Goal: Task Accomplishment & Management: Use online tool/utility

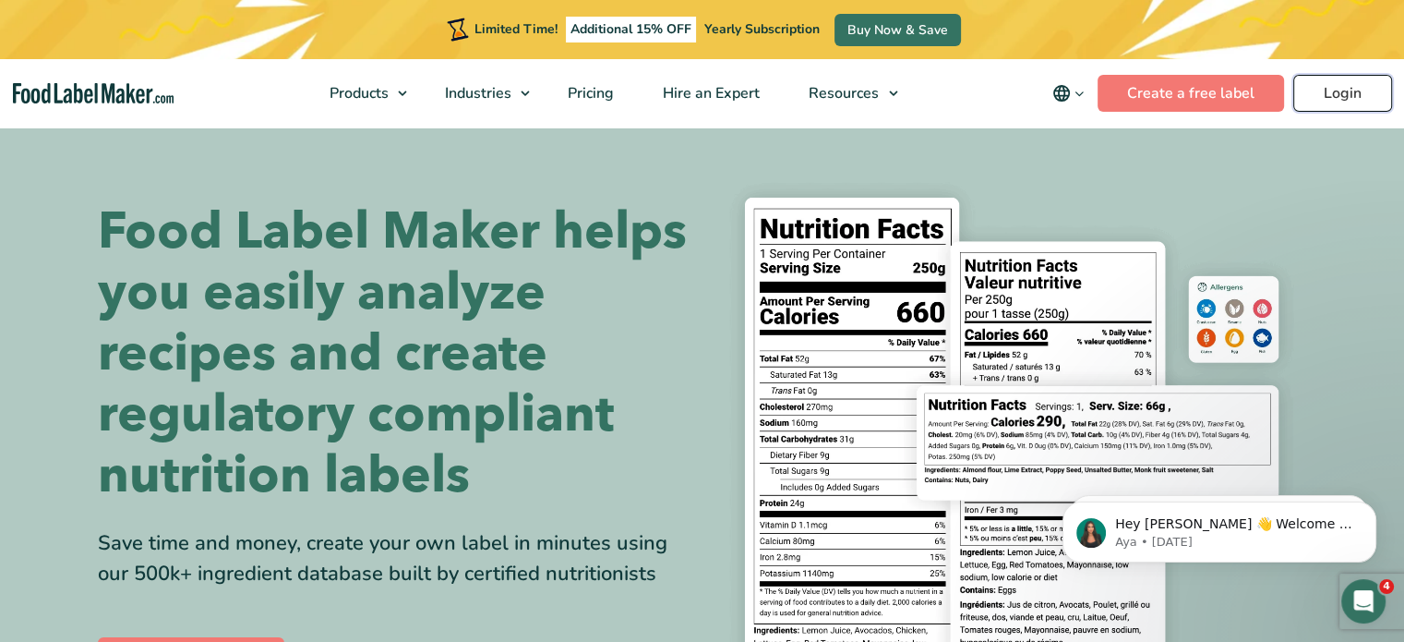
click at [1346, 90] on link "Login" at bounding box center [1343, 93] width 99 height 37
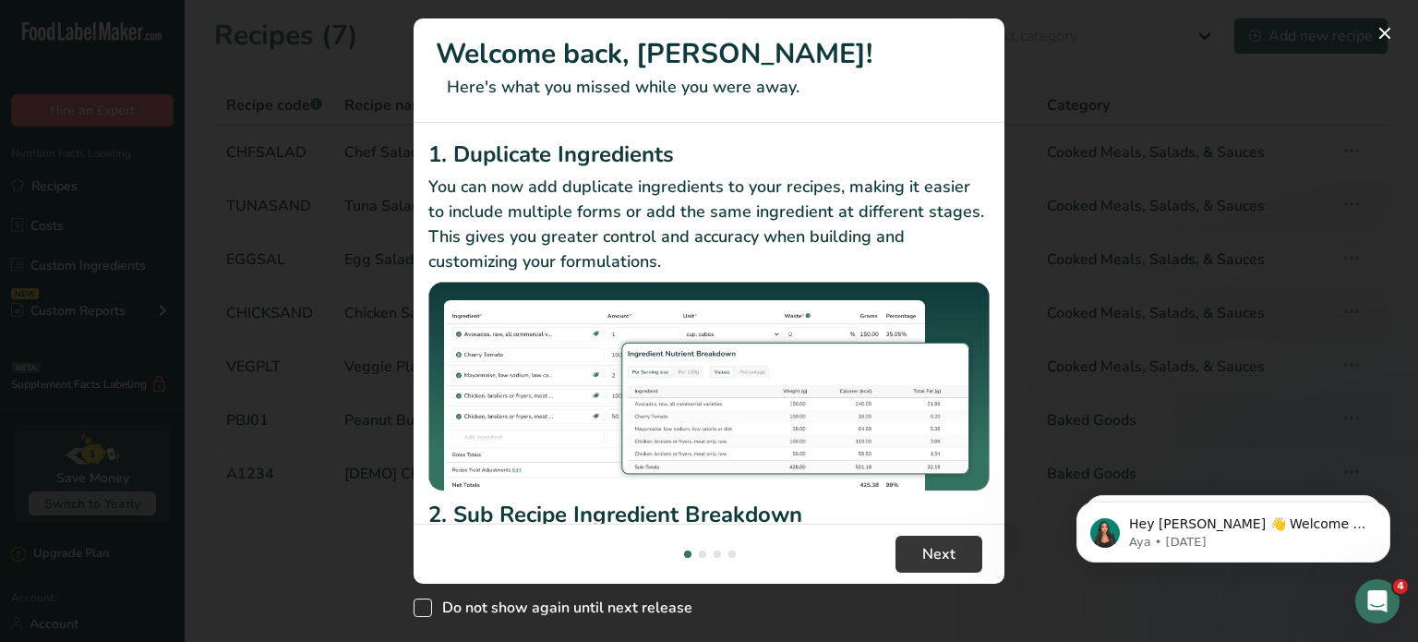
click at [416, 609] on span "New Features" at bounding box center [423, 607] width 18 height 18
click at [416, 609] on input "Do not show again until next release" at bounding box center [420, 608] width 12 height 12
checkbox input "true"
click at [946, 554] on span "Next" at bounding box center [938, 554] width 33 height 22
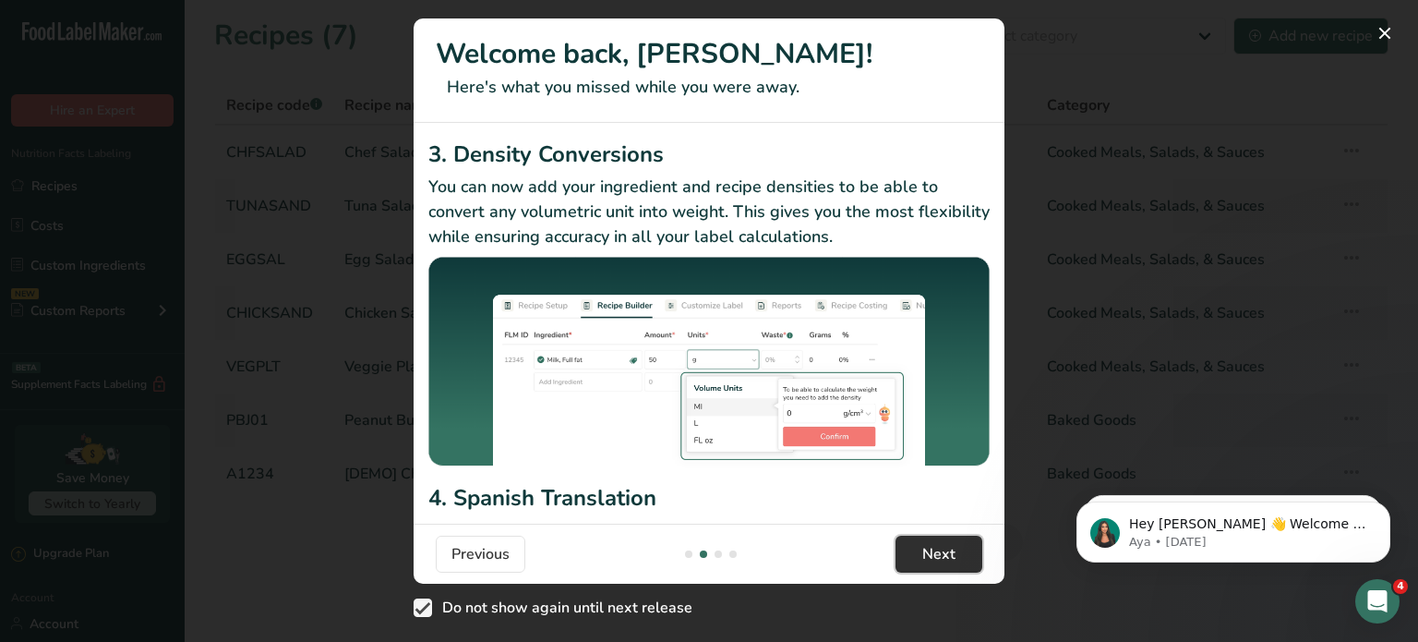
click at [954, 555] on span "Next" at bounding box center [938, 554] width 33 height 22
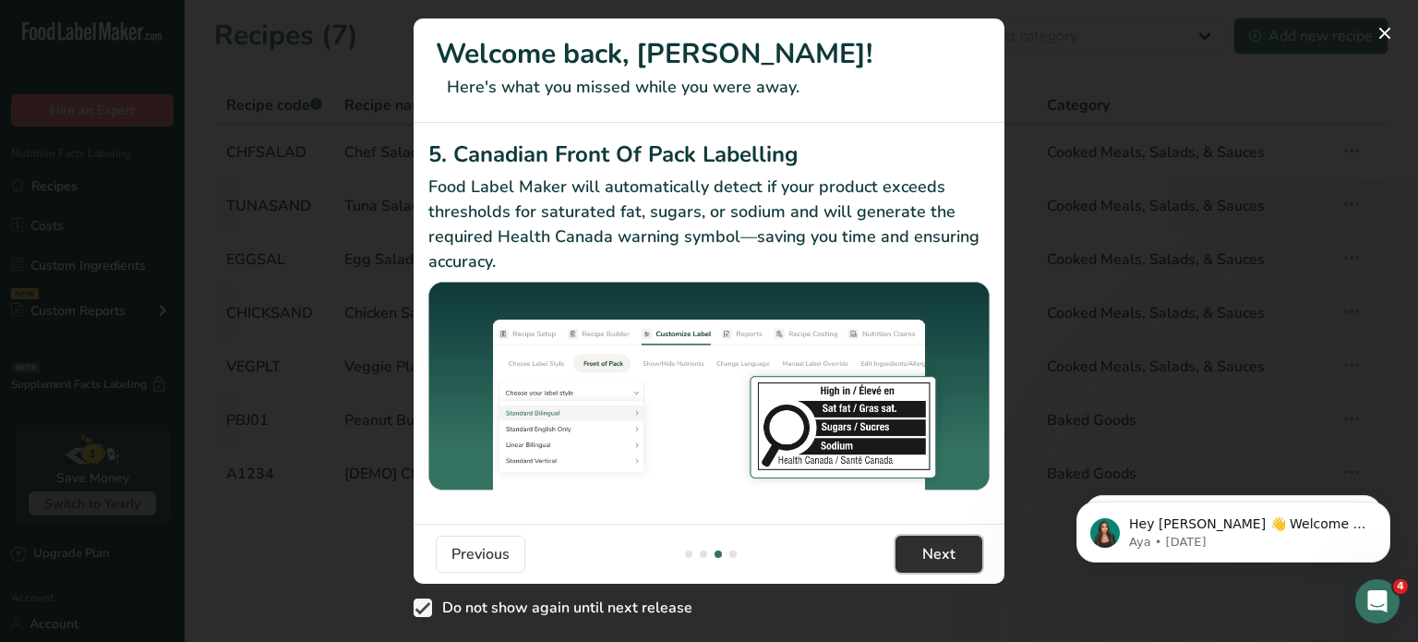
click at [953, 555] on span "Next" at bounding box center [938, 554] width 33 height 22
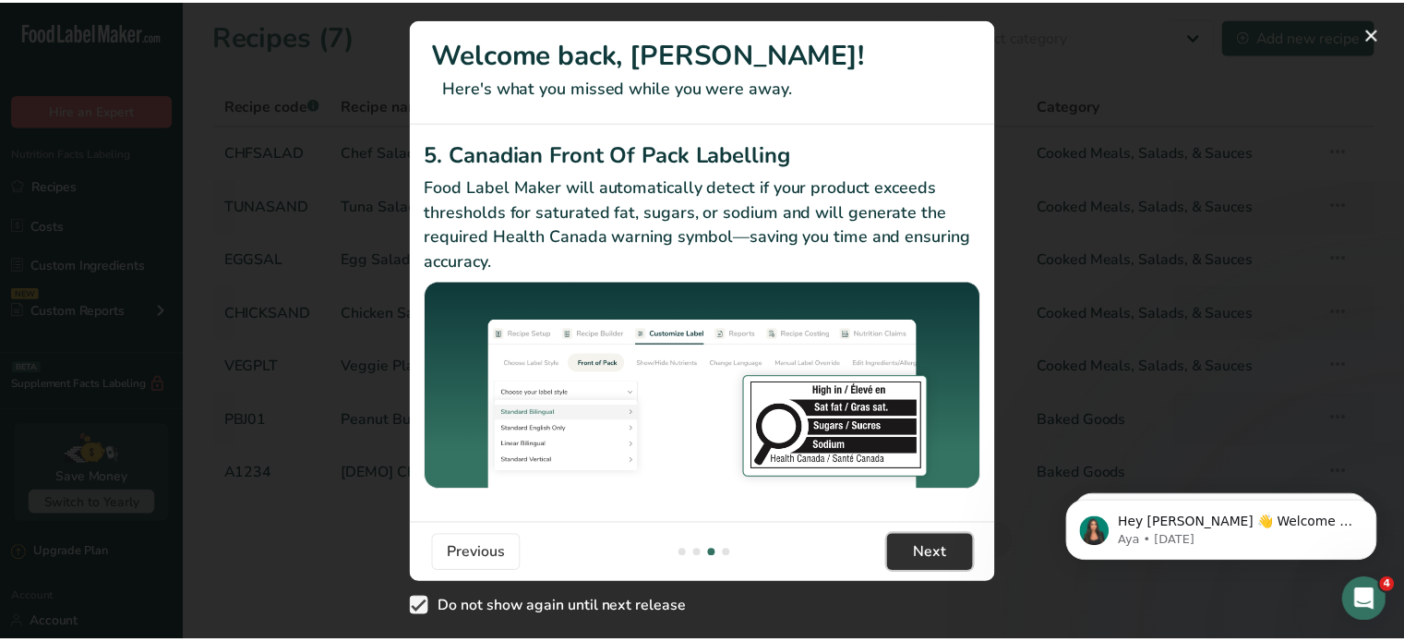
scroll to position [0, 1773]
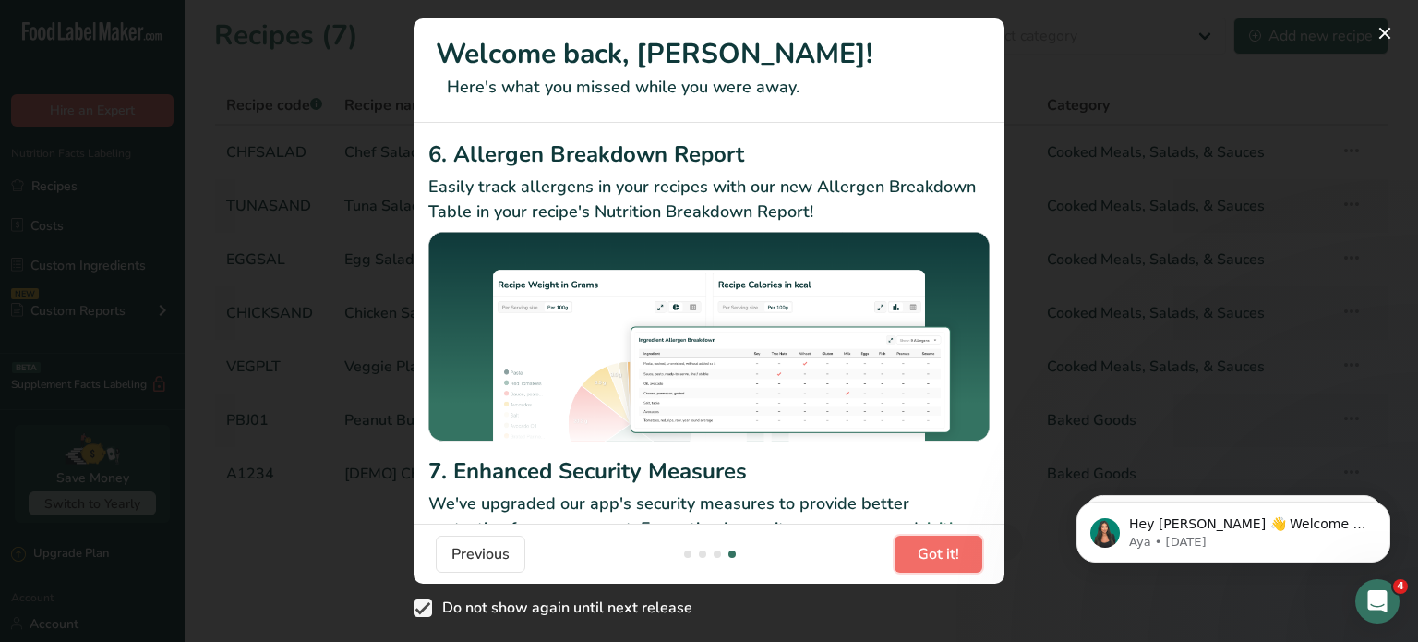
click at [953, 555] on span "Got it!" at bounding box center [939, 554] width 42 height 22
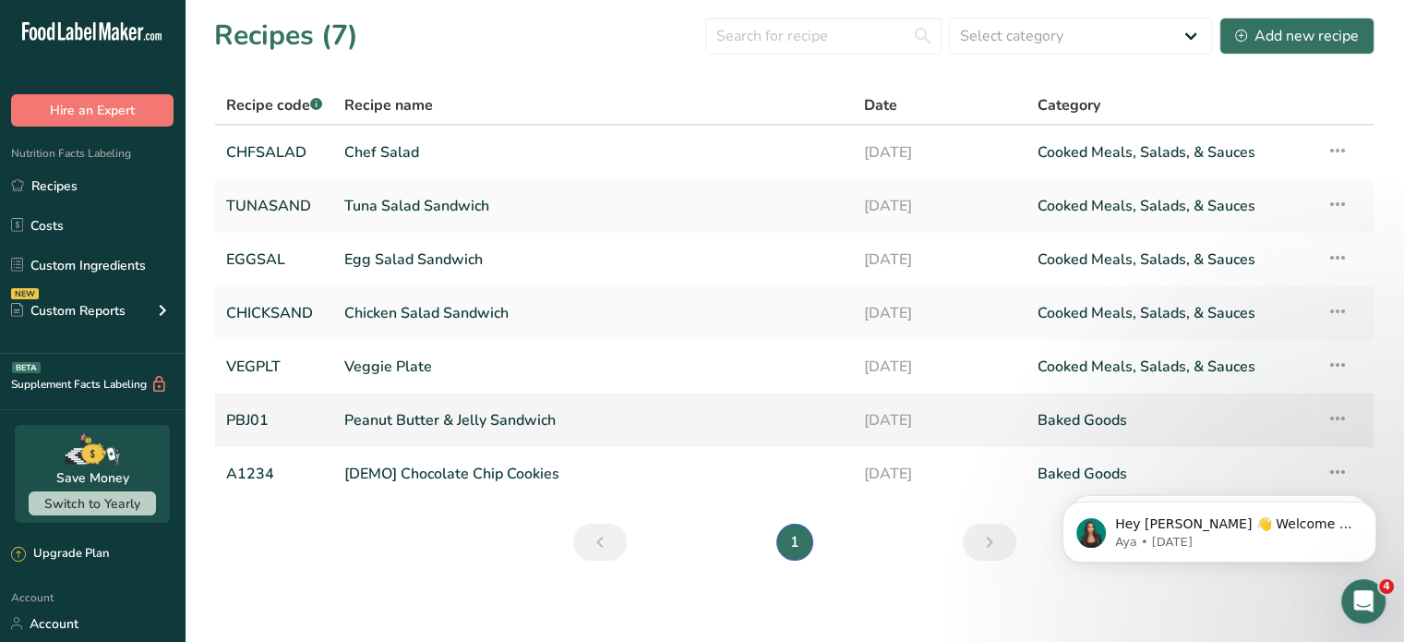
click at [429, 415] on link "Peanut Butter & Jelly Sandwich" at bounding box center [593, 420] width 498 height 39
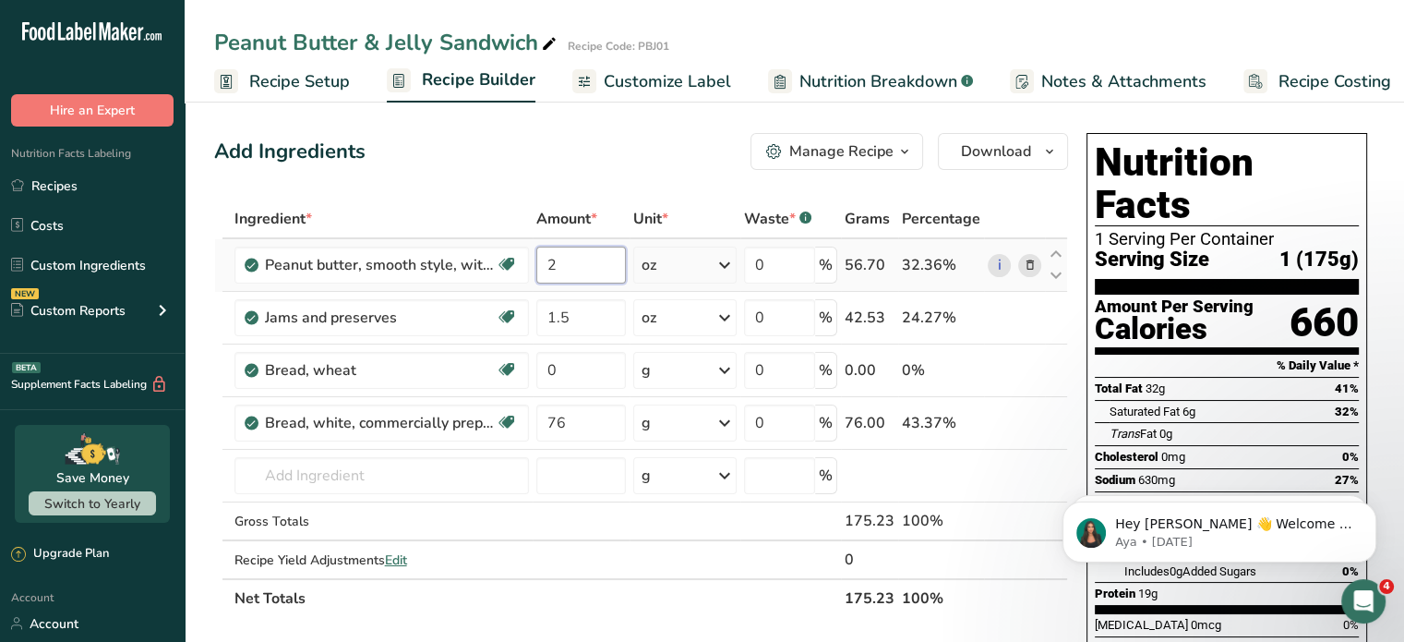
click at [579, 261] on input "2" at bounding box center [581, 265] width 90 height 37
type input "85"
click at [721, 258] on div "Ingredient * Amount * Unit * Waste * .a-a{fill:#347362;}.b-a{fill:#fff;} Grams …" at bounding box center [641, 408] width 854 height 418
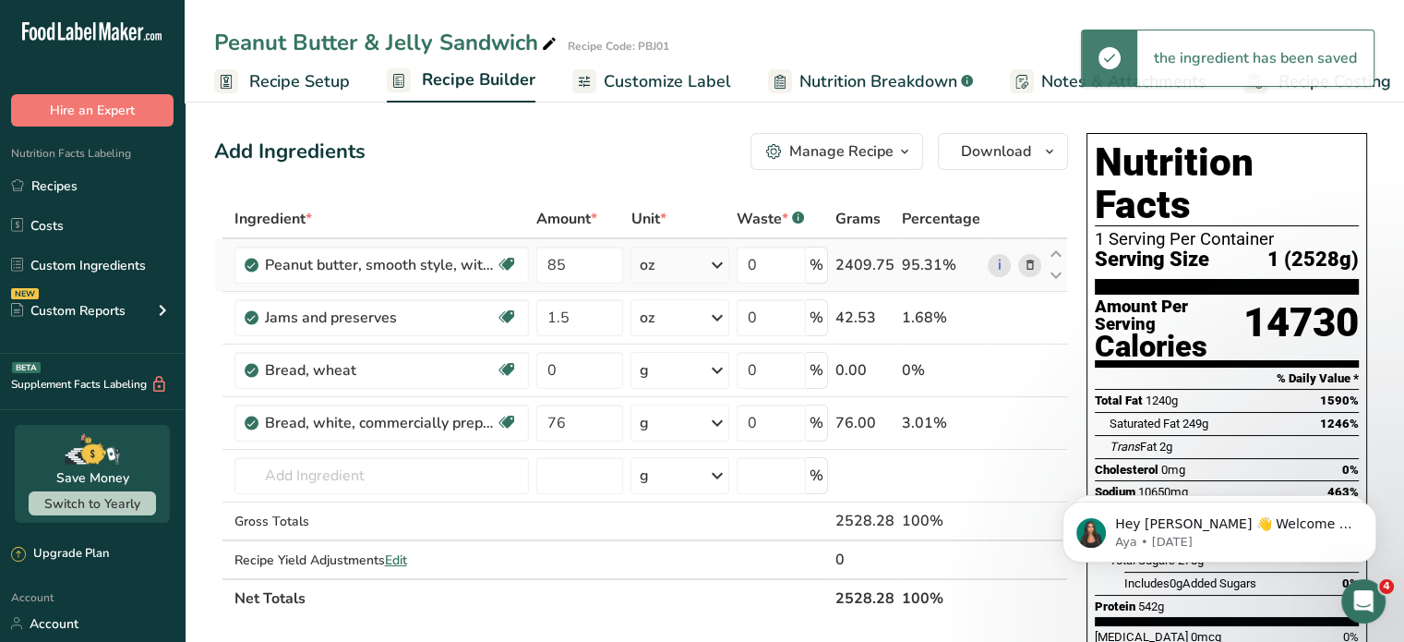
click at [718, 260] on icon at bounding box center [717, 264] width 22 height 33
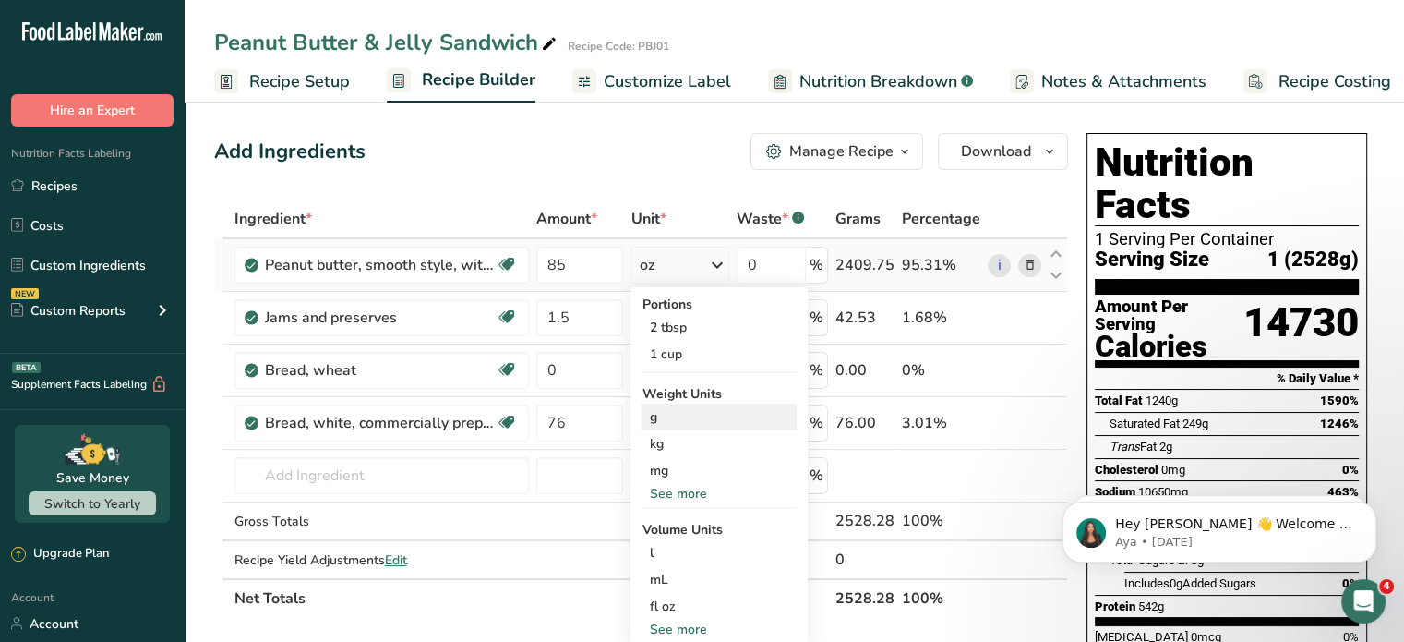
click at [664, 417] on div "g" at bounding box center [719, 416] width 155 height 27
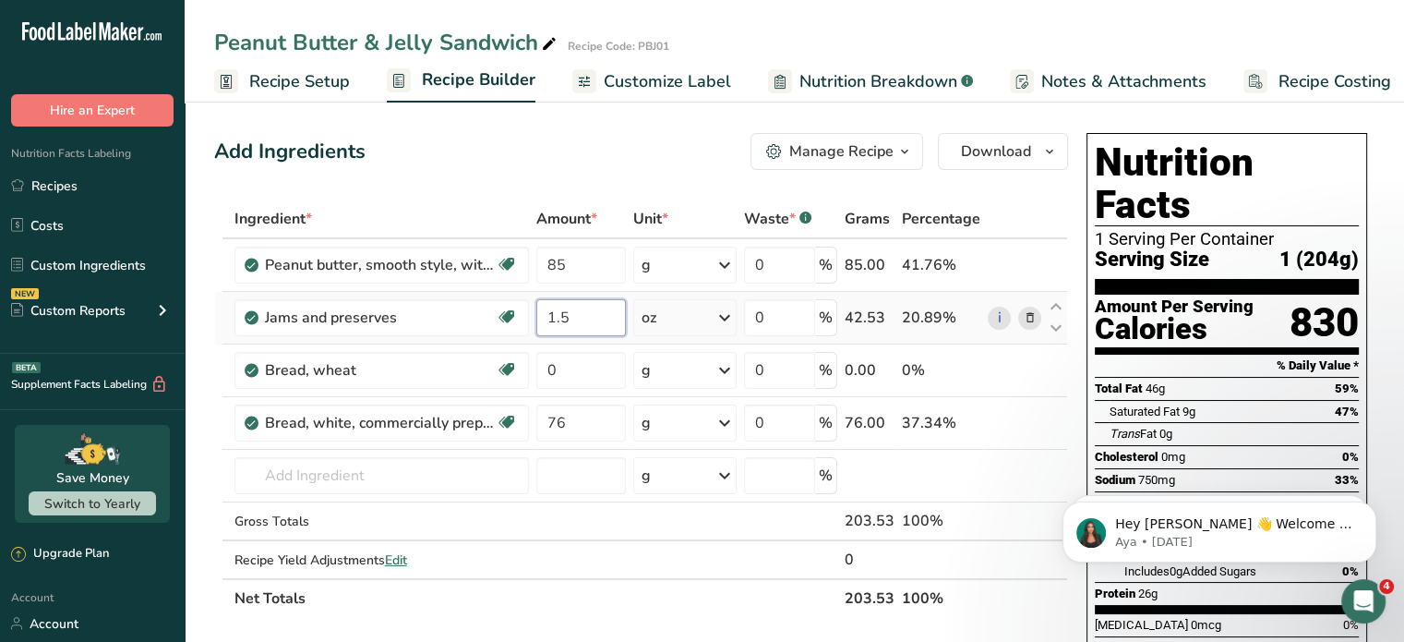
click at [577, 316] on input "1.5" at bounding box center [581, 317] width 90 height 37
type input "1"
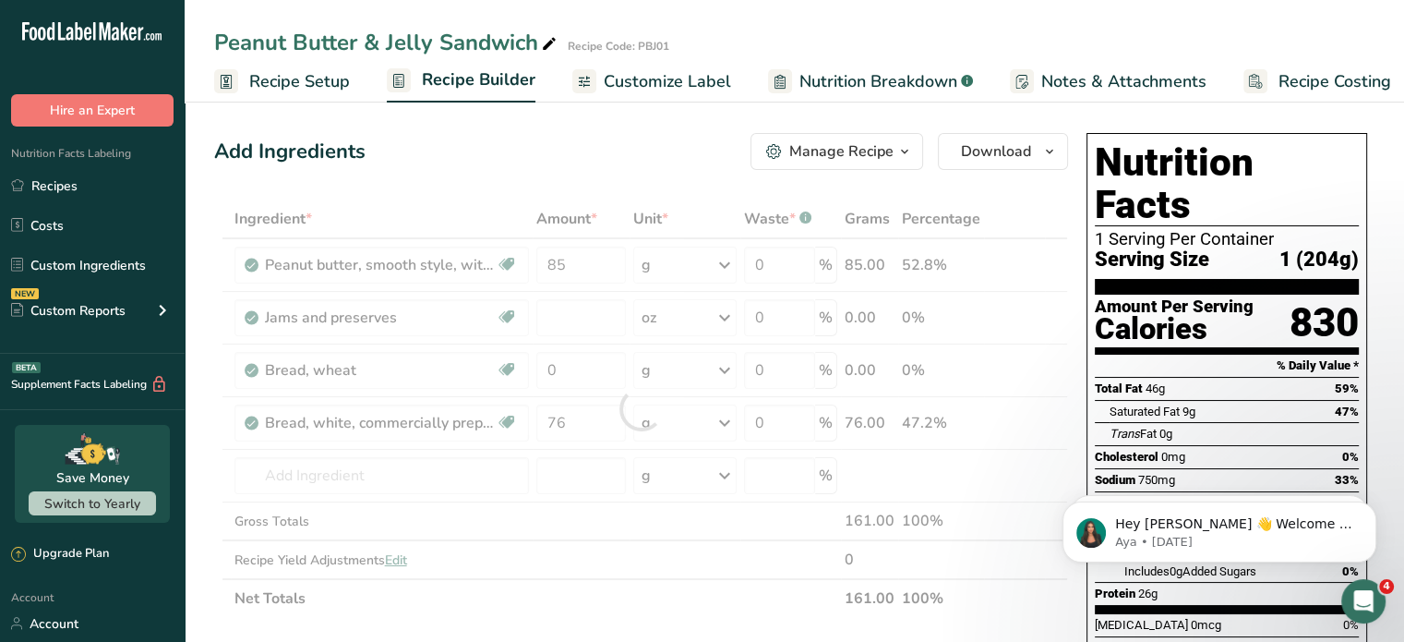
type input "0"
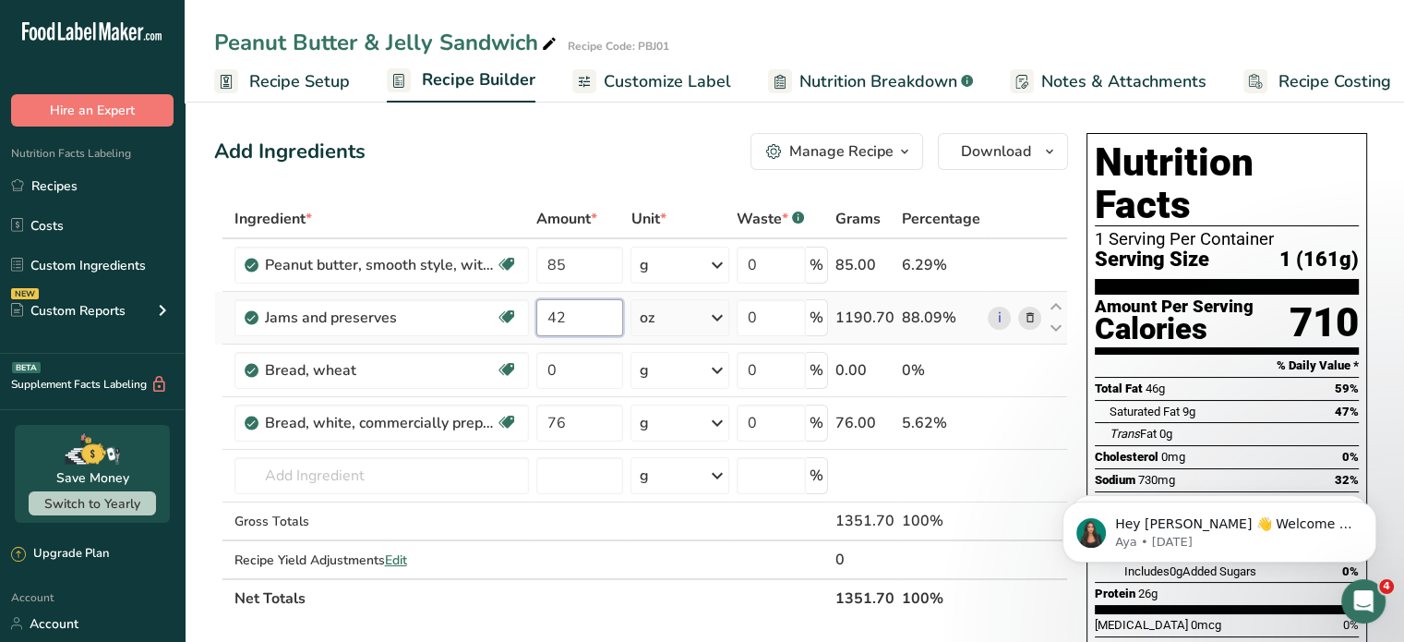
type input "42"
click at [716, 319] on div "Ingredient * Amount * Unit * Waste * .a-a{fill:#347362;}.b-a{fill:#fff;} Grams …" at bounding box center [641, 408] width 854 height 418
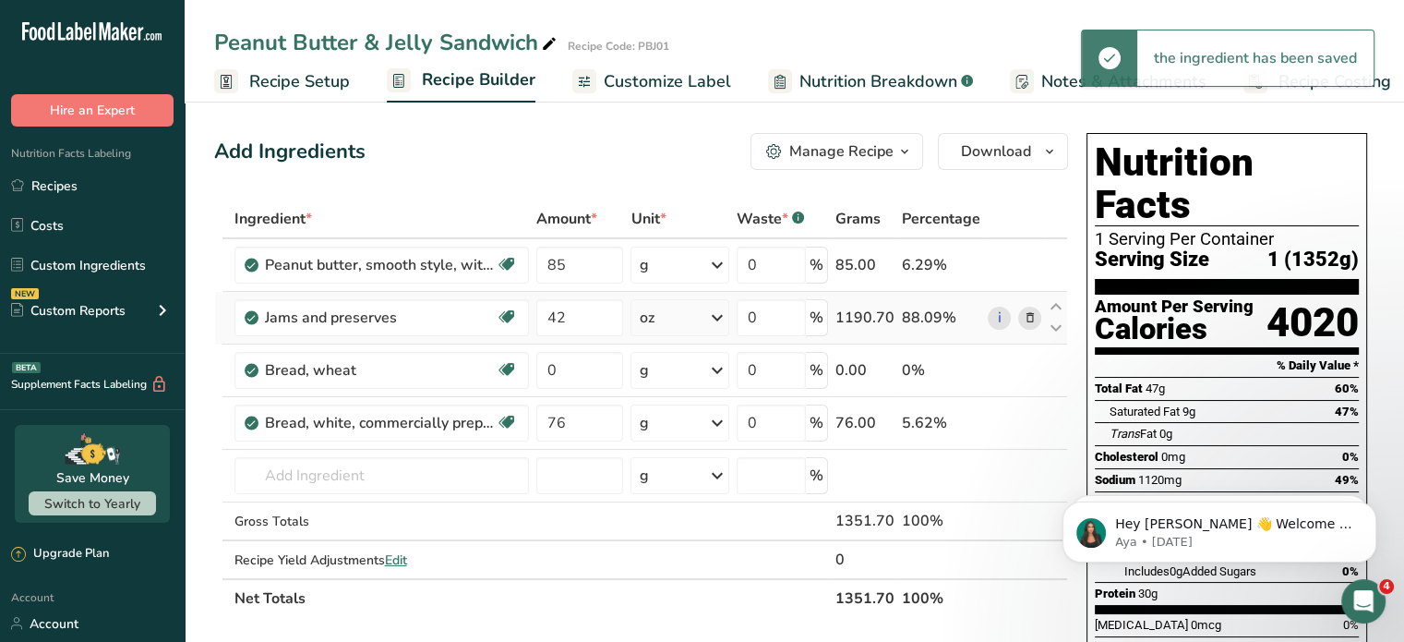
click at [719, 316] on icon at bounding box center [717, 317] width 22 height 33
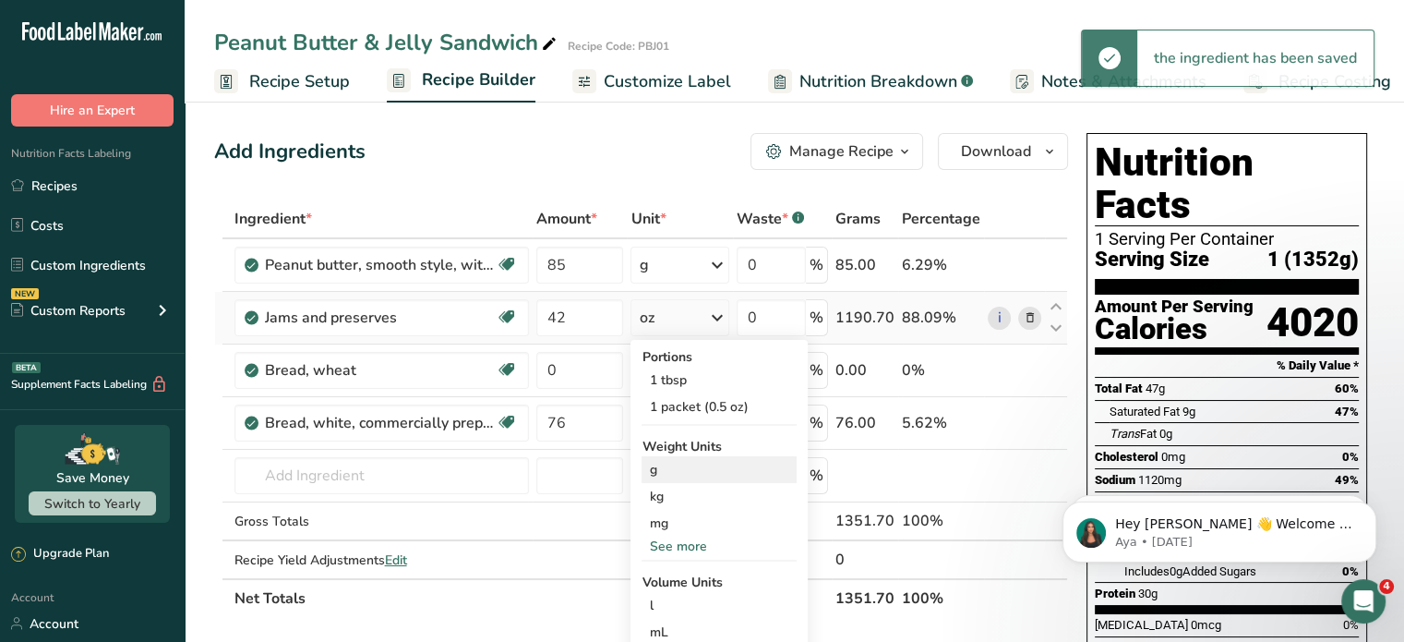
click at [678, 463] on div "g" at bounding box center [719, 469] width 155 height 27
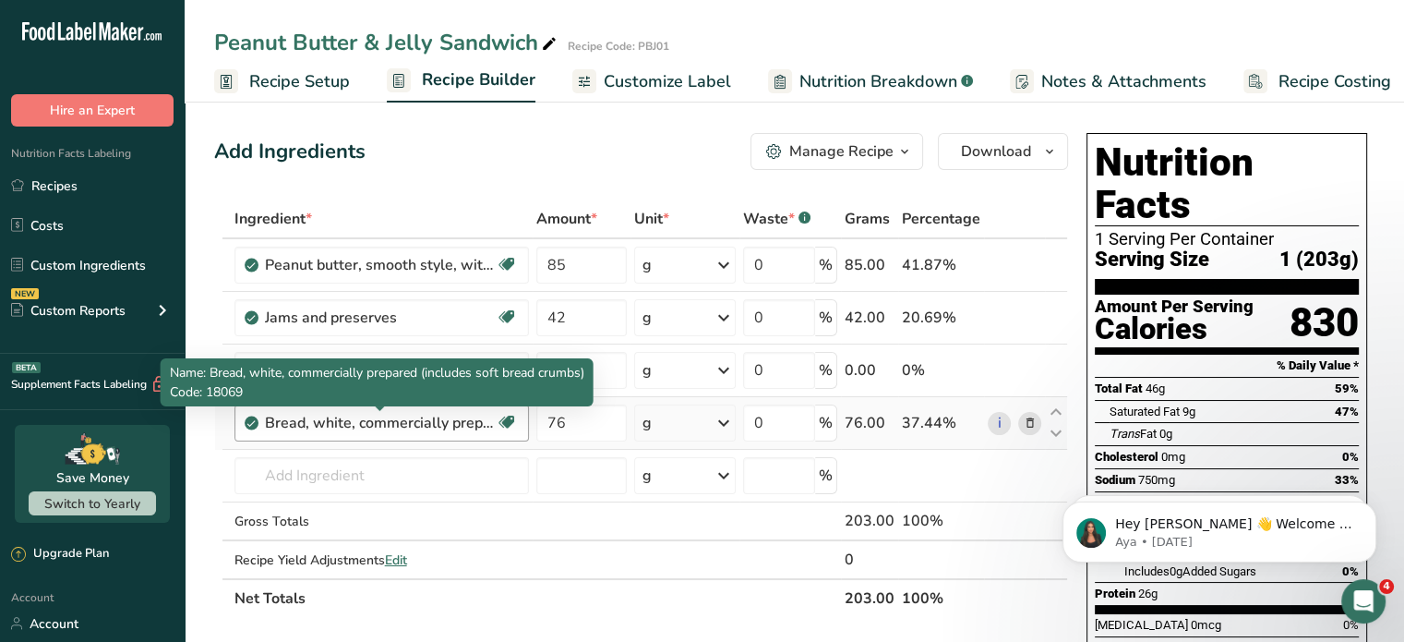
click at [482, 424] on div "Bread, white, commercially prepared (includes soft bread crumbs)" at bounding box center [380, 423] width 231 height 22
click at [480, 418] on div "Bread, white, commercially prepared (includes soft bread crumbs)" at bounding box center [380, 423] width 231 height 22
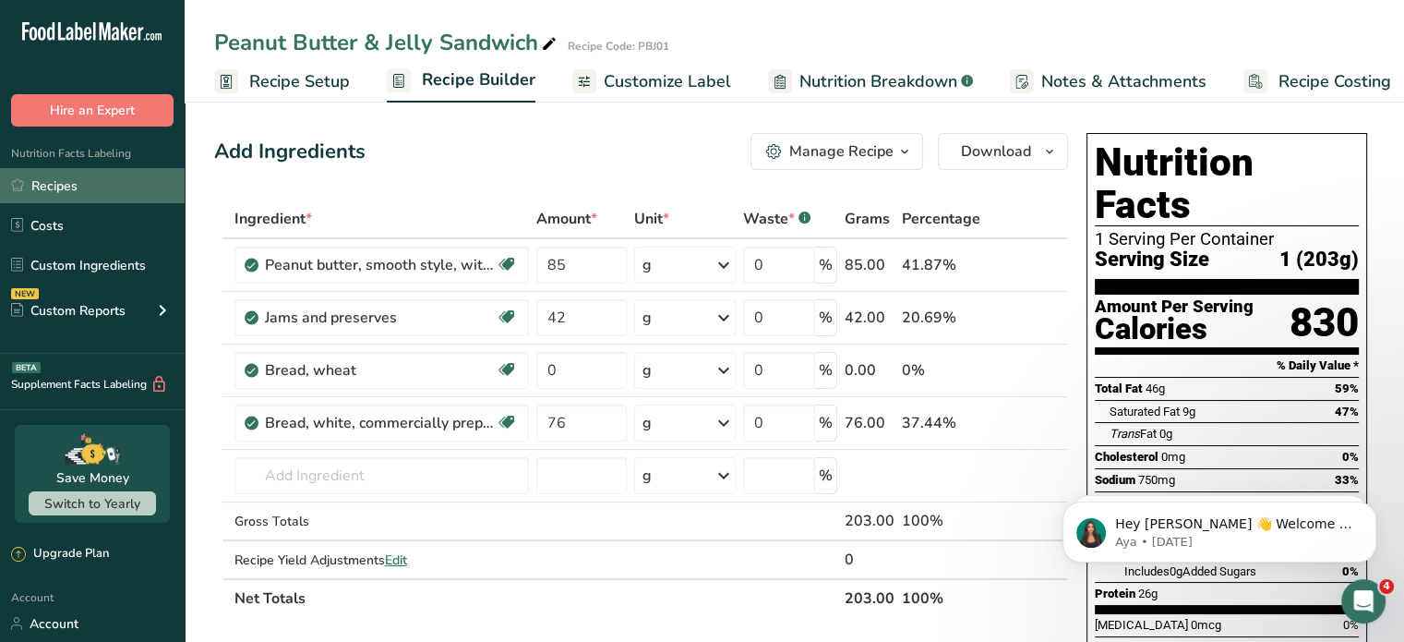
click at [66, 182] on link "Recipes" at bounding box center [92, 185] width 185 height 35
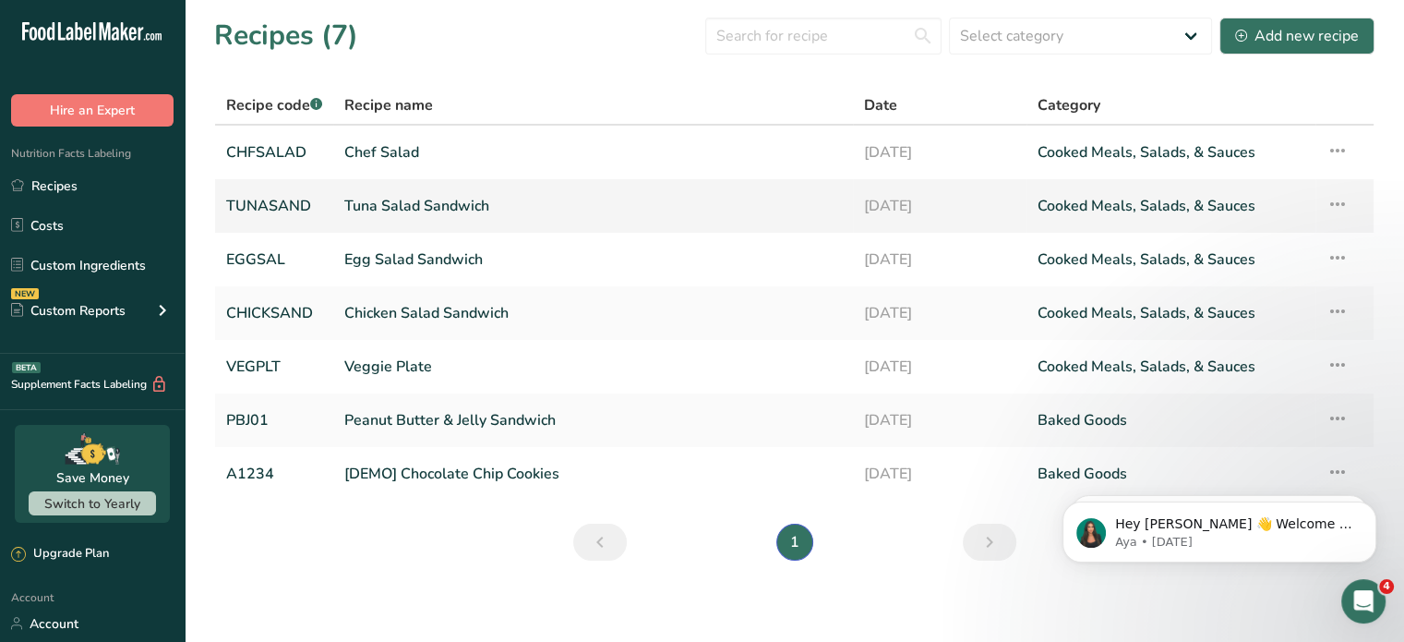
click at [401, 202] on link "Tuna Salad Sandwich" at bounding box center [593, 206] width 498 height 39
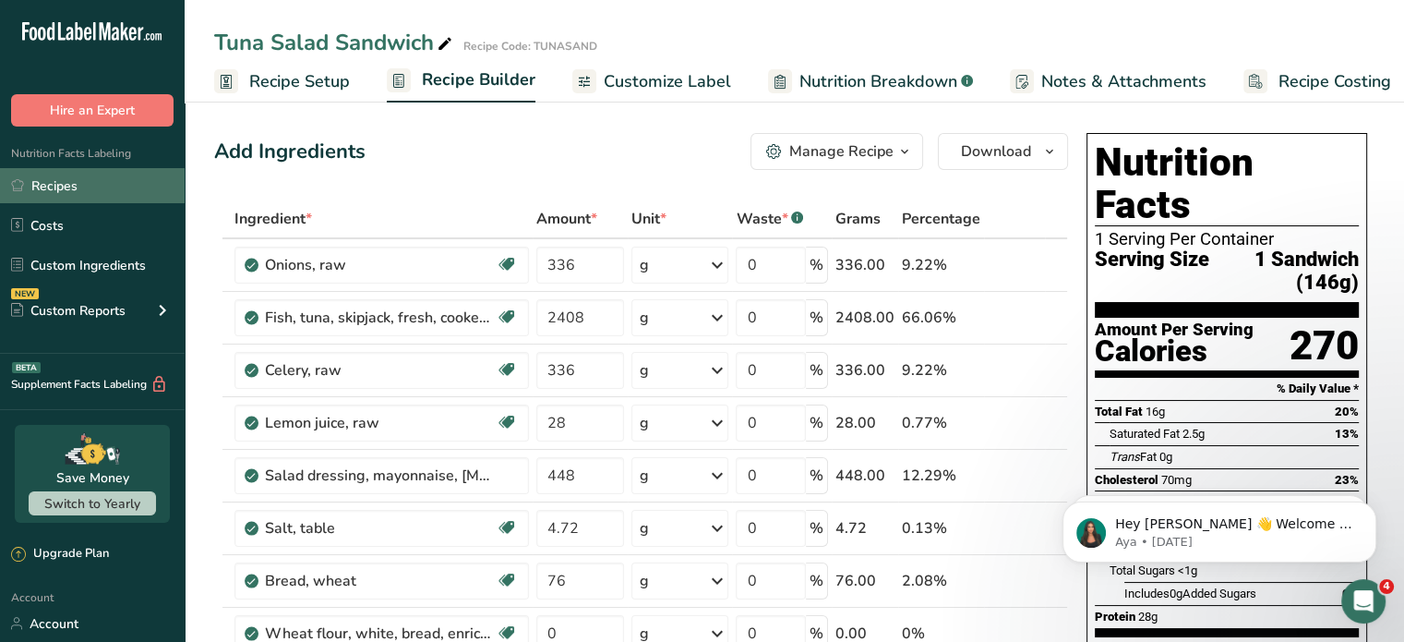
click at [57, 178] on link "Recipes" at bounding box center [92, 185] width 185 height 35
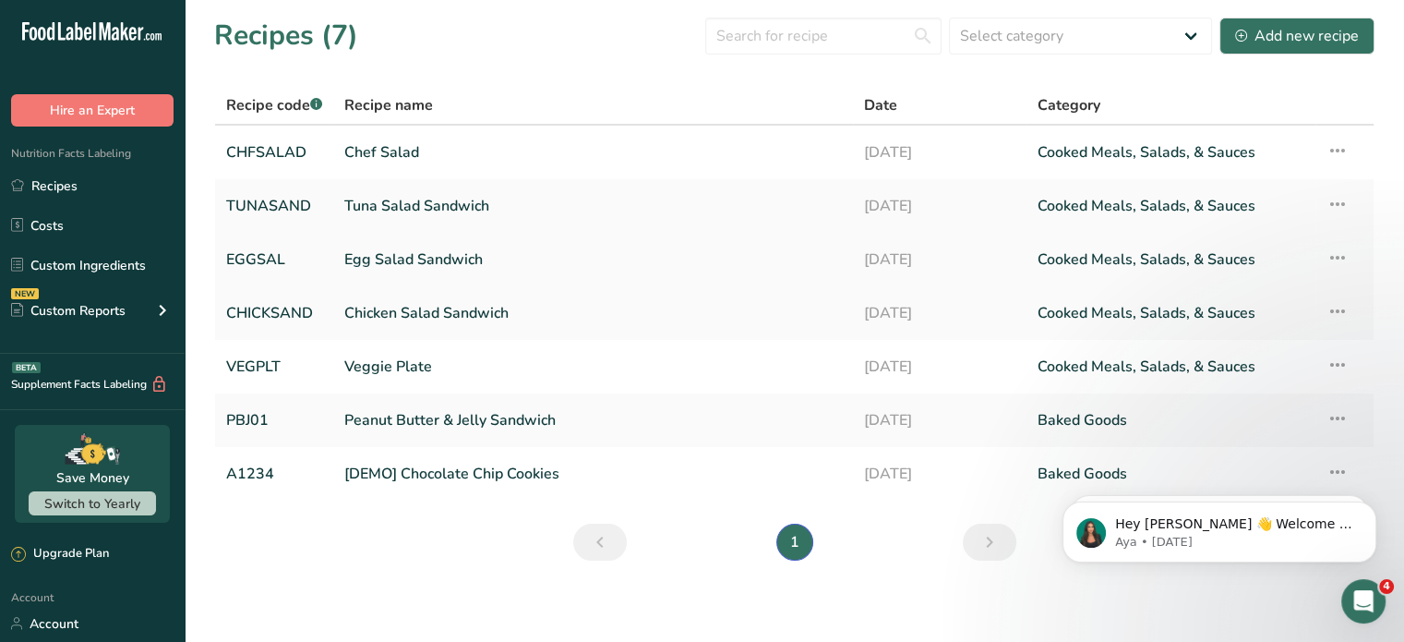
click at [375, 255] on link "Egg Salad Sandwich" at bounding box center [593, 259] width 498 height 39
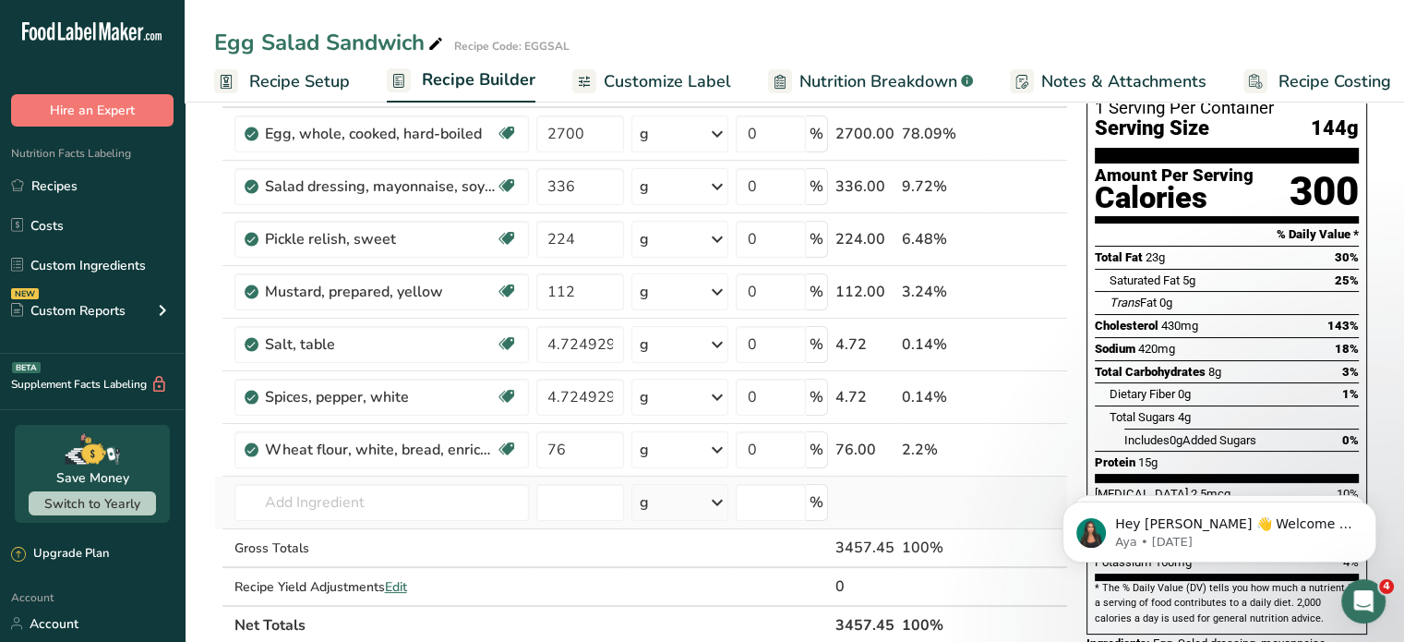
scroll to position [185, 0]
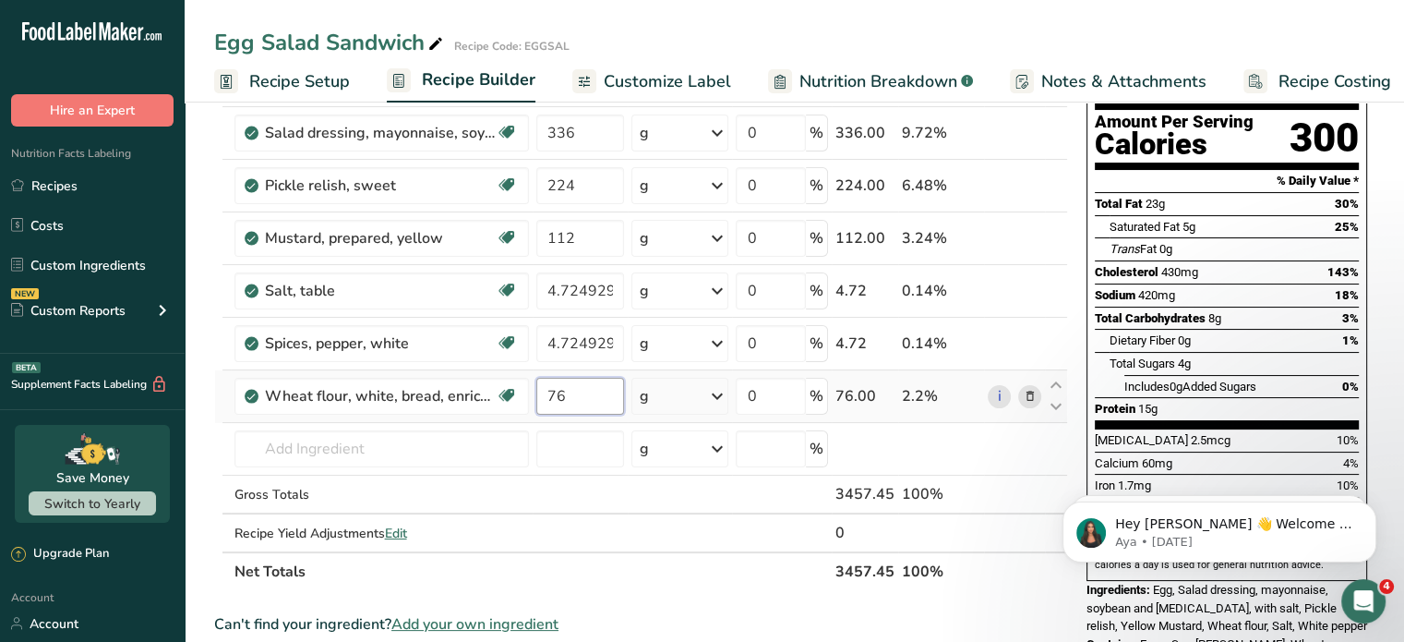
click at [576, 390] on input "76" at bounding box center [580, 396] width 89 height 37
type input "7"
type input "60"
click at [542, 450] on div "Ingredient * Amount * Unit * Waste * .a-a{fill:#347362;}.b-a{fill:#fff;} Grams …" at bounding box center [641, 303] width 854 height 576
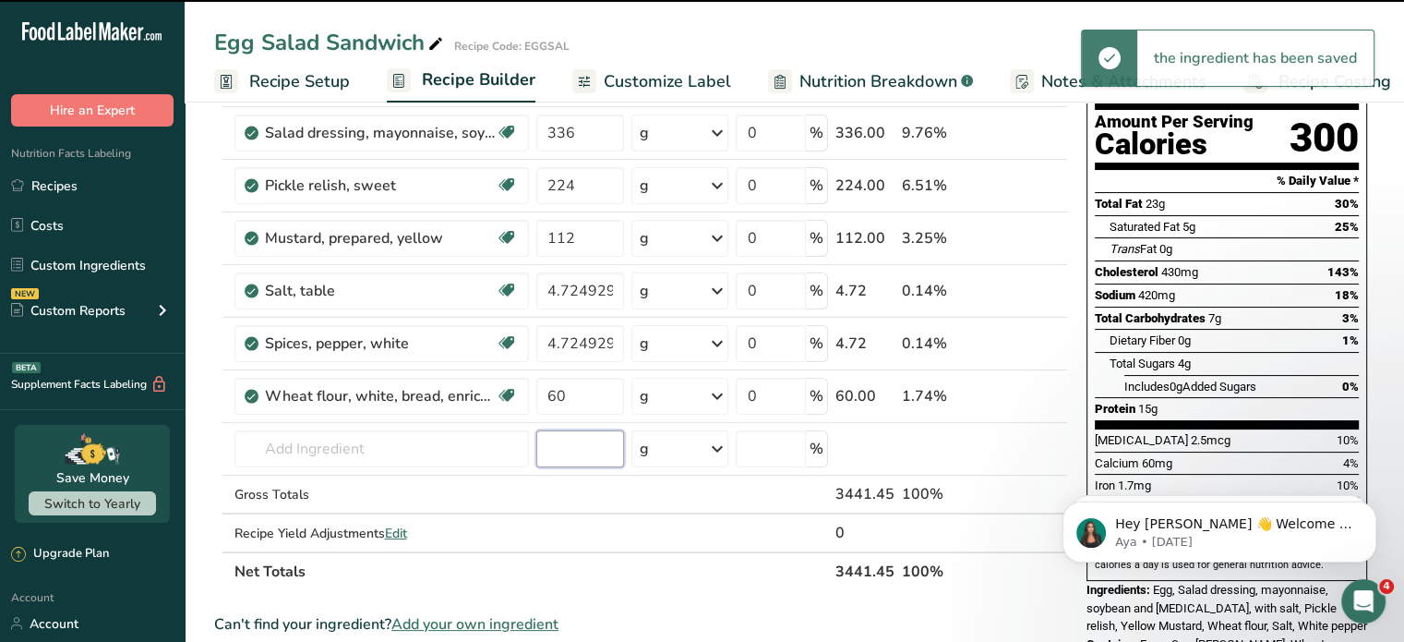
scroll to position [0, 0]
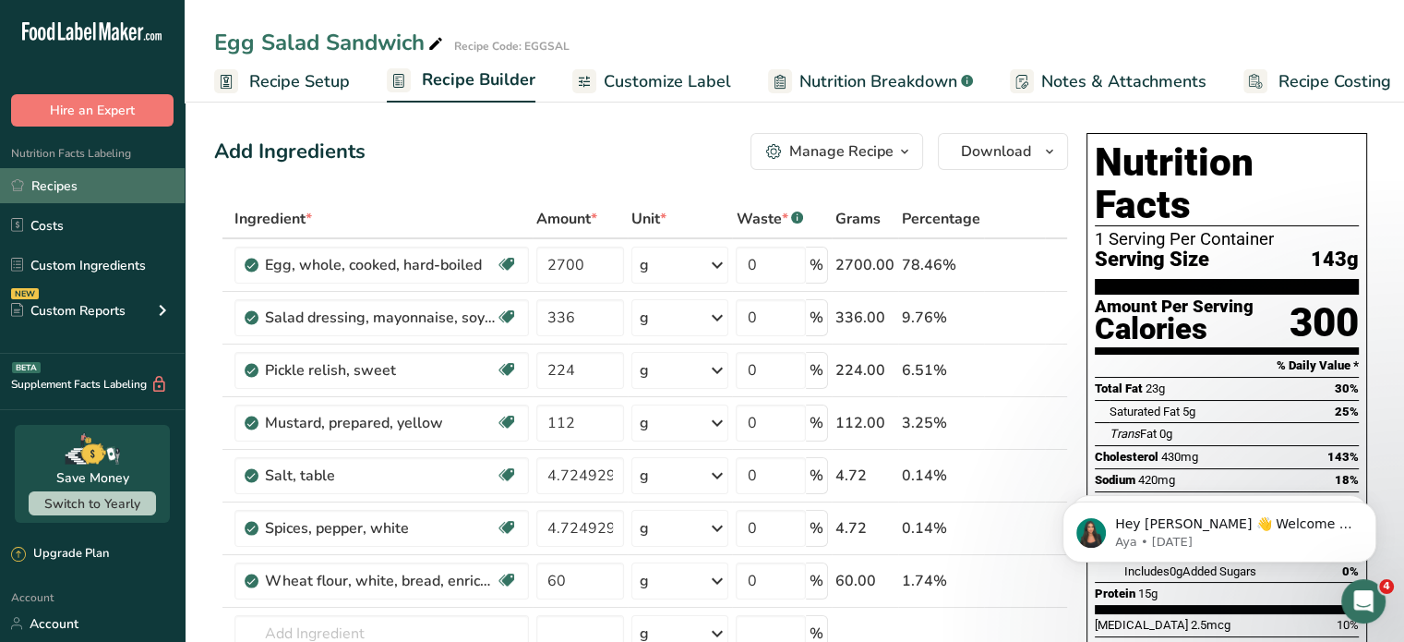
click at [39, 187] on link "Recipes" at bounding box center [92, 185] width 185 height 35
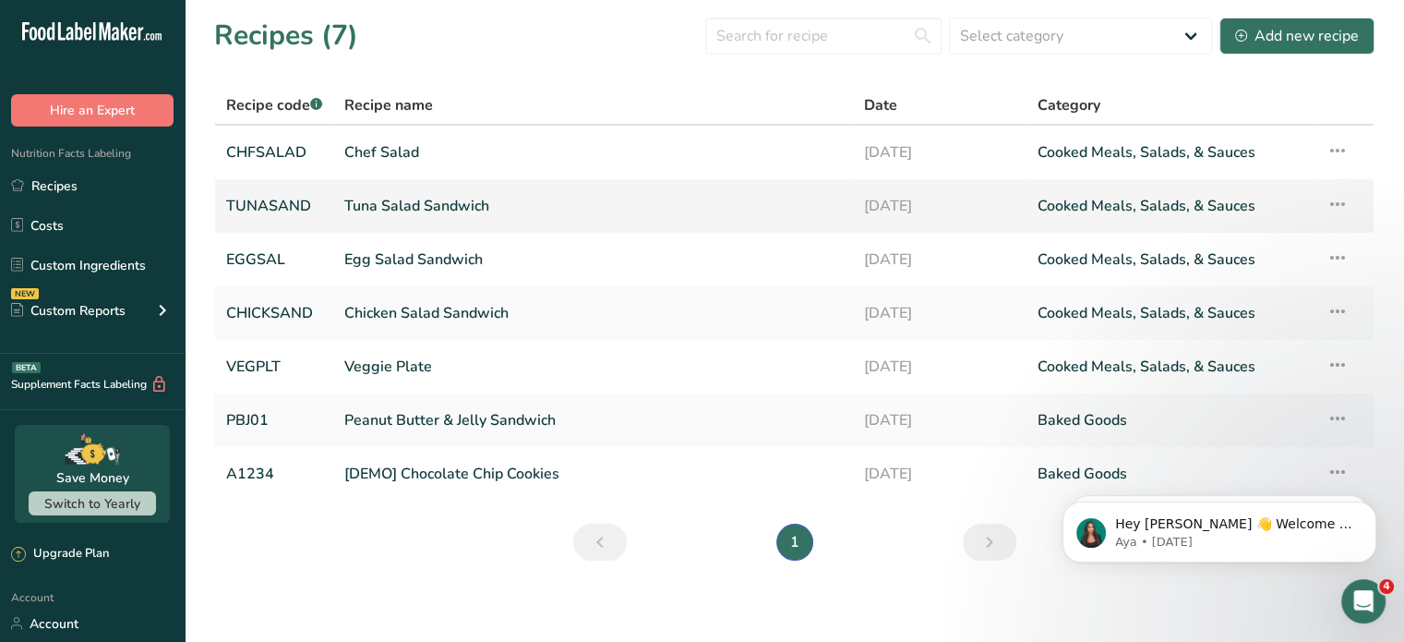
click at [436, 200] on link "Tuna Salad Sandwich" at bounding box center [593, 206] width 498 height 39
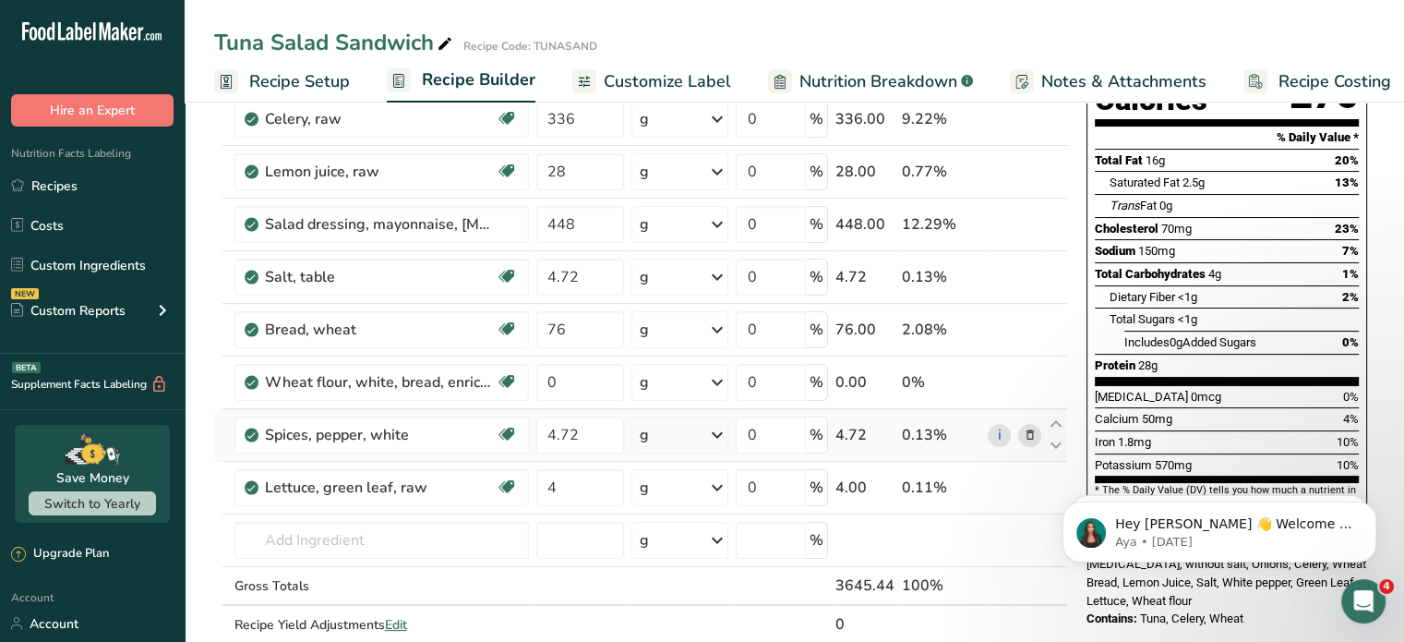
scroll to position [277, 0]
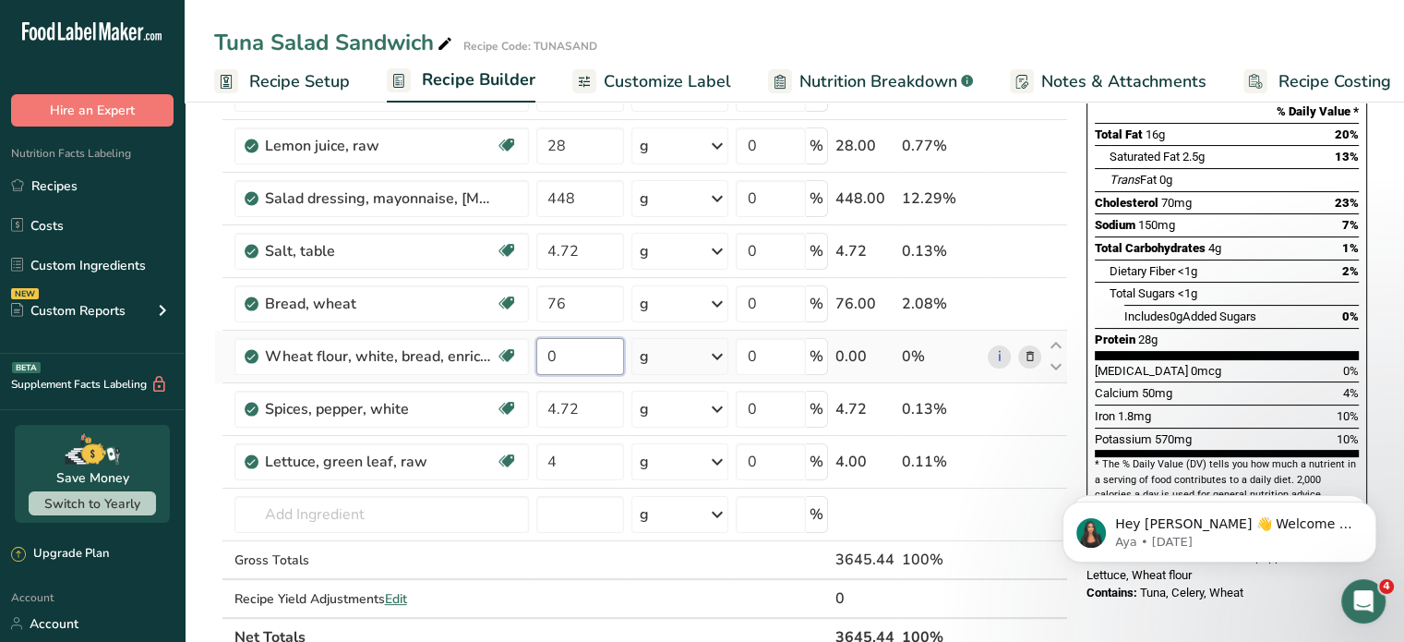
click at [563, 350] on input "0" at bounding box center [580, 356] width 89 height 37
type input "60"
click at [577, 497] on div "Ingredient * Amount * Unit * Waste * .a-a{fill:#347362;}.b-a{fill:#fff;} Grams …" at bounding box center [641, 289] width 854 height 734
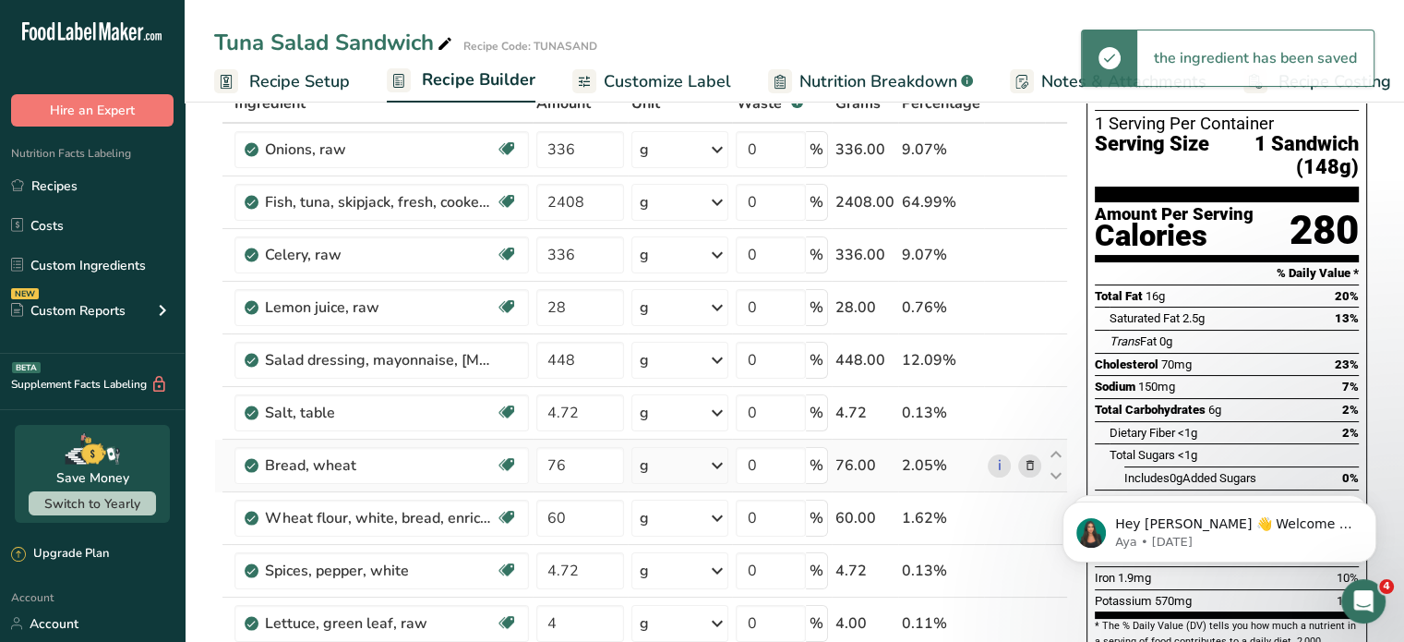
scroll to position [0, 0]
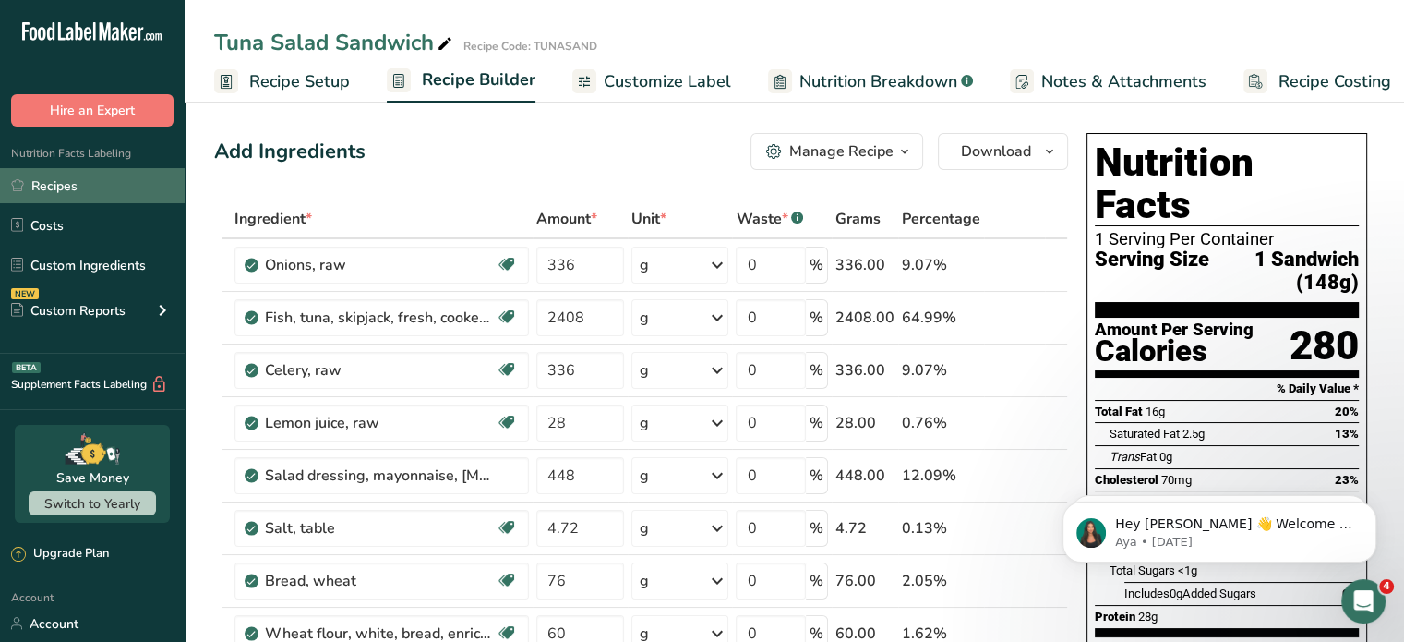
click at [70, 183] on link "Recipes" at bounding box center [92, 185] width 185 height 35
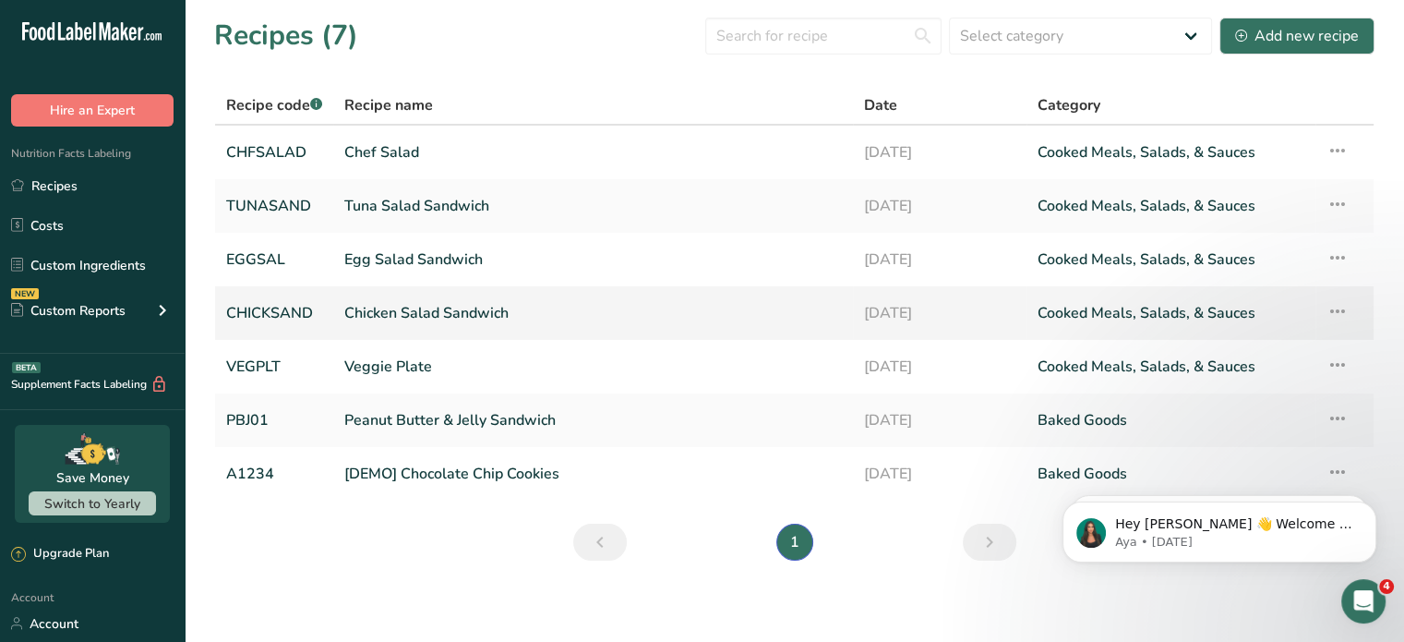
click at [401, 312] on link "Chicken Salad Sandwich" at bounding box center [593, 313] width 498 height 39
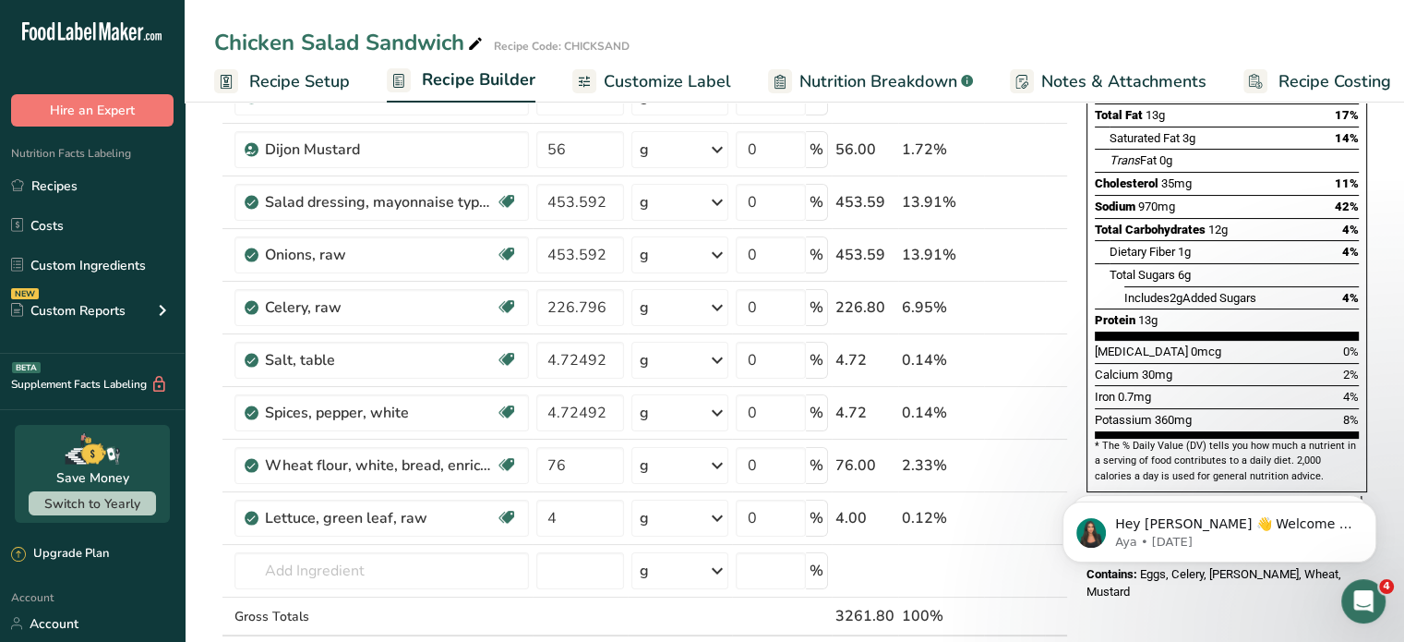
scroll to position [277, 0]
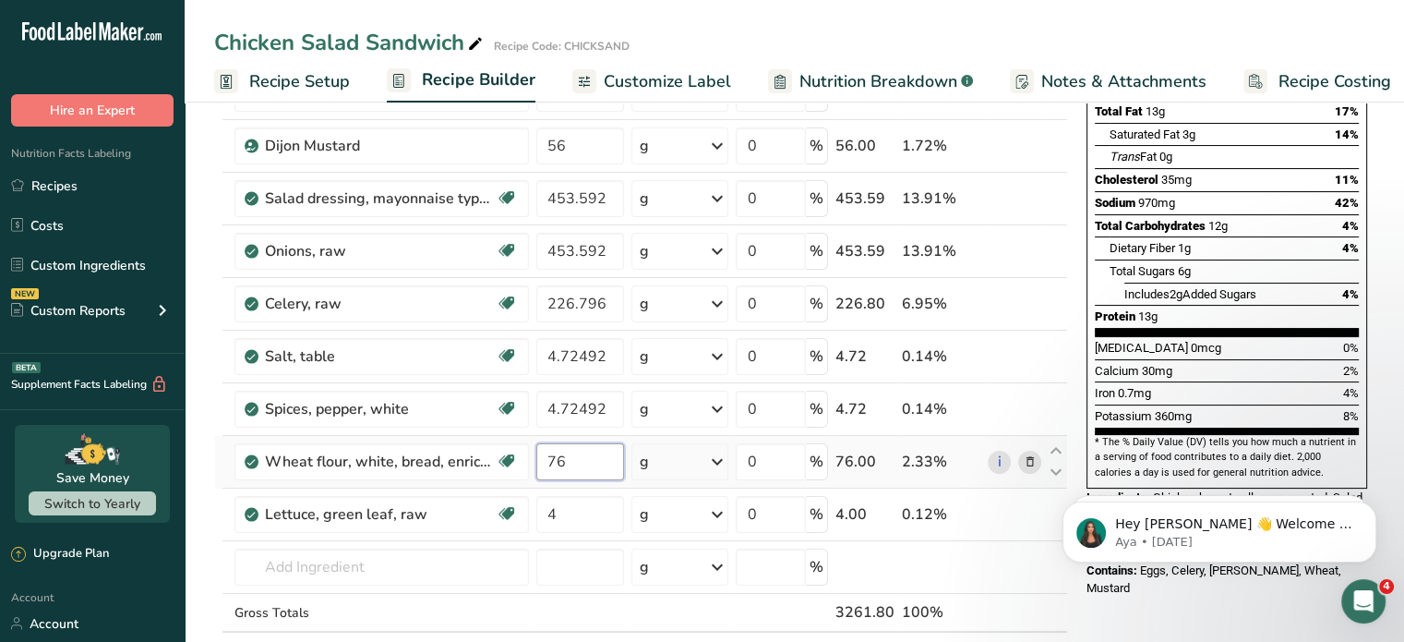
click at [569, 459] on input "76" at bounding box center [580, 461] width 89 height 37
type input "7"
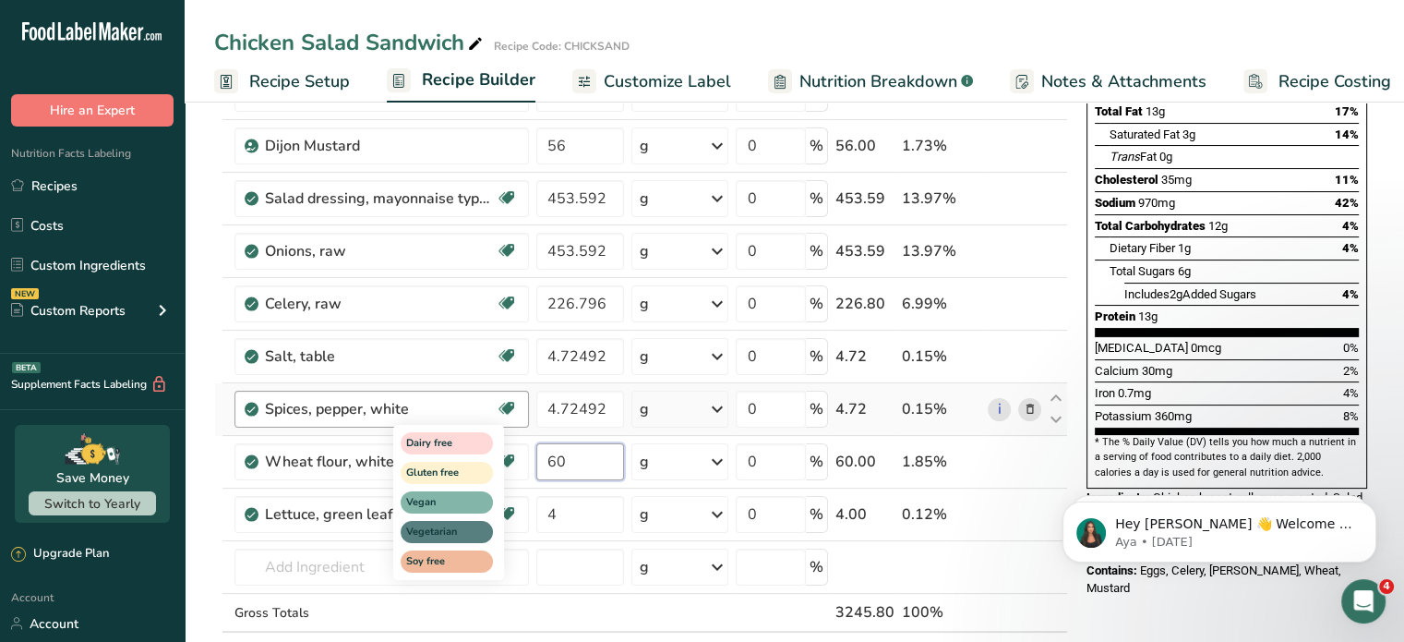
type input "60"
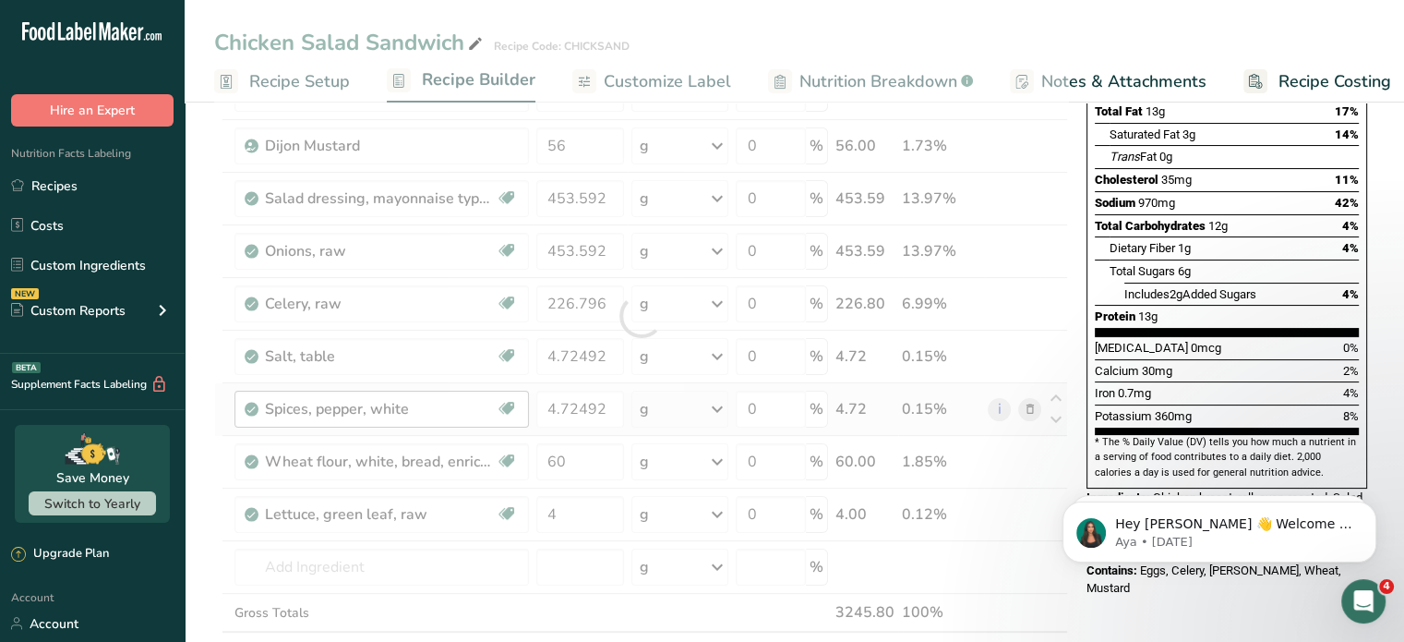
click at [513, 557] on div "Ingredient * Amount * Unit * Waste * .a-a{fill:#347362;}.b-a{fill:#fff;} Grams …" at bounding box center [641, 315] width 854 height 787
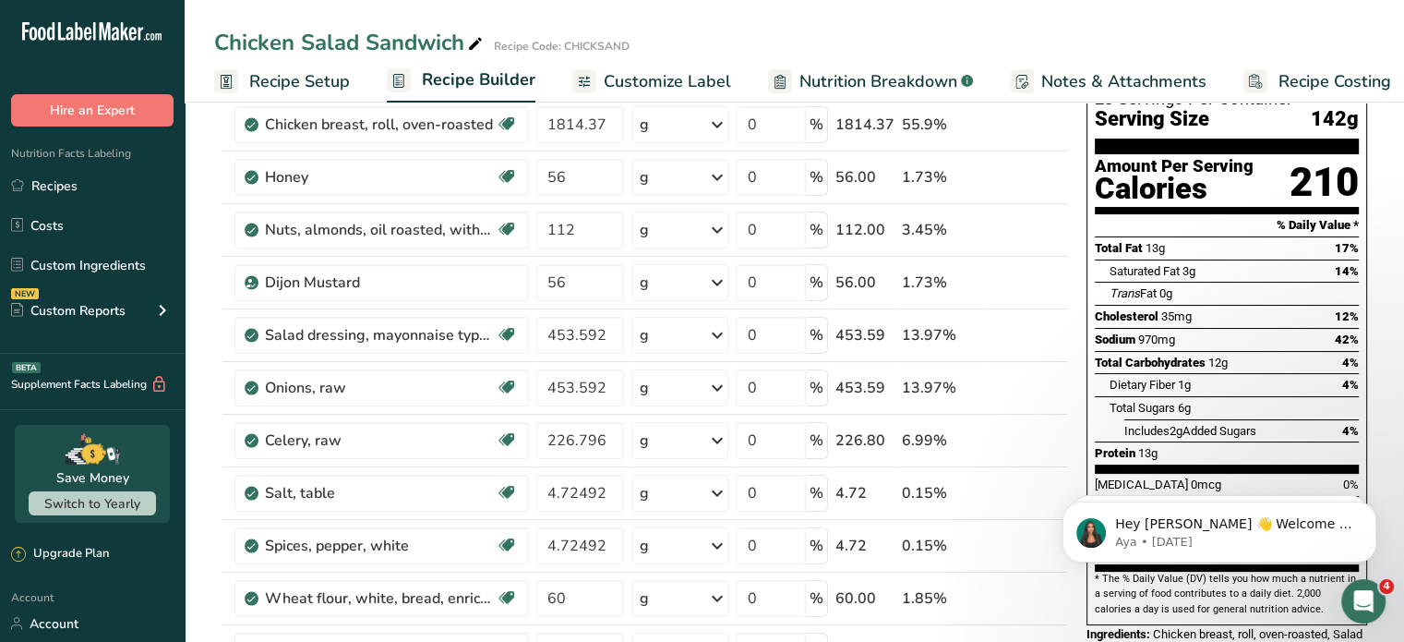
scroll to position [0, 0]
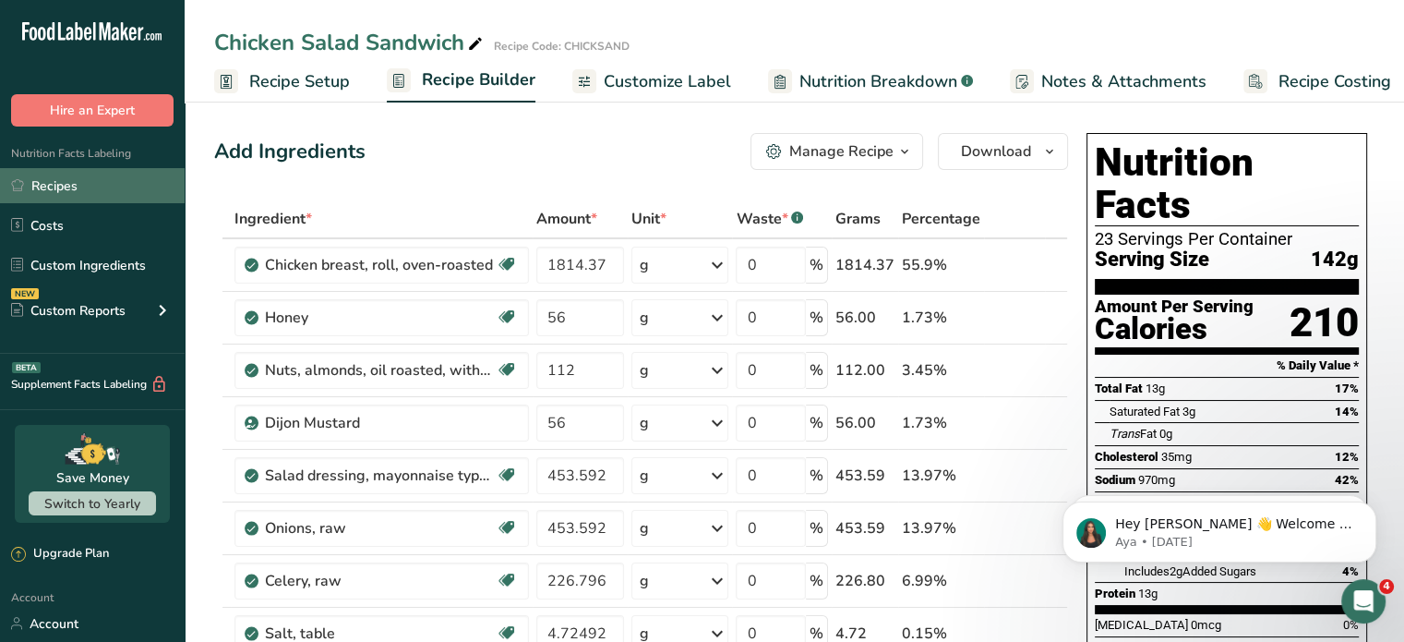
click at [52, 188] on link "Recipes" at bounding box center [92, 185] width 185 height 35
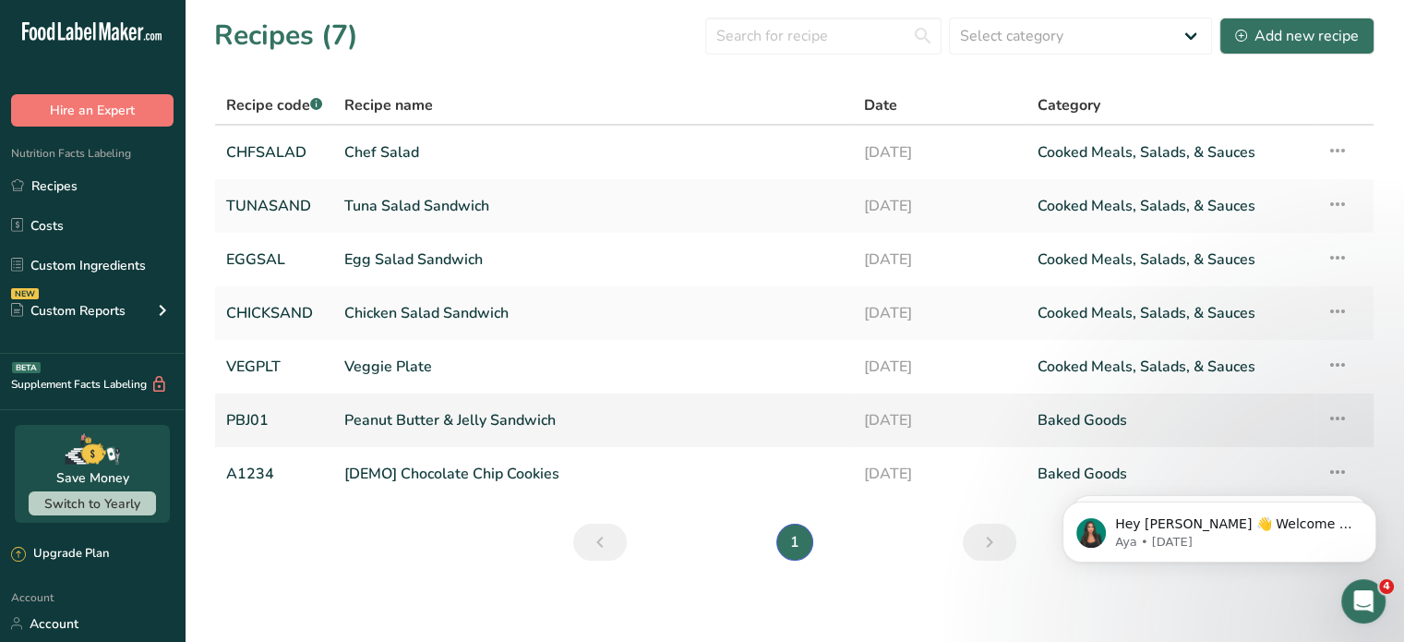
click at [410, 415] on link "Peanut Butter & Jelly Sandwich" at bounding box center [593, 420] width 498 height 39
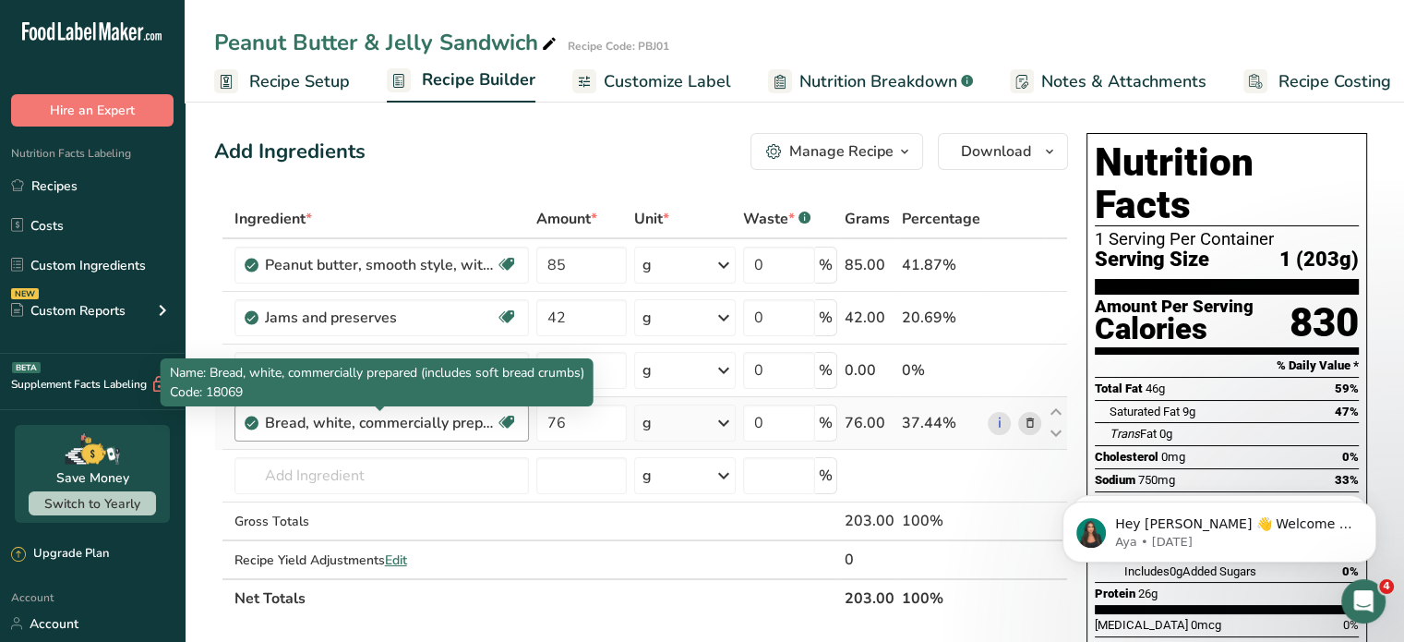
click at [494, 417] on div "Bread, white, commercially prepared (includes soft bread crumbs)" at bounding box center [380, 423] width 231 height 22
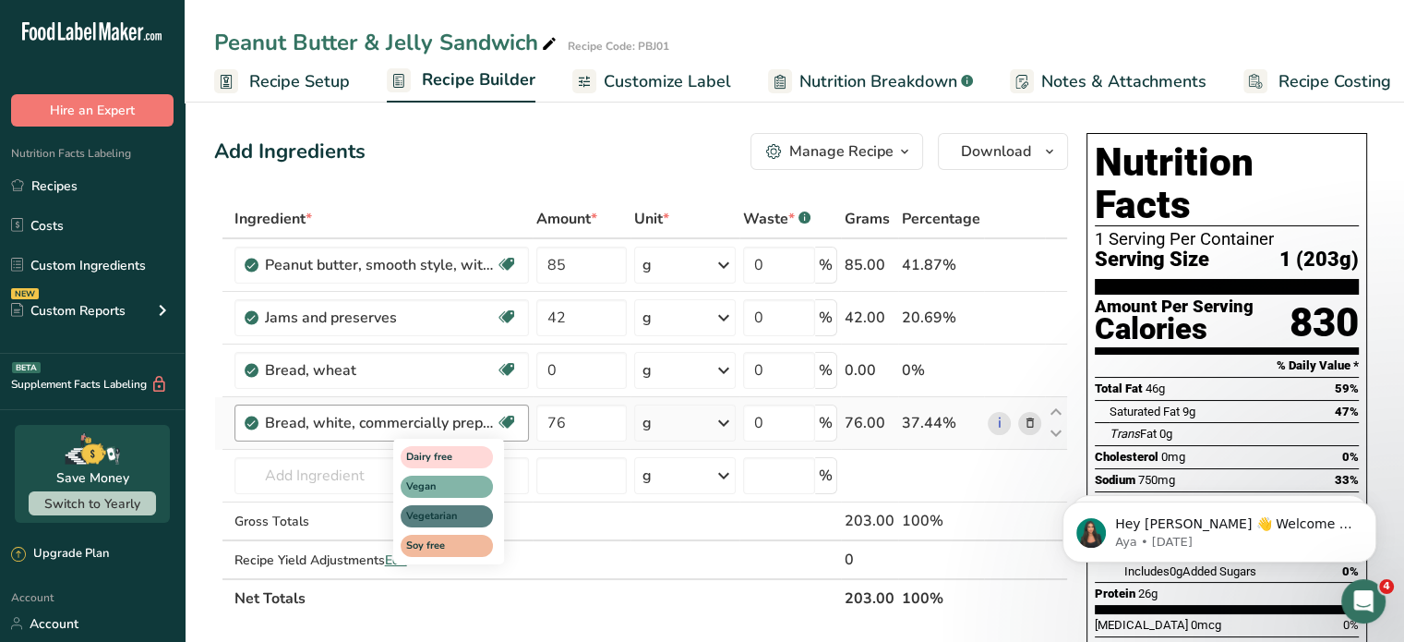
click at [506, 416] on icon at bounding box center [507, 422] width 18 height 29
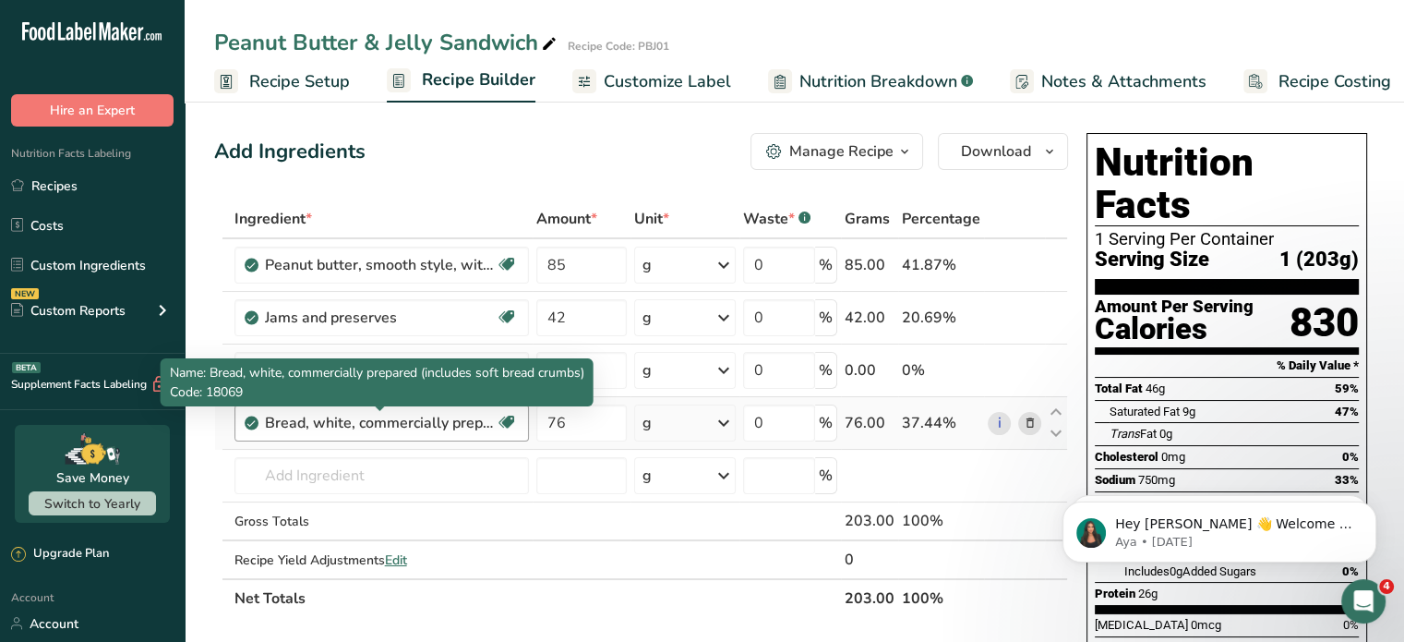
click at [436, 416] on div "Bread, white, commercially prepared (includes soft bread crumbs)" at bounding box center [380, 423] width 231 height 22
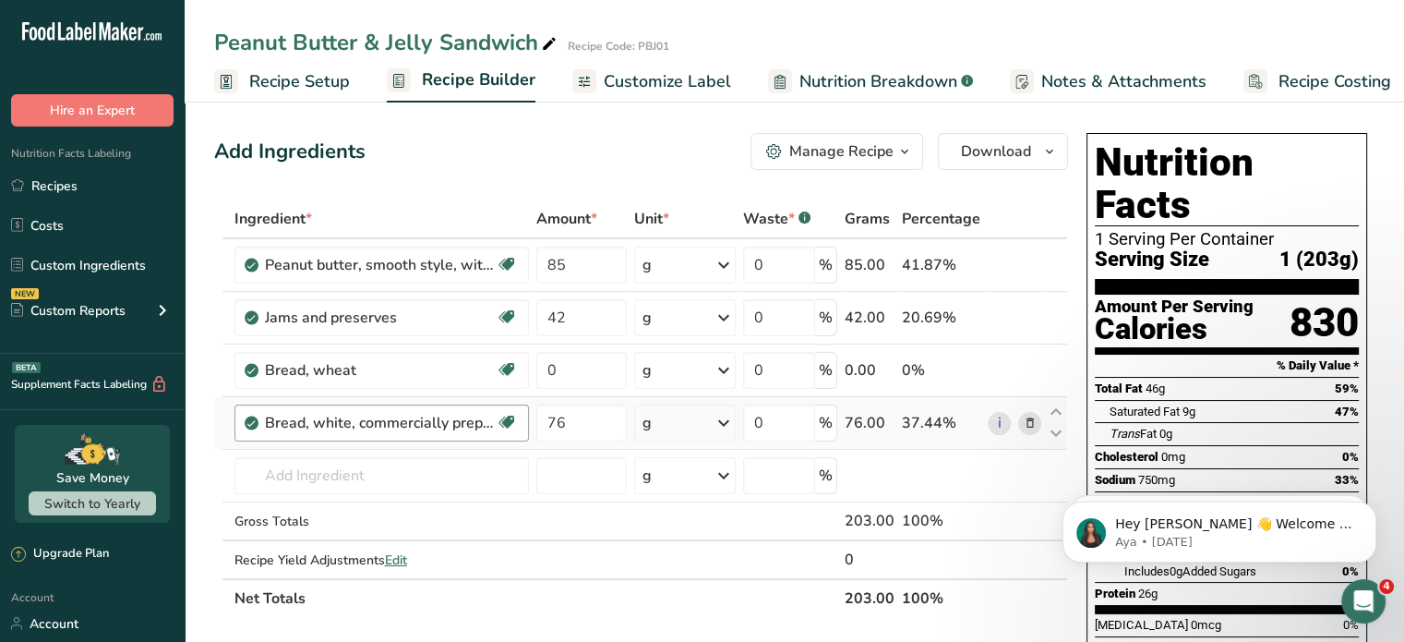
click at [491, 420] on div "Bread, white, commercially prepared (includes soft bread crumbs)" at bounding box center [380, 423] width 231 height 22
click at [510, 417] on icon at bounding box center [507, 422] width 18 height 29
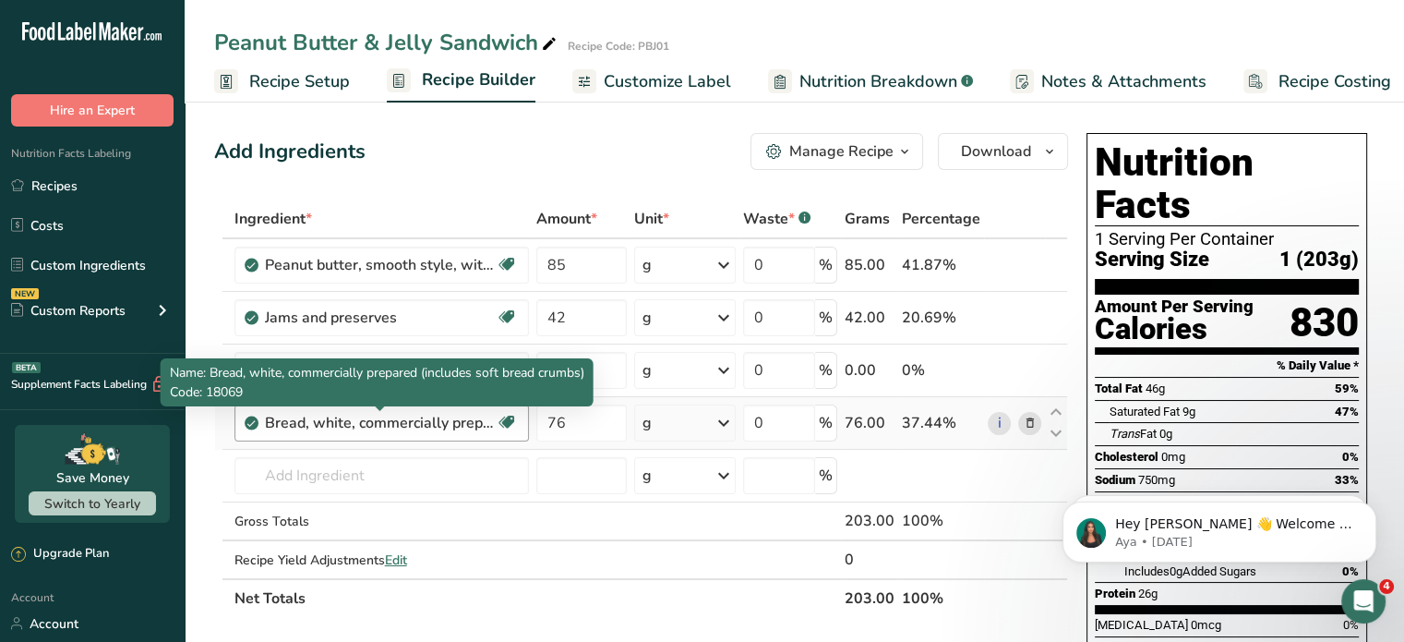
click at [377, 422] on div "Bread, white, commercially prepared (includes soft bread crumbs)" at bounding box center [380, 423] width 231 height 22
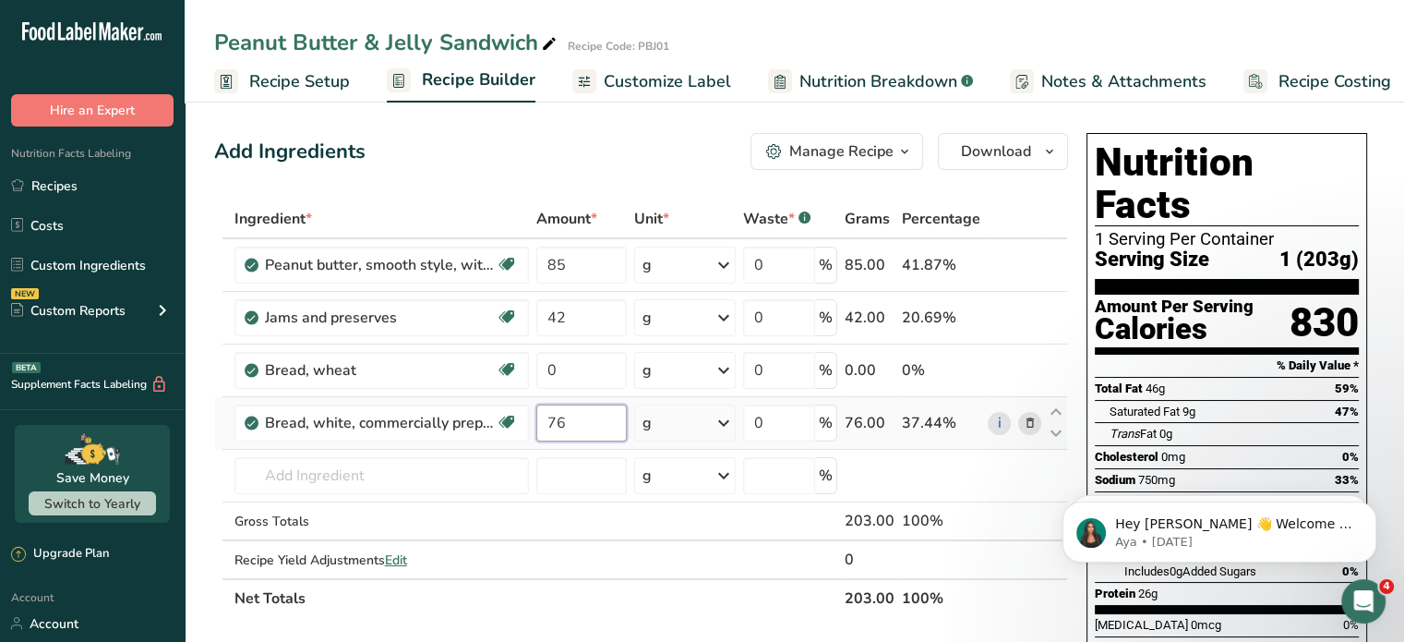
click at [573, 421] on input "76" at bounding box center [581, 422] width 90 height 37
type input "7"
type input "60"
click at [506, 476] on div "Ingredient * Amount * Unit * Waste * .a-a{fill:#347362;}.b-a{fill:#fff;} Grams …" at bounding box center [641, 408] width 854 height 418
click at [1030, 365] on icon at bounding box center [1029, 370] width 13 height 19
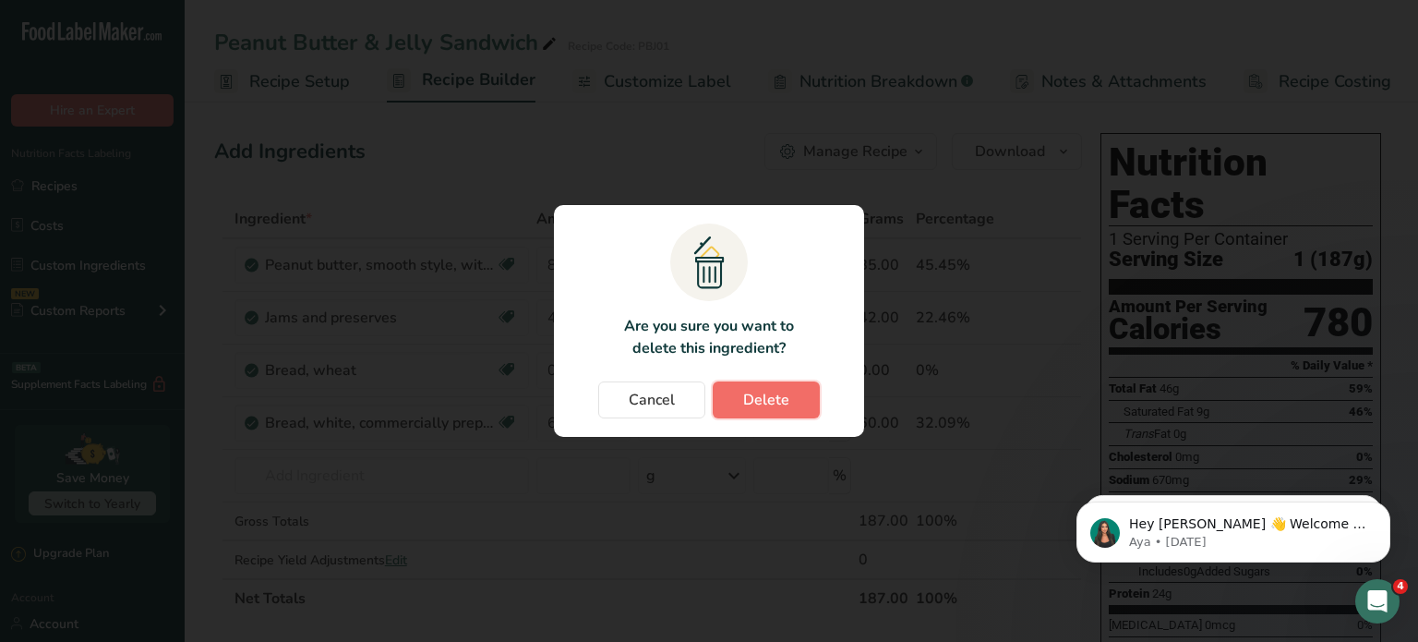
click at [784, 399] on span "Delete" at bounding box center [766, 400] width 46 height 22
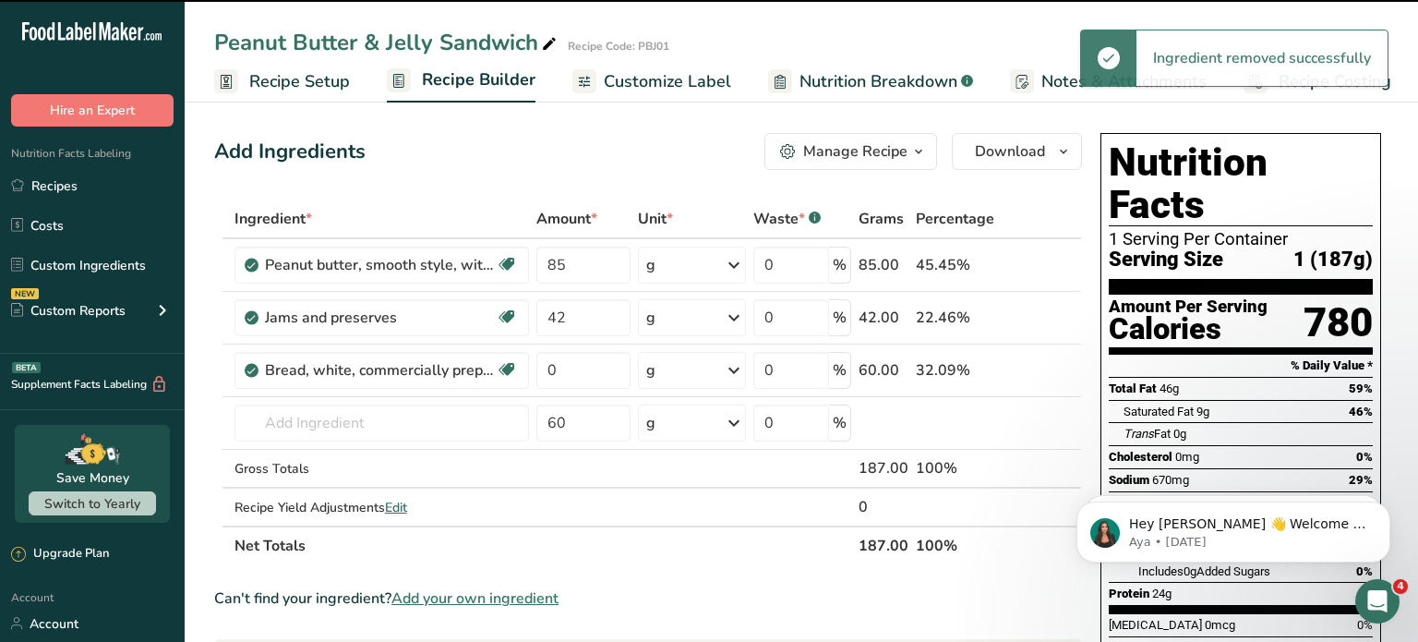
type input "60"
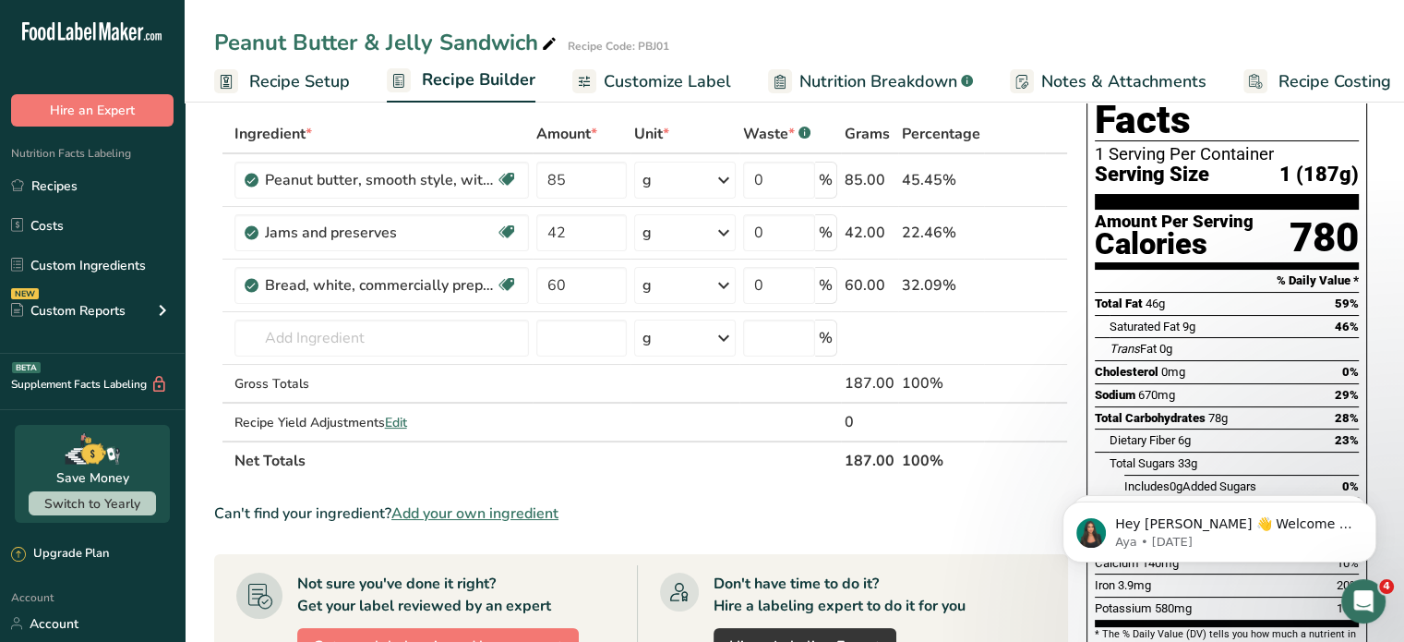
scroll to position [92, 0]
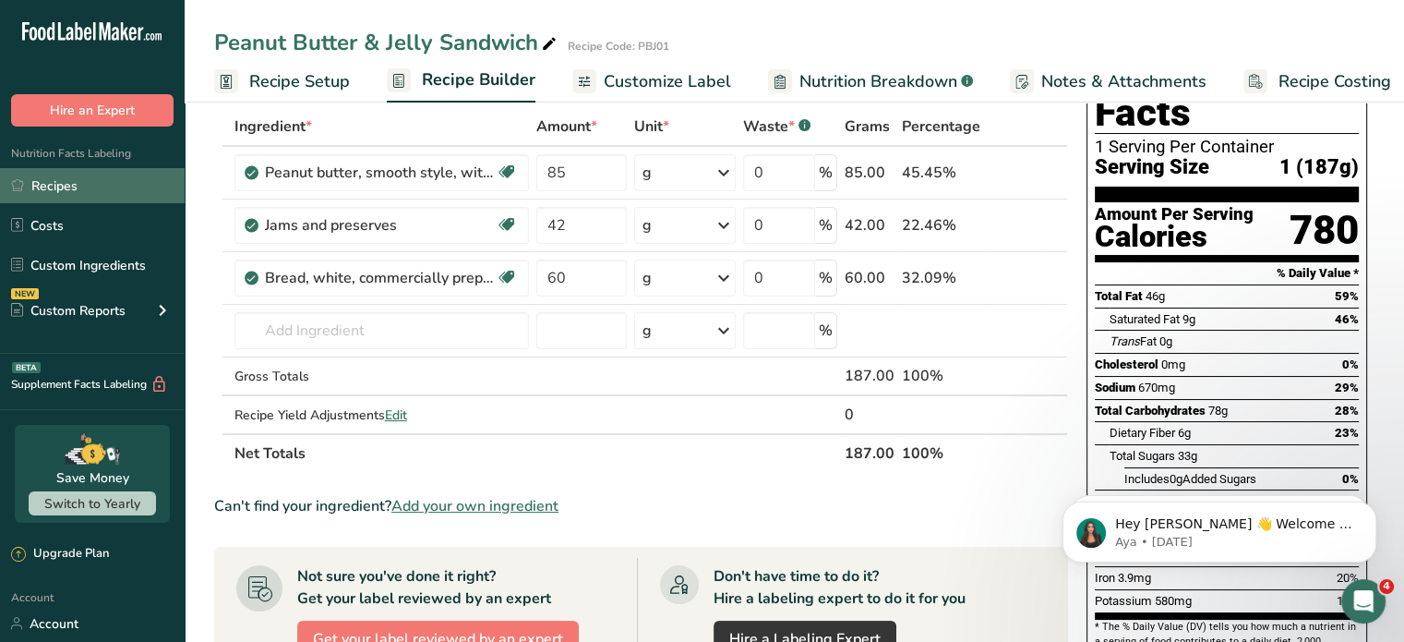
click at [70, 180] on link "Recipes" at bounding box center [92, 185] width 185 height 35
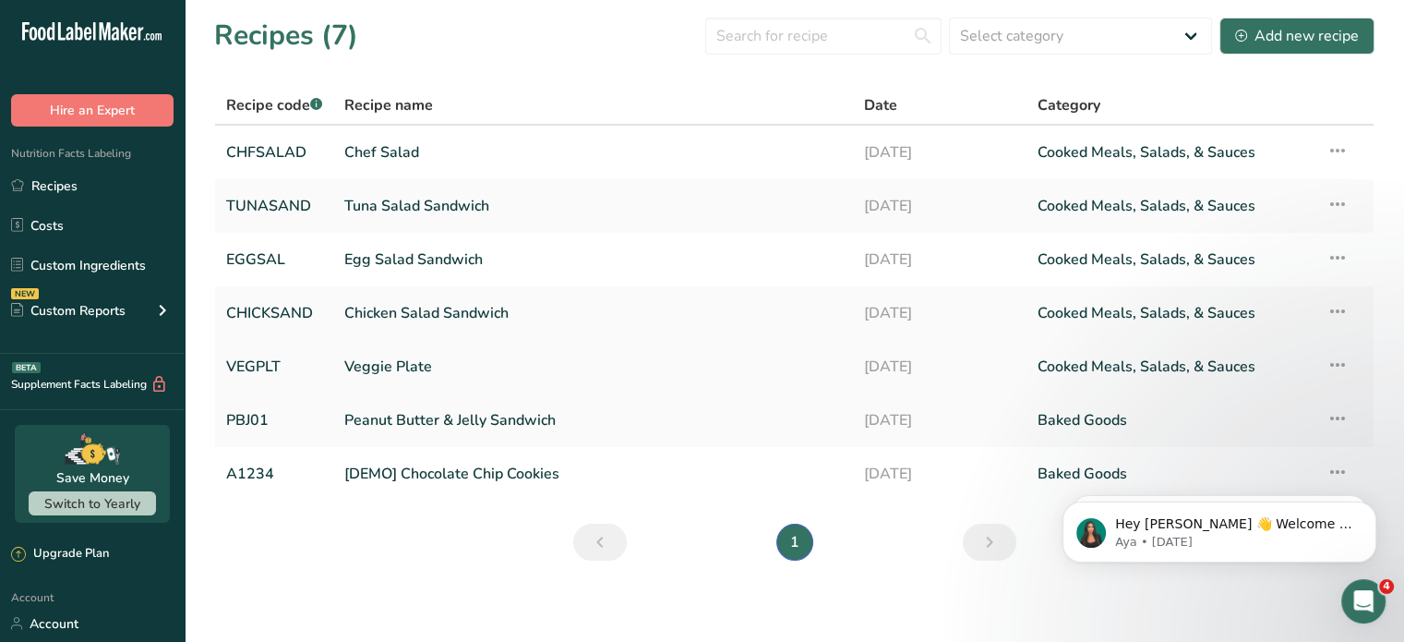
click at [392, 357] on link "Veggie Plate" at bounding box center [593, 366] width 498 height 39
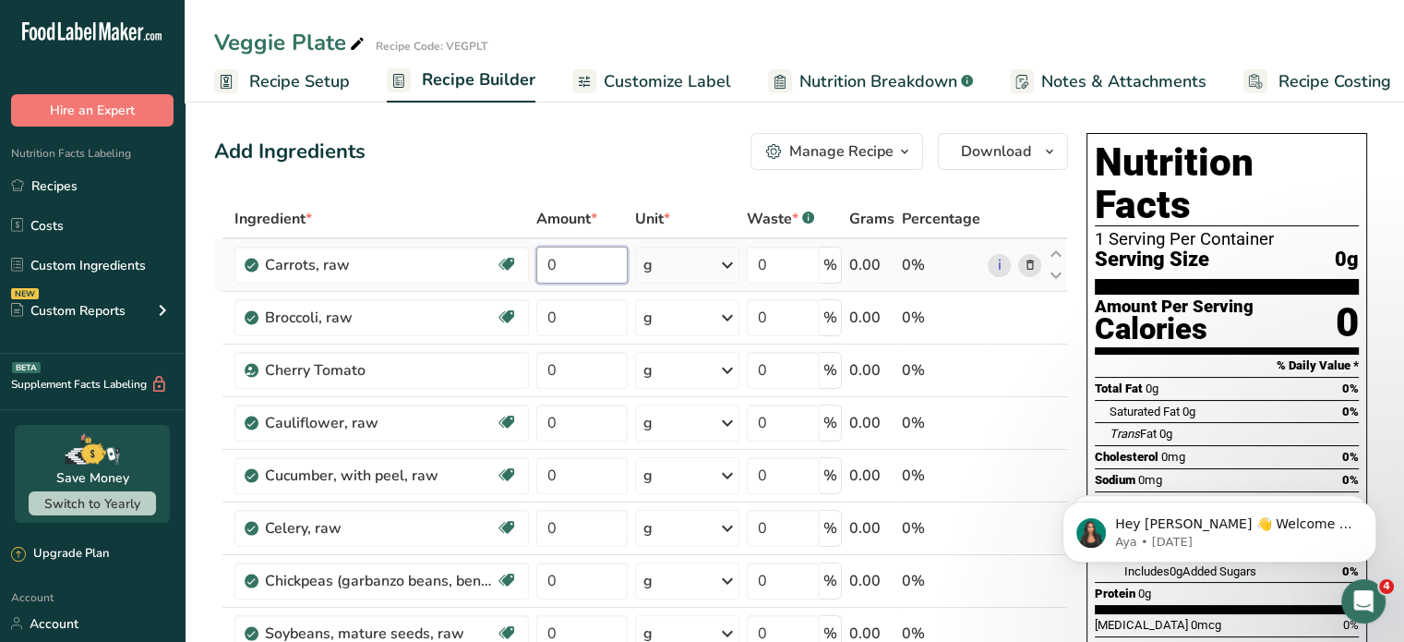
click at [581, 265] on input "0" at bounding box center [582, 265] width 92 height 37
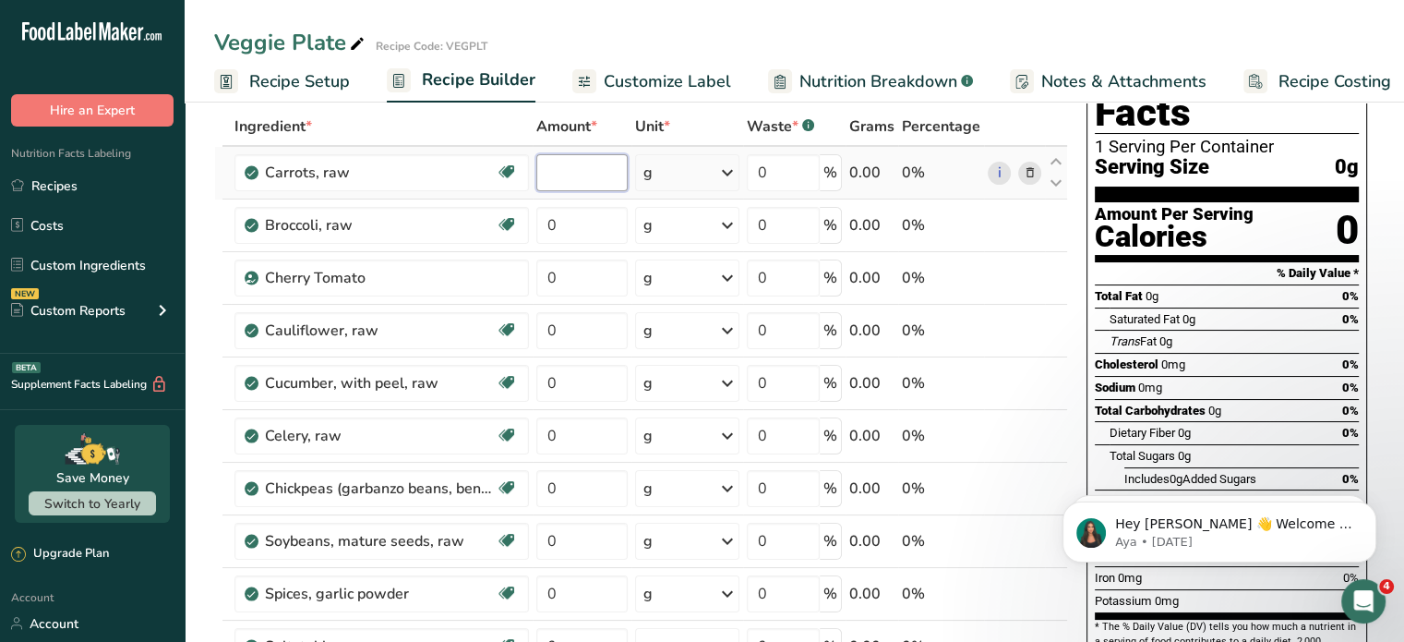
type input "2"
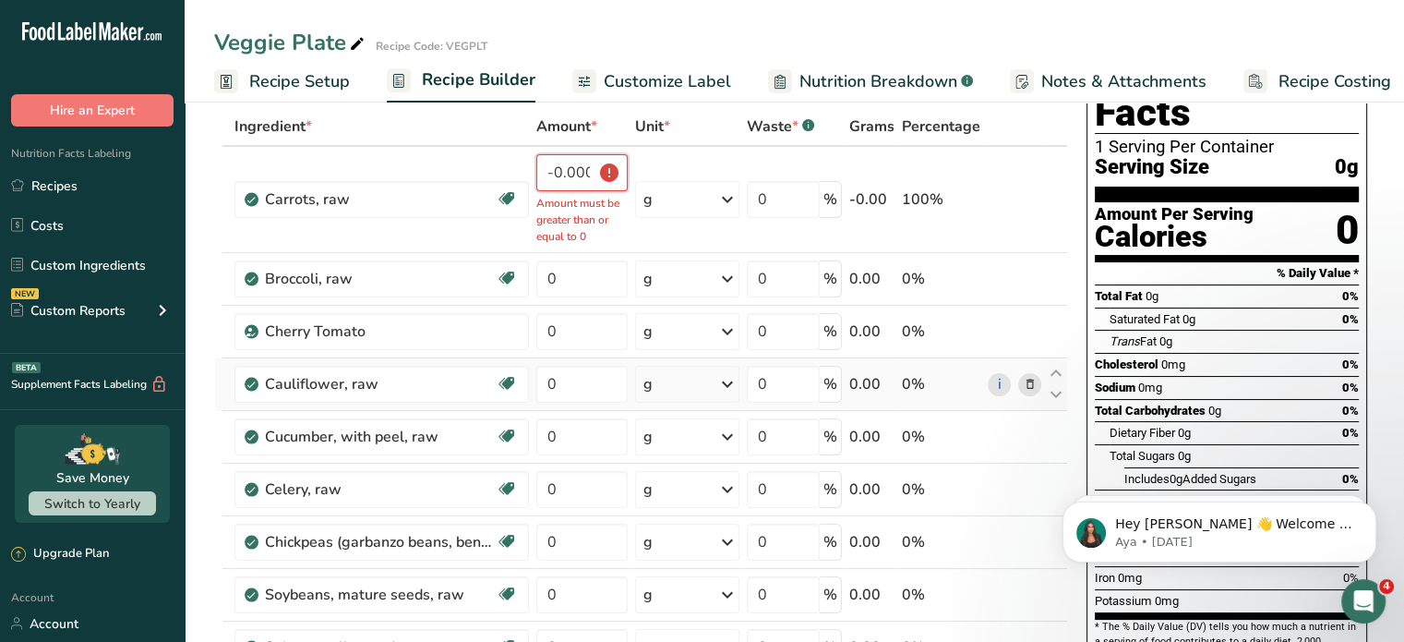
scroll to position [185, 0]
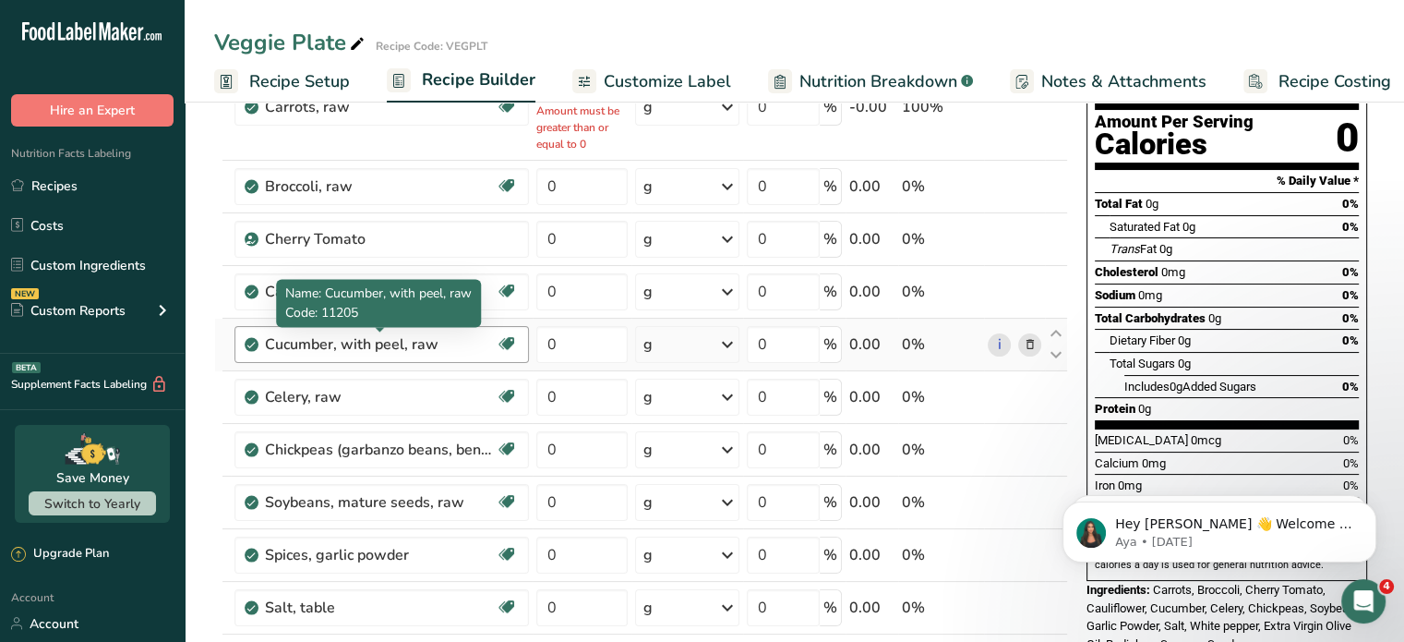
click at [382, 346] on div "Cucumber, with peel, raw" at bounding box center [380, 344] width 231 height 22
click at [443, 343] on div "Cucumber, with peel, raw" at bounding box center [380, 344] width 231 height 22
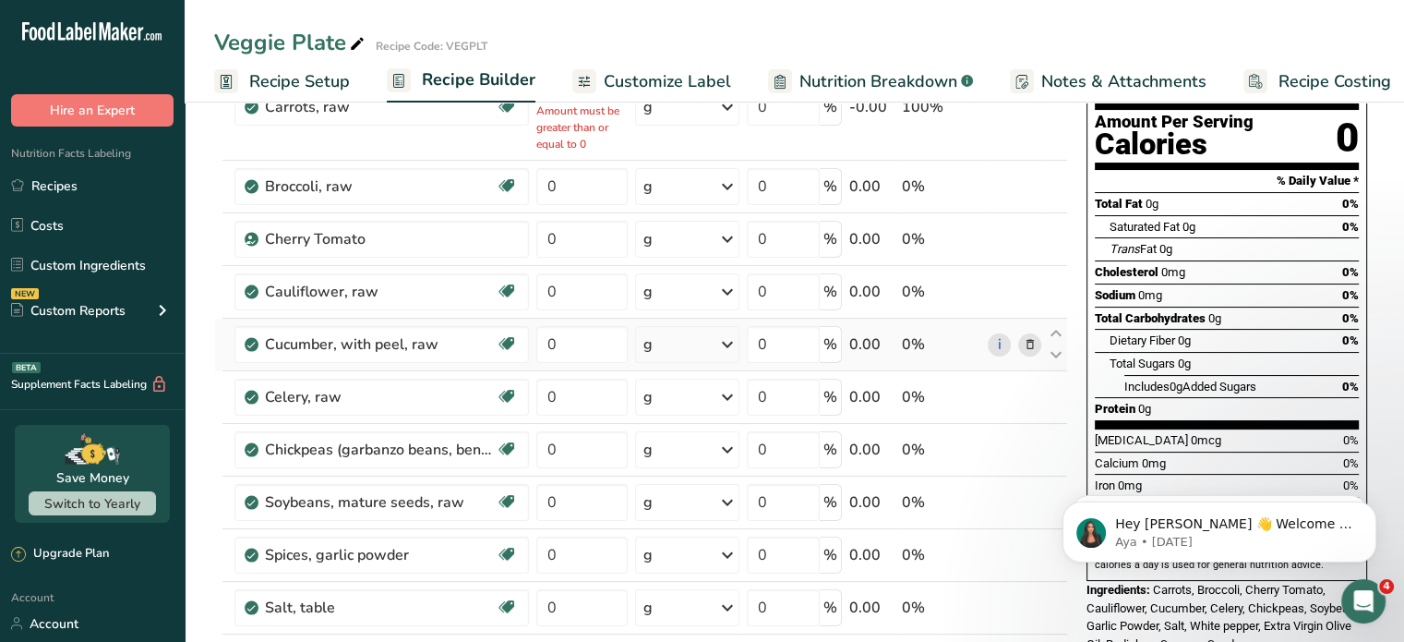
click at [1031, 339] on icon at bounding box center [1029, 344] width 13 height 19
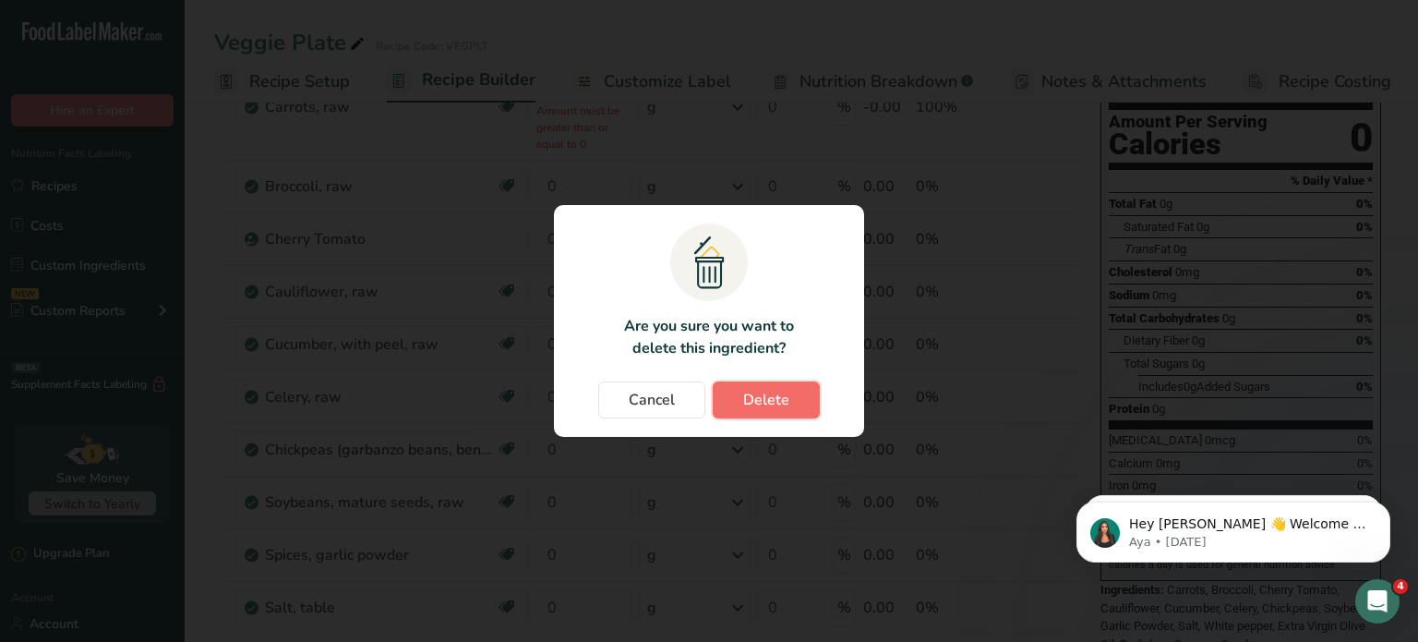
click at [771, 399] on span "Delete" at bounding box center [766, 400] width 46 height 22
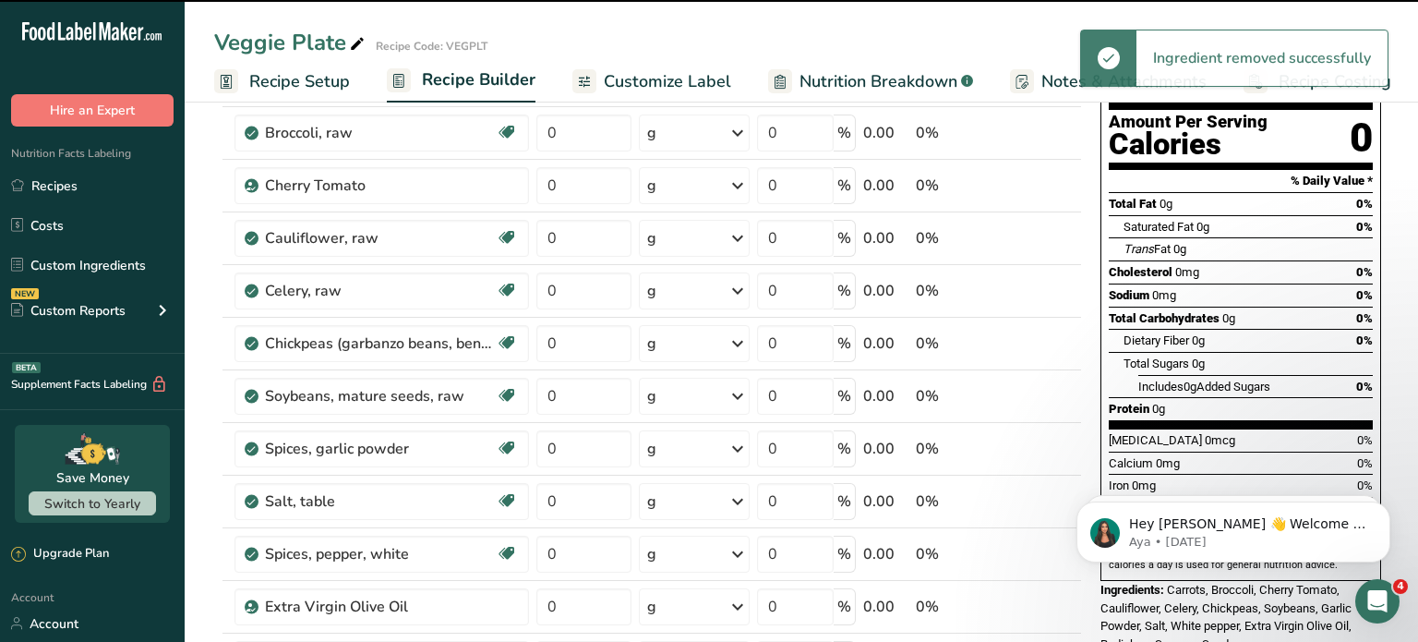
type input "0"
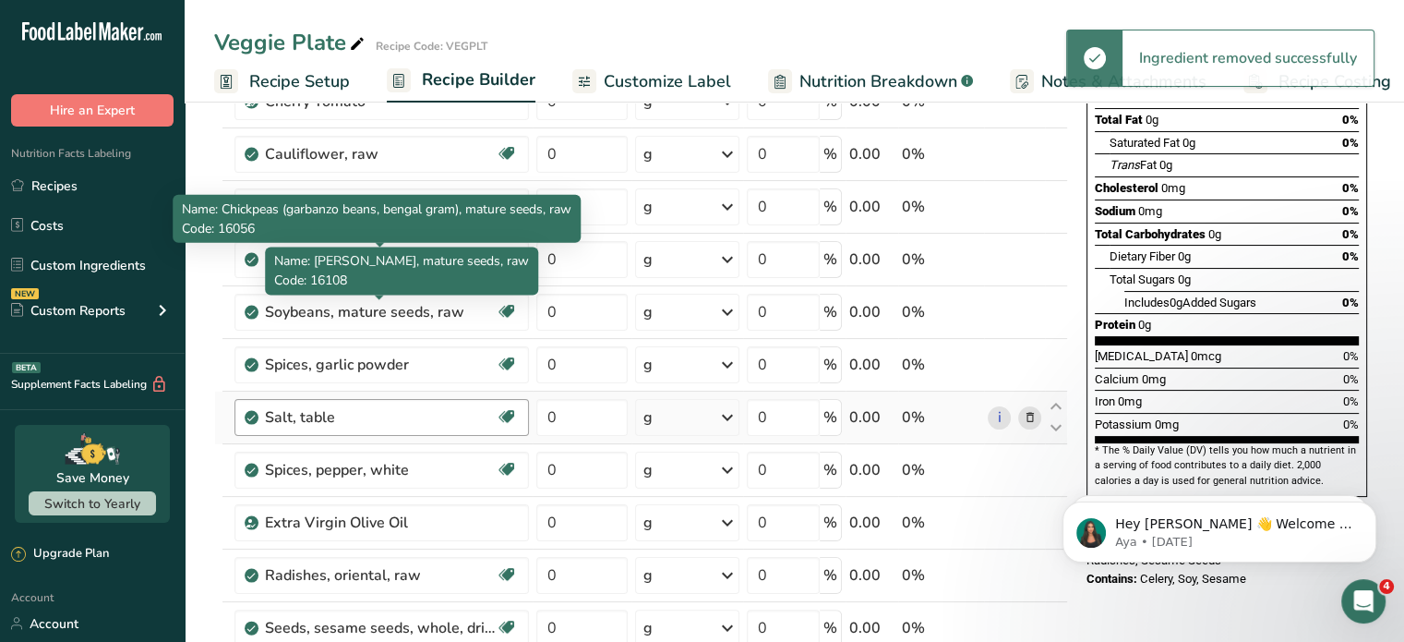
scroll to position [369, 0]
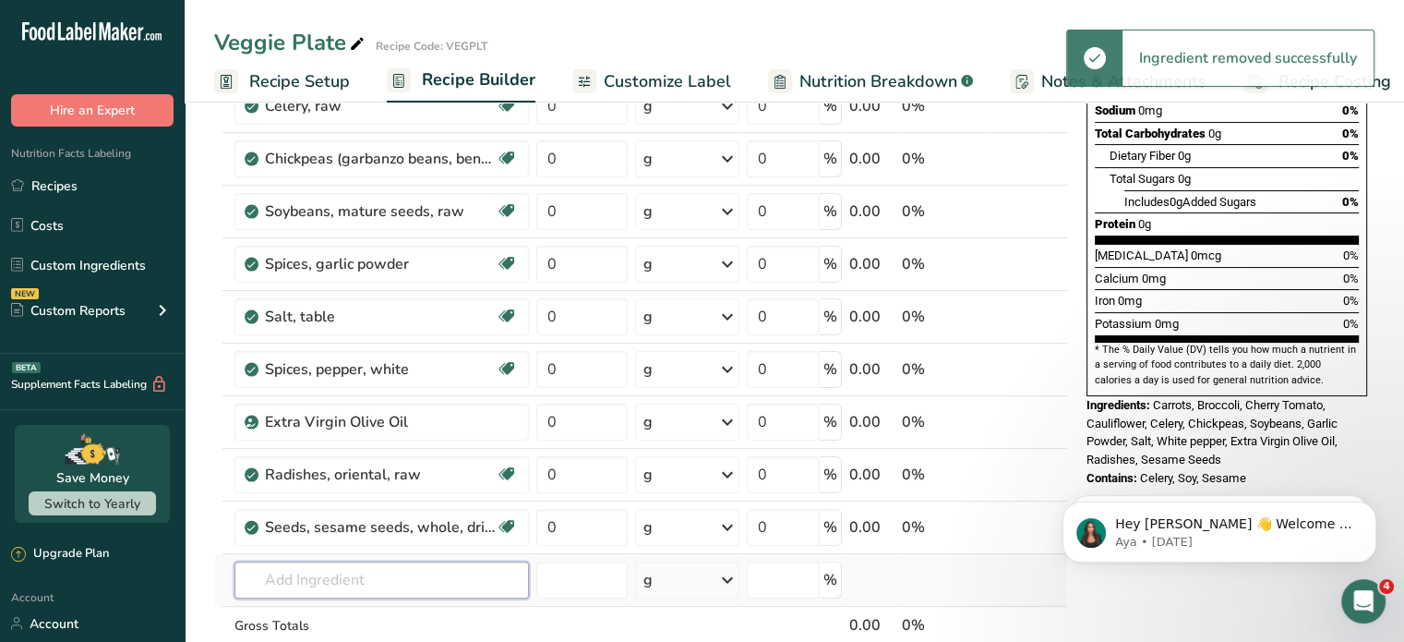
click at [396, 572] on input "text" at bounding box center [382, 579] width 295 height 37
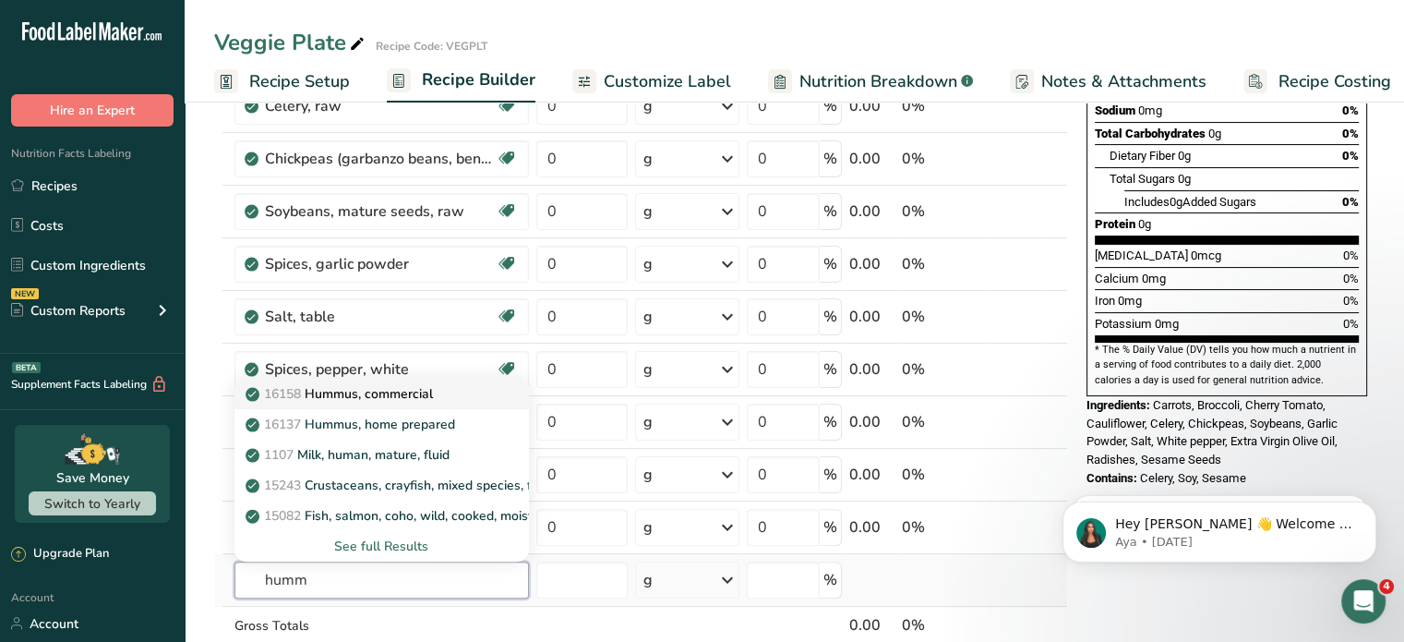
type input "humm"
click at [392, 391] on p "16158 Hummus, commercial" at bounding box center [341, 393] width 184 height 19
type input "Hummus, commercial"
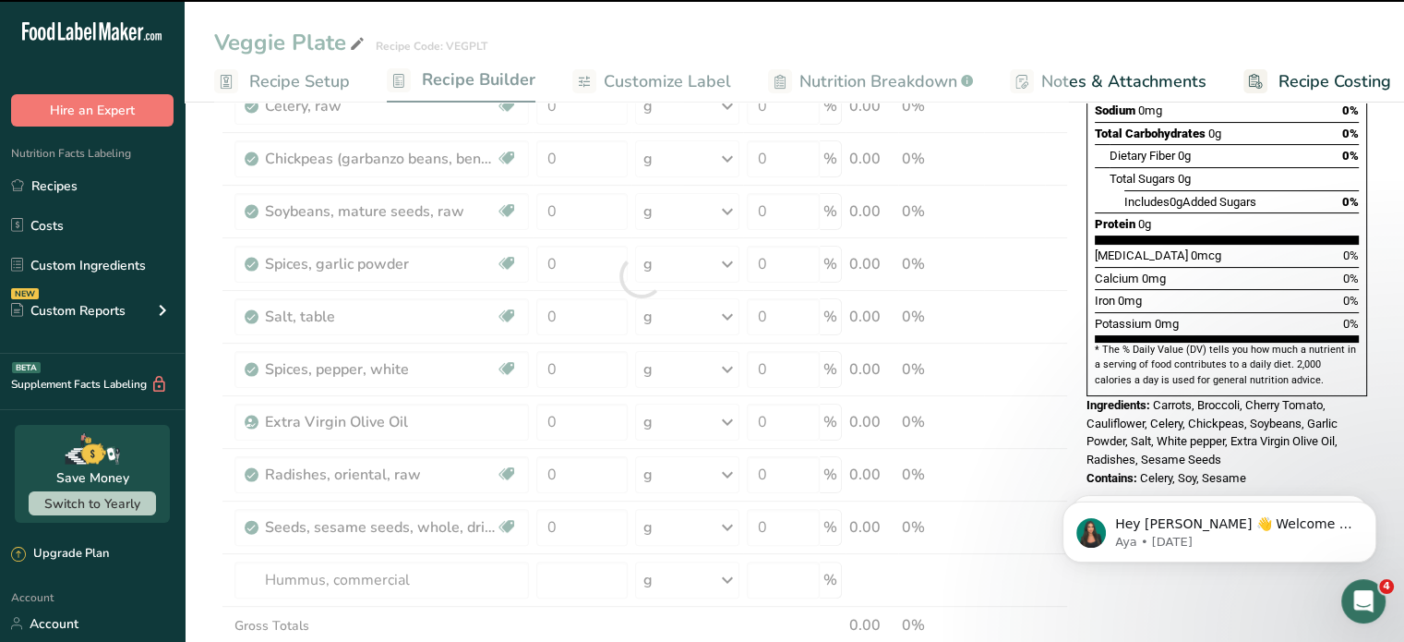
type input "0"
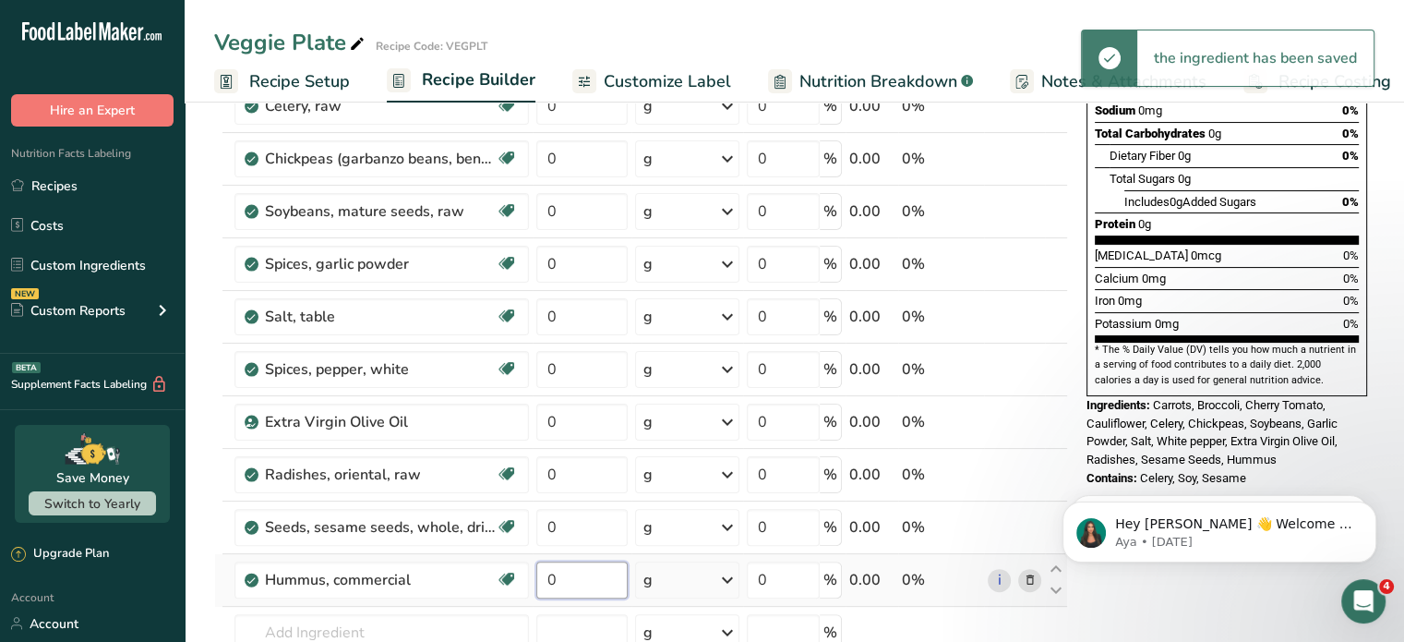
click at [568, 575] on input "0" at bounding box center [582, 579] width 92 height 37
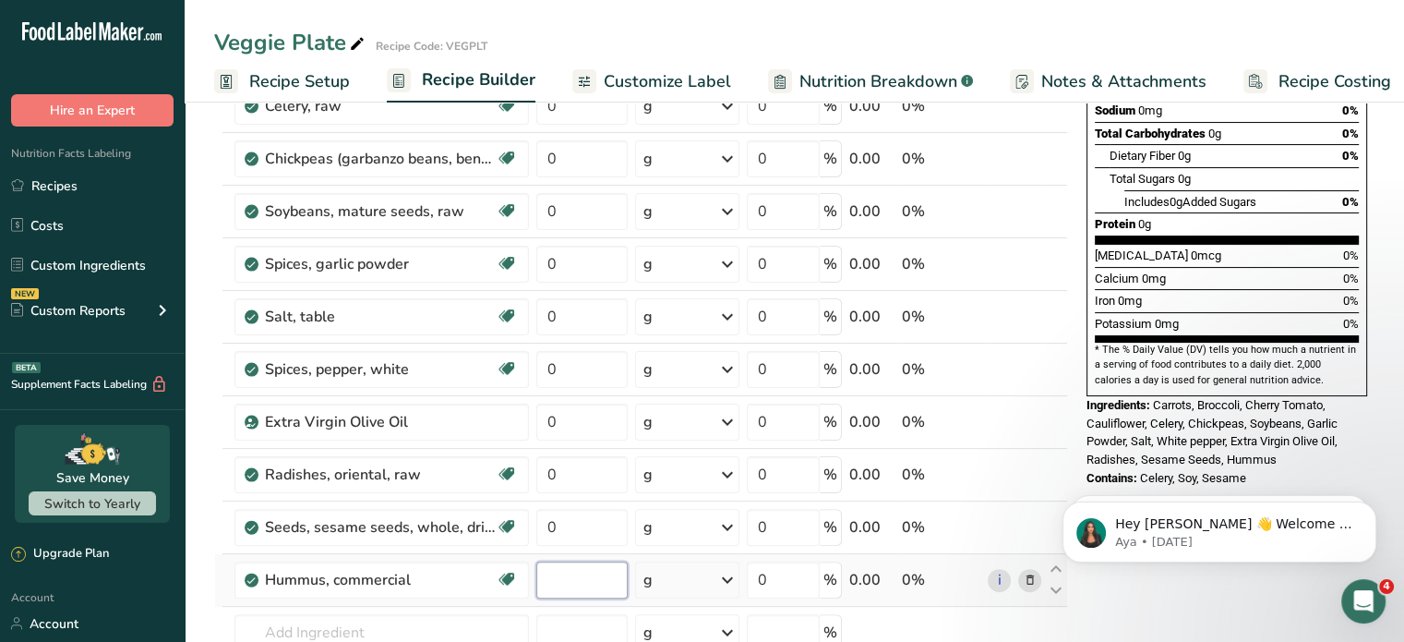
type input "4"
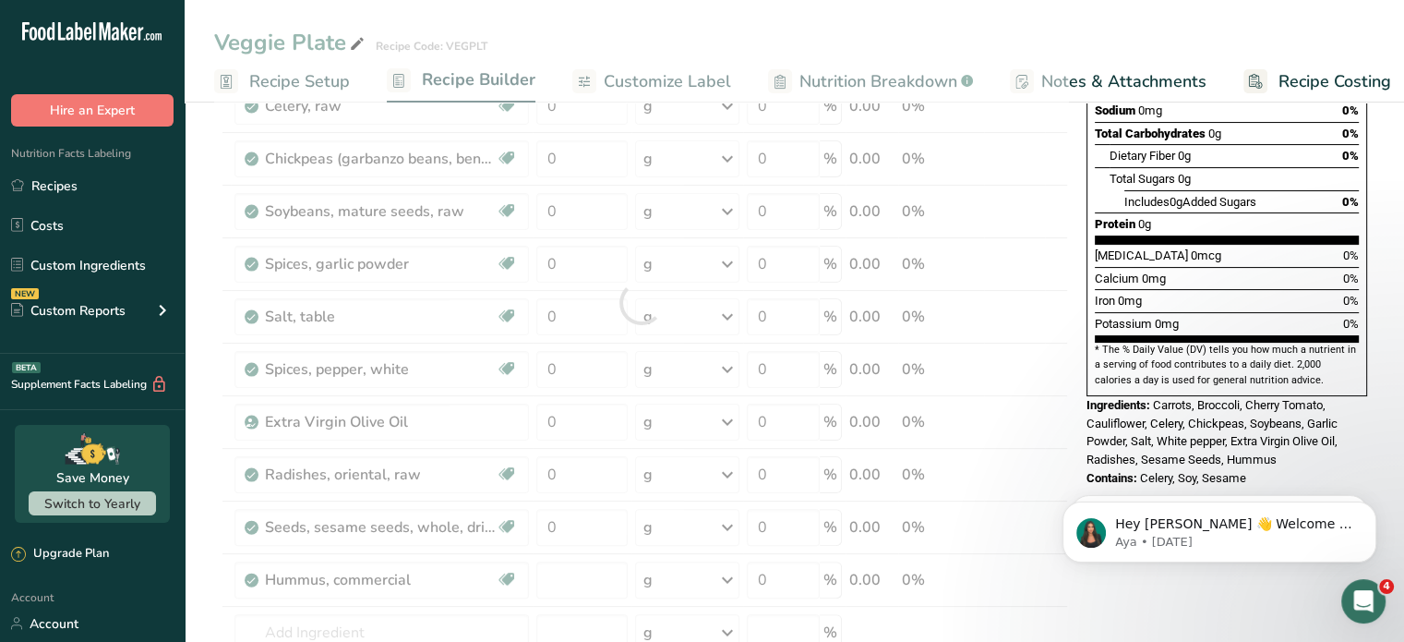
type input "0"
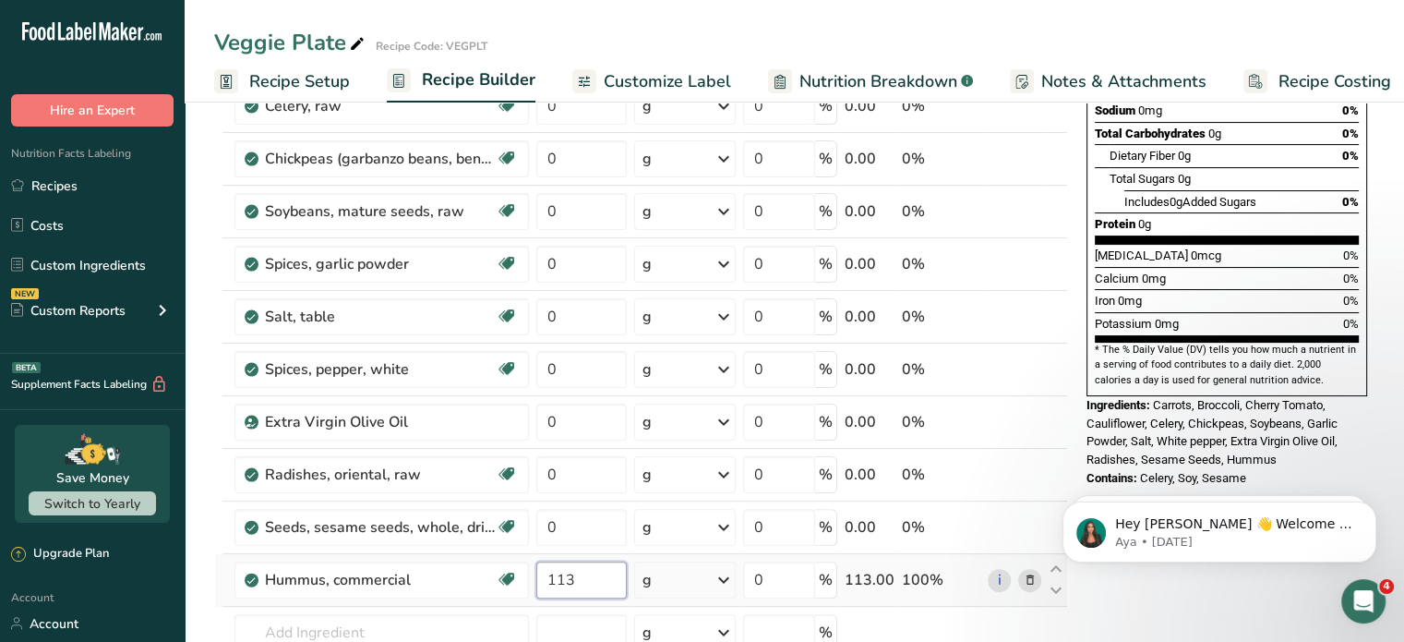
type input "113"
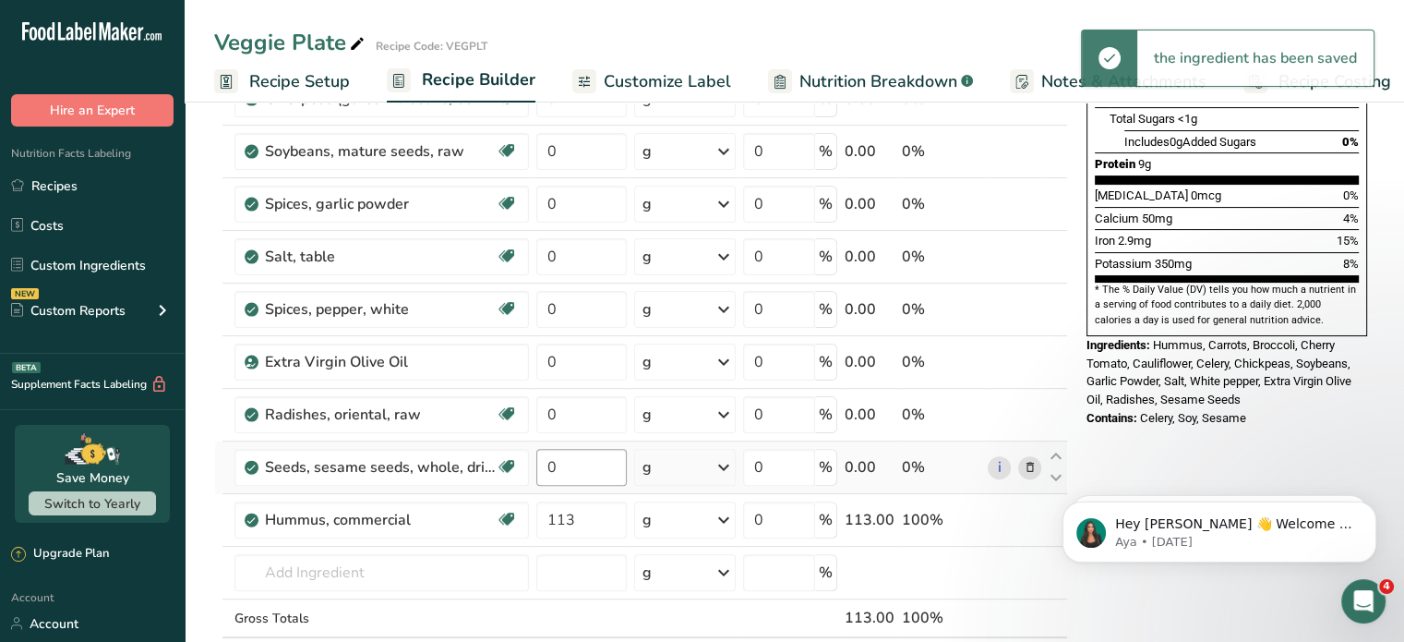
scroll to position [462, 0]
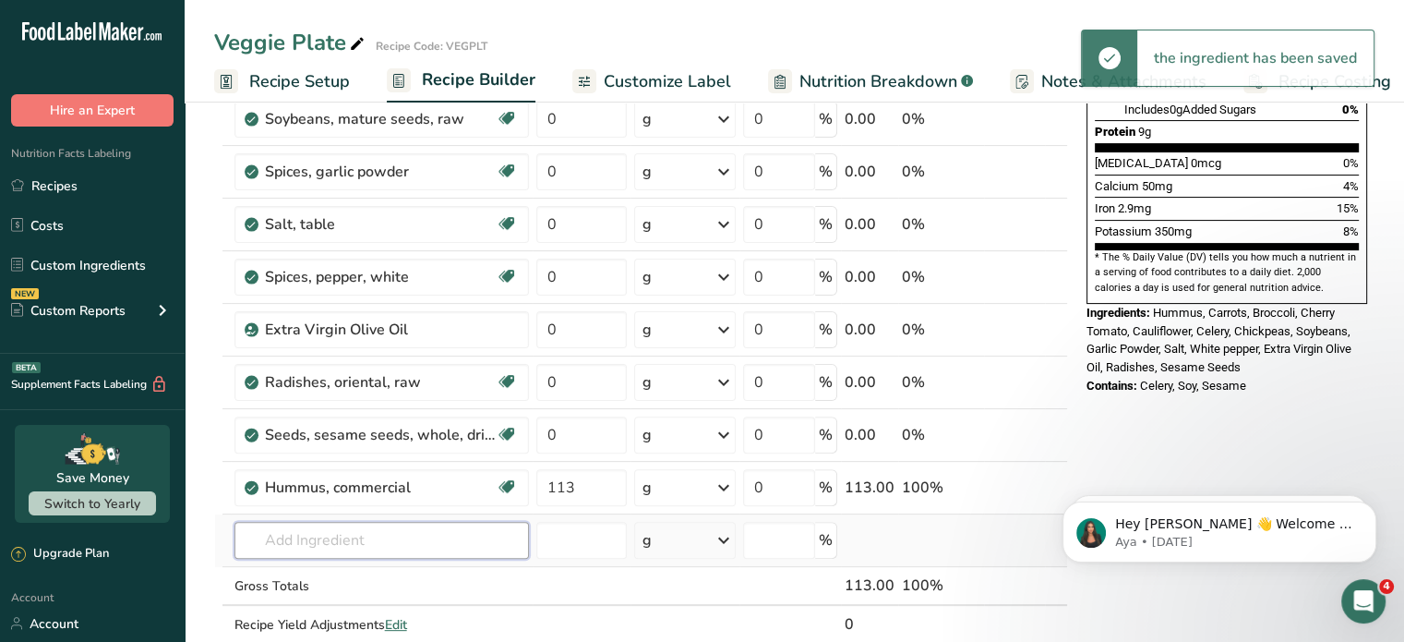
click at [439, 536] on input "text" at bounding box center [382, 540] width 295 height 37
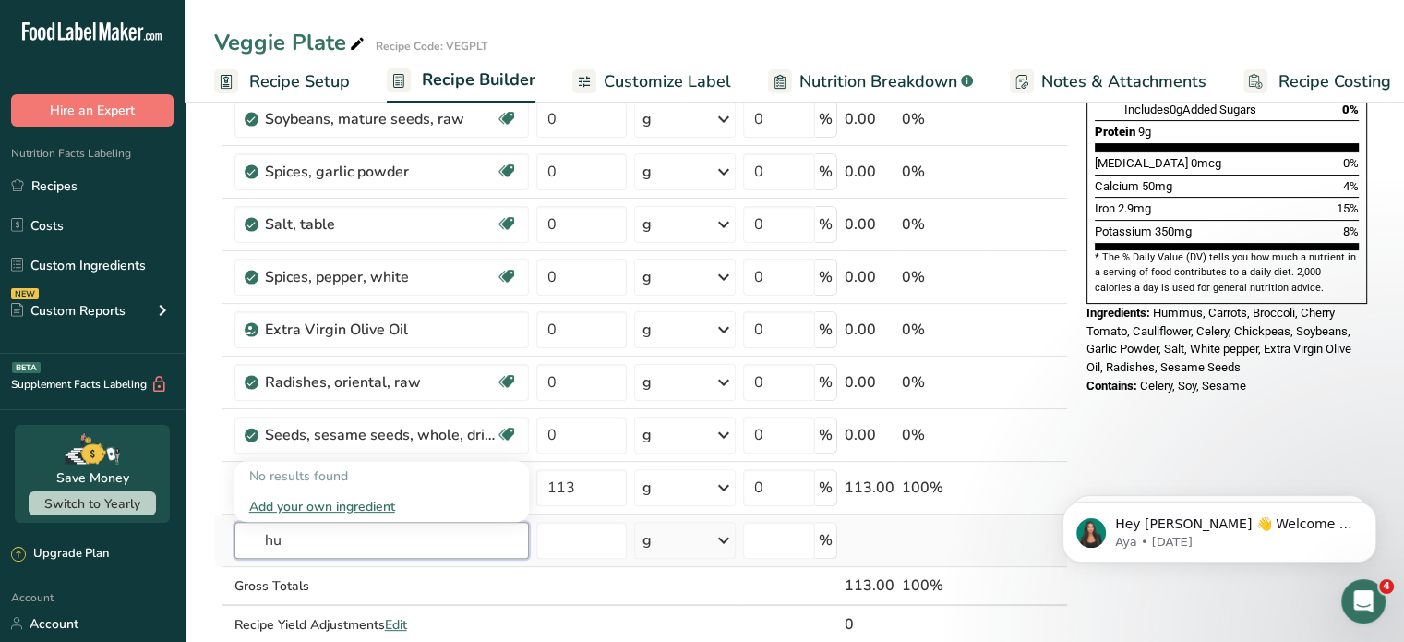
type input "h"
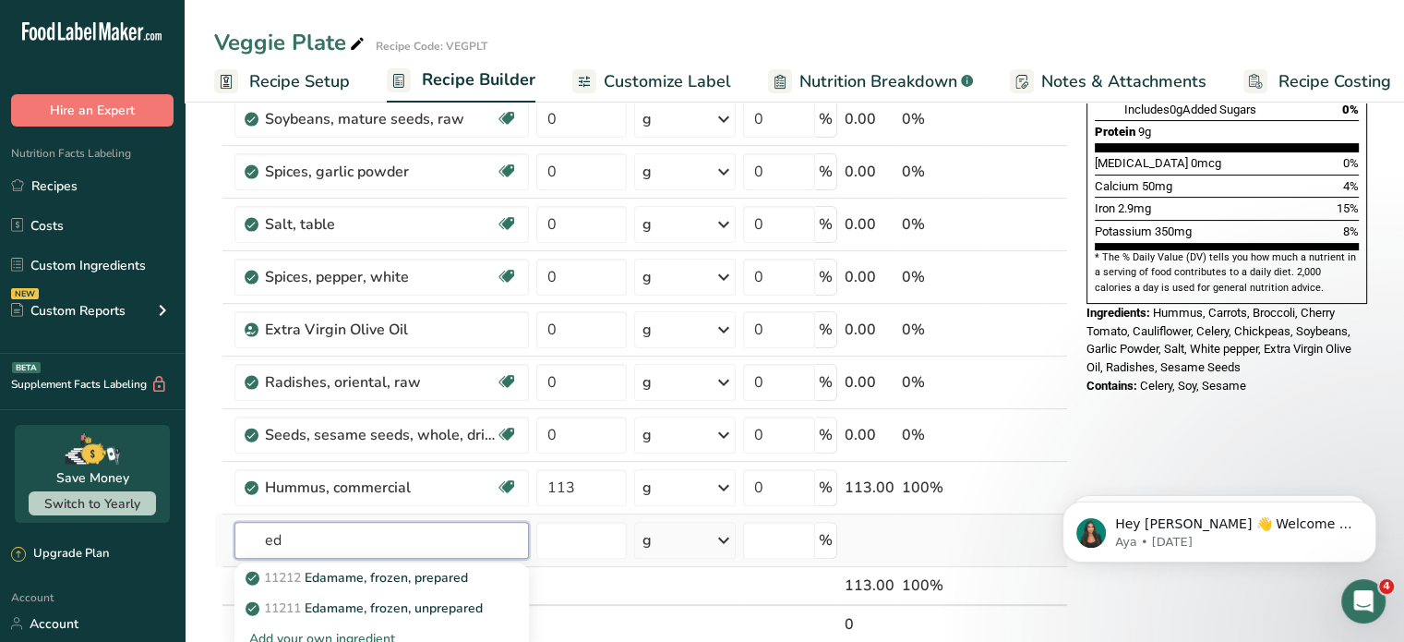
type input "e"
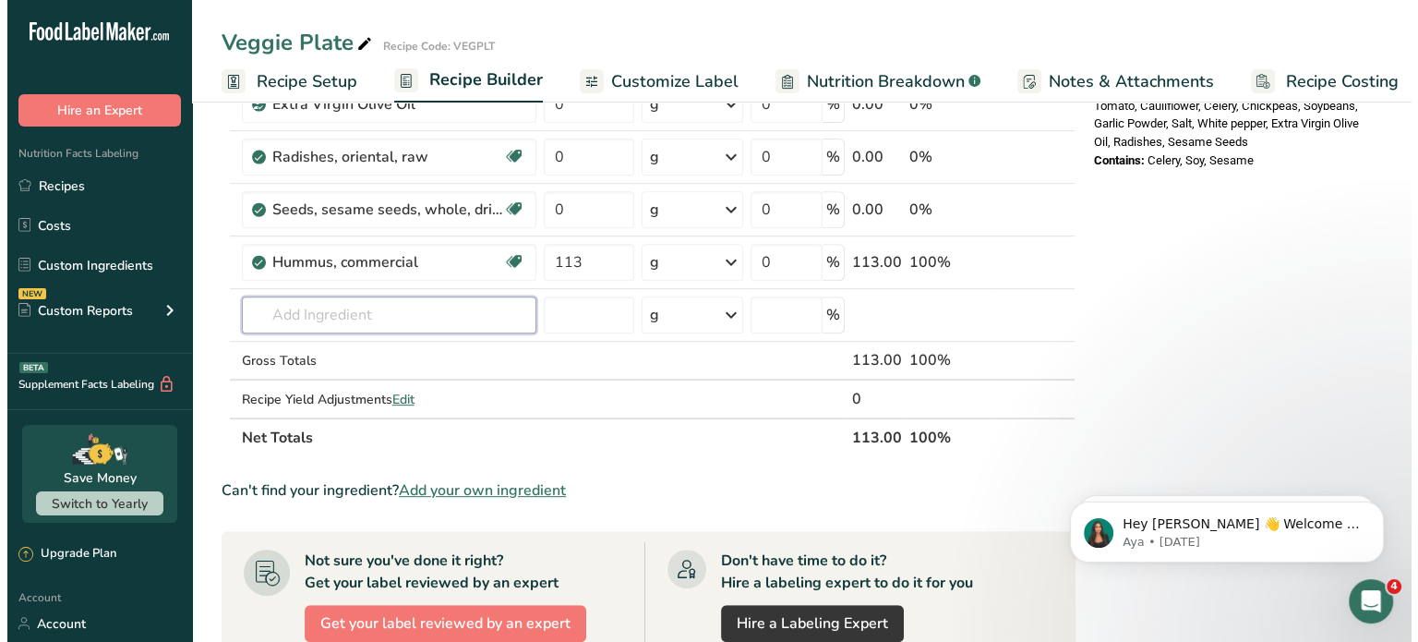
scroll to position [739, 0]
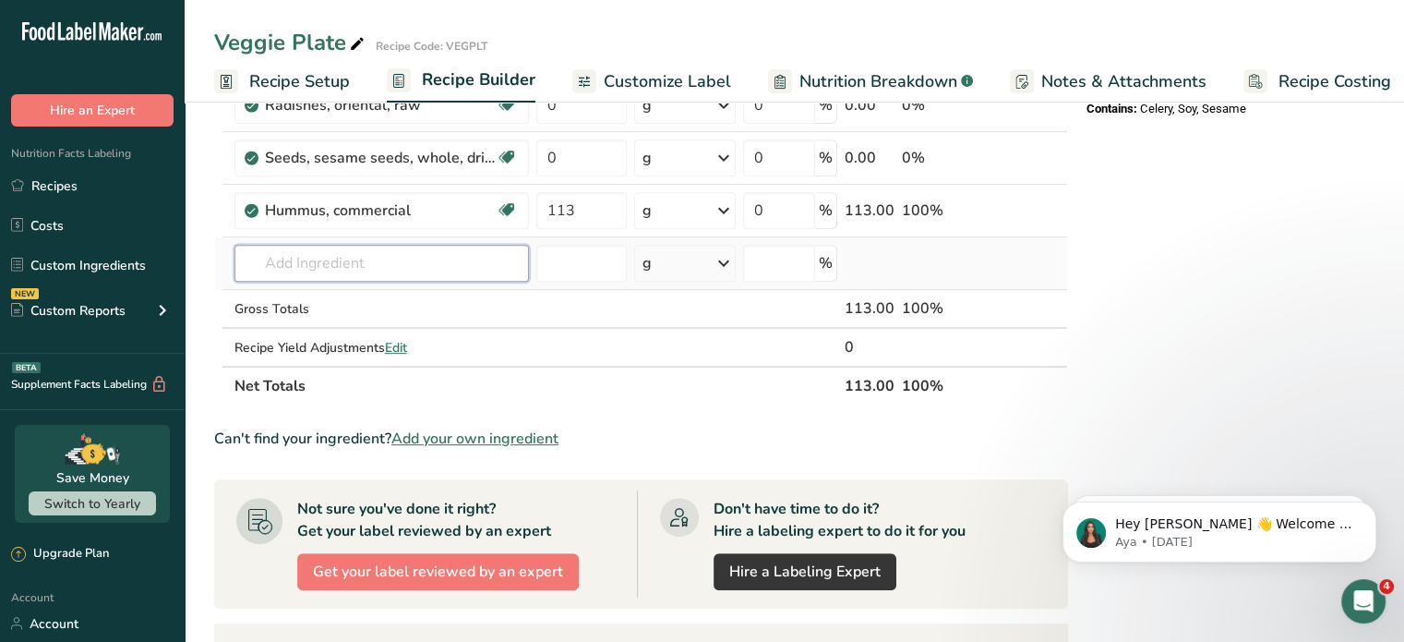
click at [414, 261] on input "text" at bounding box center [382, 263] width 295 height 37
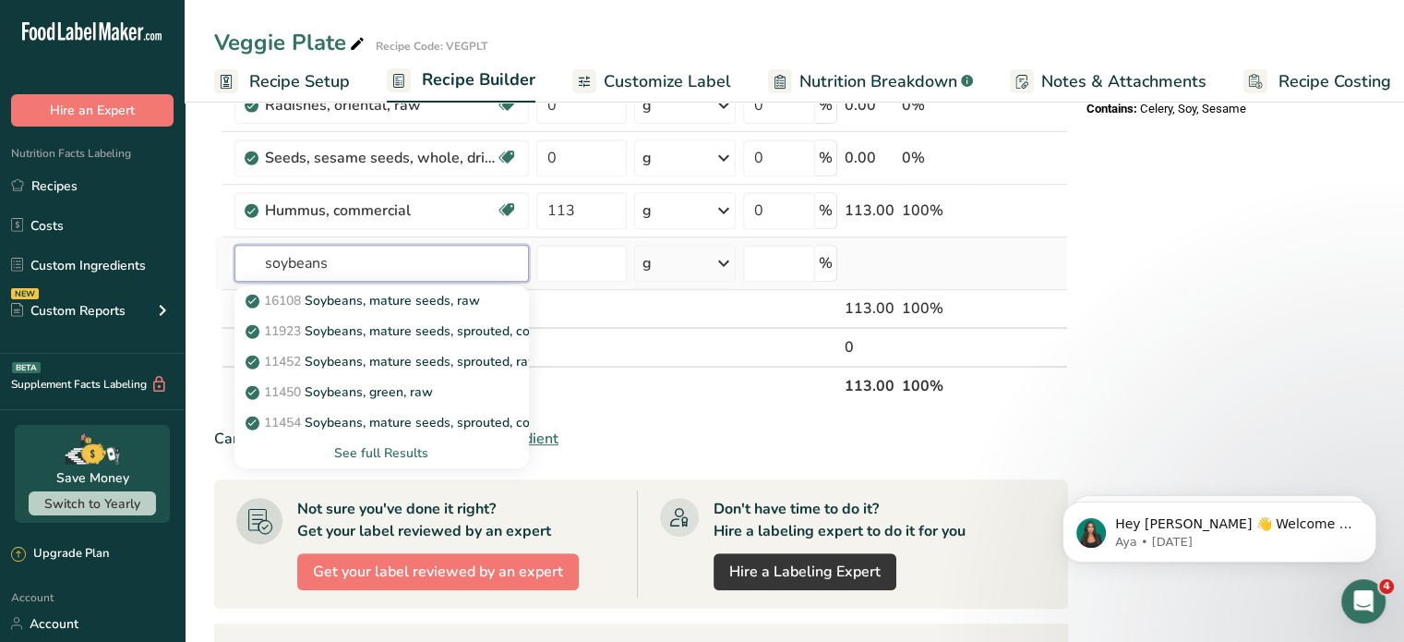
type input "soybeans"
click at [390, 446] on div "See full Results" at bounding box center [381, 452] width 265 height 19
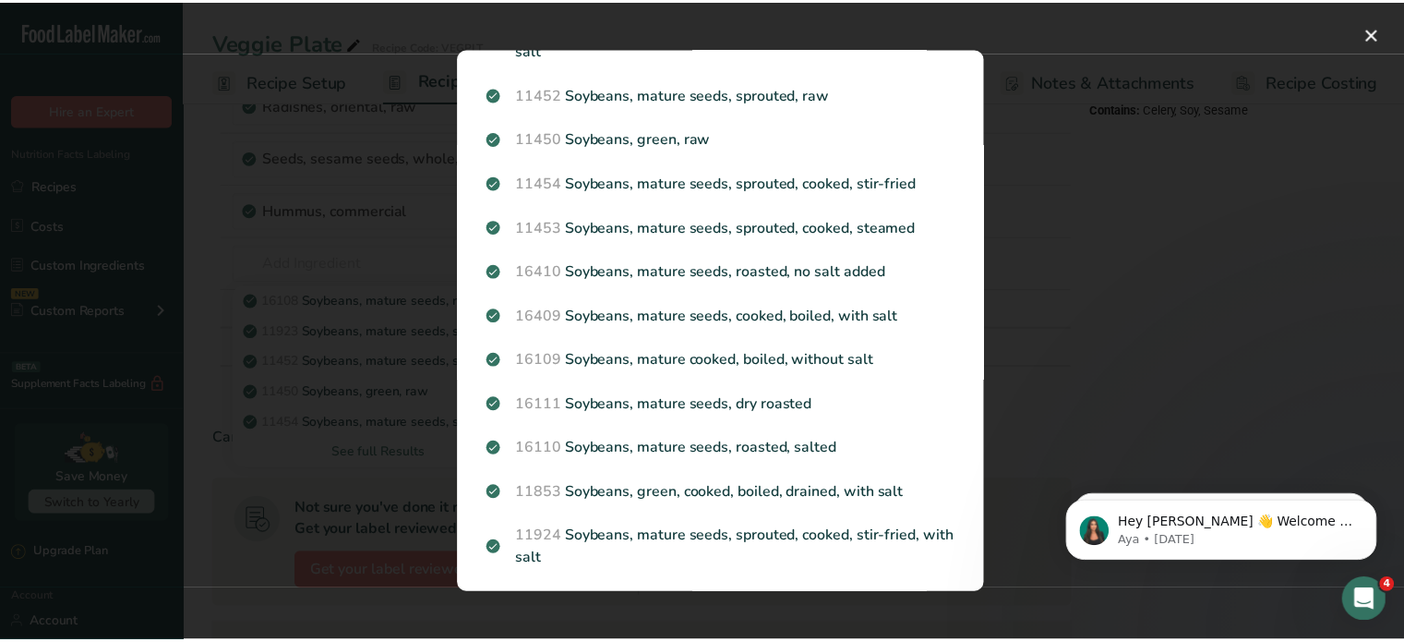
scroll to position [0, 0]
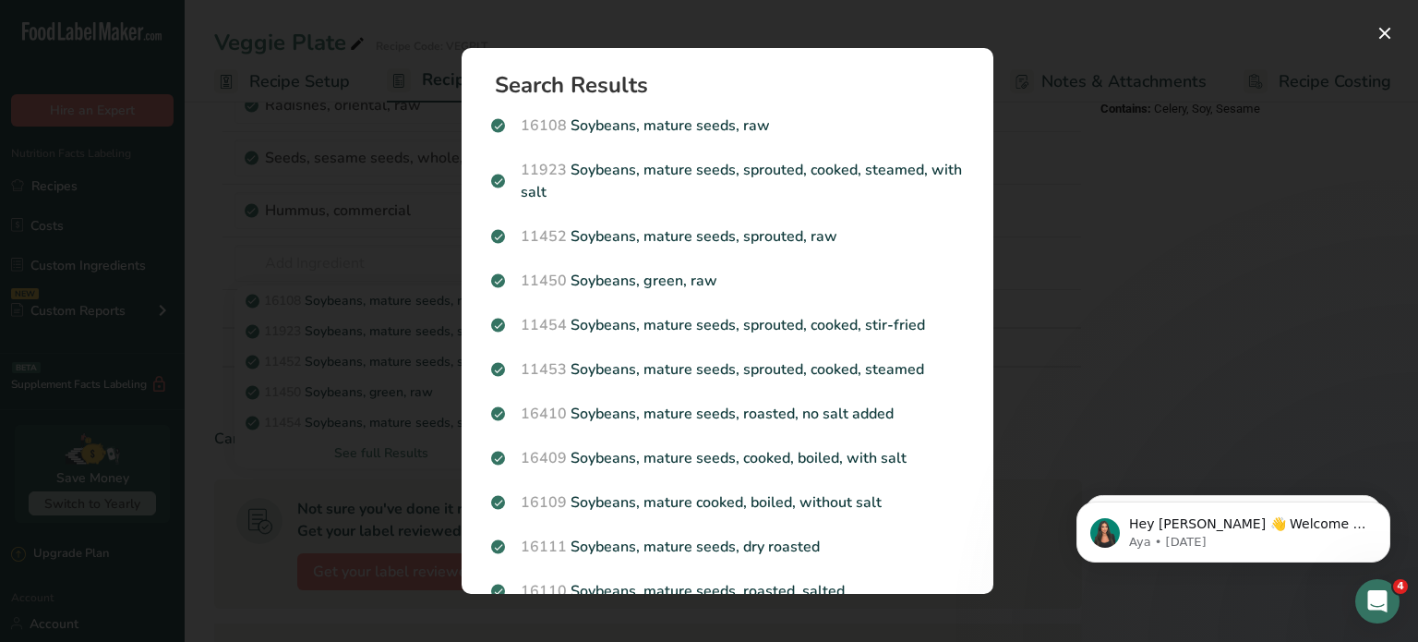
click at [1169, 331] on div "Search results modal" at bounding box center [709, 321] width 1418 height 642
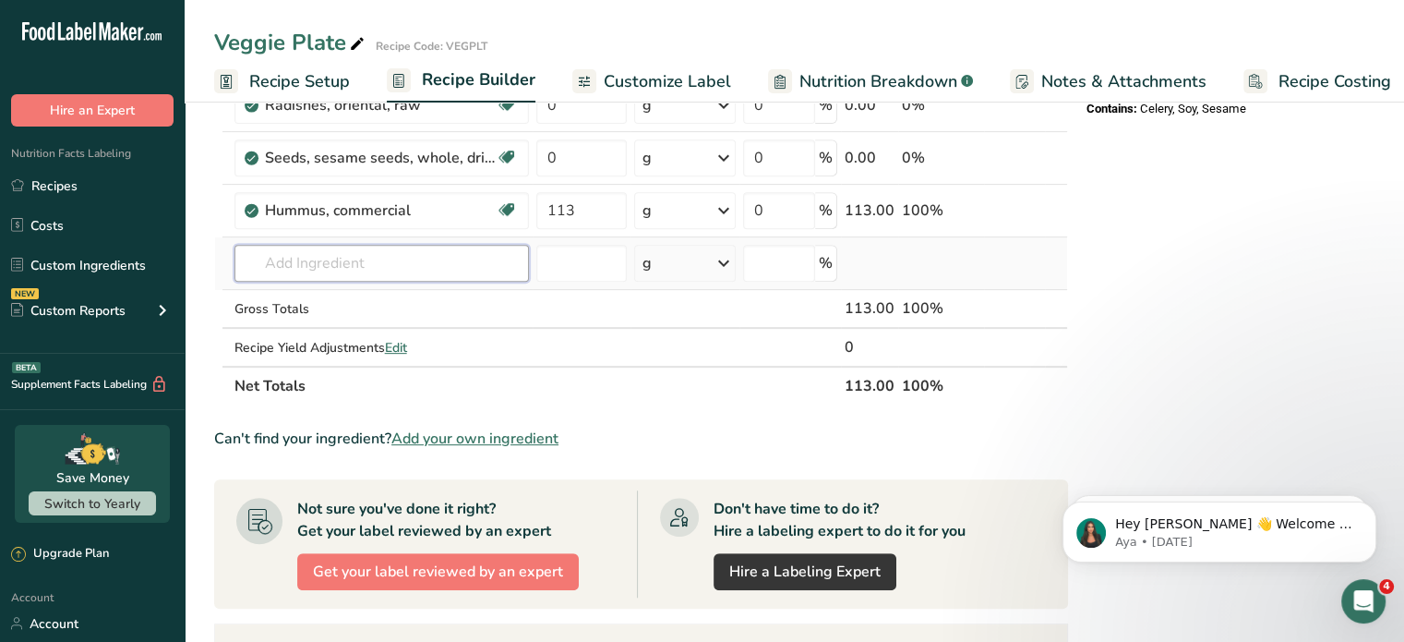
click at [391, 247] on input "text" at bounding box center [382, 263] width 295 height 37
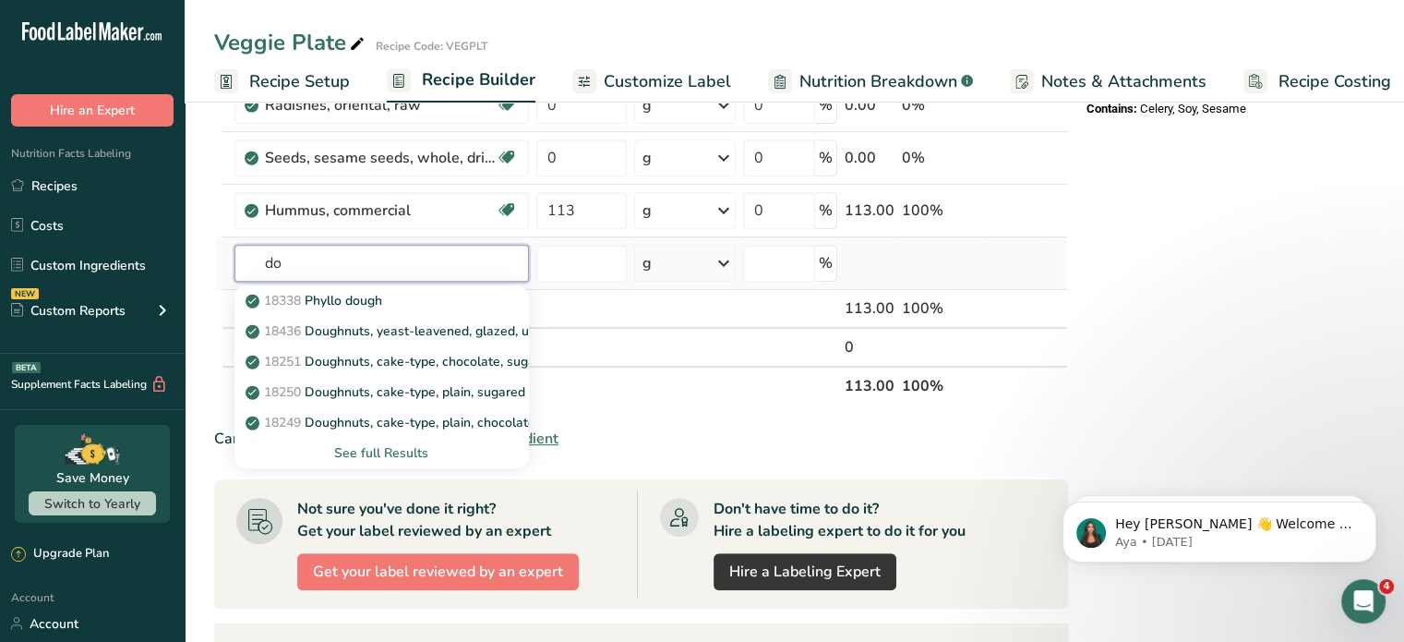
type input "d"
type input "s"
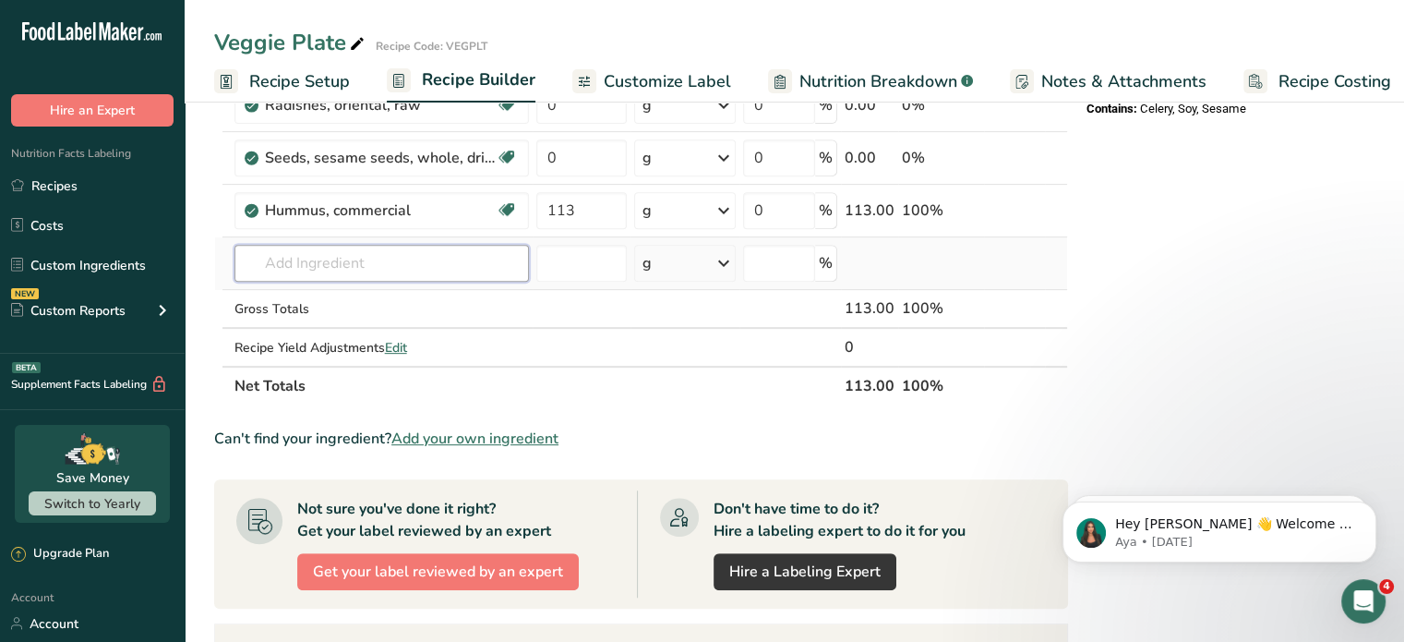
type input "e"
click at [473, 436] on span "Add your own ingredient" at bounding box center [474, 438] width 167 height 22
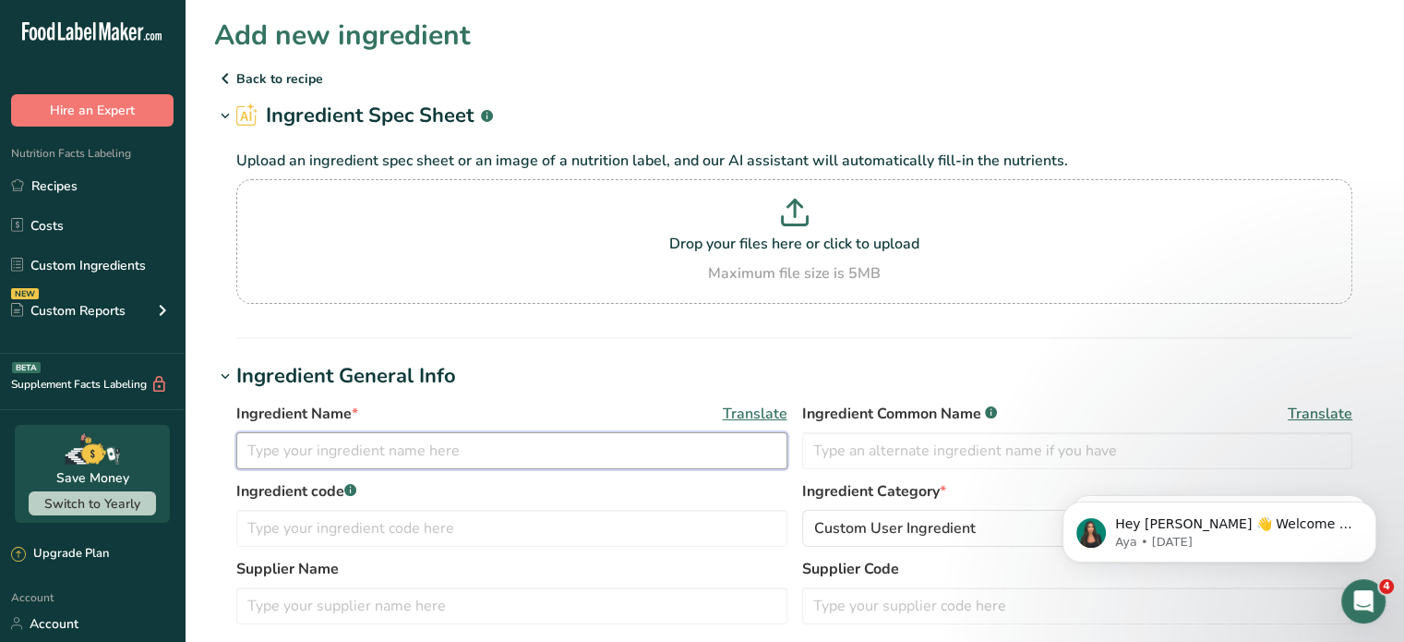
click at [297, 453] on input "text" at bounding box center [511, 450] width 551 height 37
type input "Edamame Hummus"
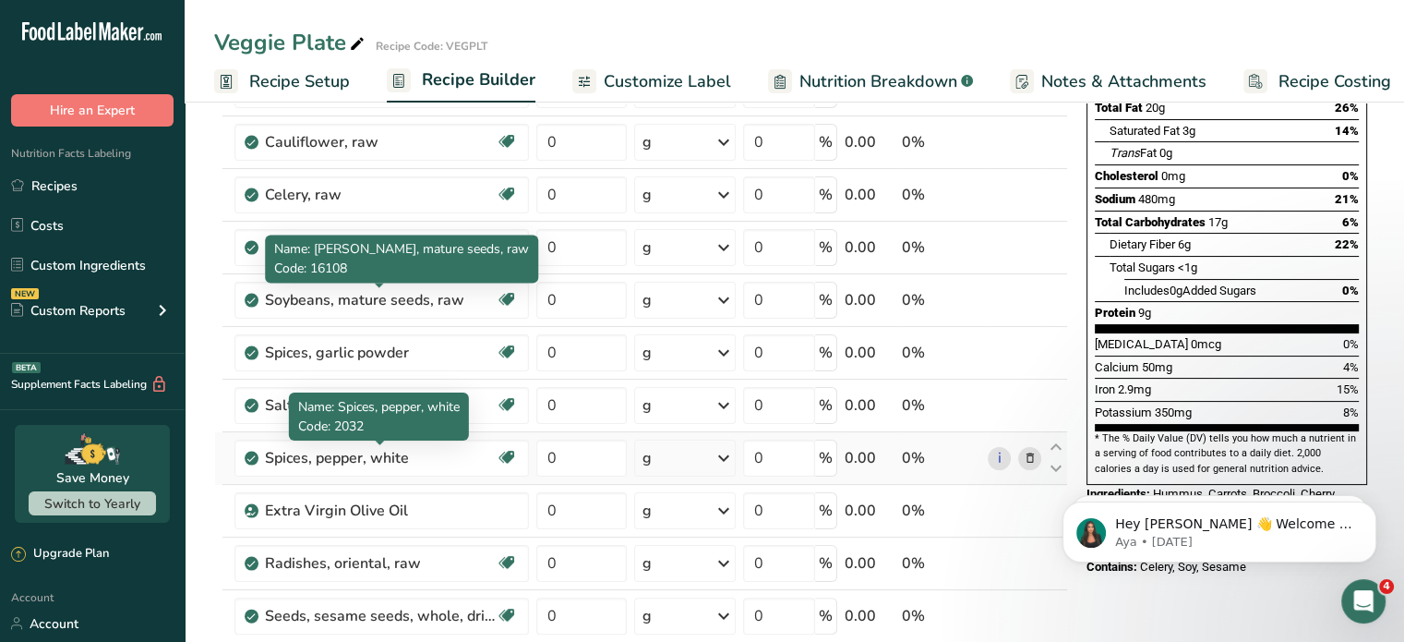
scroll to position [369, 0]
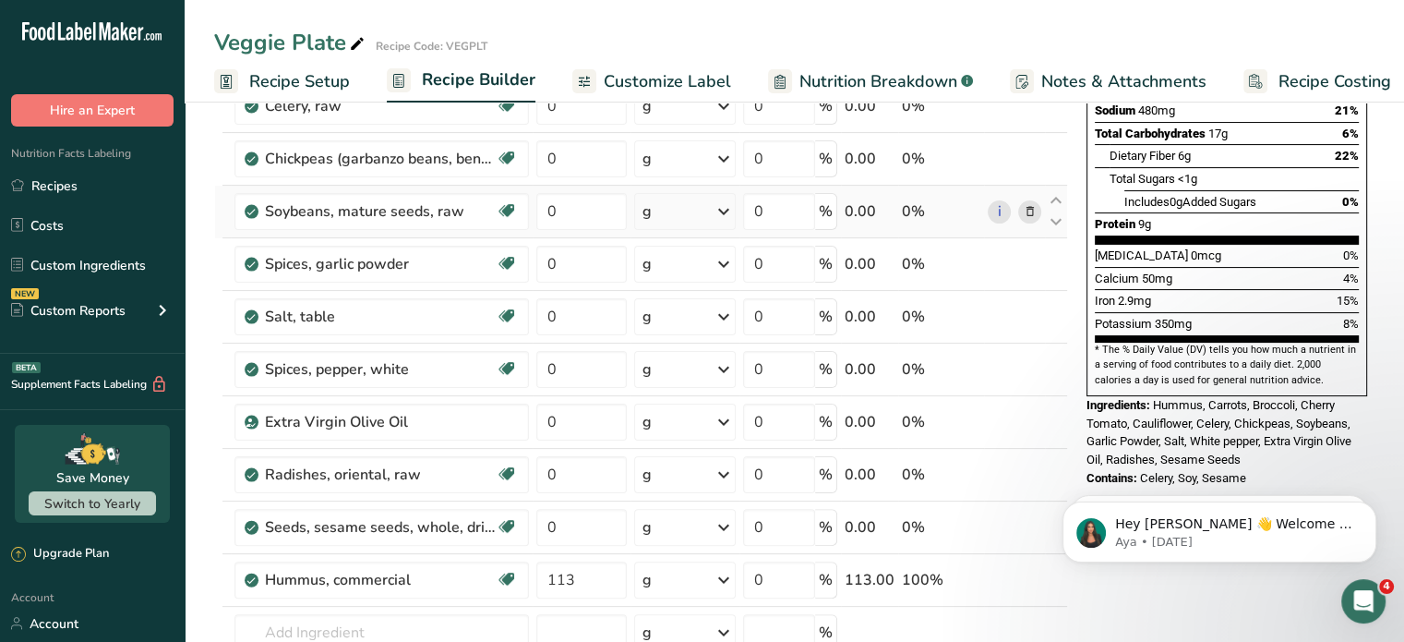
click at [1029, 206] on icon at bounding box center [1029, 211] width 13 height 19
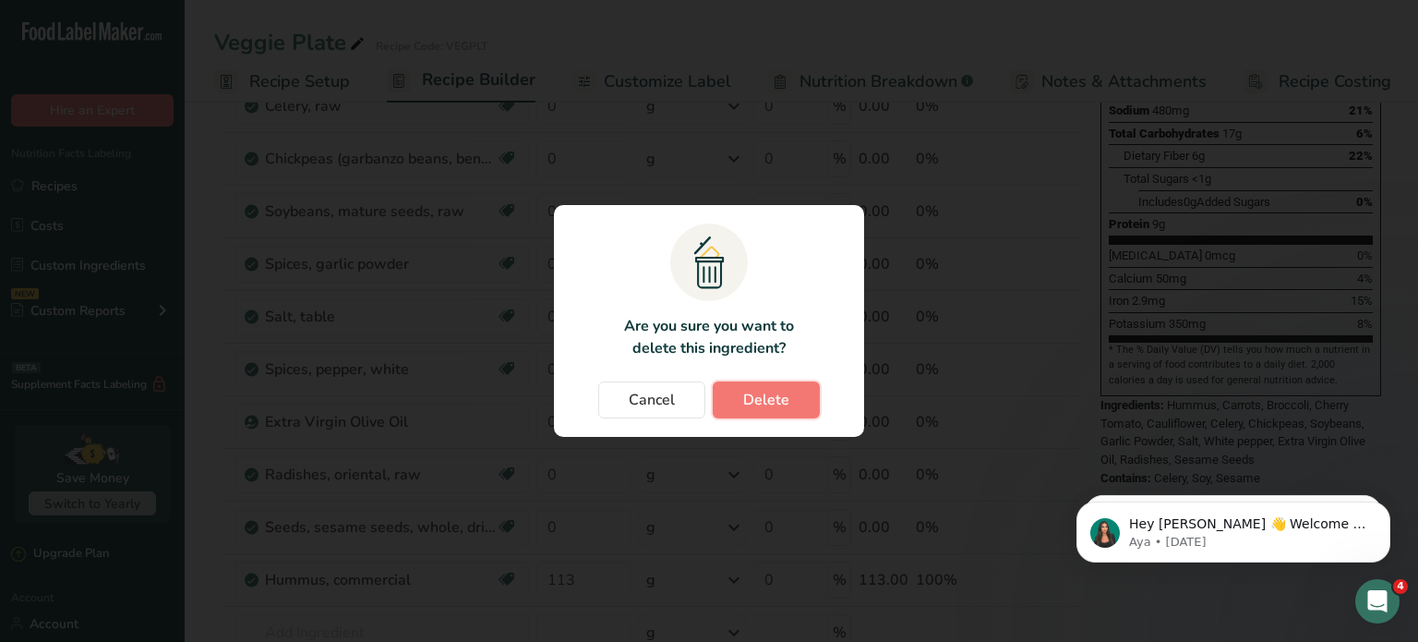
click at [775, 398] on span "Delete" at bounding box center [766, 400] width 46 height 22
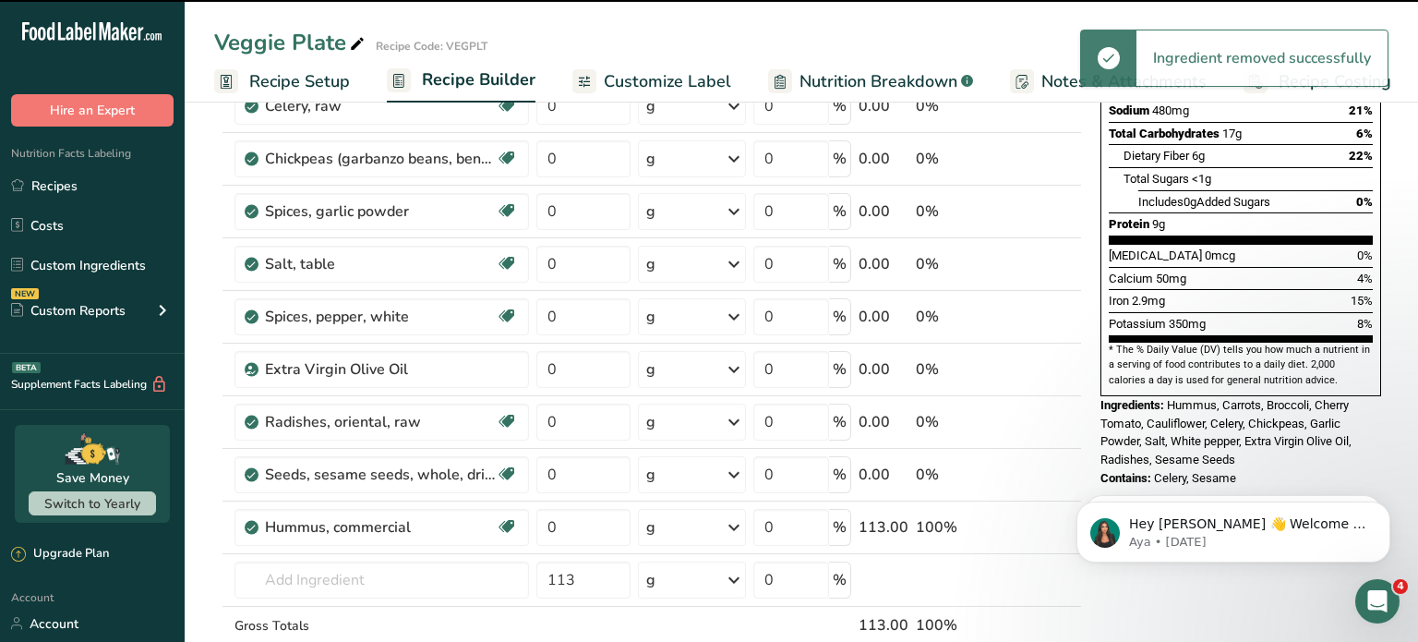
type input "113"
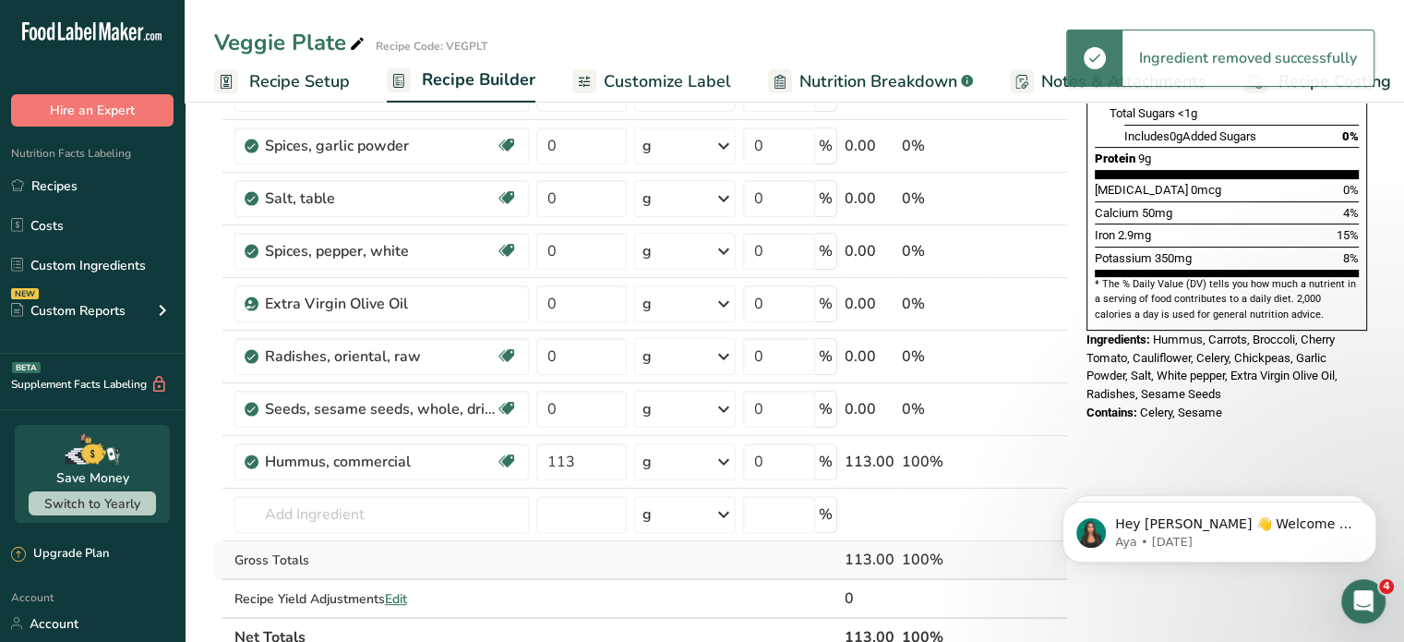
scroll to position [462, 0]
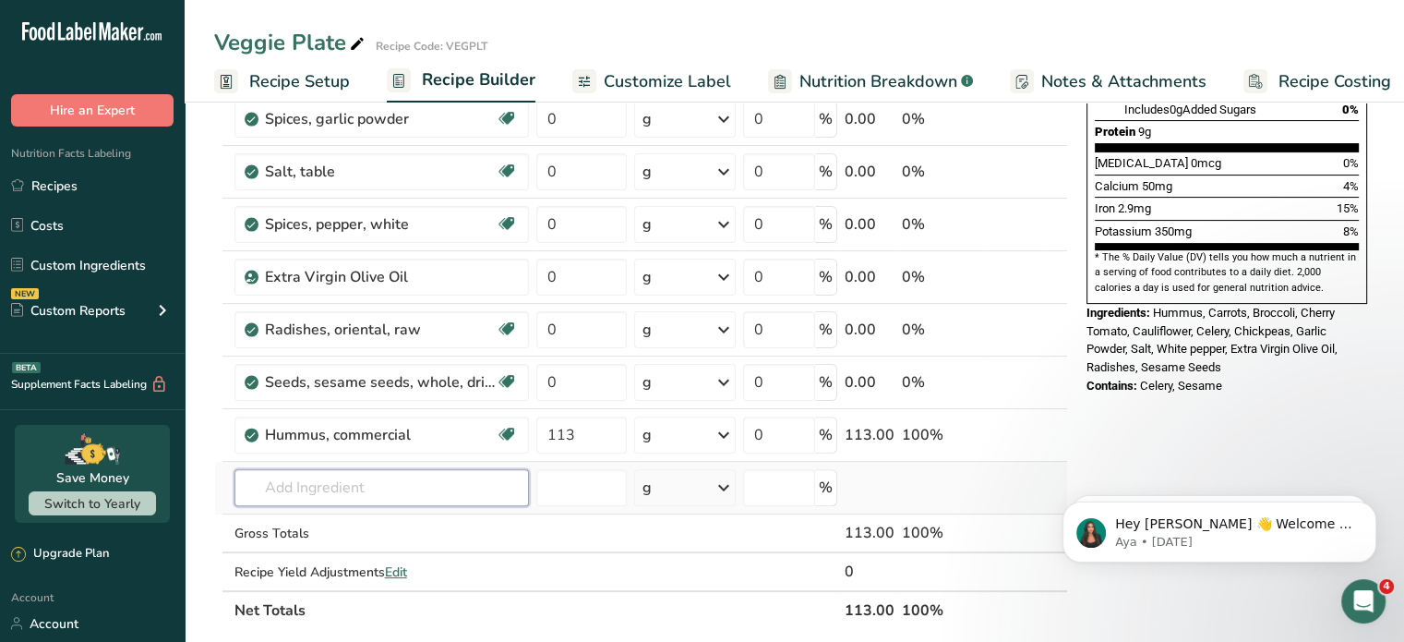
click at [394, 488] on input "text" at bounding box center [382, 487] width 295 height 37
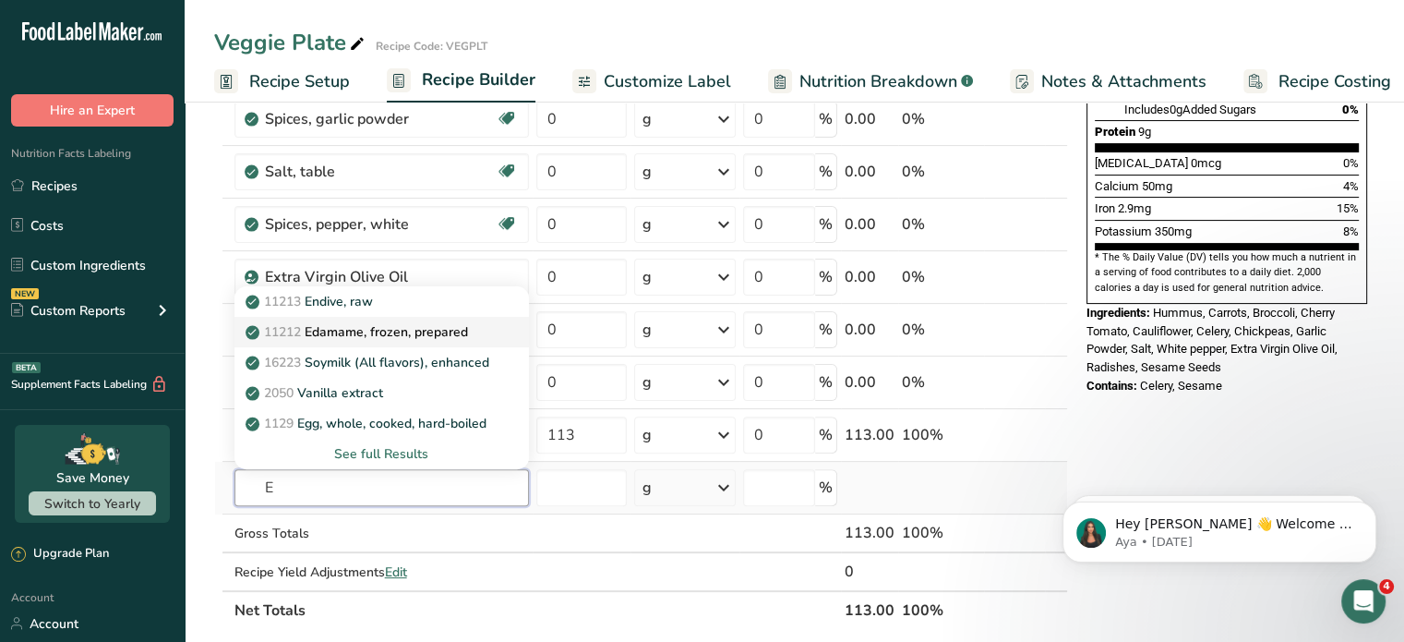
type input "E"
click at [375, 334] on p "11212 Edamame, frozen, prepared" at bounding box center [358, 331] width 219 height 19
type input "Edamame, frozen, prepared"
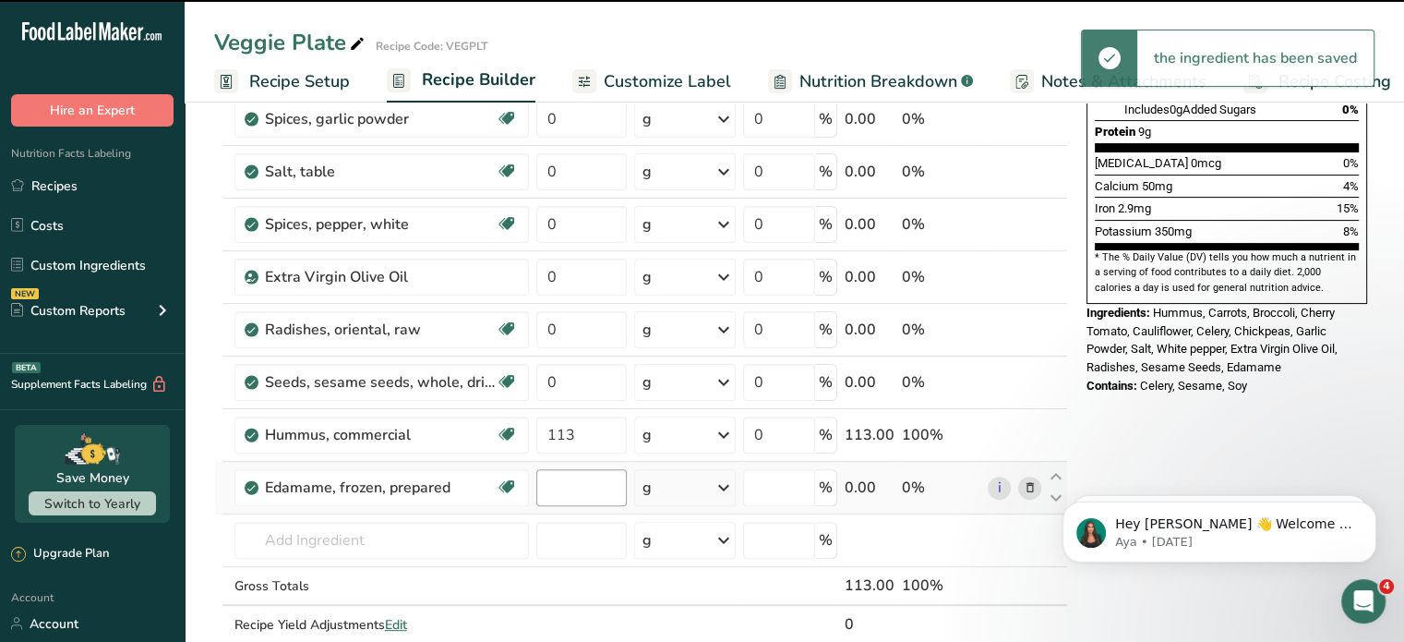
type input "0"
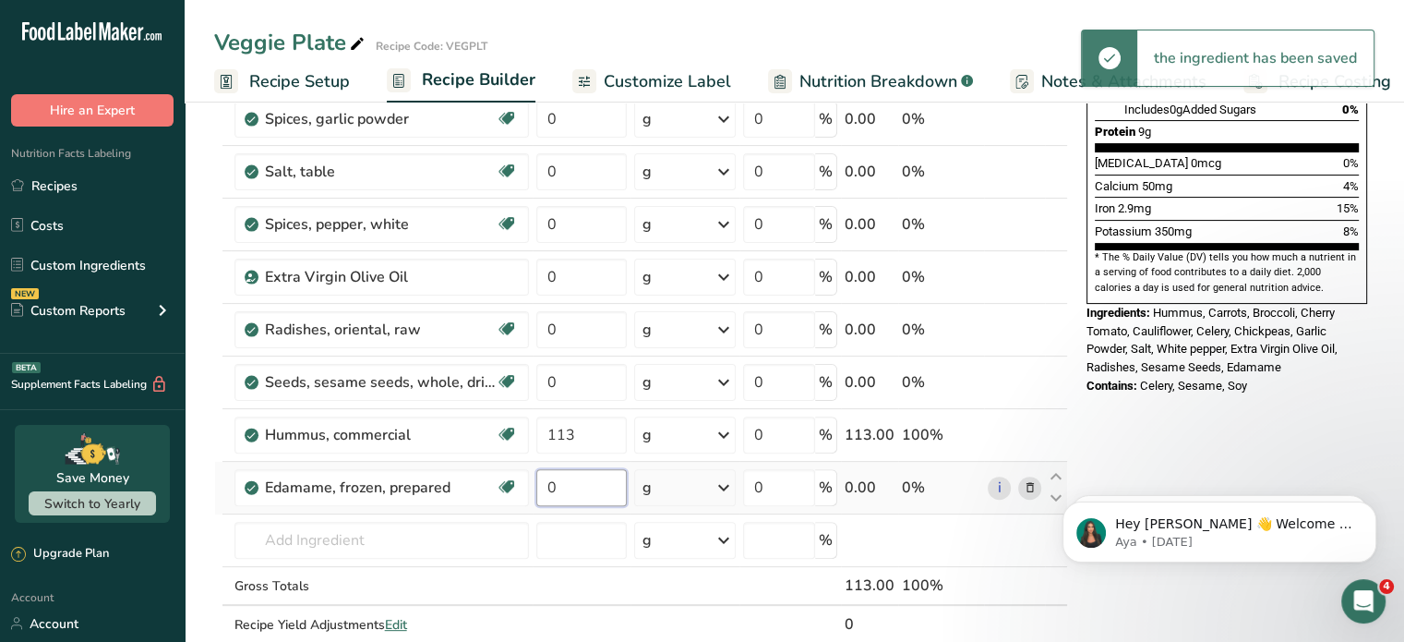
click at [573, 486] on input "0" at bounding box center [581, 487] width 90 height 37
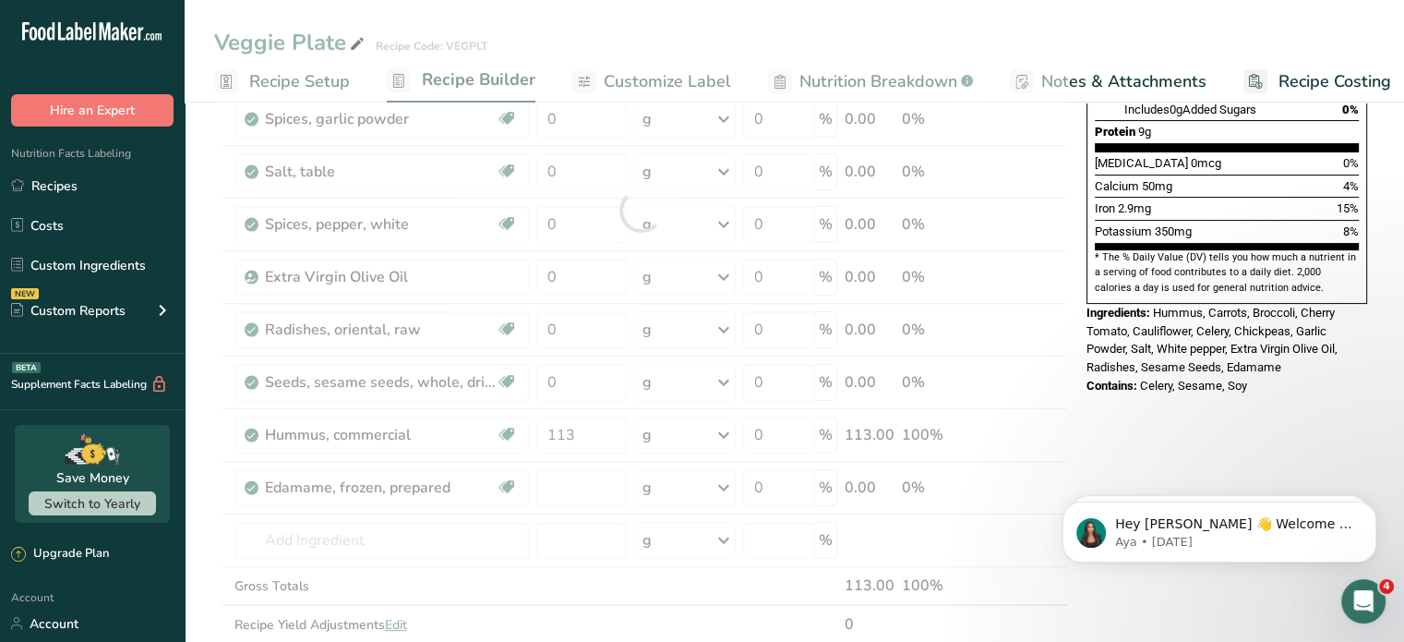
type input "0"
click at [572, 427] on div "Ingredient * Amount * Unit * Waste * .a-a{fill:#347362;}.b-a{fill:#fff;} Grams …" at bounding box center [641, 210] width 854 height 945
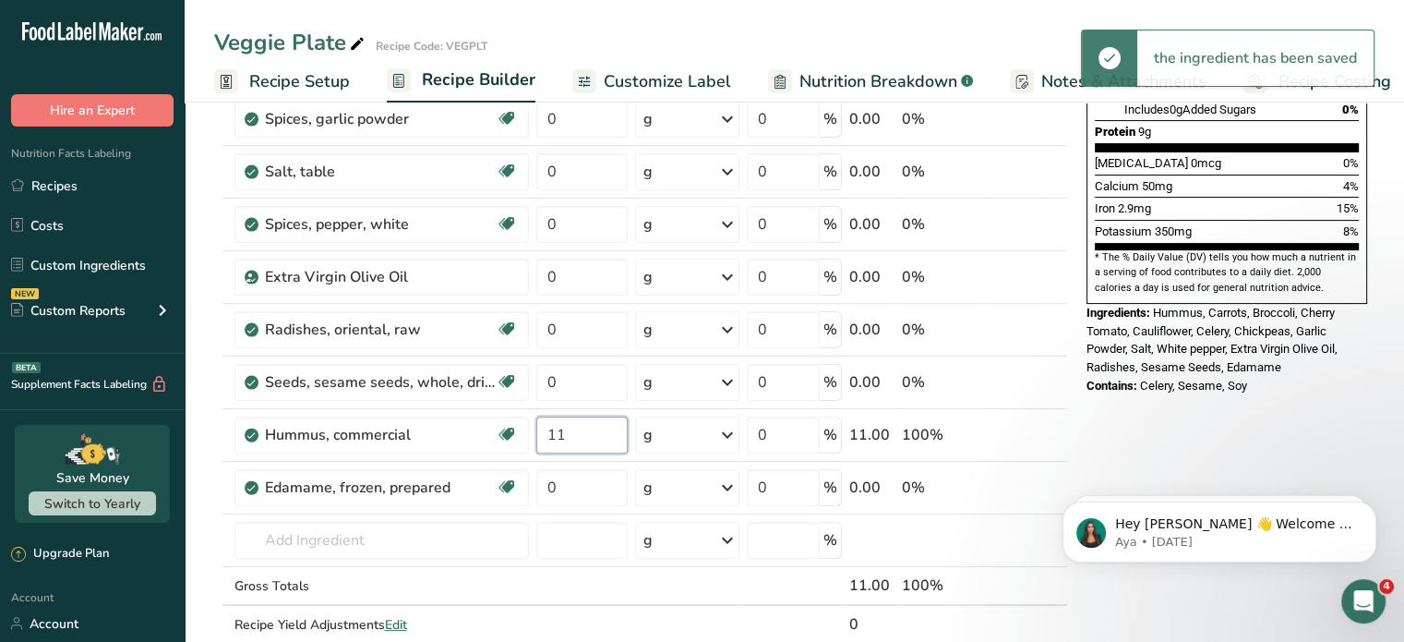
type input "1"
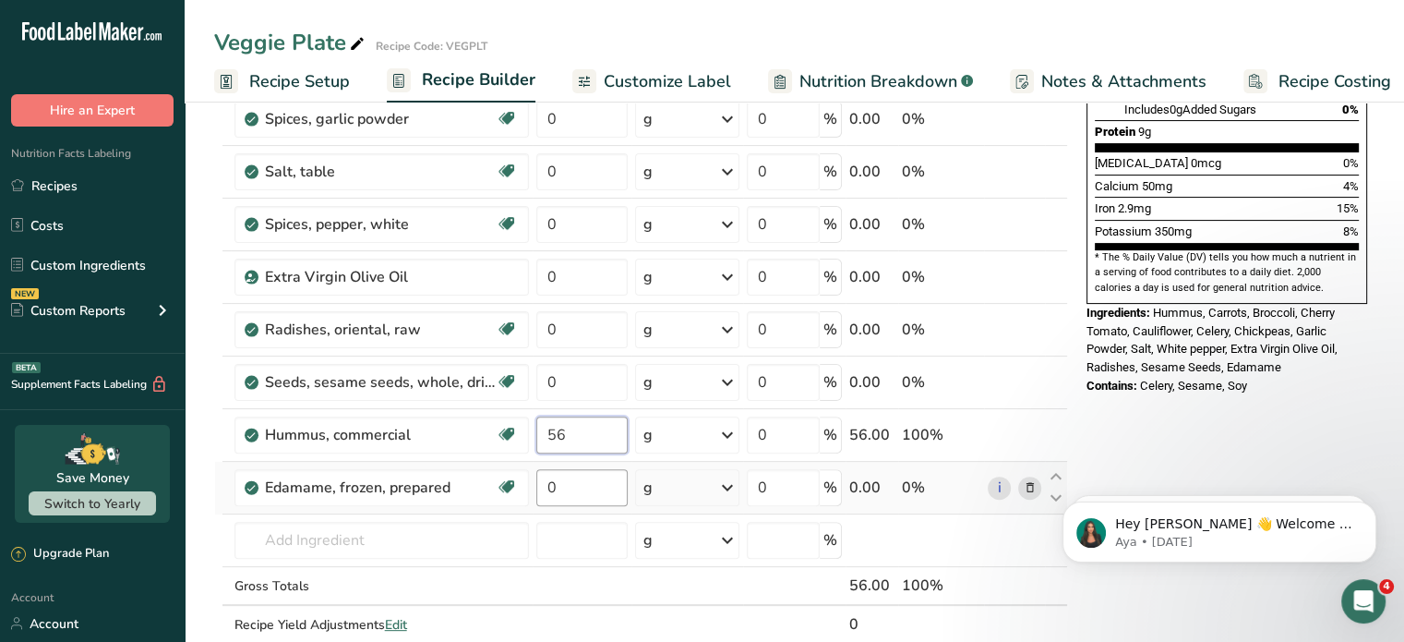
type input "56"
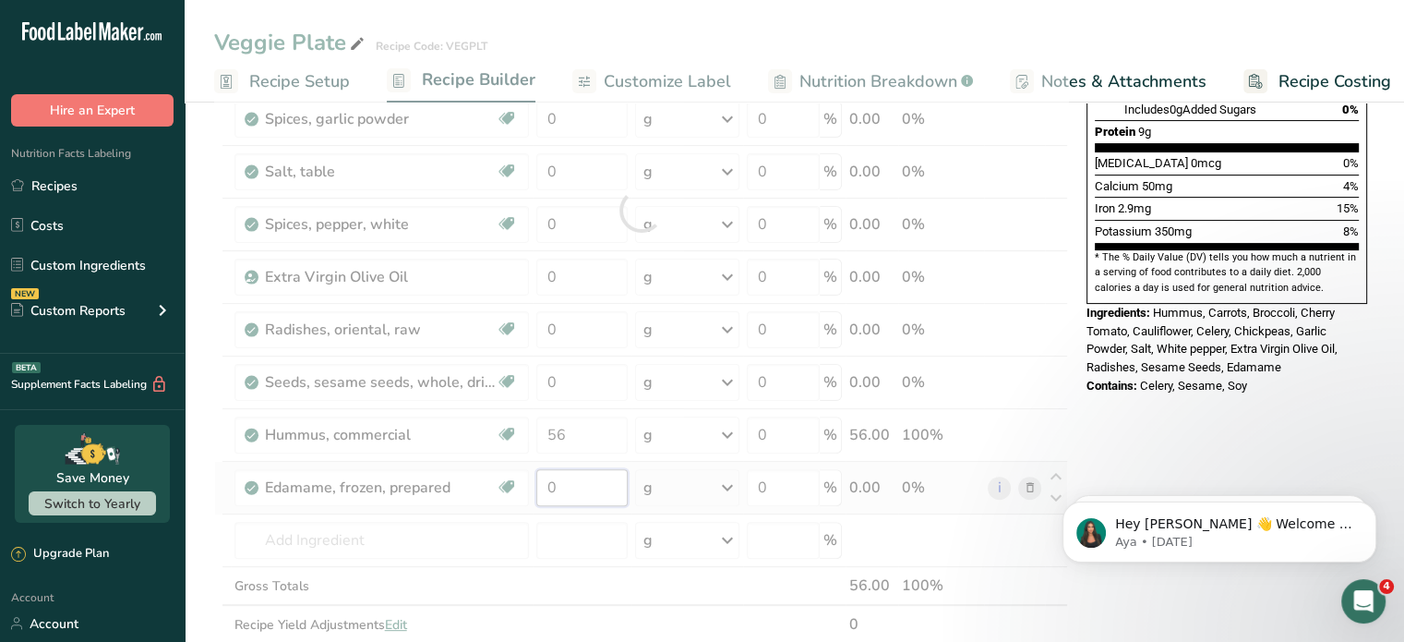
click at [579, 488] on div "Ingredient * Amount * Unit * Waste * .a-a{fill:#347362;}.b-a{fill:#fff;} Grams …" at bounding box center [641, 210] width 854 height 945
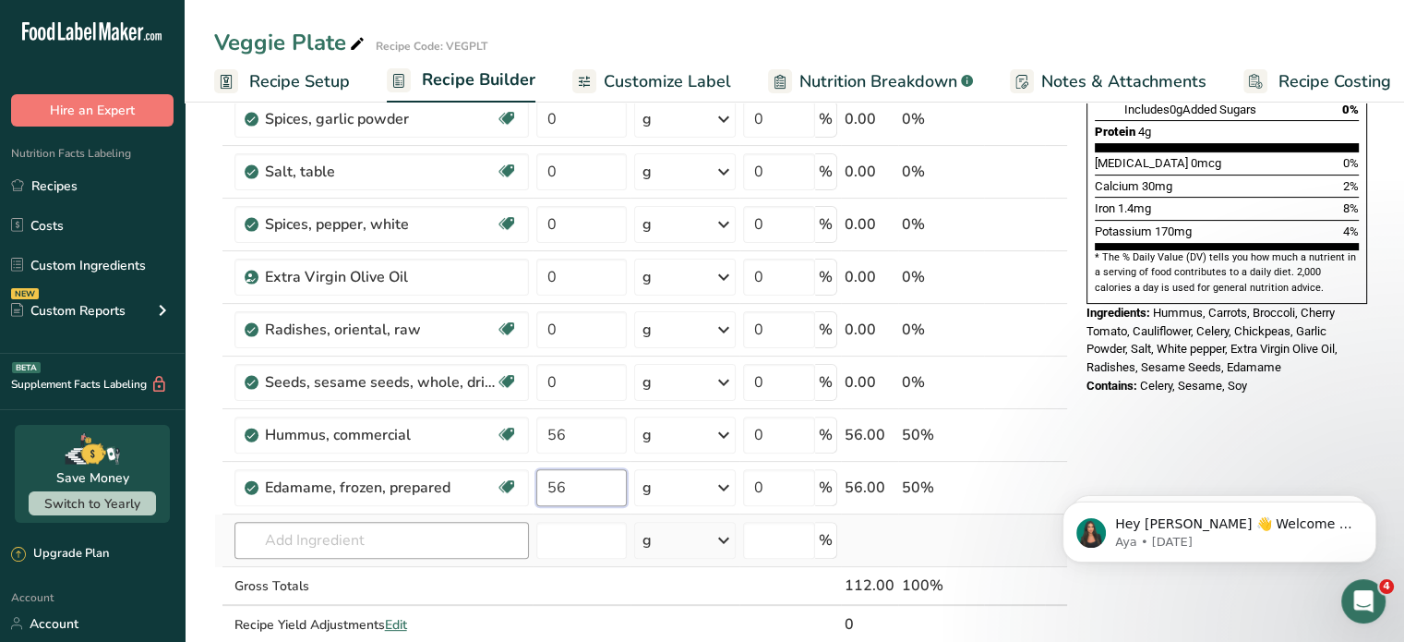
type input "56"
click at [373, 543] on div "Ingredient * Amount * Unit * Waste * .a-a{fill:#347362;}.b-a{fill:#fff;} Grams …" at bounding box center [641, 210] width 854 height 945
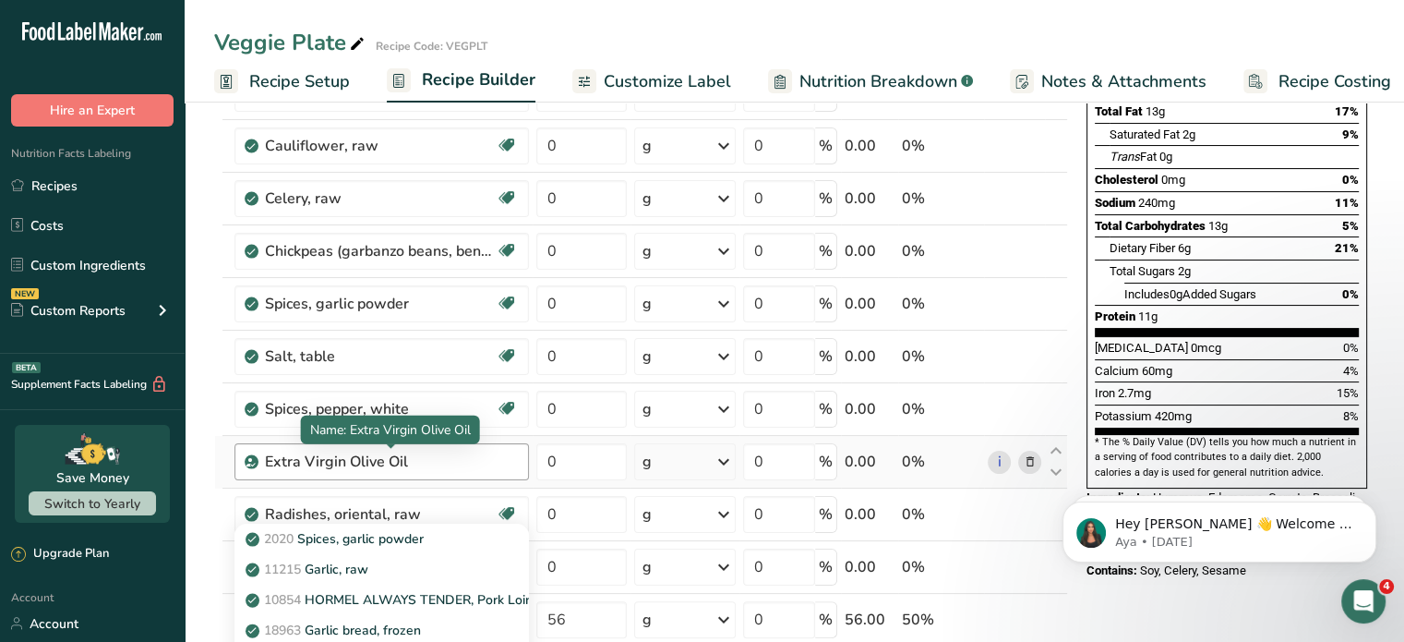
scroll to position [369, 0]
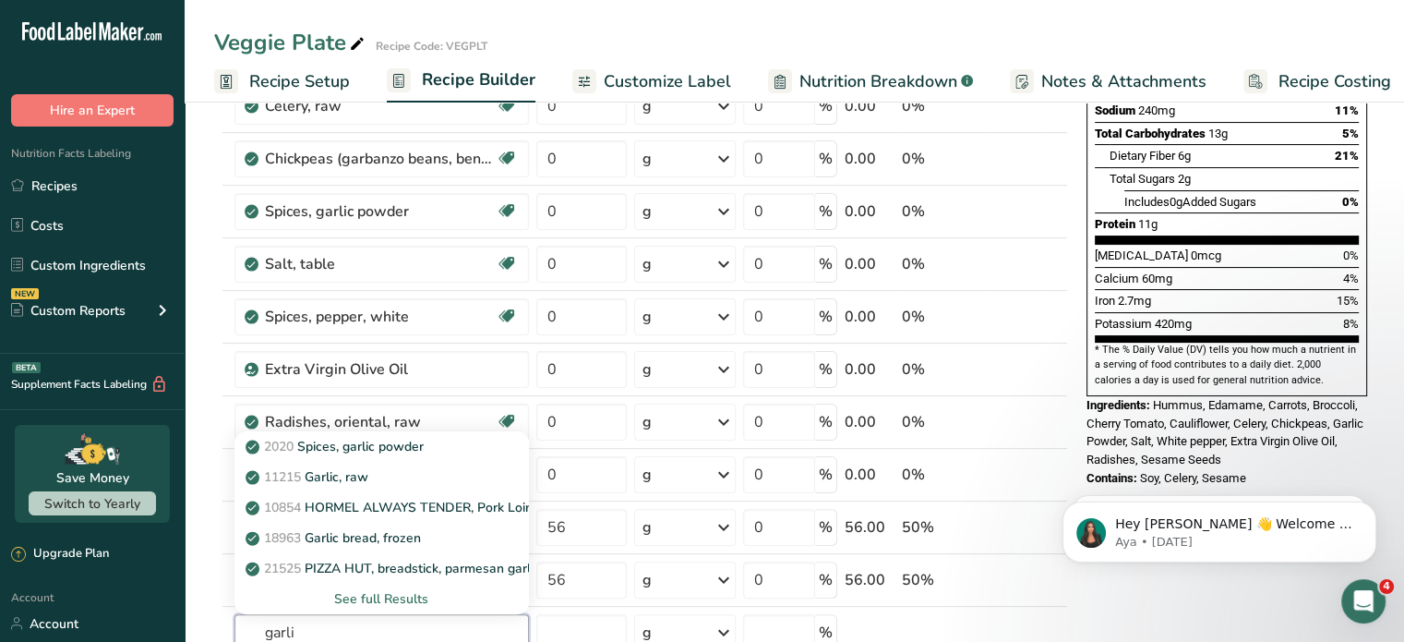
type input "garli"
click at [956, 40] on div "Veggie Plate Recipe Code: VEGPLT" at bounding box center [795, 42] width 1220 height 33
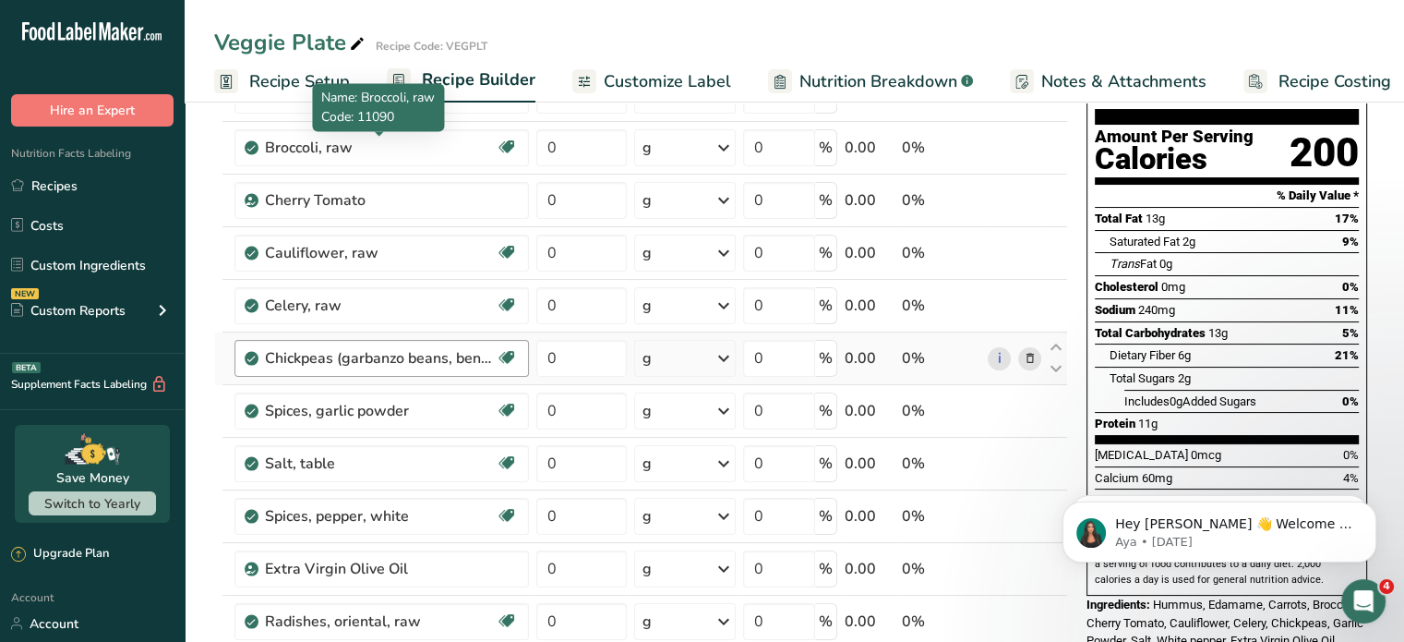
scroll to position [277, 0]
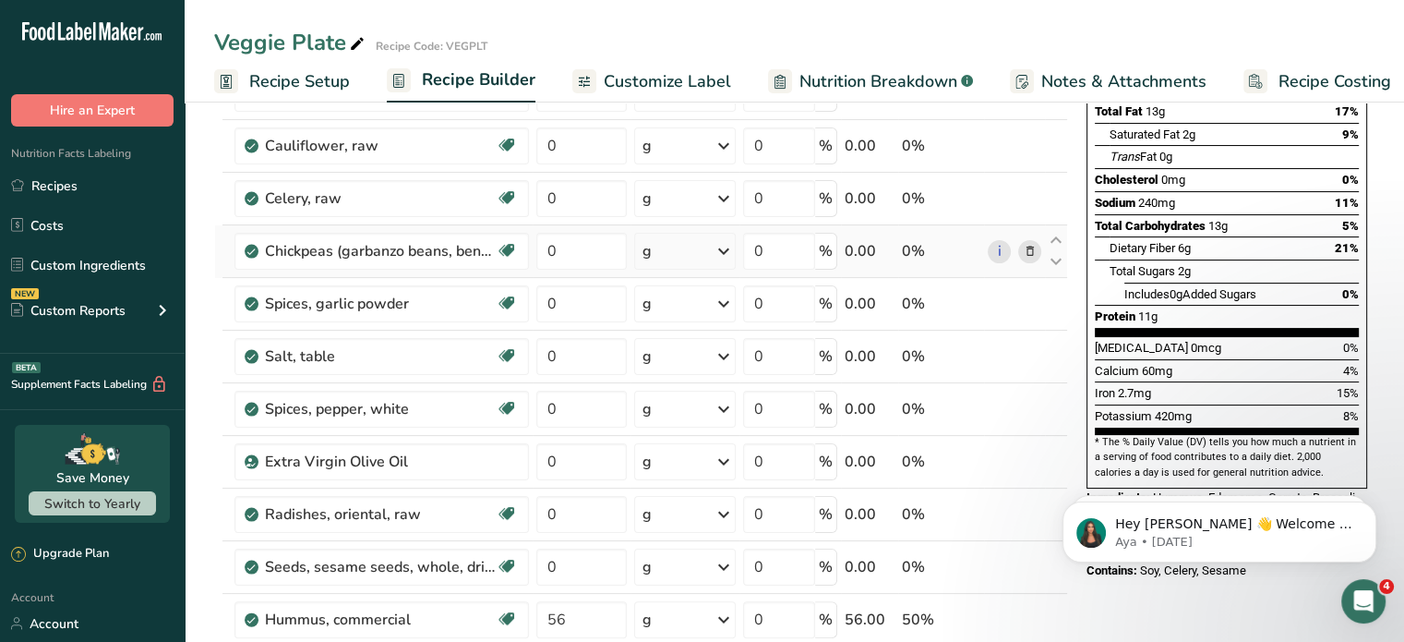
click at [1030, 245] on icon at bounding box center [1029, 251] width 13 height 19
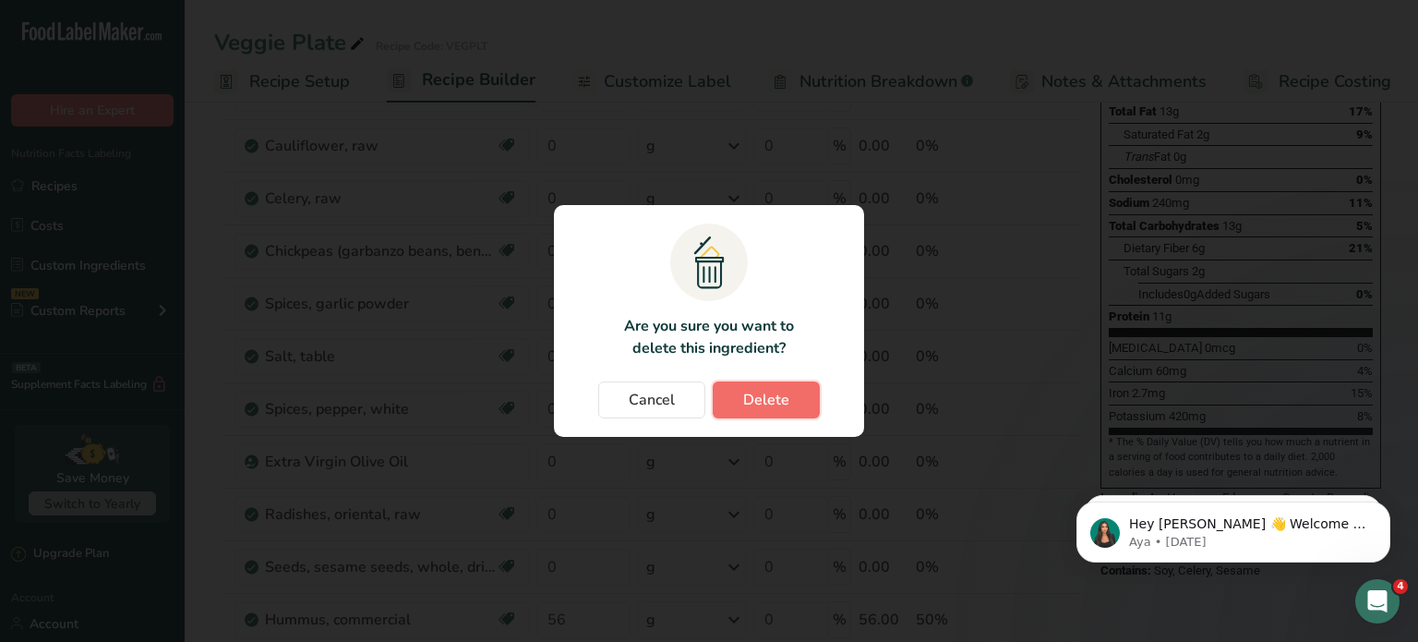
click at [777, 395] on span "Delete" at bounding box center [766, 400] width 46 height 22
type input "56"
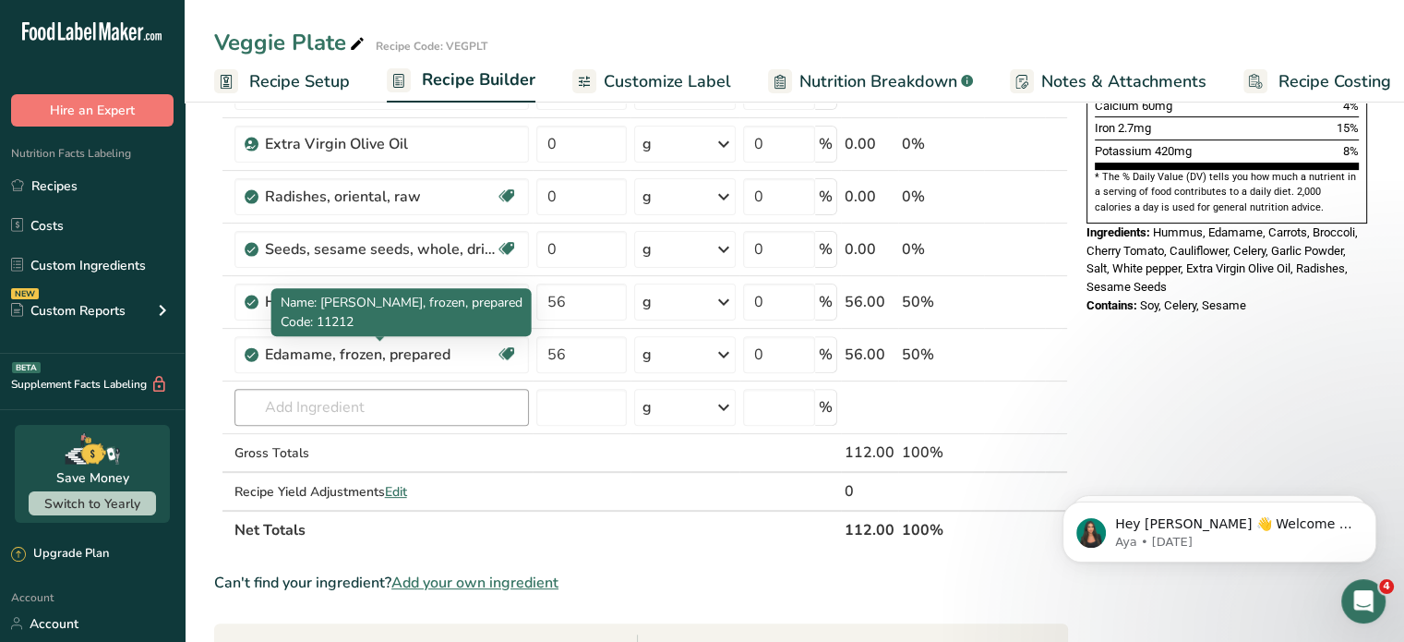
scroll to position [554, 0]
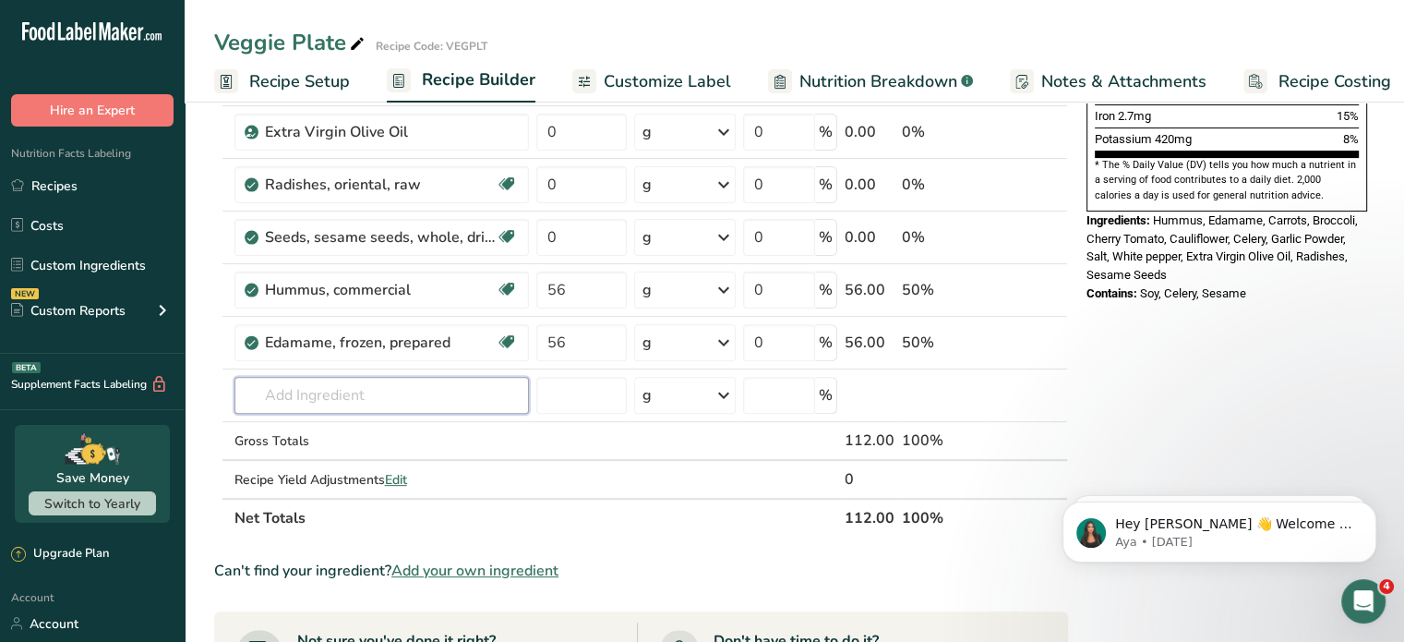
click at [423, 387] on input "text" at bounding box center [382, 395] width 295 height 37
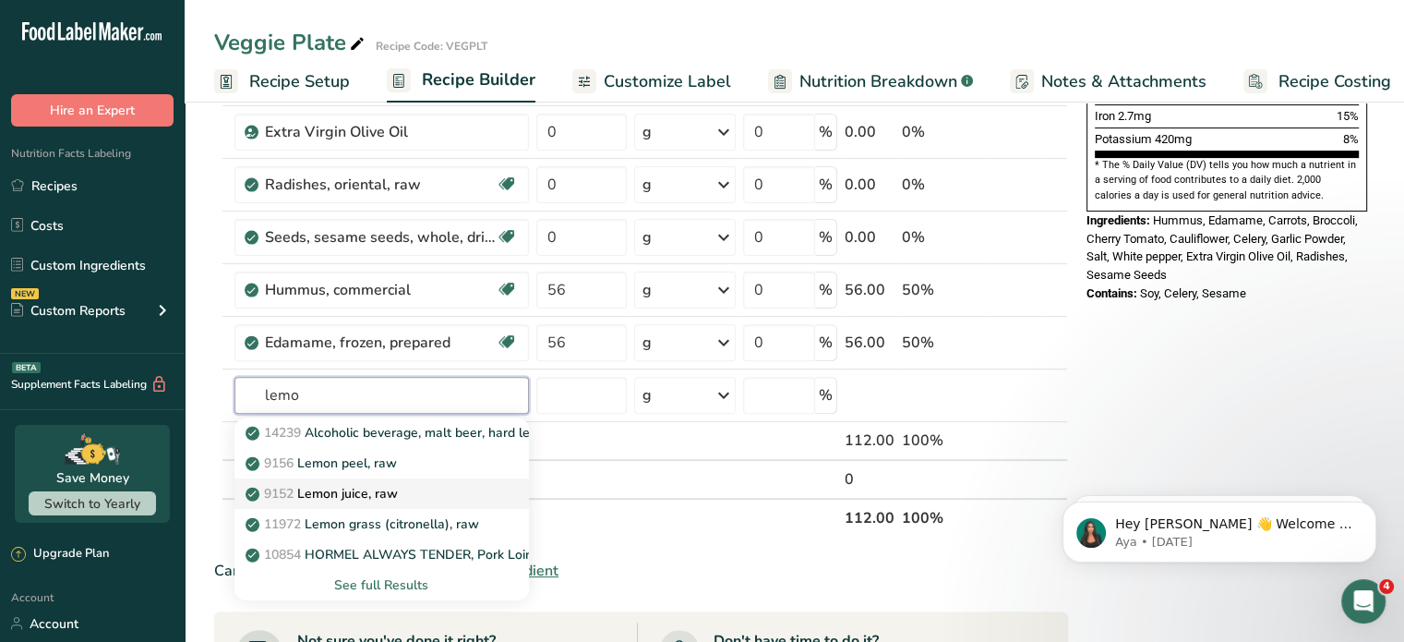
type input "lemo"
click at [403, 494] on div "9152 Lemon juice, raw" at bounding box center [366, 493] width 235 height 19
type input "Lemon juice, raw"
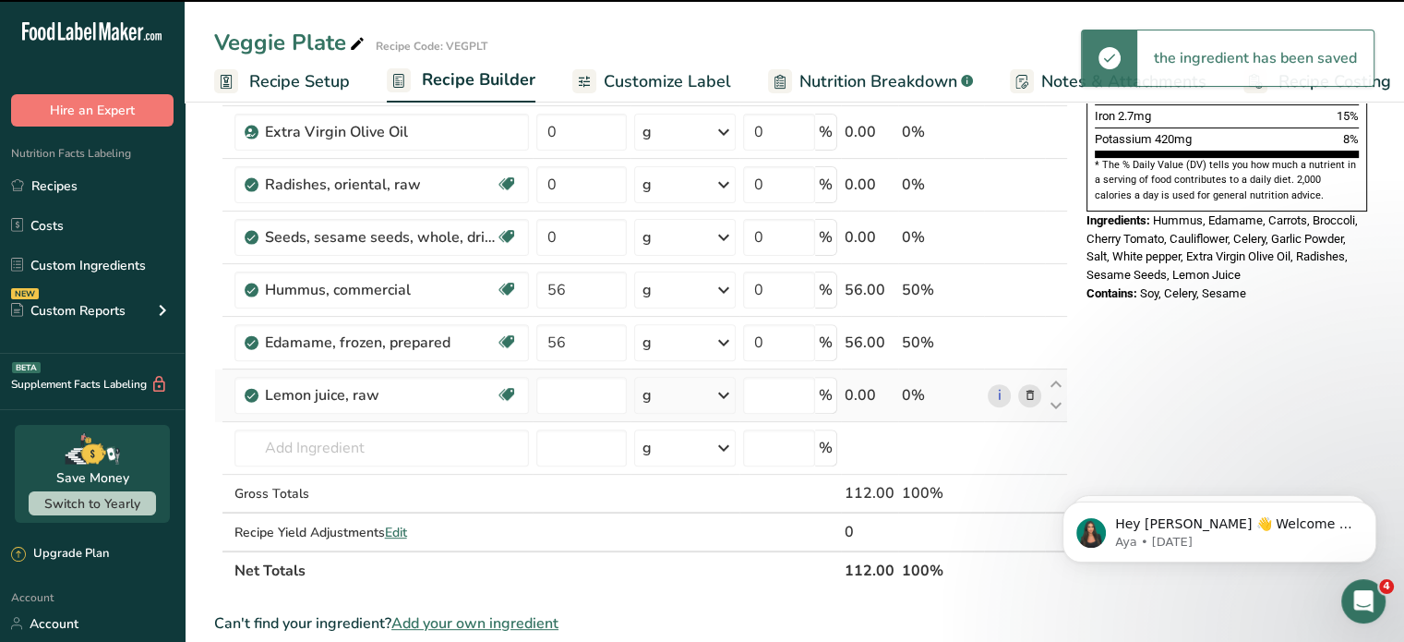
type input "0"
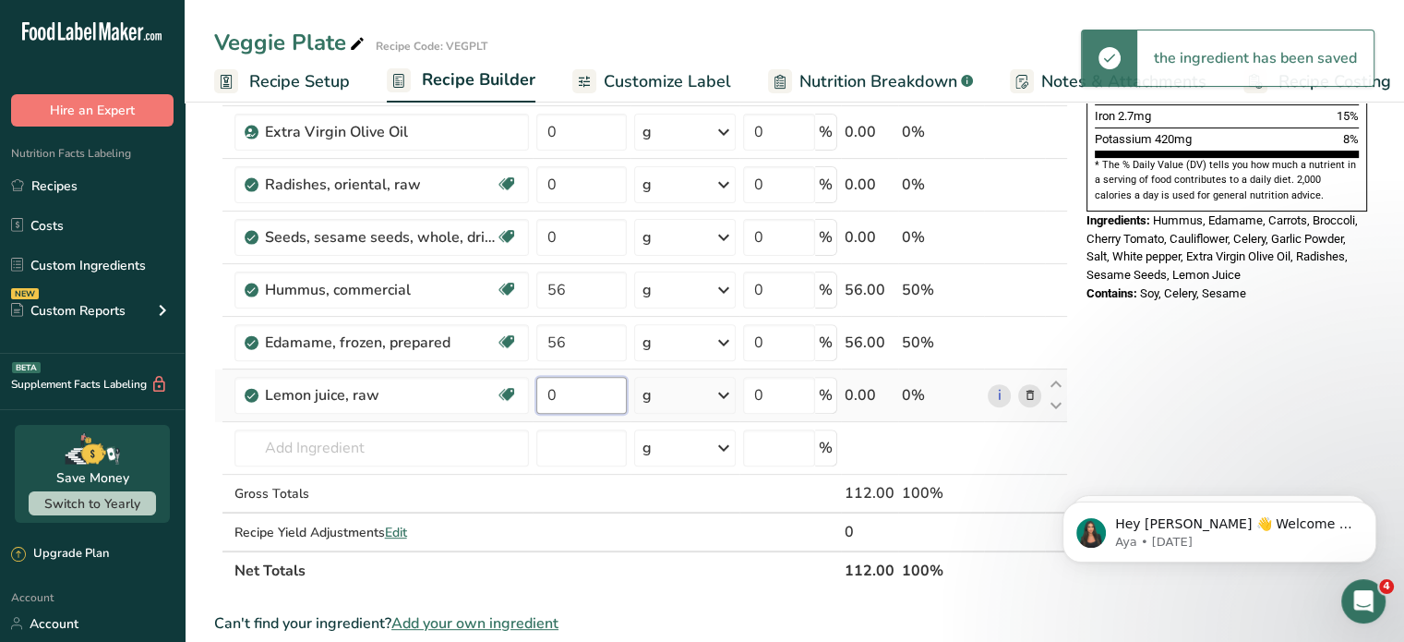
click at [573, 394] on input "0" at bounding box center [581, 395] width 90 height 37
type input "1"
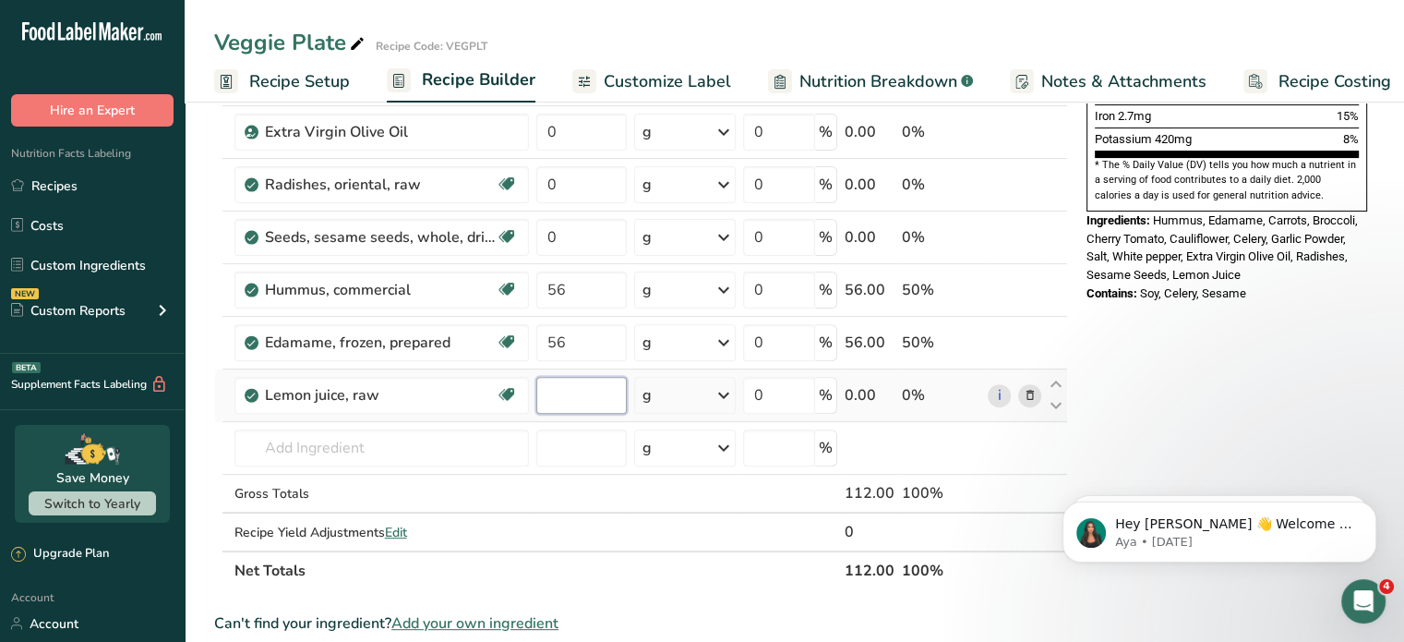
type input "2"
type input "1"
type input "0"
type input "1"
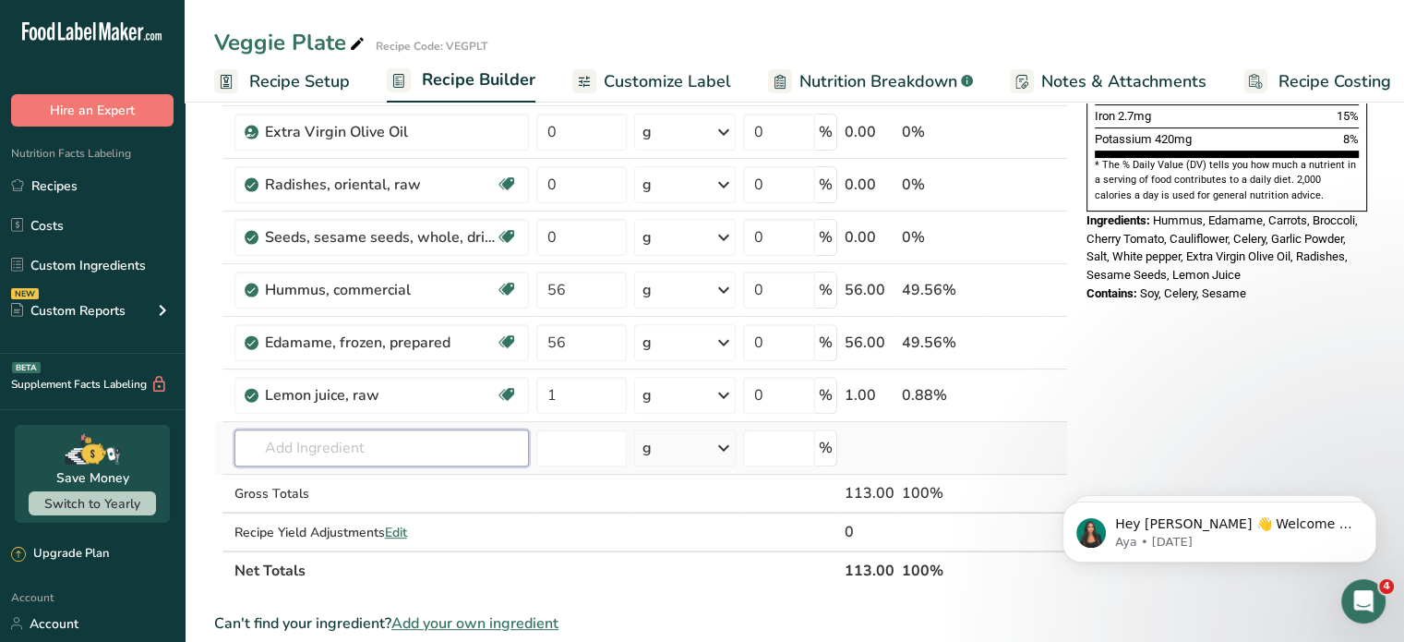
click at [434, 441] on div "Ingredient * Amount * Unit * Waste * .a-a{fill:#347362;}.b-a{fill:#fff;} Grams …" at bounding box center [641, 117] width 854 height 945
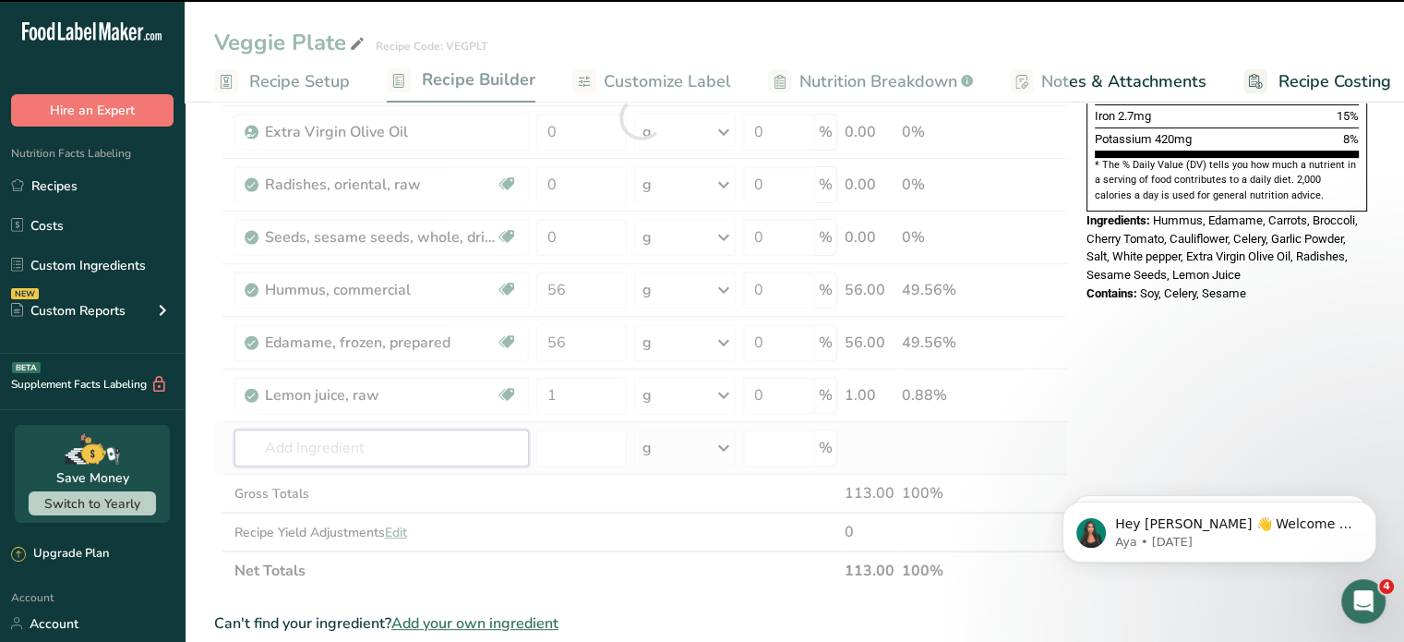
type input "t"
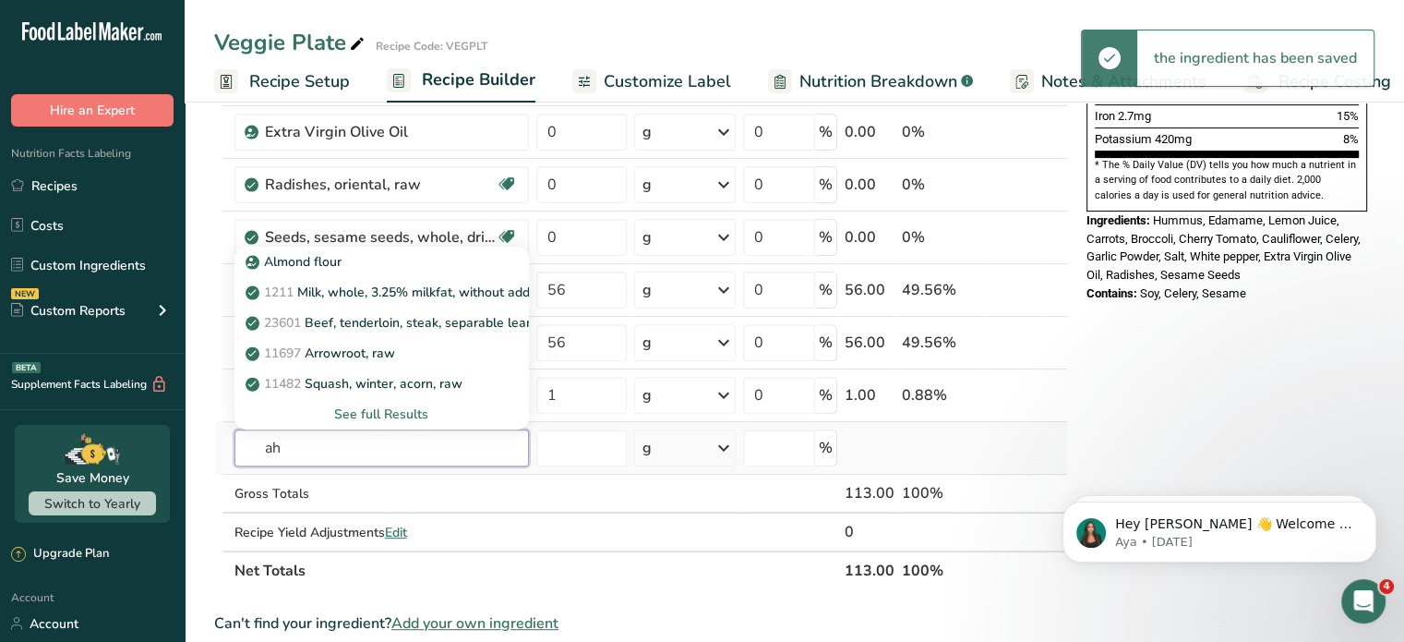
type input "a"
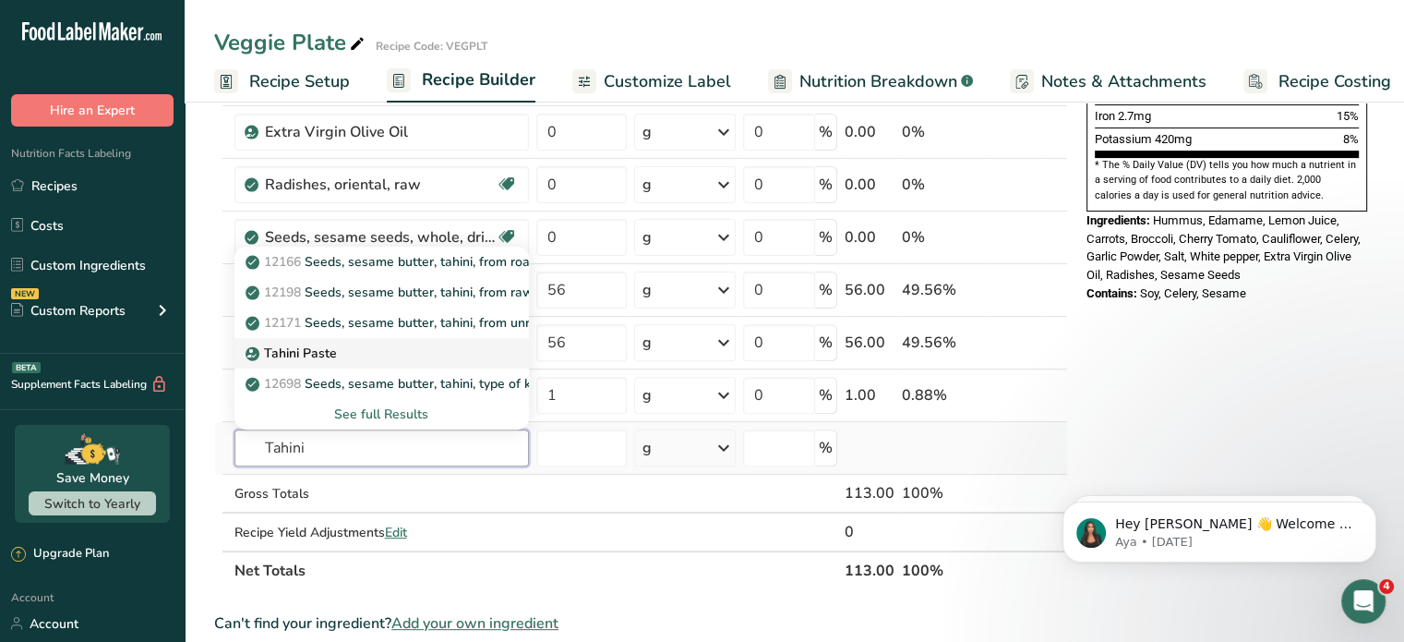
type input "Tahini"
click at [351, 356] on div "Tahini Paste" at bounding box center [366, 352] width 235 height 19
type input "Tahini Paste"
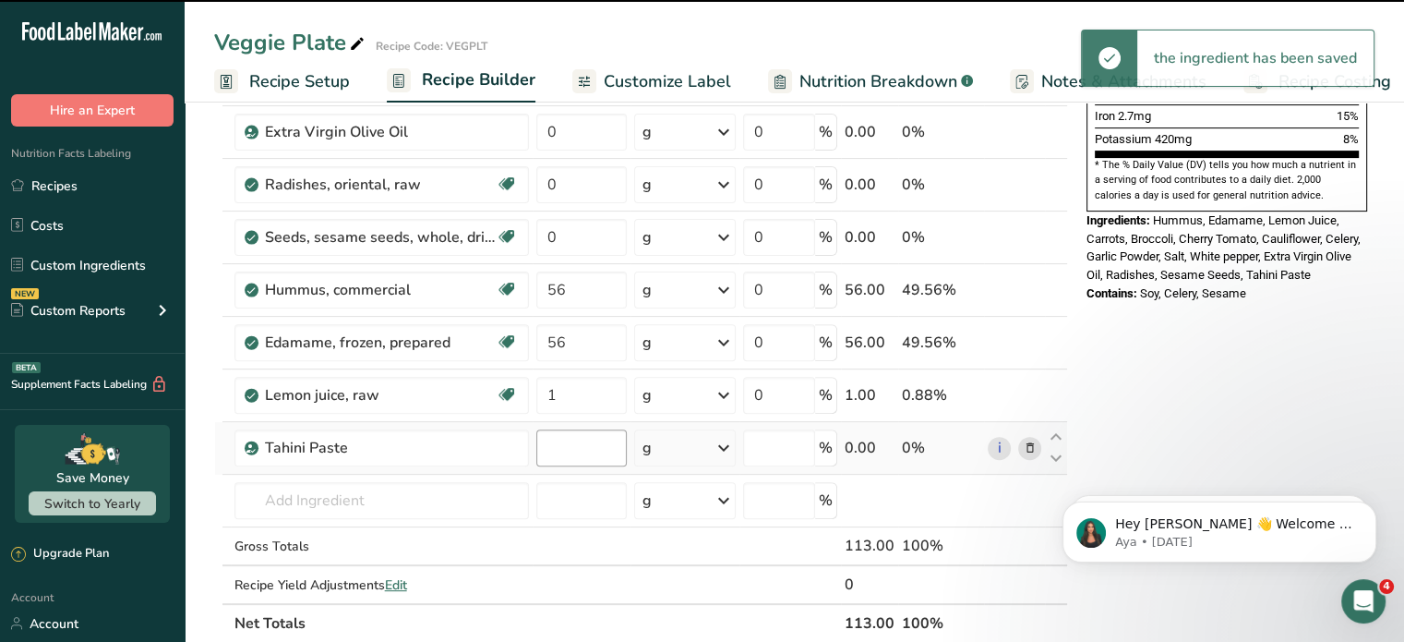
type input "0"
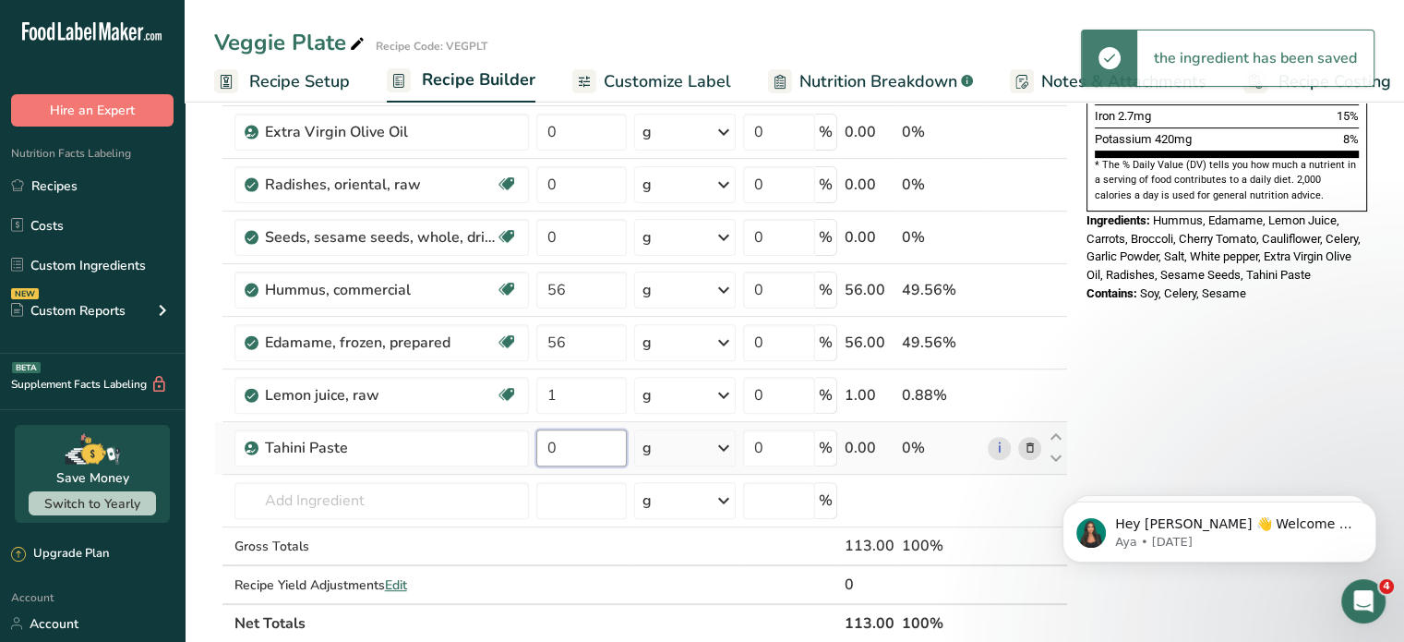
click at [574, 443] on input "0" at bounding box center [581, 447] width 90 height 37
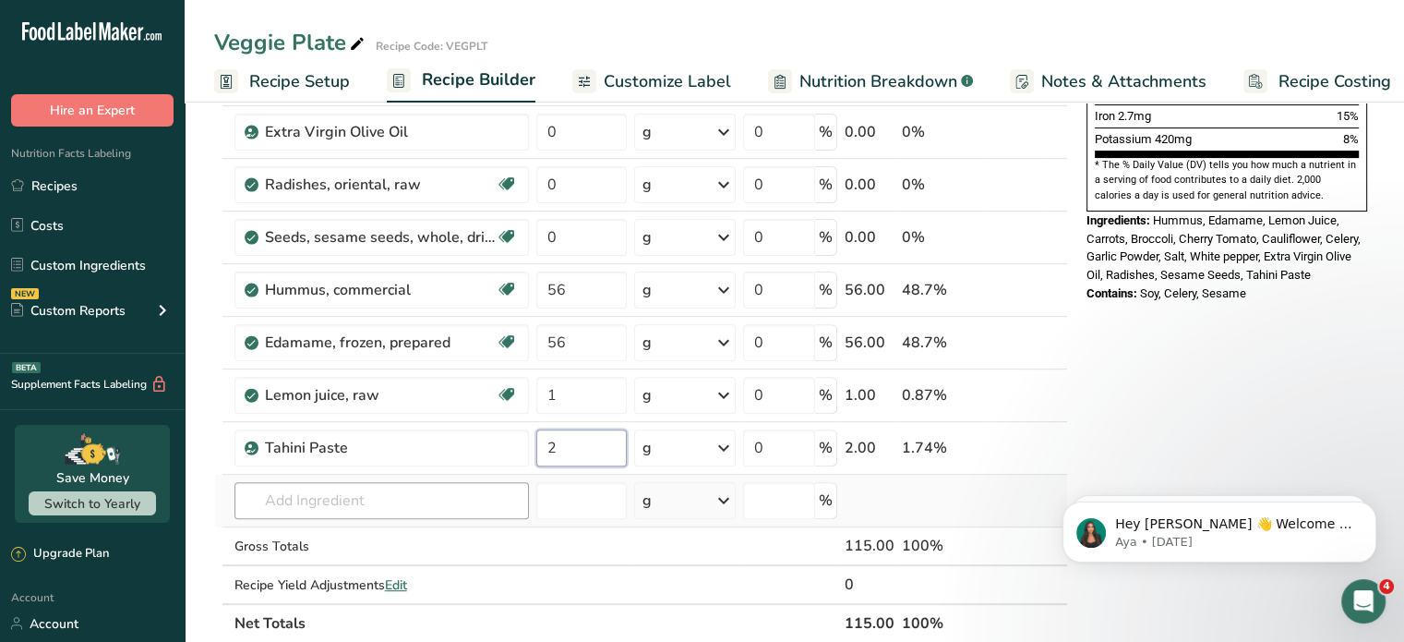
type input "2"
click at [447, 502] on div "Ingredient * Amount * Unit * Waste * .a-a{fill:#347362;}.b-a{fill:#fff;} Grams …" at bounding box center [641, 143] width 854 height 997
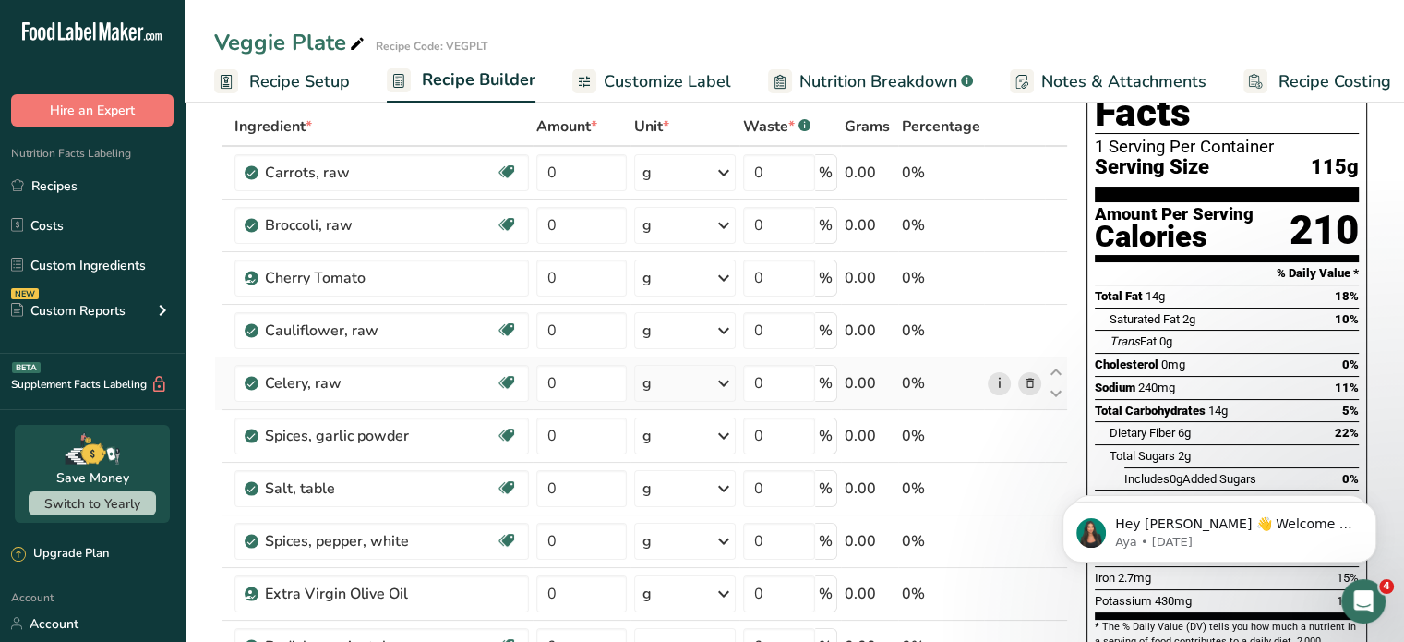
scroll to position [0, 0]
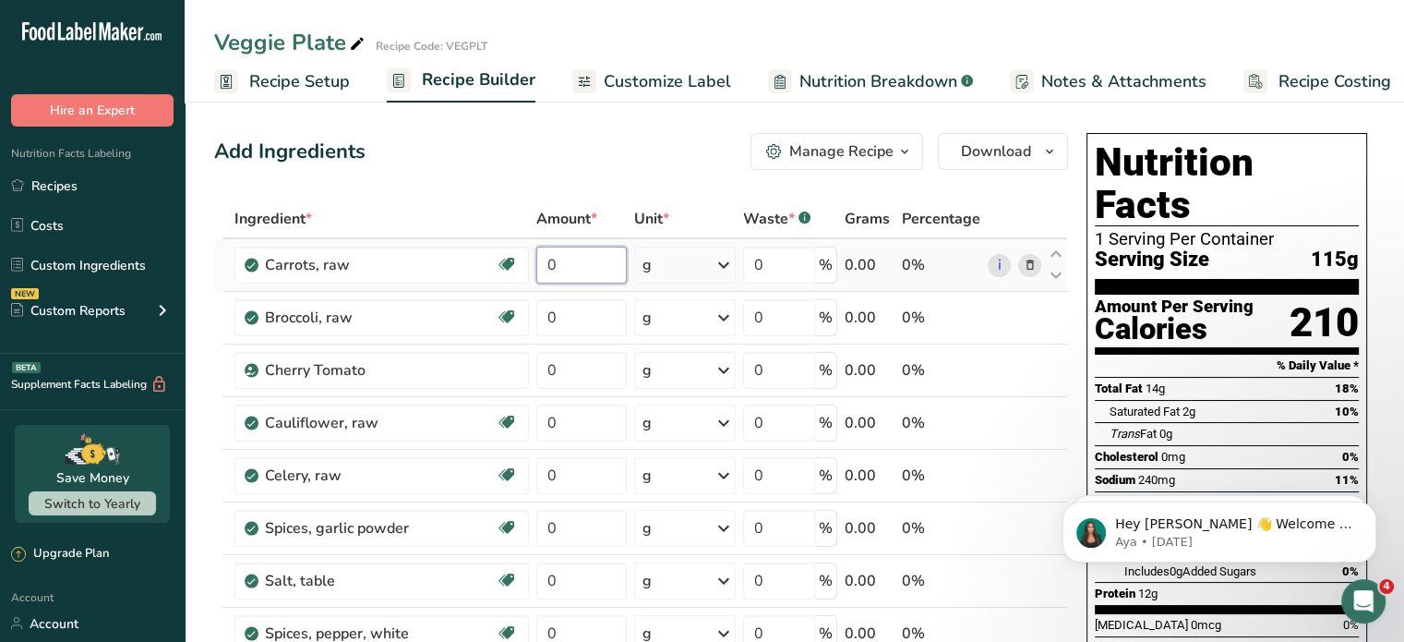
click at [560, 267] on input "0" at bounding box center [581, 265] width 90 height 37
type input "2"
type input "56"
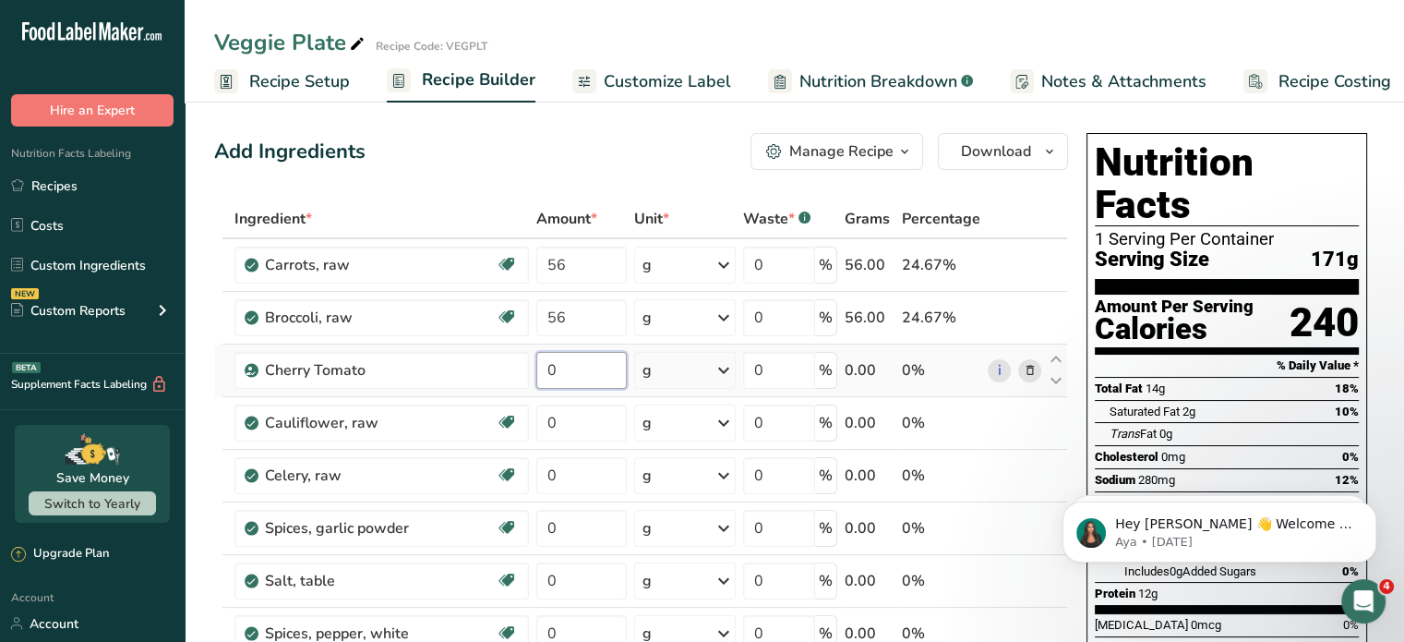
type input "56"
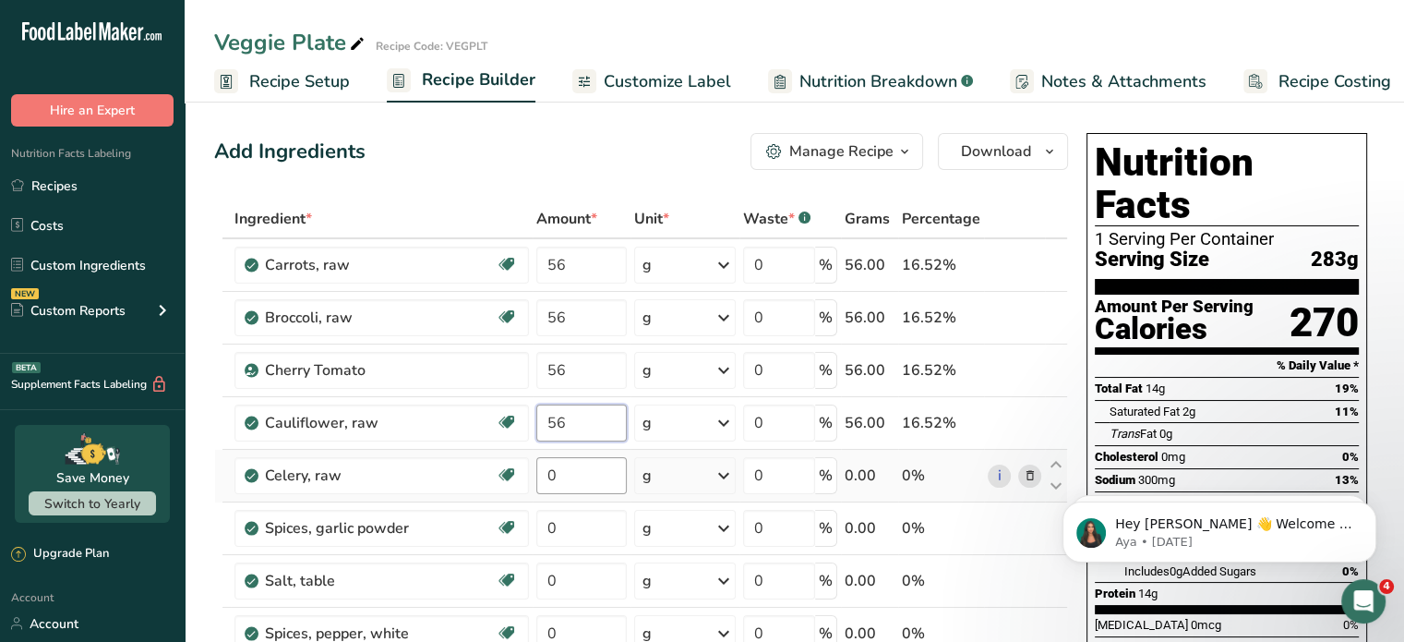
type input "56"
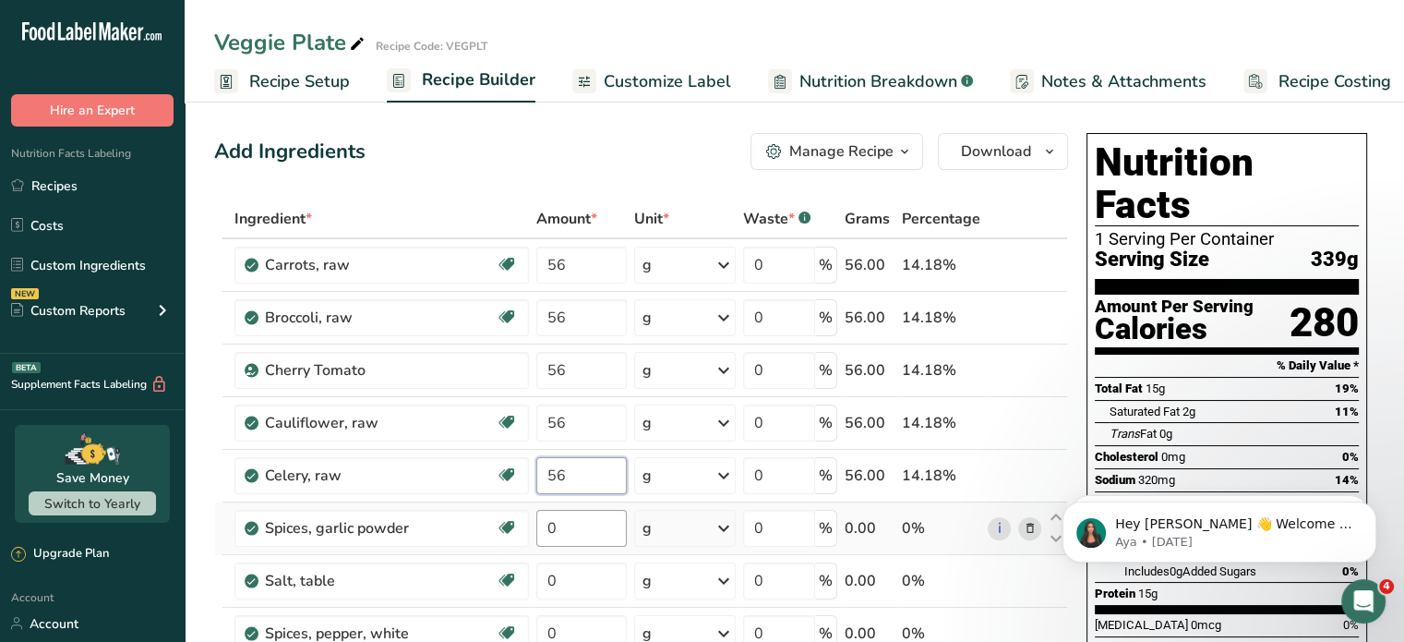
type input "56"
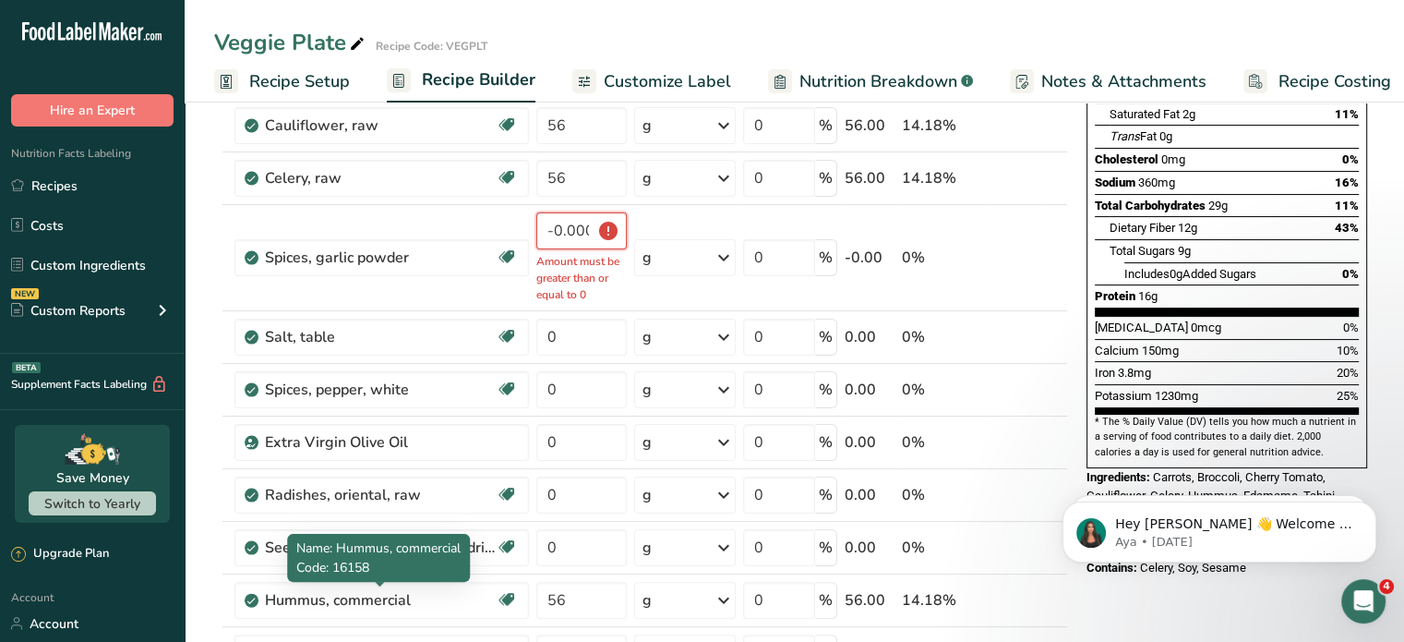
scroll to position [185, 0]
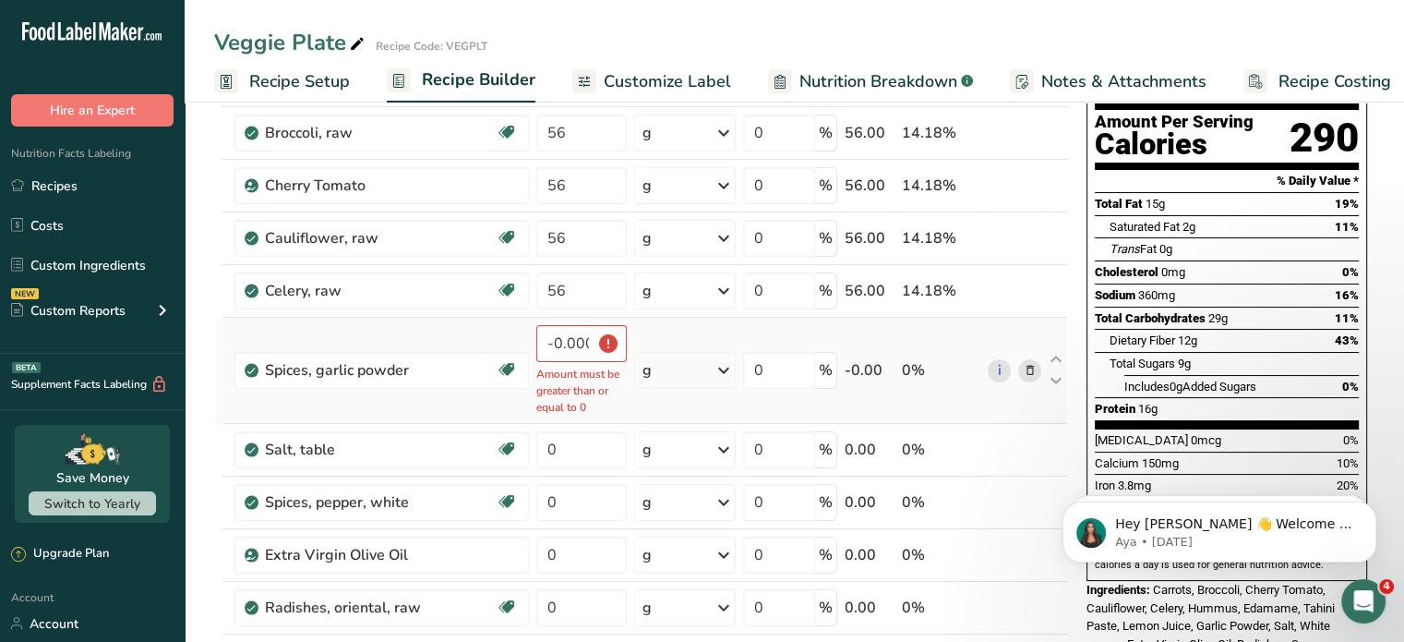
click at [1026, 366] on icon at bounding box center [1029, 370] width 13 height 19
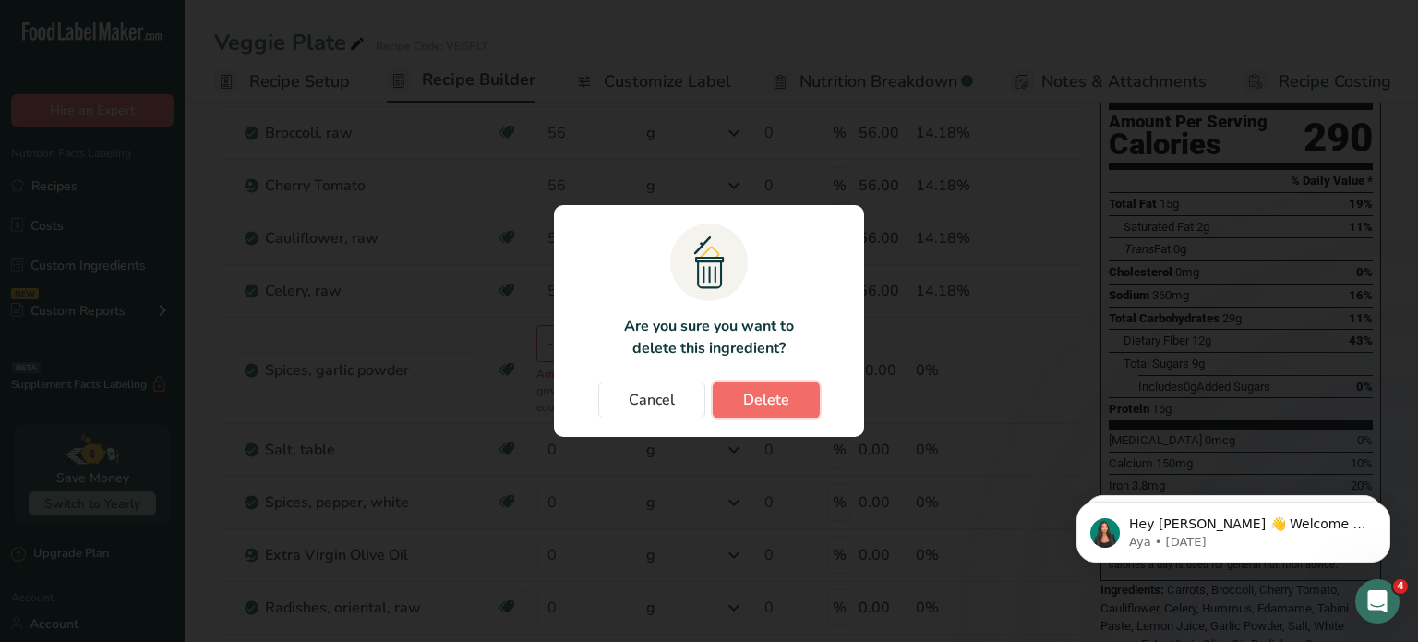
click at [779, 403] on span "Delete" at bounding box center [766, 400] width 46 height 22
type input "0"
type input "56"
type input "1"
type input "2"
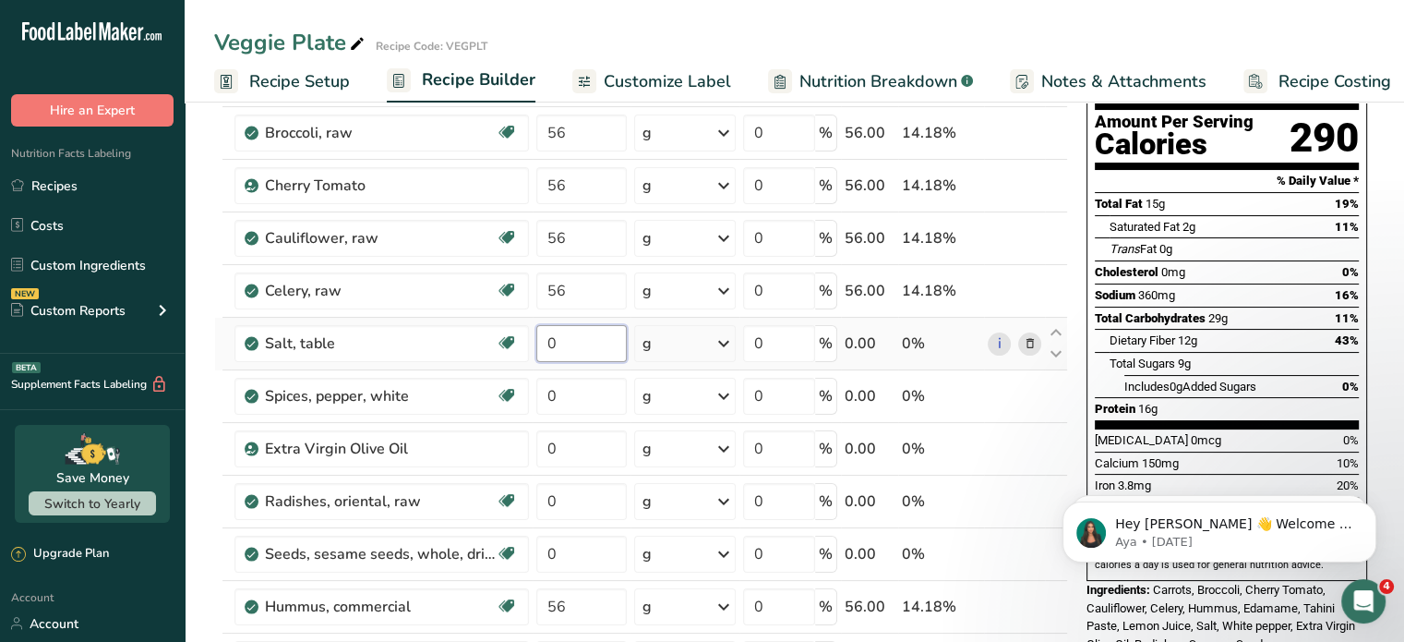
click at [561, 340] on input "0" at bounding box center [581, 343] width 90 height 37
type input "0.5"
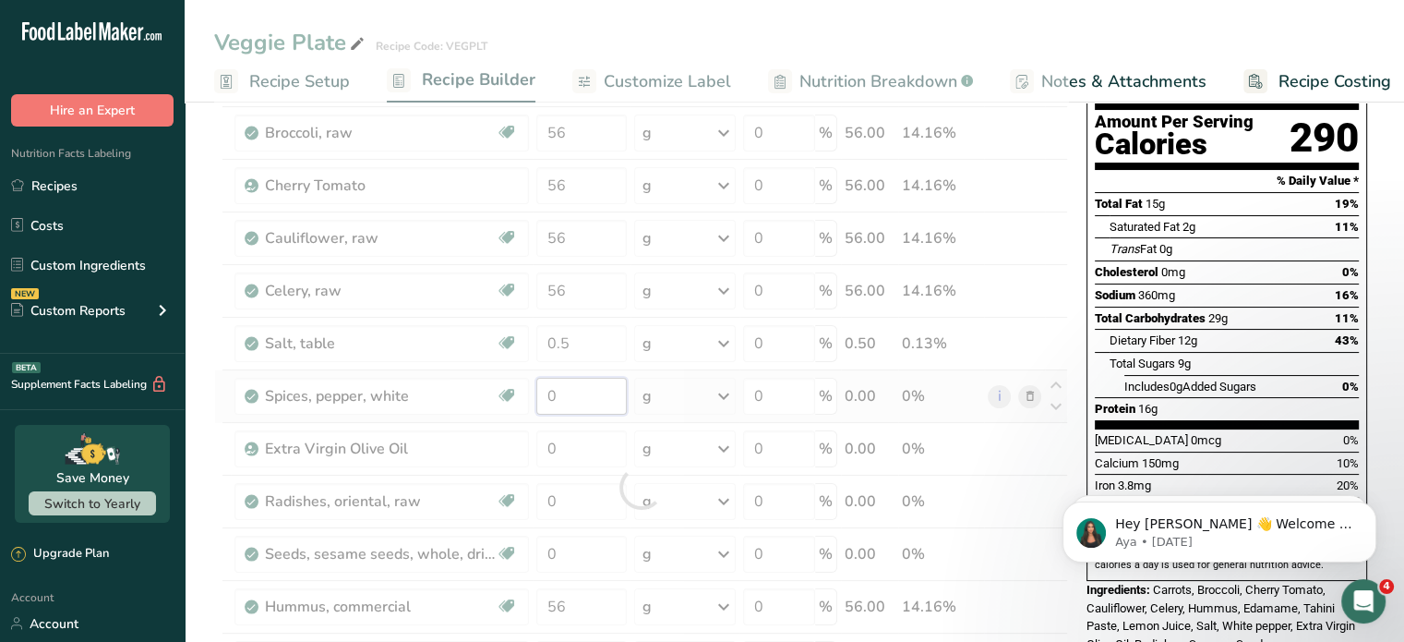
click at [559, 392] on div "Ingredient * Amount * Unit * Waste * .a-a{fill:#347362;}.b-a{fill:#fff;} Grams …" at bounding box center [641, 487] width 854 height 945
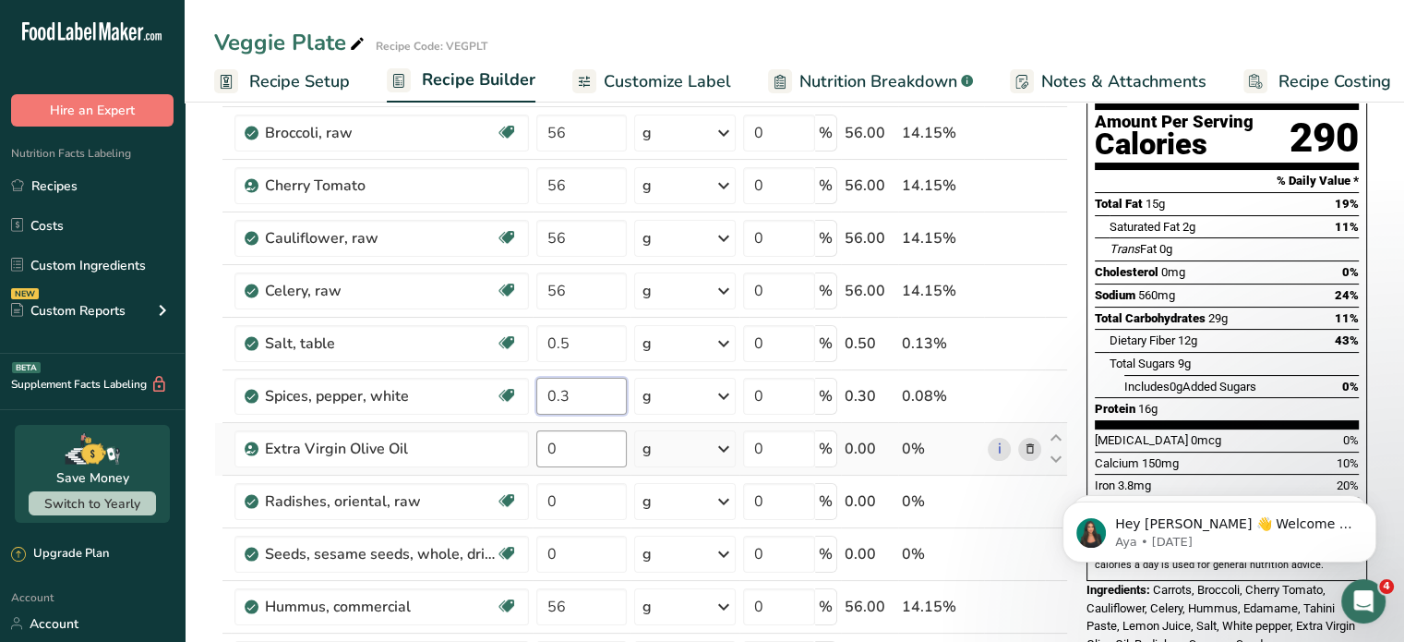
type input "0.3"
click at [574, 450] on div "Ingredient * Amount * Unit * Waste * .a-a{fill:#347362;}.b-a{fill:#fff;} Grams …" at bounding box center [641, 487] width 854 height 945
type input "3"
click at [575, 500] on div "Ingredient * Amount * Unit * Waste * .a-a{fill:#347362;}.b-a{fill:#fff;} Grams …" at bounding box center [641, 487] width 854 height 945
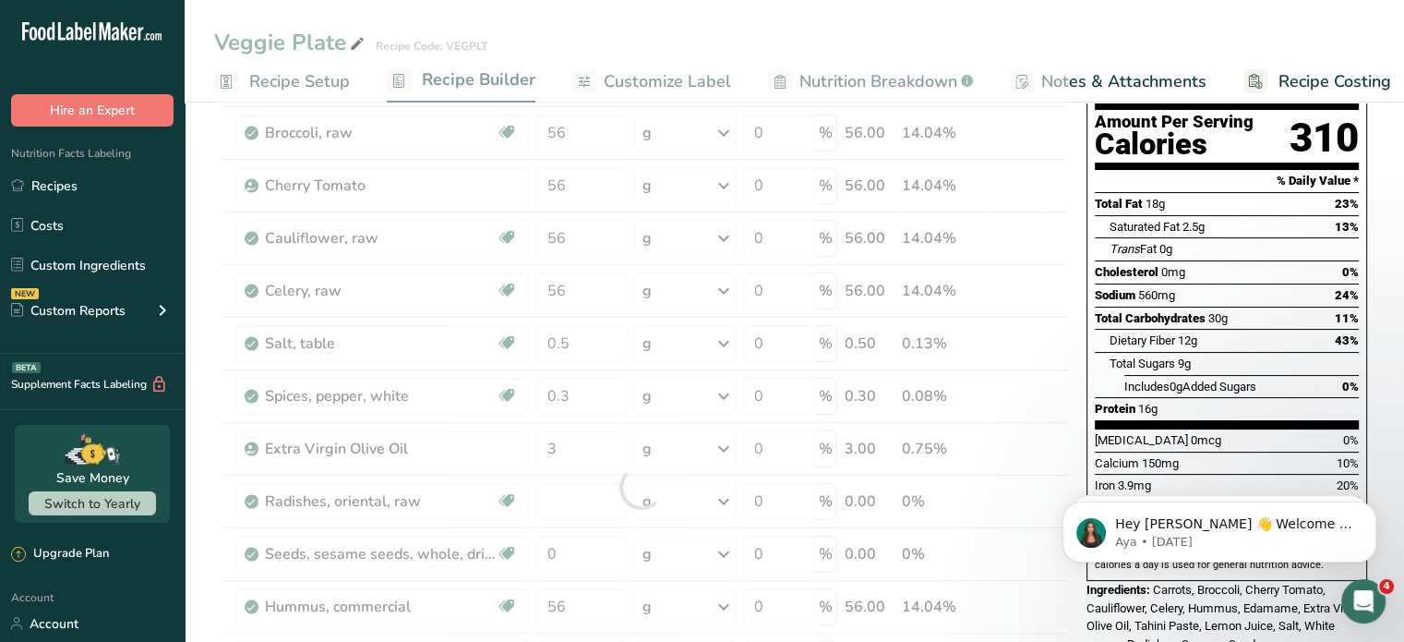
type input "0"
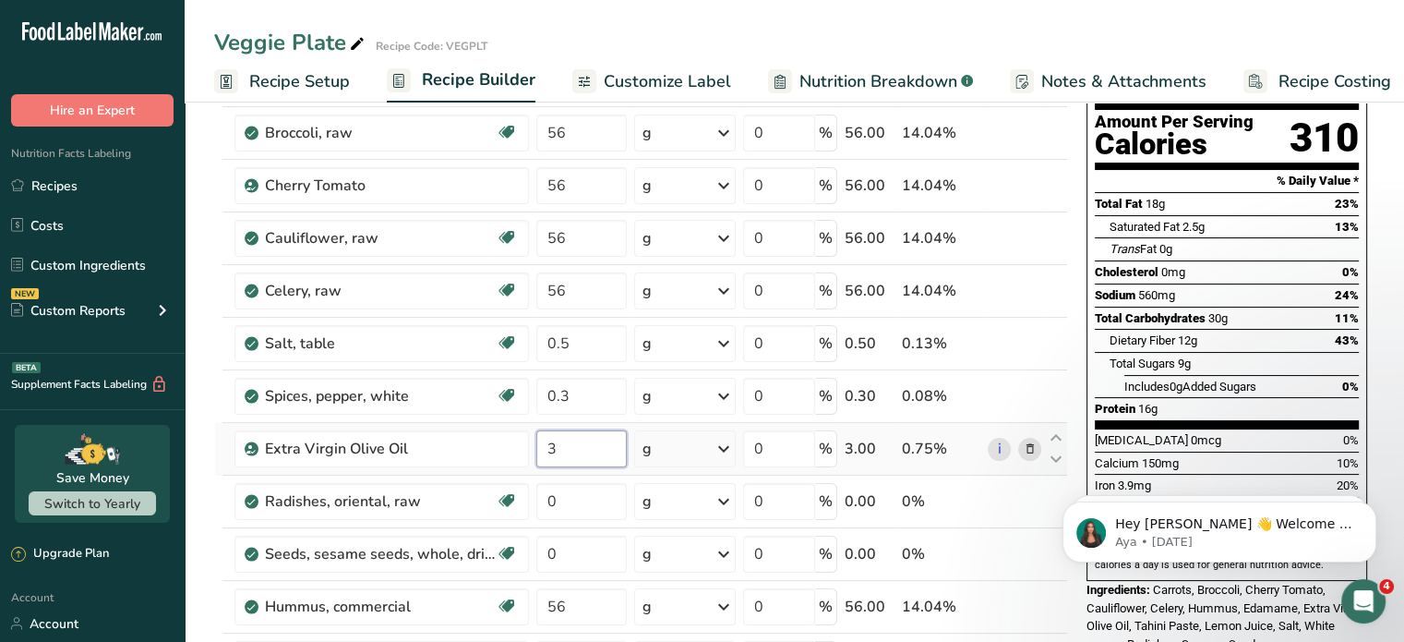
click at [547, 447] on div "Ingredient * Amount * Unit * Waste * .a-a{fill:#347362;}.b-a{fill:#fff;} Grams …" at bounding box center [641, 487] width 854 height 945
type input "0.3"
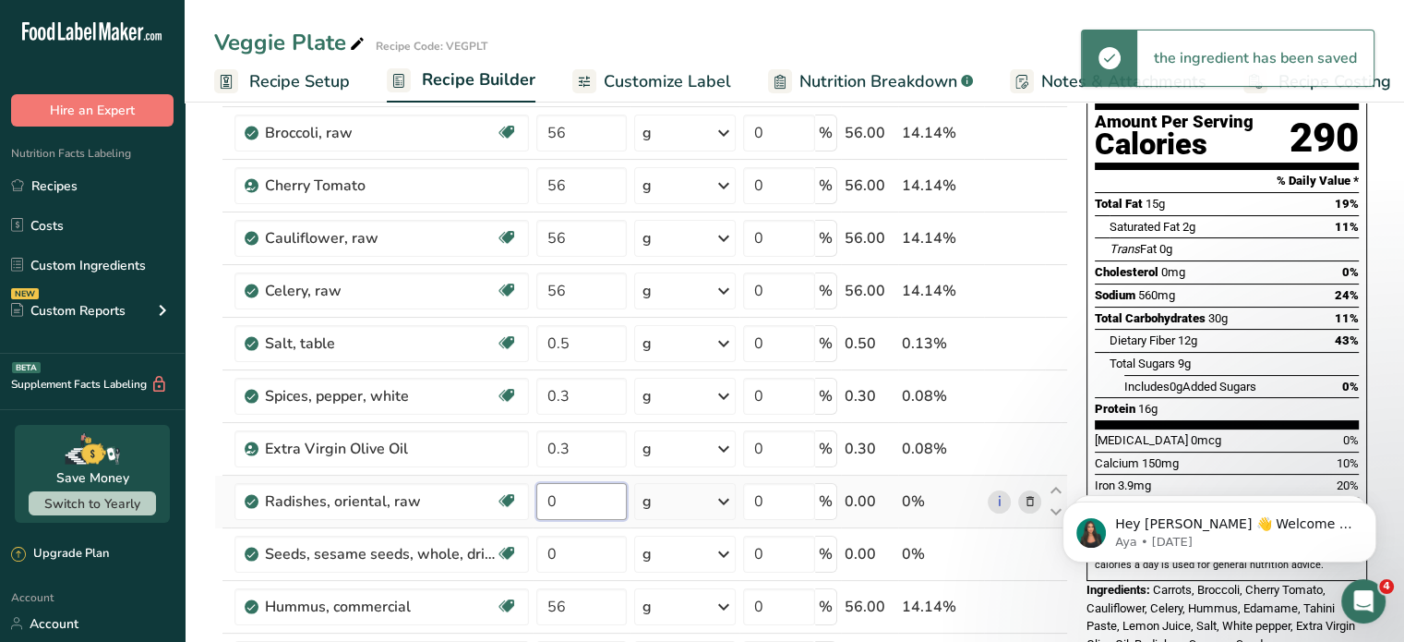
click at [564, 501] on div "Ingredient * Amount * Unit * Waste * .a-a{fill:#347362;}.b-a{fill:#fff;} Grams …" at bounding box center [641, 487] width 854 height 945
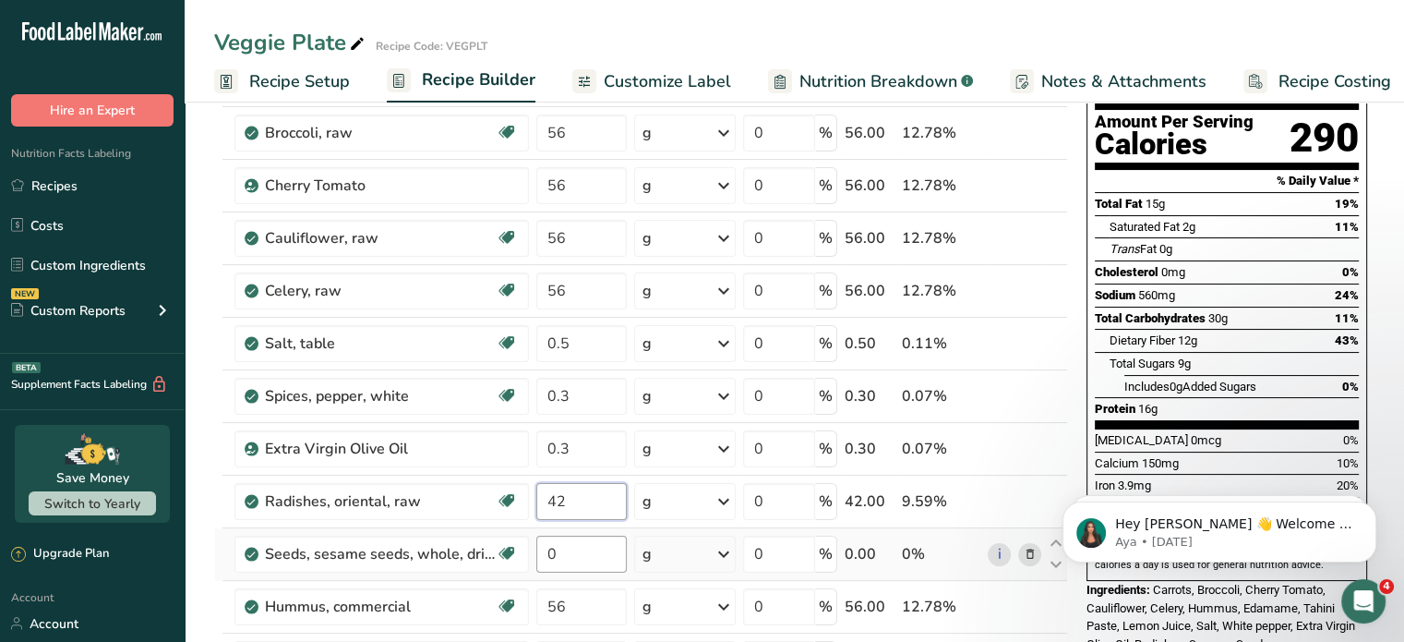
type input "42"
click at [566, 557] on div "Ingredient * Amount * Unit * Waste * .a-a{fill:#347362;}.b-a{fill:#fff;} Grams …" at bounding box center [641, 487] width 854 height 945
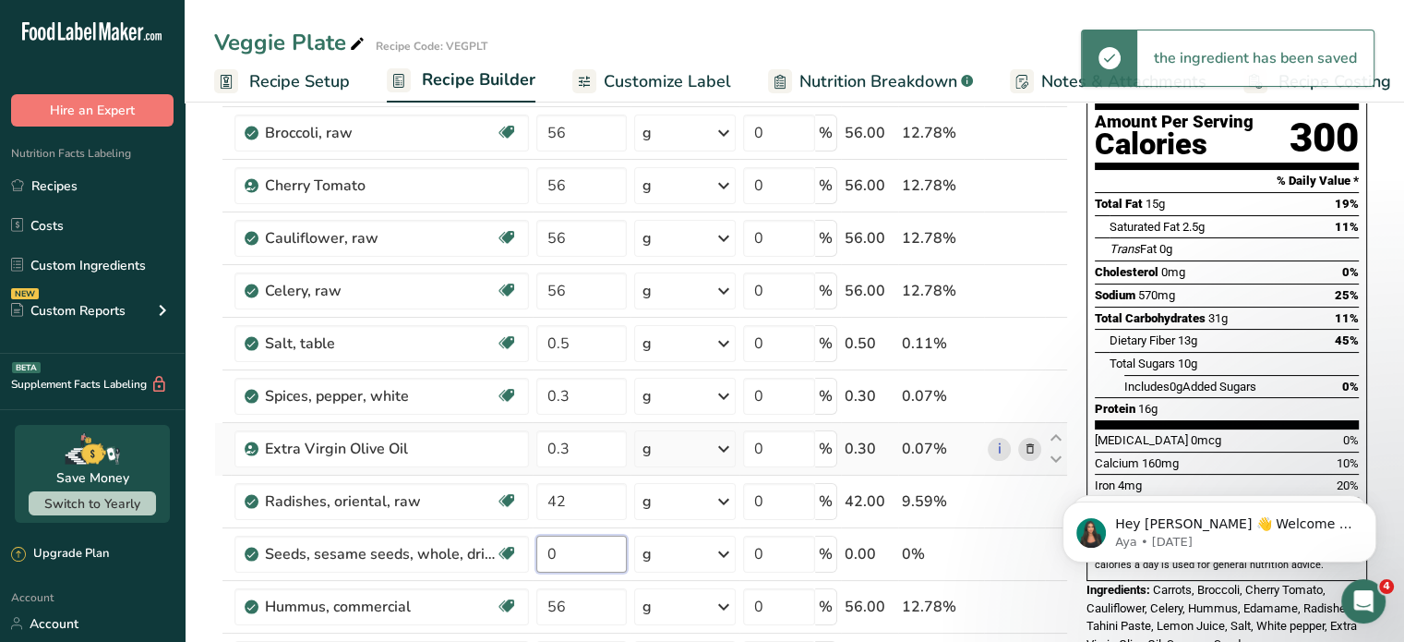
scroll to position [277, 0]
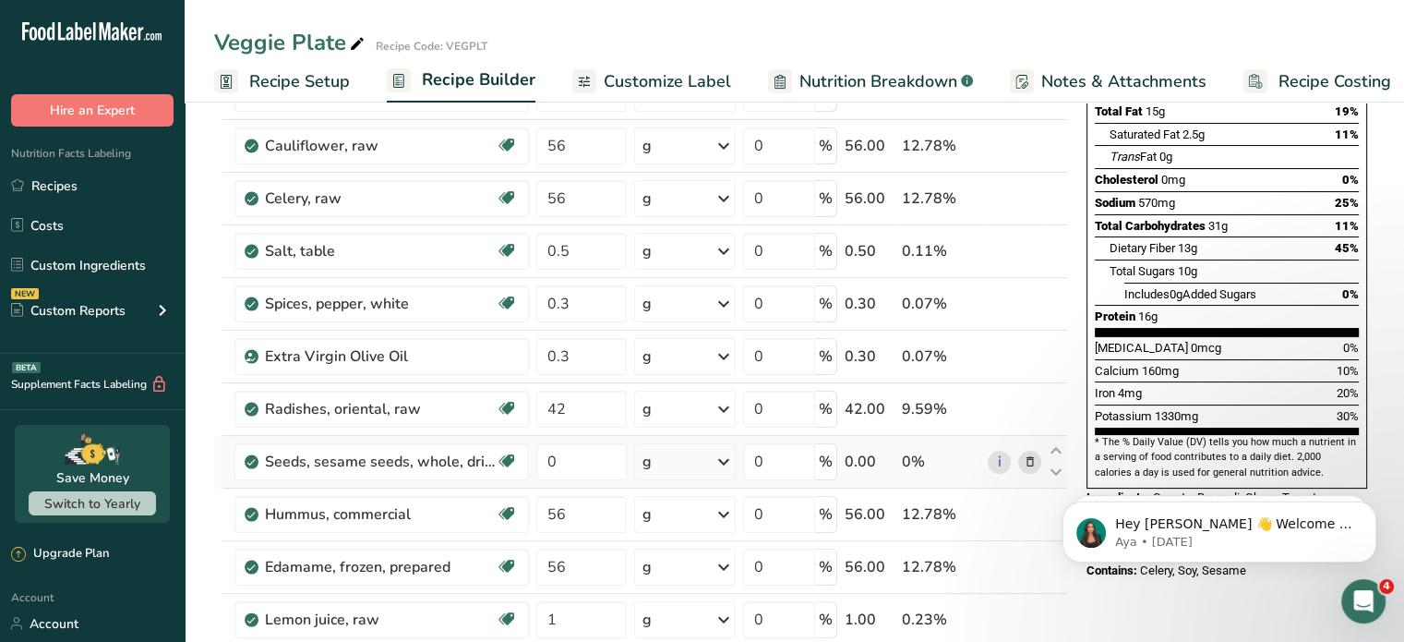
click at [1028, 454] on div "Ingredient * Amount * Unit * Waste * .a-a{fill:#347362;}.b-a{fill:#fff;} Grams …" at bounding box center [641, 394] width 854 height 945
click at [1031, 457] on icon at bounding box center [1029, 461] width 13 height 19
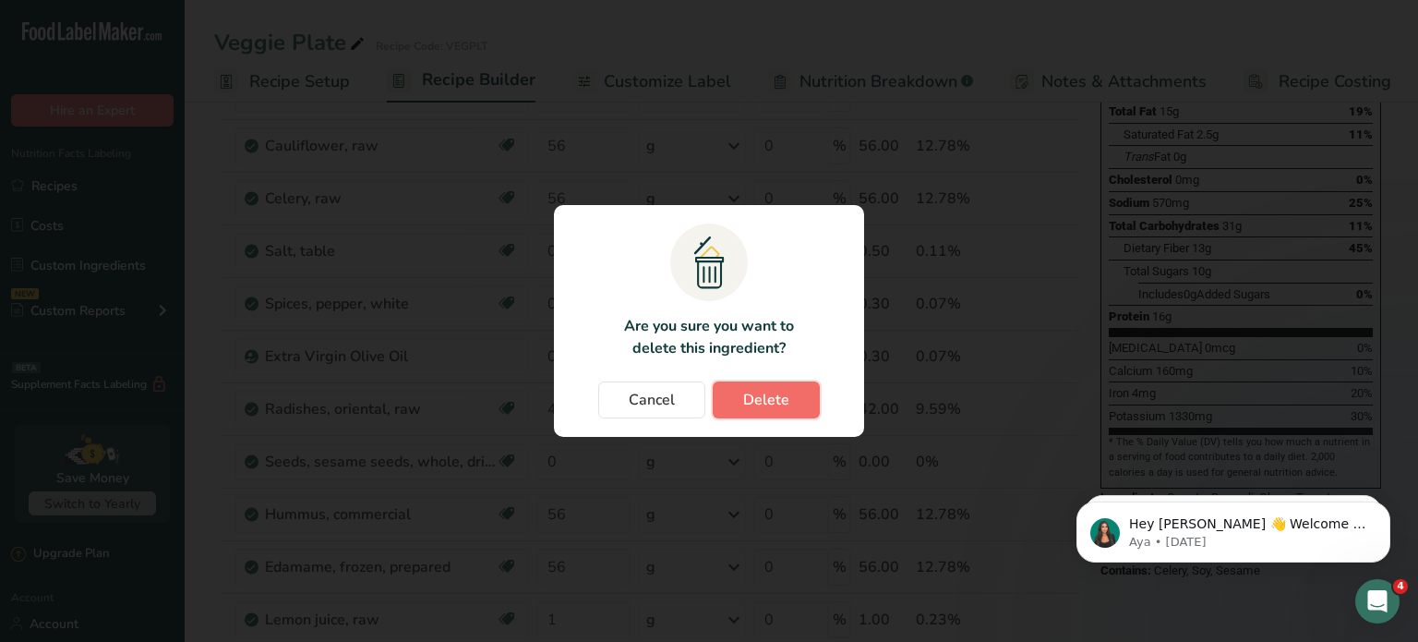
click at [773, 405] on span "Delete" at bounding box center [766, 400] width 46 height 22
type input "56"
type input "1"
type input "2"
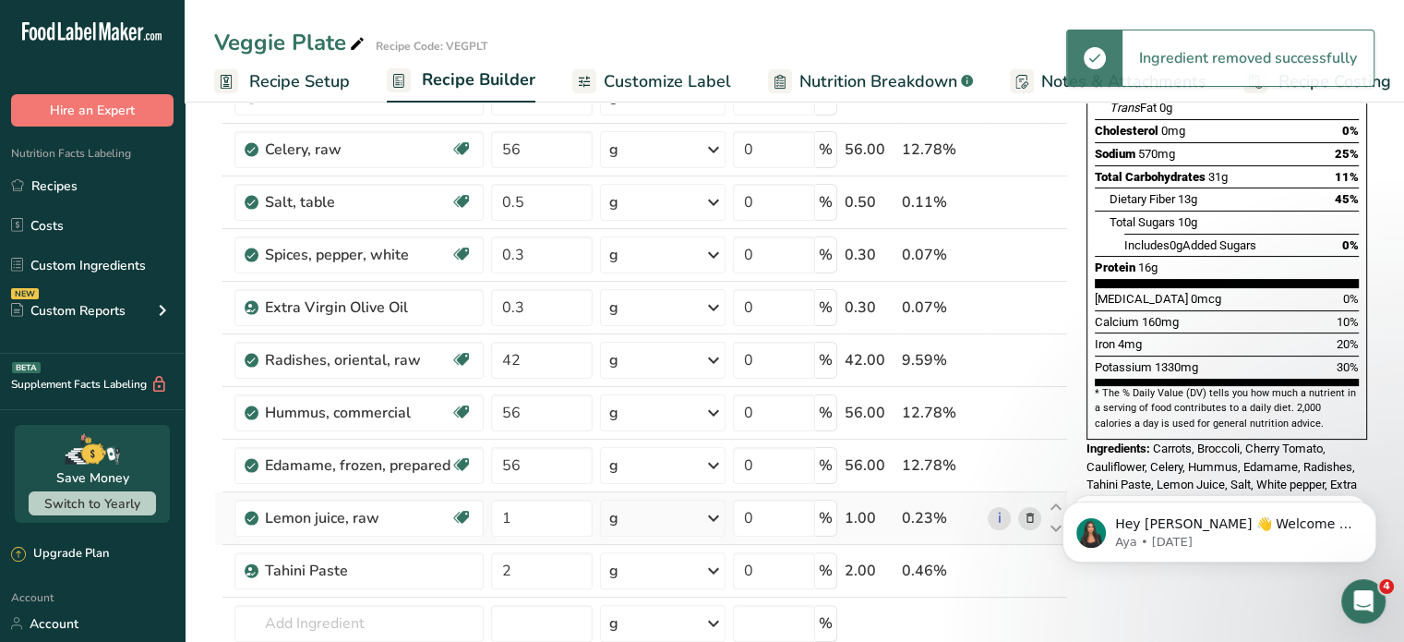
scroll to position [369, 0]
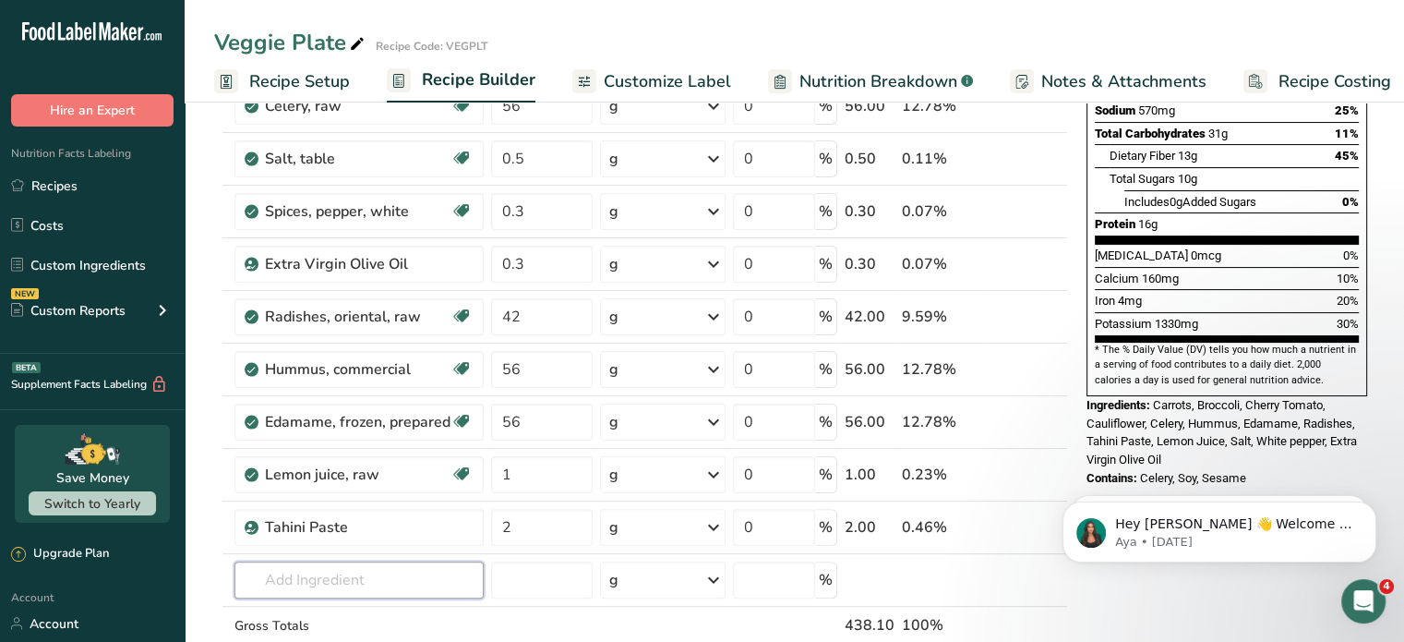
click at [325, 572] on input "text" at bounding box center [359, 579] width 249 height 37
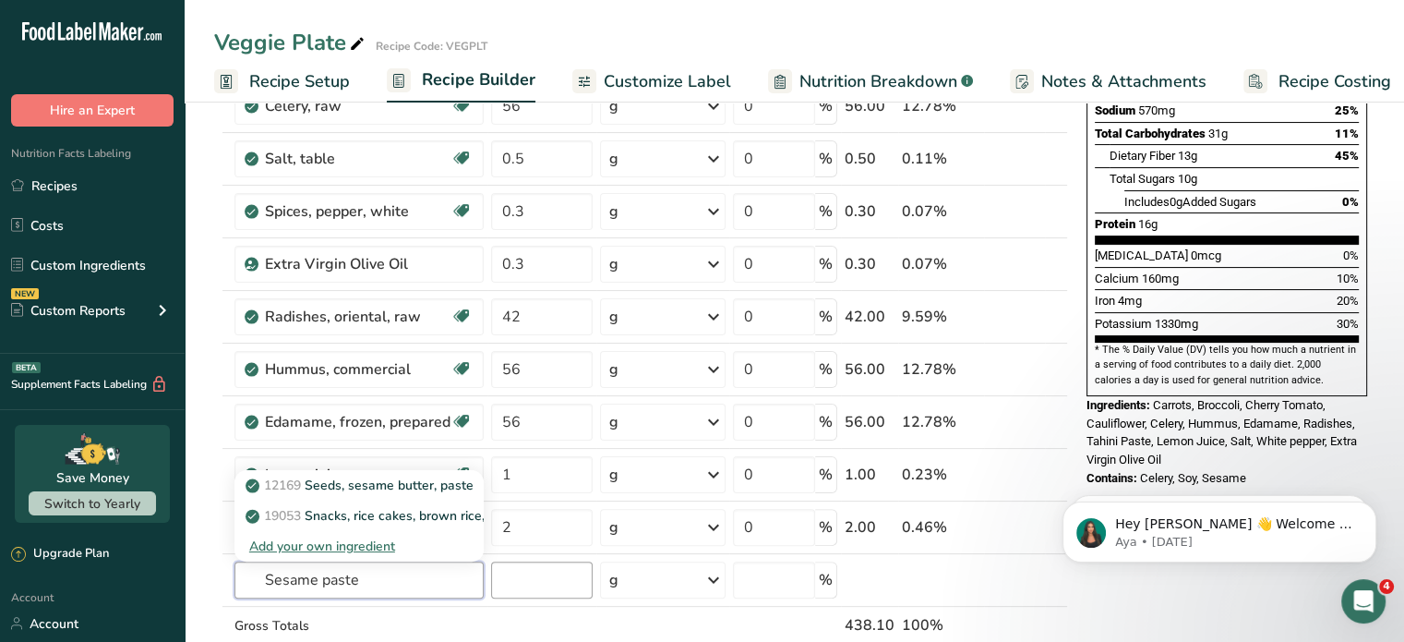
type input "Sesame paste"
click at [542, 575] on input "number" at bounding box center [542, 579] width 102 height 37
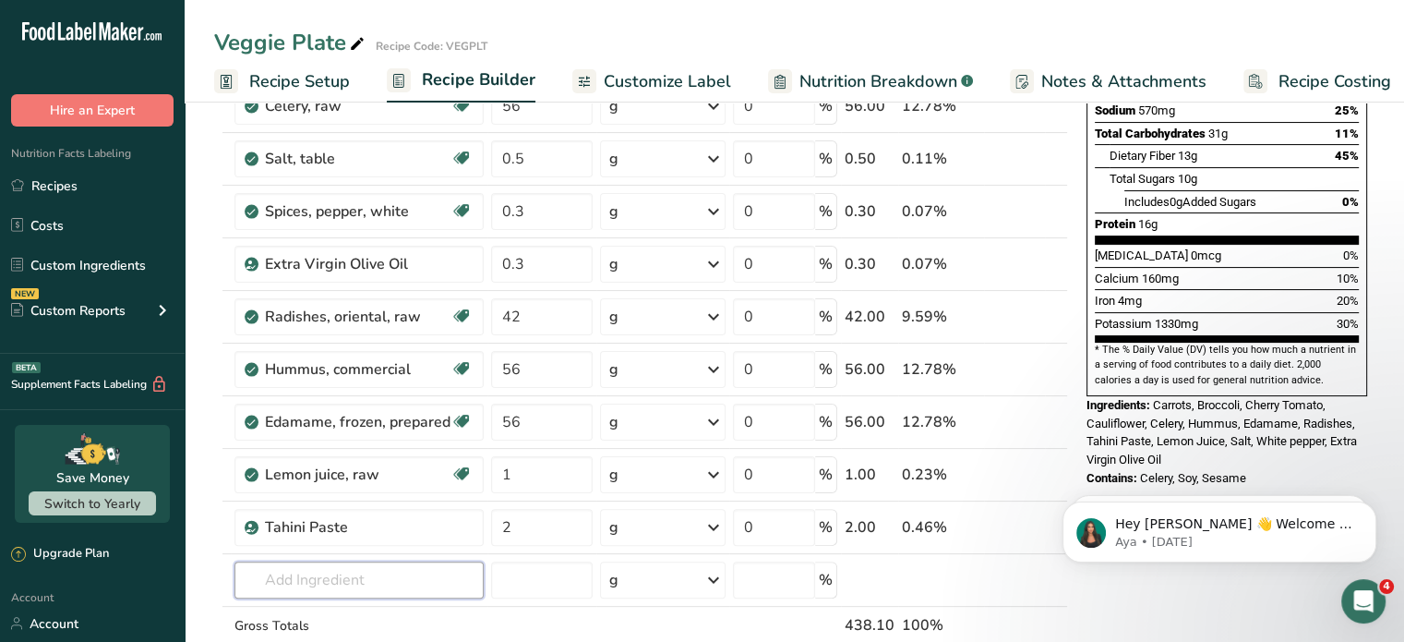
click at [428, 585] on input "text" at bounding box center [359, 579] width 249 height 37
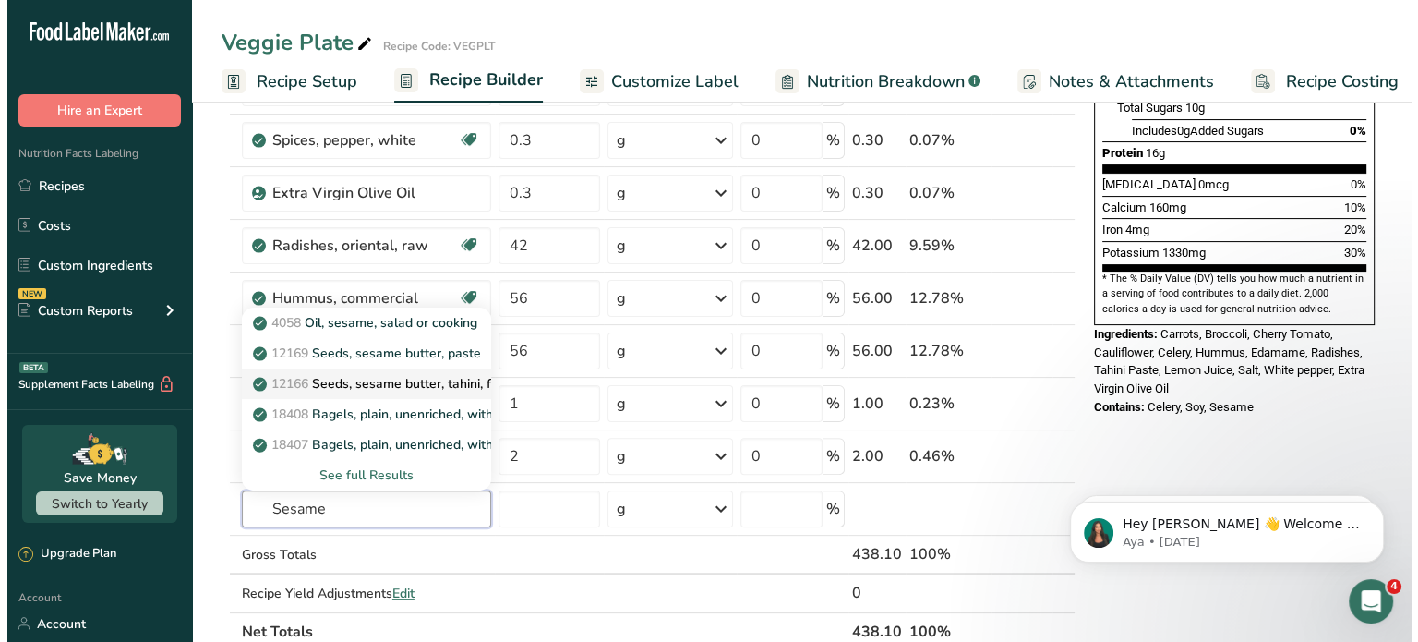
scroll to position [462, 0]
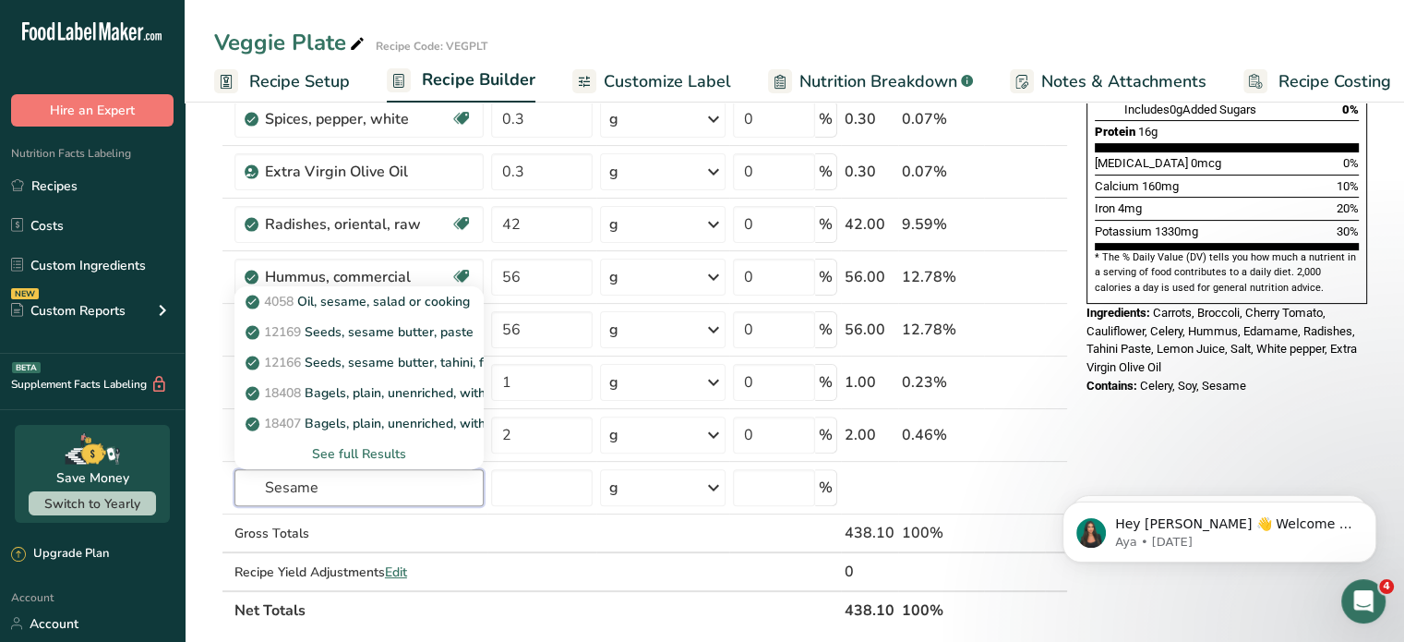
type input "Sesame"
click at [399, 444] on div "See full Results" at bounding box center [359, 453] width 220 height 19
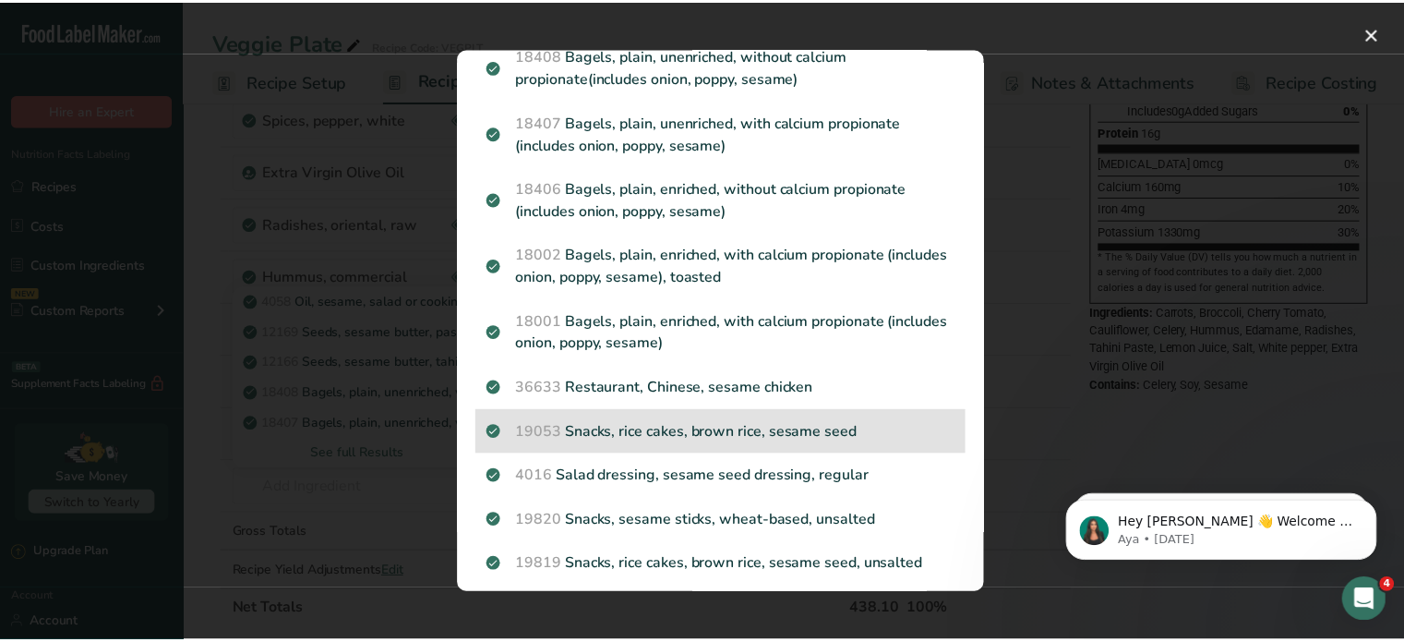
scroll to position [0, 0]
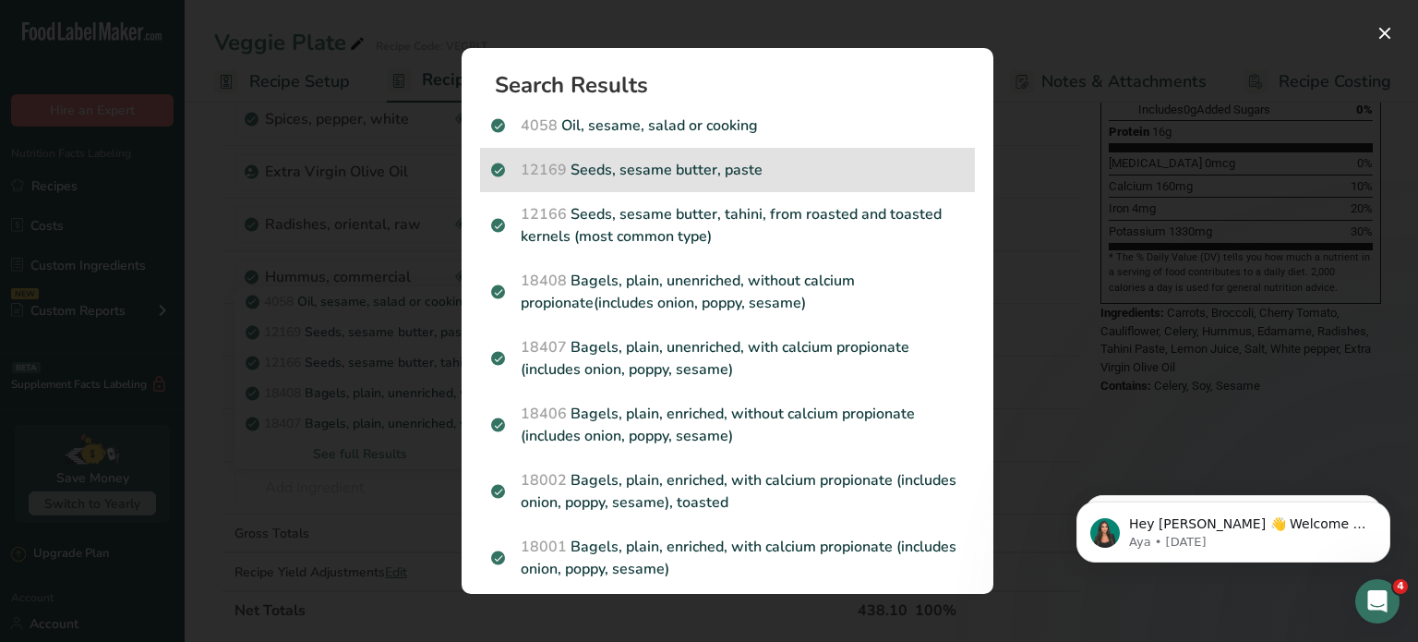
click at [705, 173] on p "12169 Seeds, sesame butter, paste" at bounding box center [727, 170] width 473 height 22
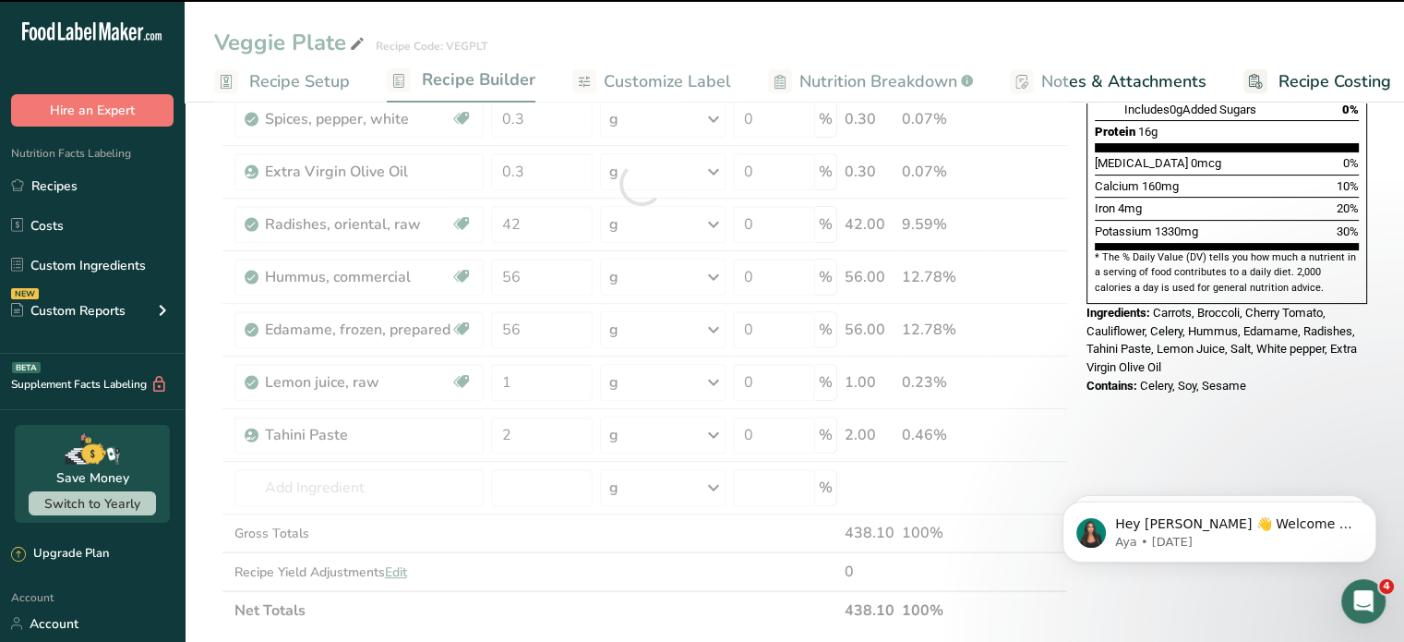
type input "0"
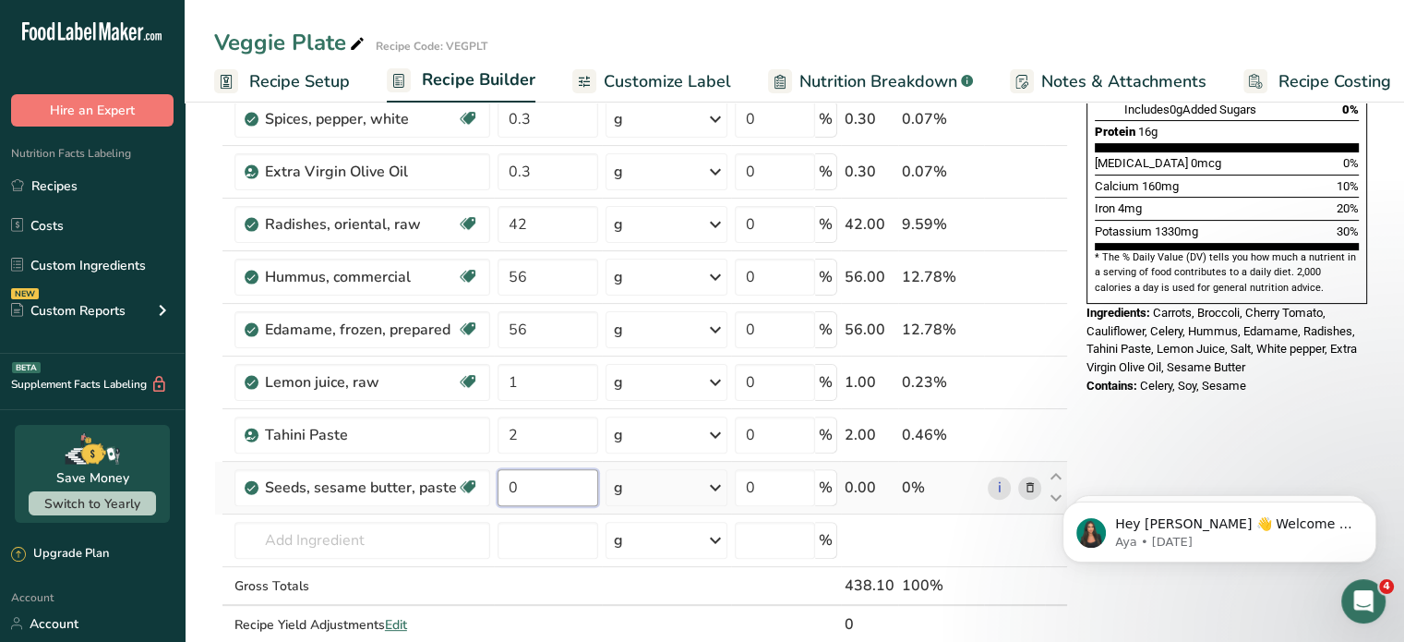
click at [539, 481] on input "0" at bounding box center [548, 487] width 101 height 37
type input "0.3"
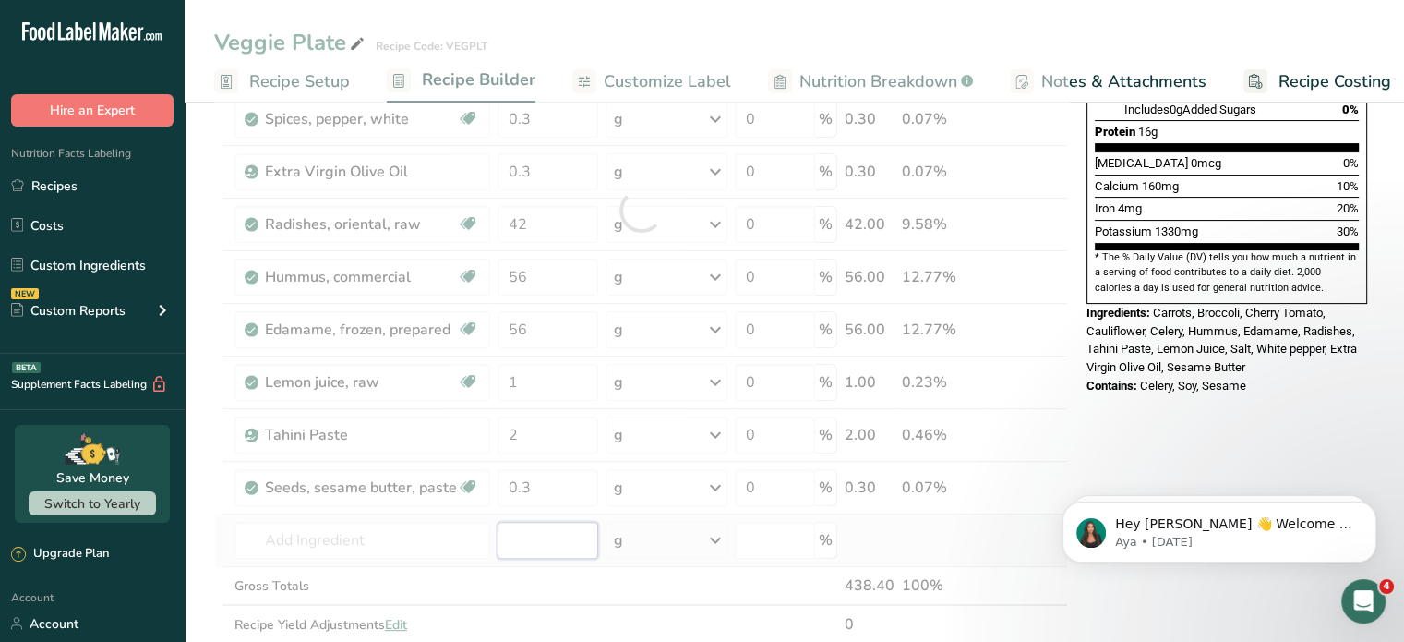
click at [549, 544] on div "Ingredient * Amount * Unit * Waste * .a-a{fill:#347362;}.b-a{fill:#fff;} Grams …" at bounding box center [641, 210] width 854 height 945
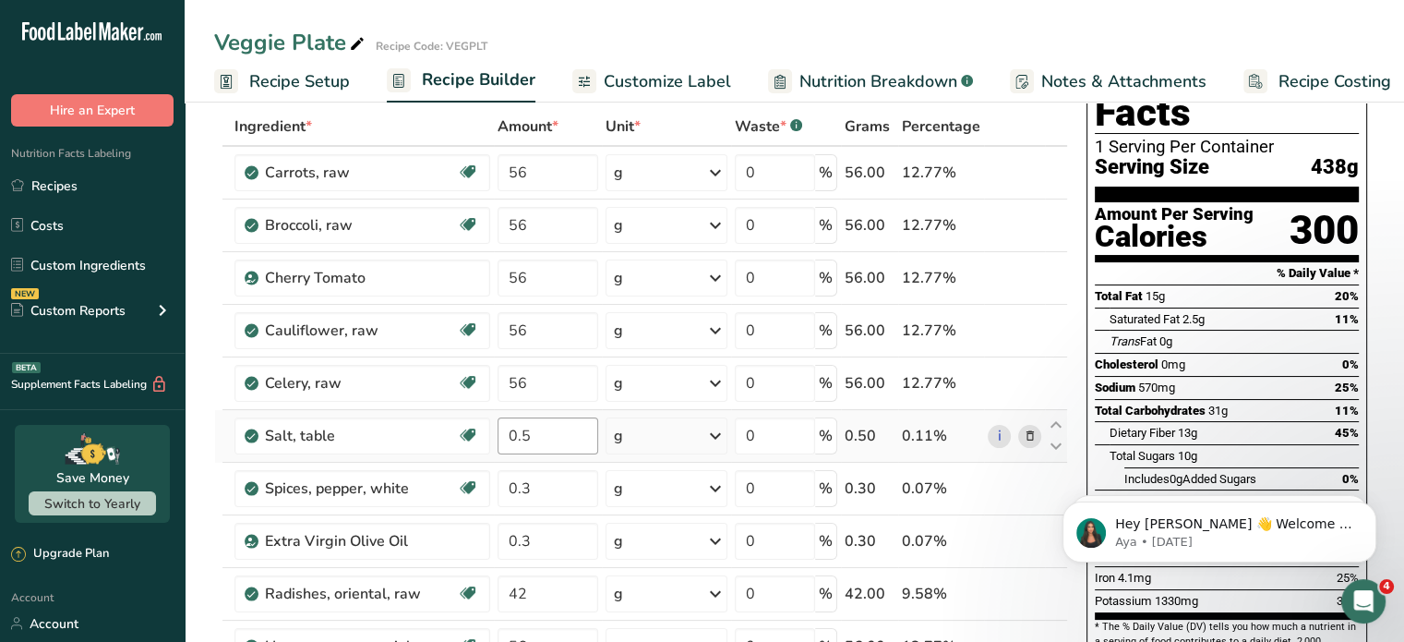
scroll to position [277, 0]
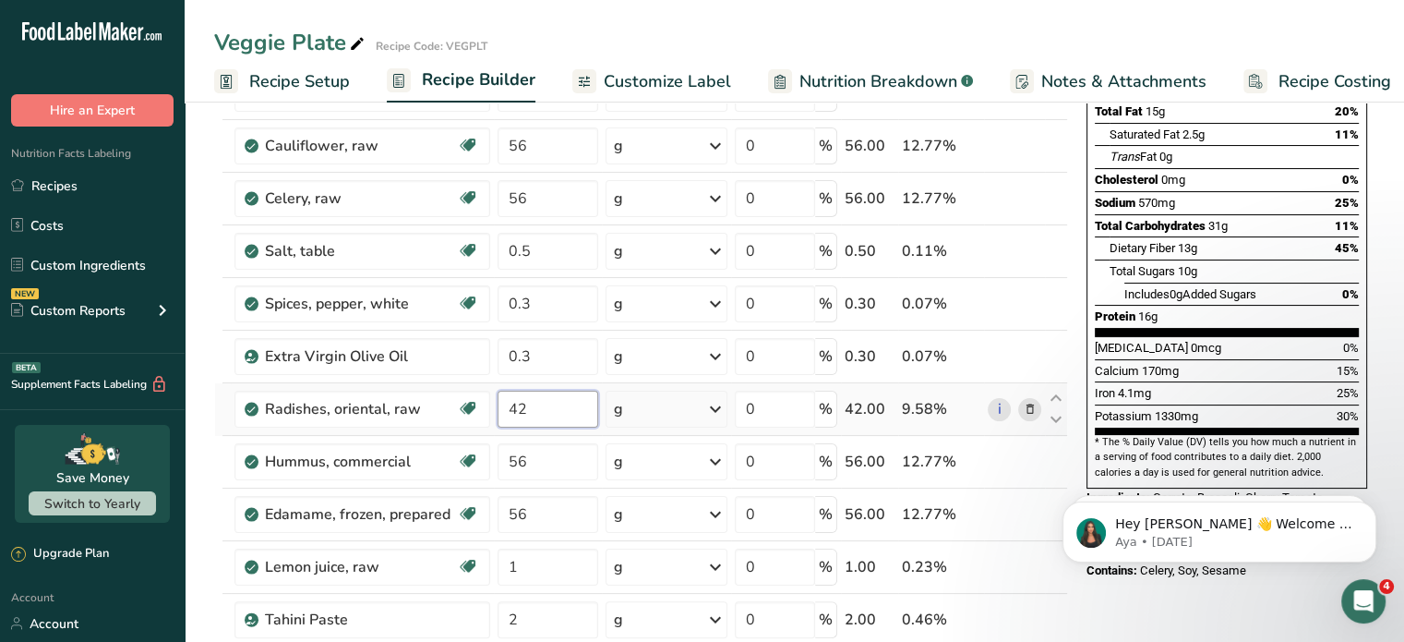
click at [530, 405] on input "42" at bounding box center [548, 409] width 101 height 37
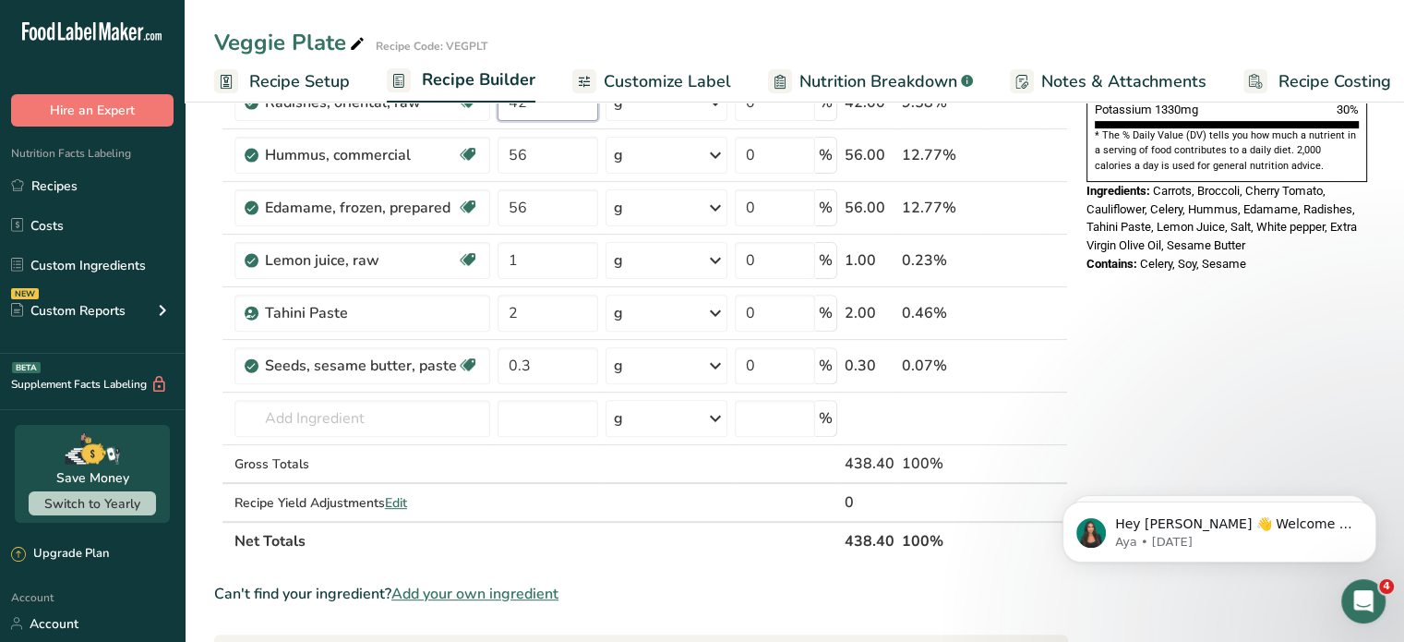
scroll to position [554, 0]
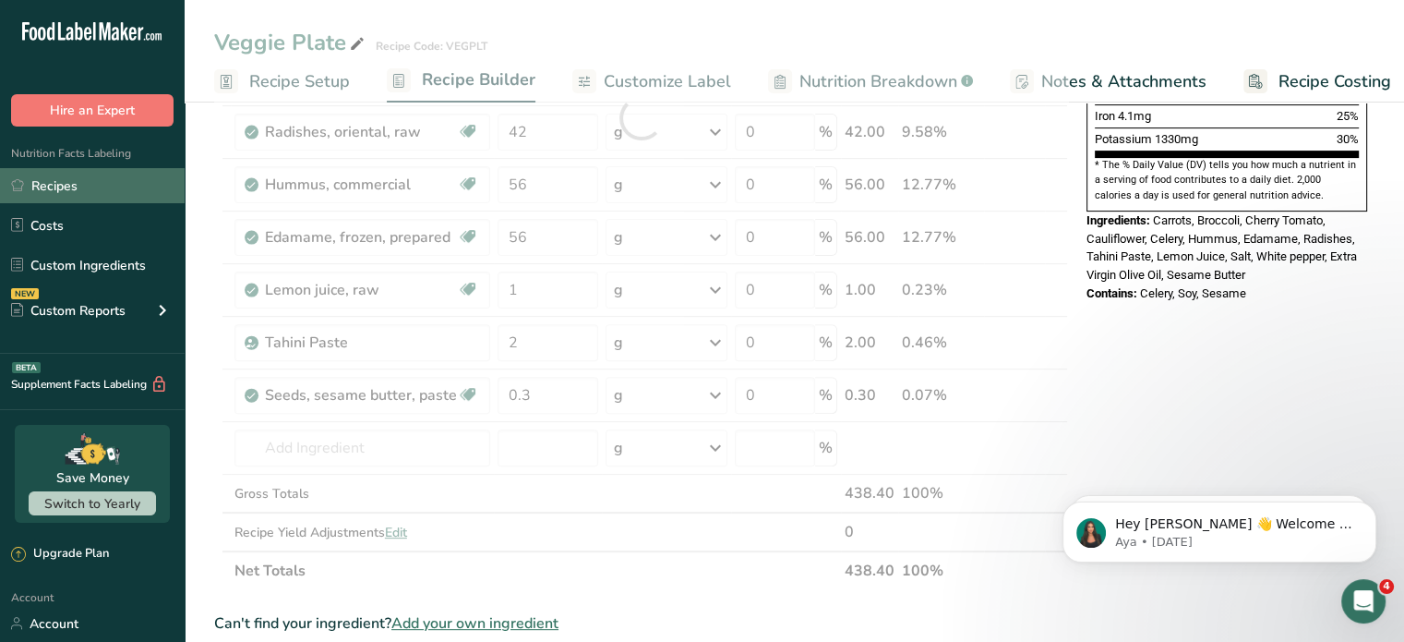
click at [68, 182] on link "Recipes" at bounding box center [92, 185] width 185 height 35
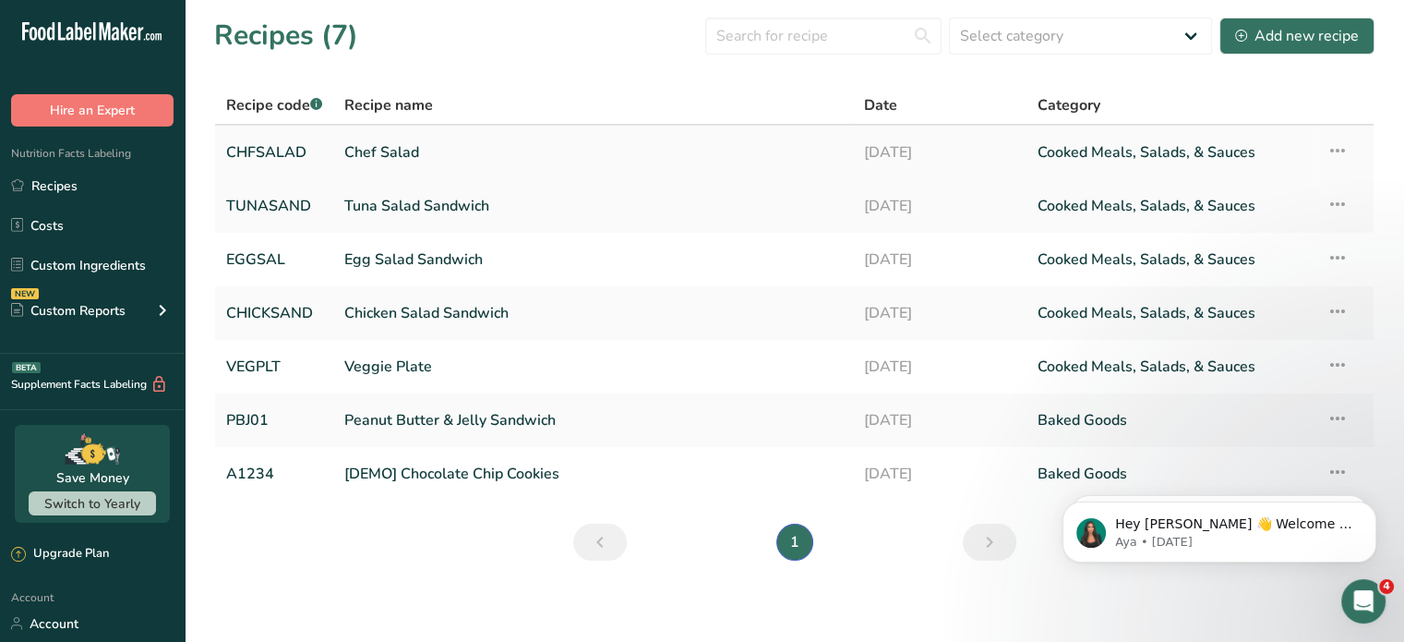
click at [399, 151] on link "Chef Salad" at bounding box center [593, 152] width 498 height 39
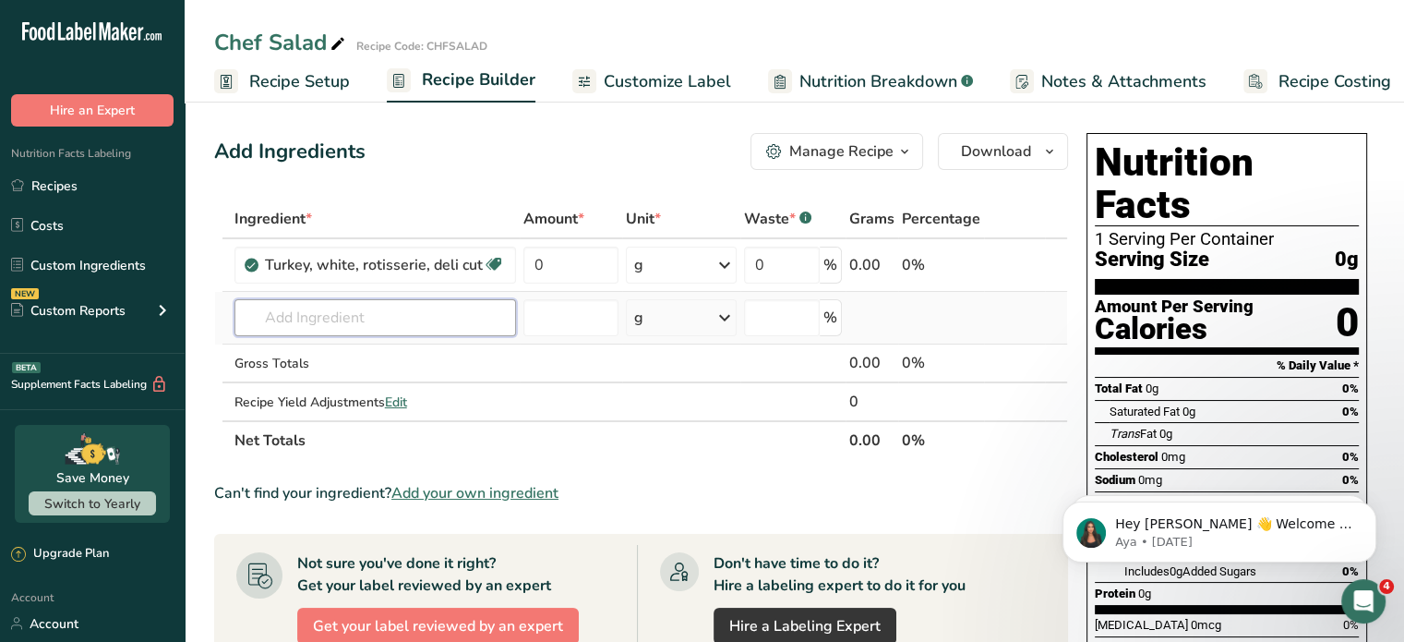
click at [451, 322] on input "text" at bounding box center [376, 317] width 282 height 37
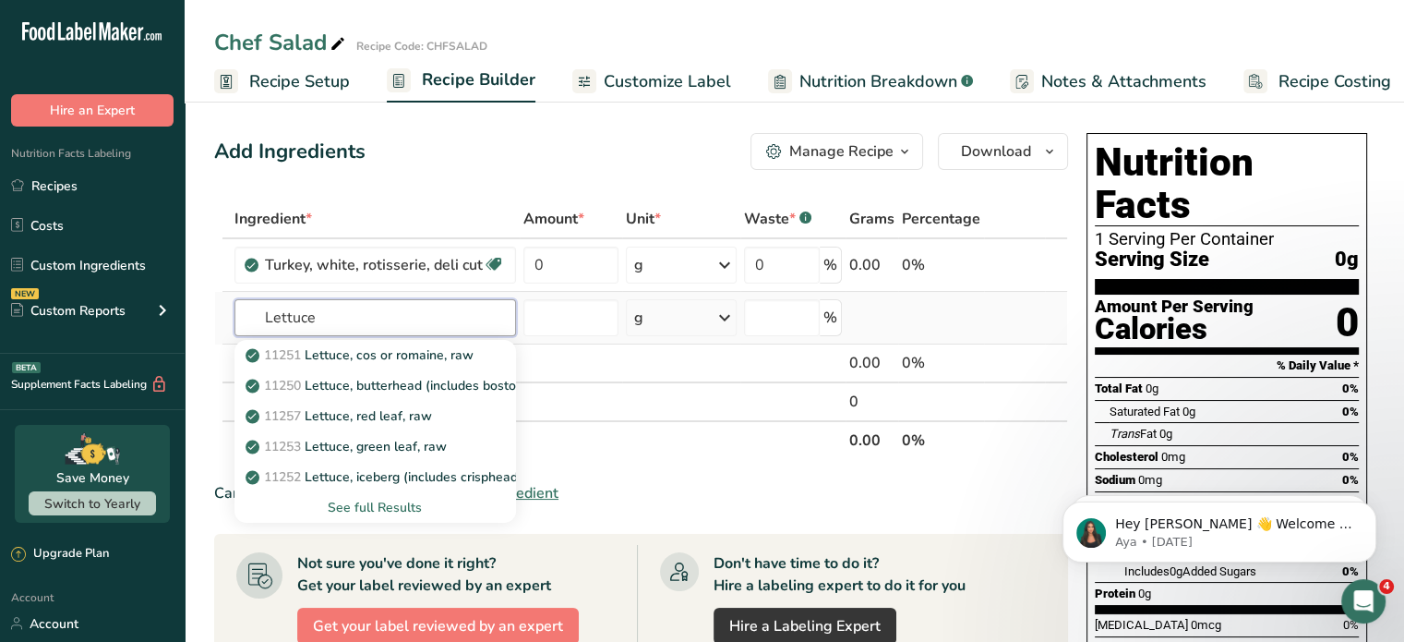
type input "Lettuce"
click at [363, 505] on div "See full Results" at bounding box center [375, 507] width 252 height 19
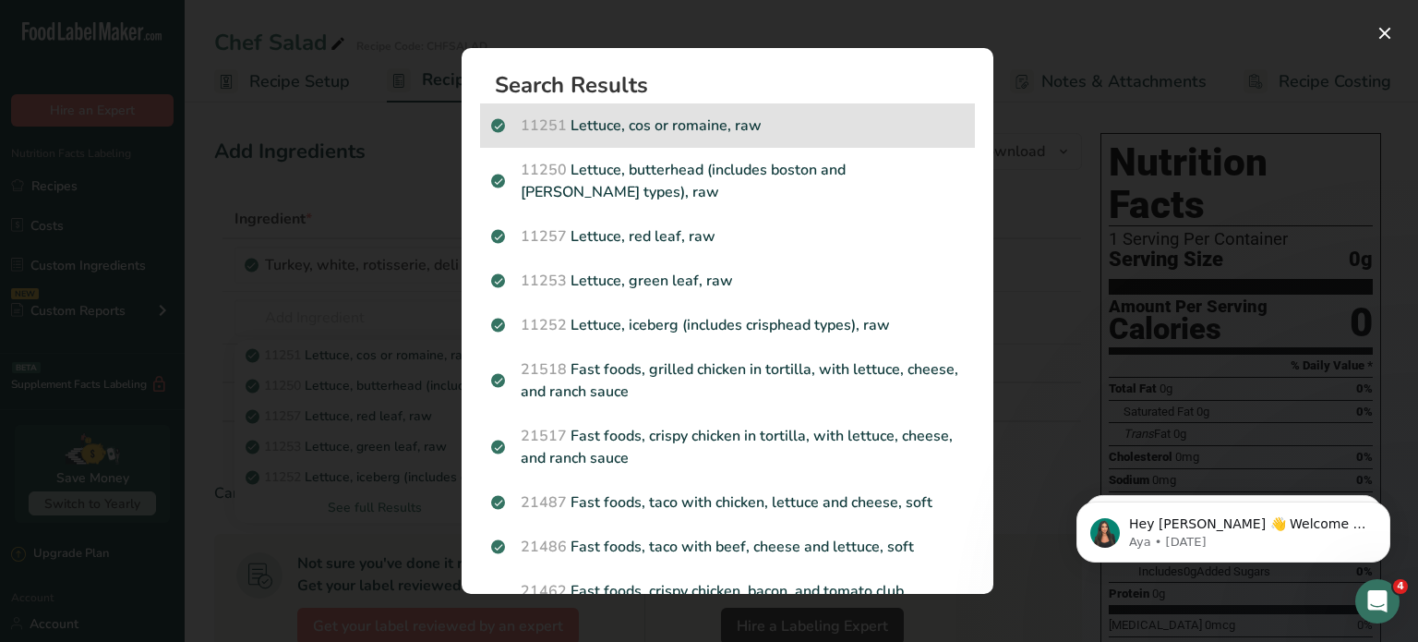
click at [673, 126] on p "11251 [GEOGRAPHIC_DATA], cos or romaine, raw" at bounding box center [727, 125] width 473 height 22
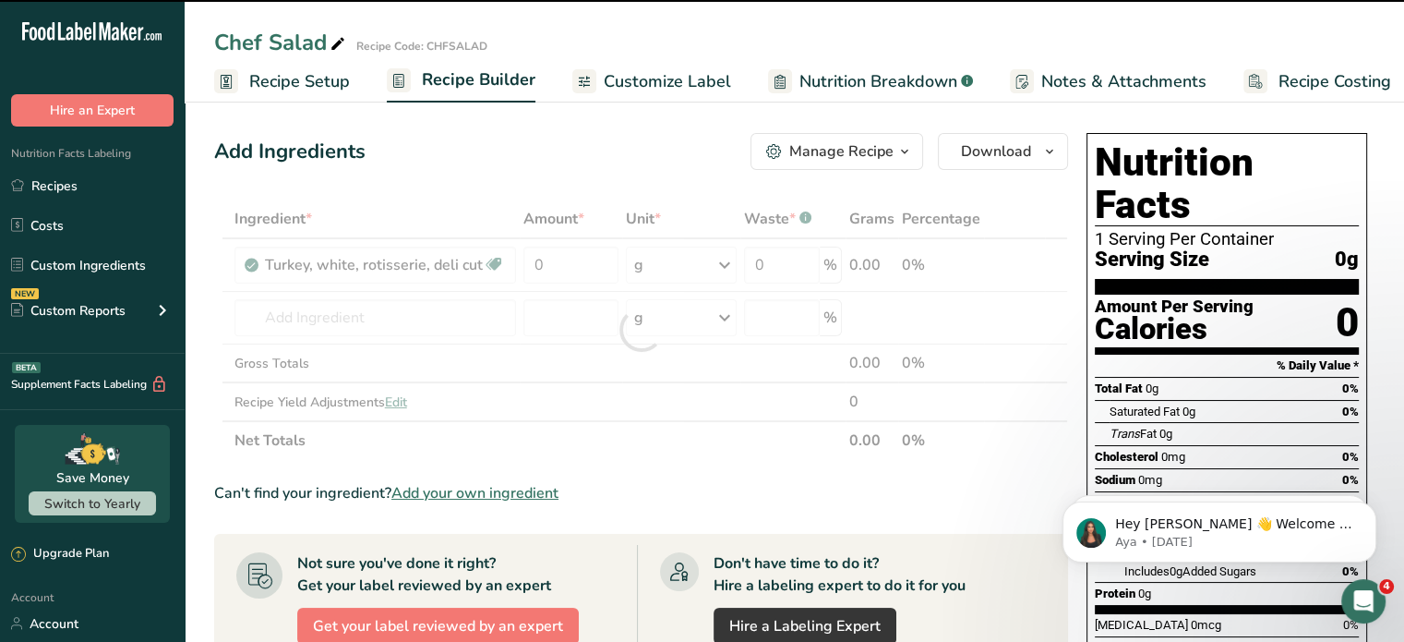
type input "0"
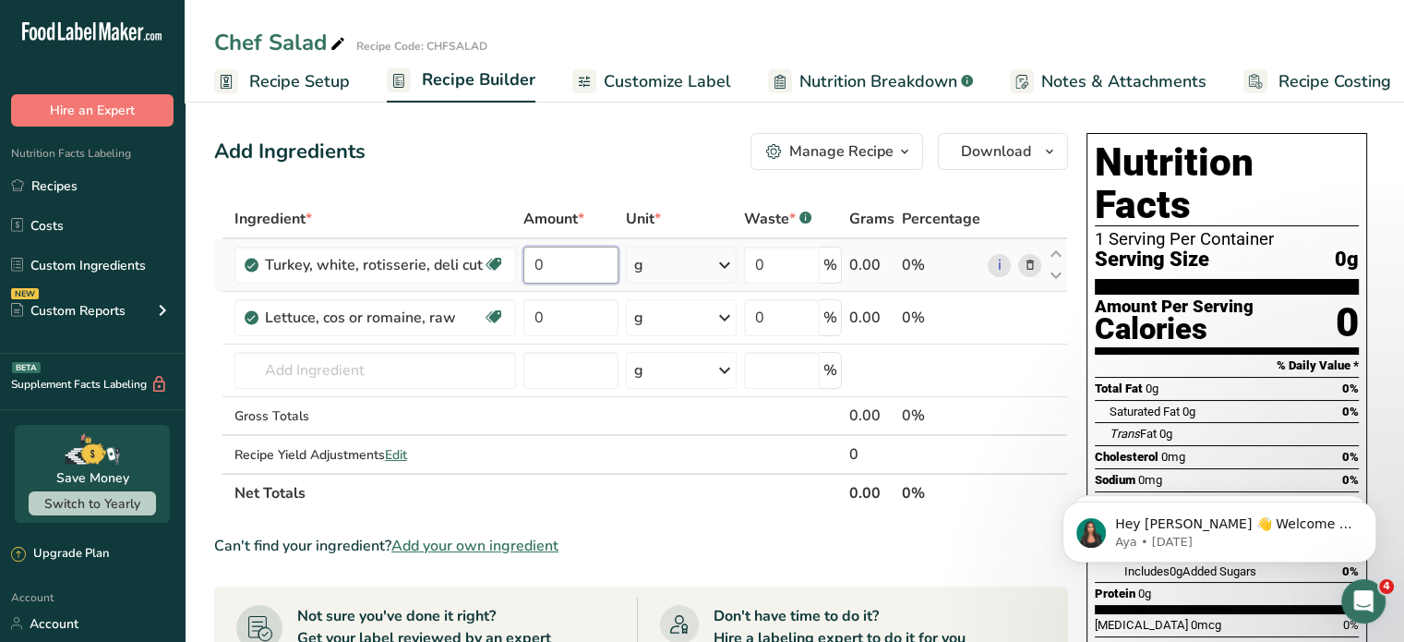
click at [543, 268] on input "0" at bounding box center [571, 265] width 95 height 37
click at [563, 321] on div "Ingredient * Amount * Unit * Waste * .a-a{fill:#347362;}.b-a{fill:#fff;} Grams …" at bounding box center [641, 355] width 854 height 313
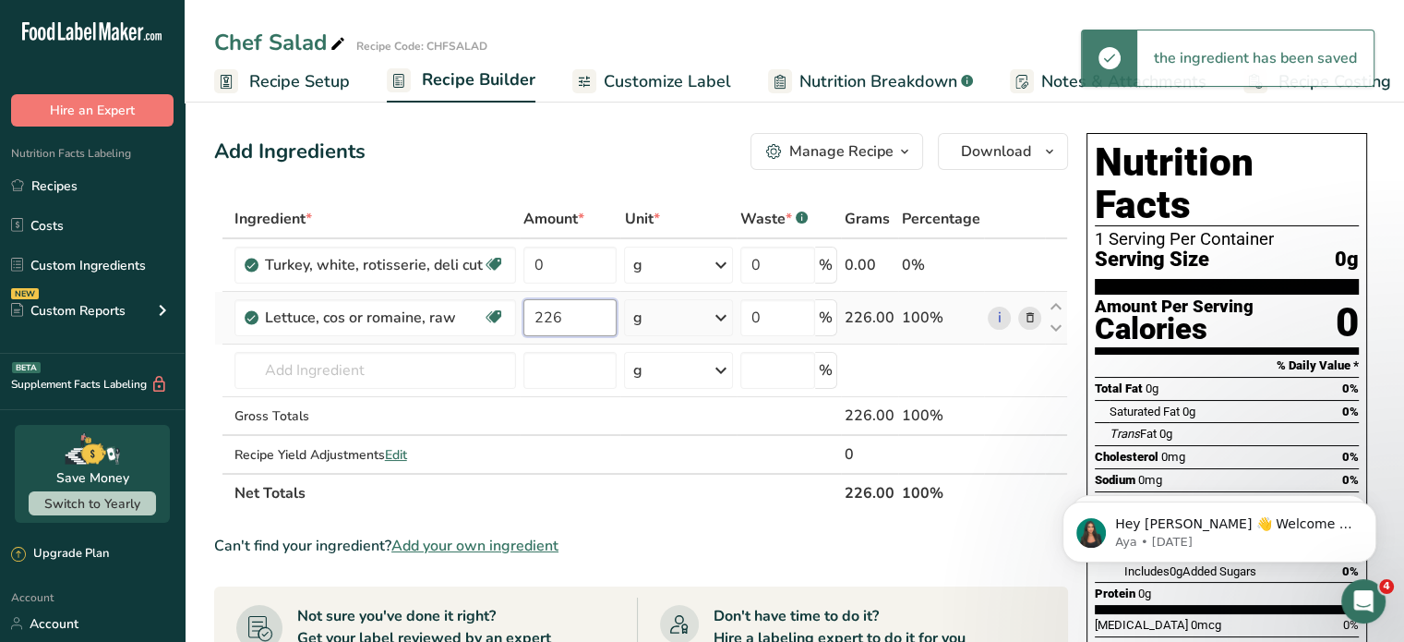
type input "226"
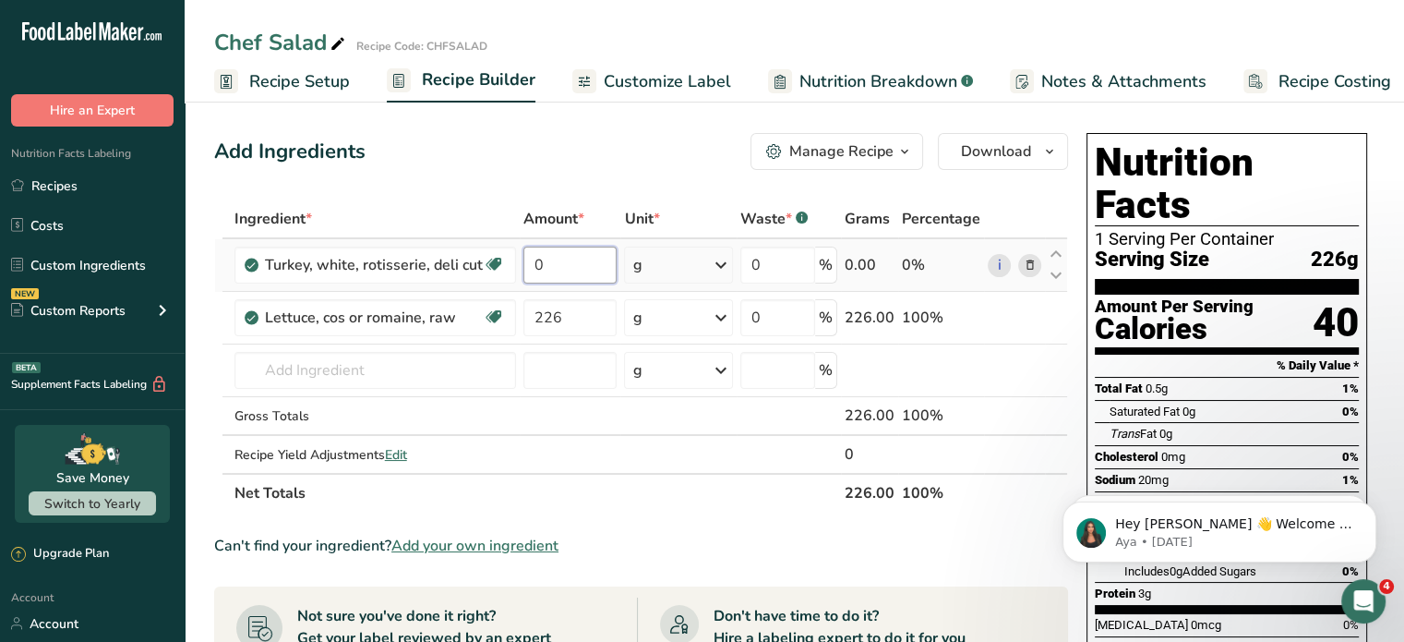
click at [558, 261] on input "0" at bounding box center [571, 265] width 94 height 37
type input "56"
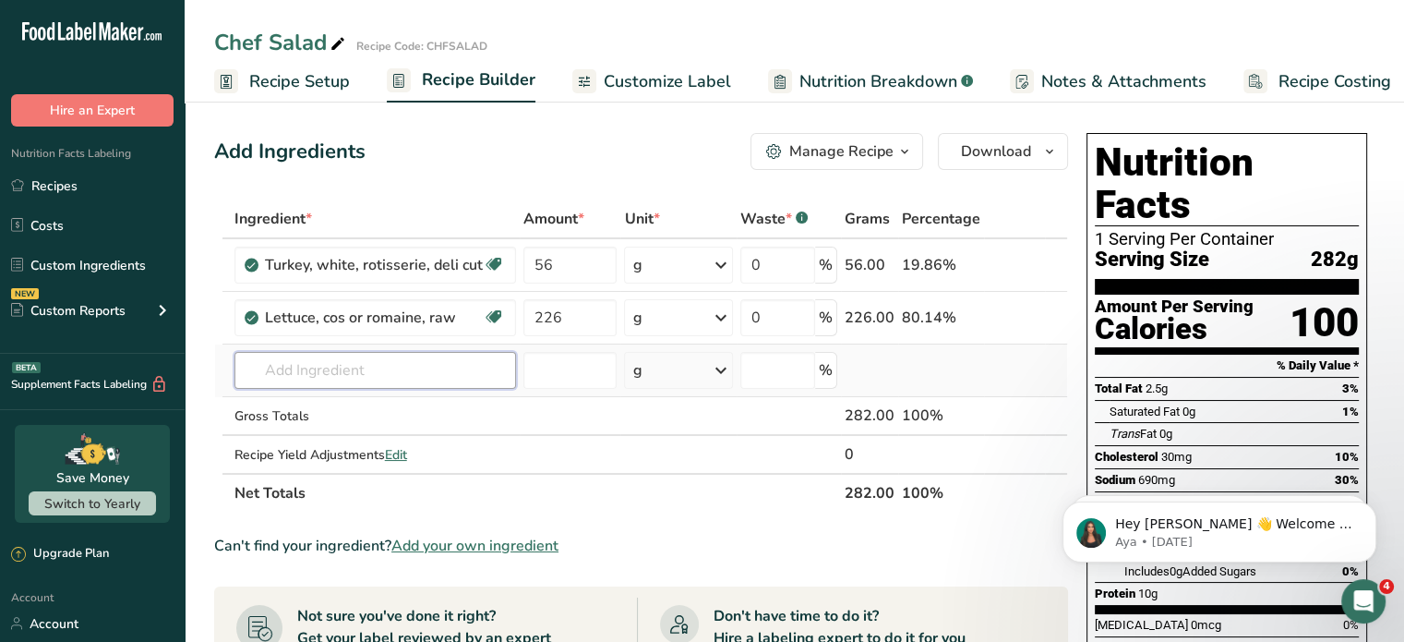
click at [436, 368] on div "Ingredient * Amount * Unit * Waste * .a-a{fill:#347362;}.b-a{fill:#fff;} Grams …" at bounding box center [641, 355] width 854 height 313
click at [348, 367] on input "text" at bounding box center [376, 370] width 282 height 37
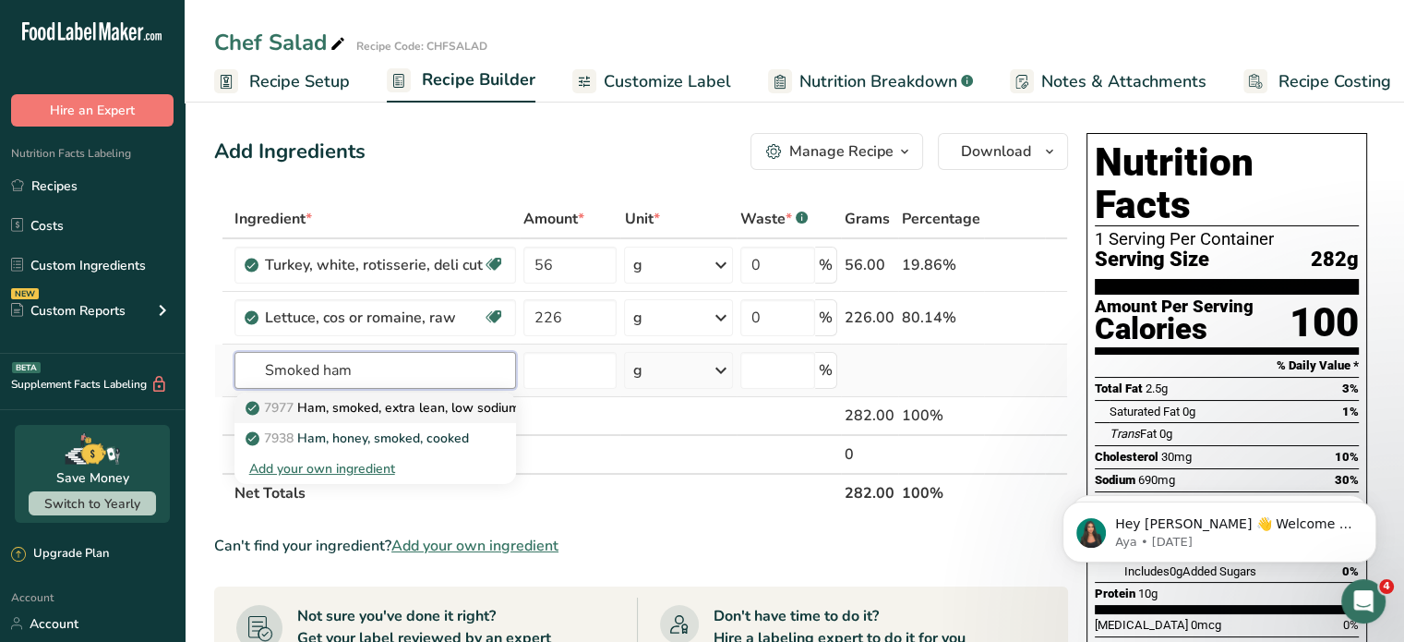
type input "Smoked ham"
click at [354, 409] on p "7977 Ham, smoked, extra lean, low sodium" at bounding box center [384, 407] width 271 height 19
type input "Ham, smoked, extra lean, low sodium"
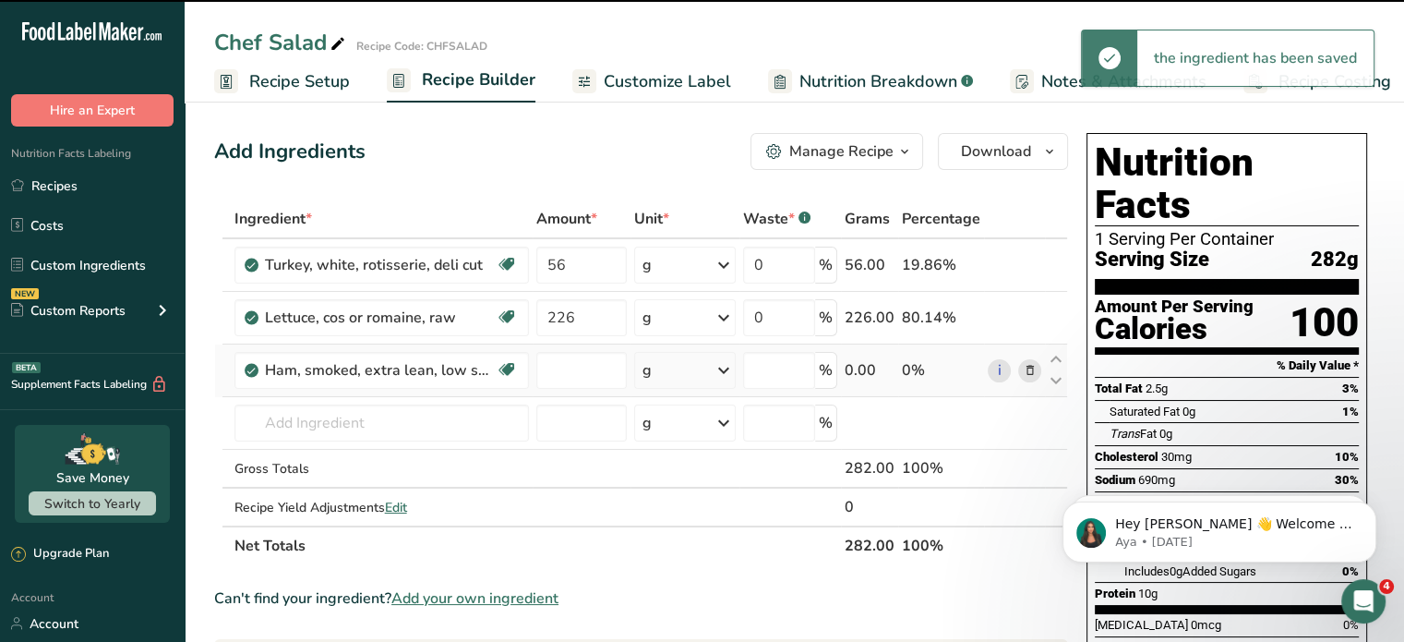
type input "0"
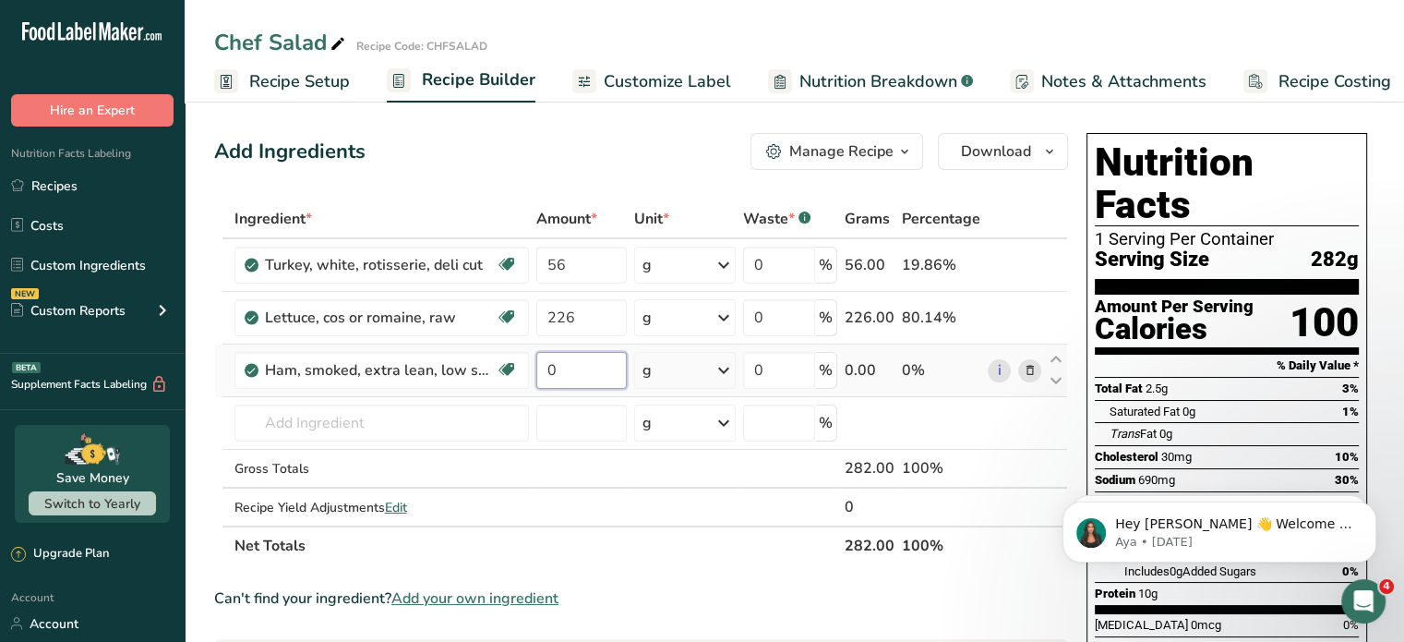
click at [574, 367] on input "0" at bounding box center [581, 370] width 90 height 37
type input "56"
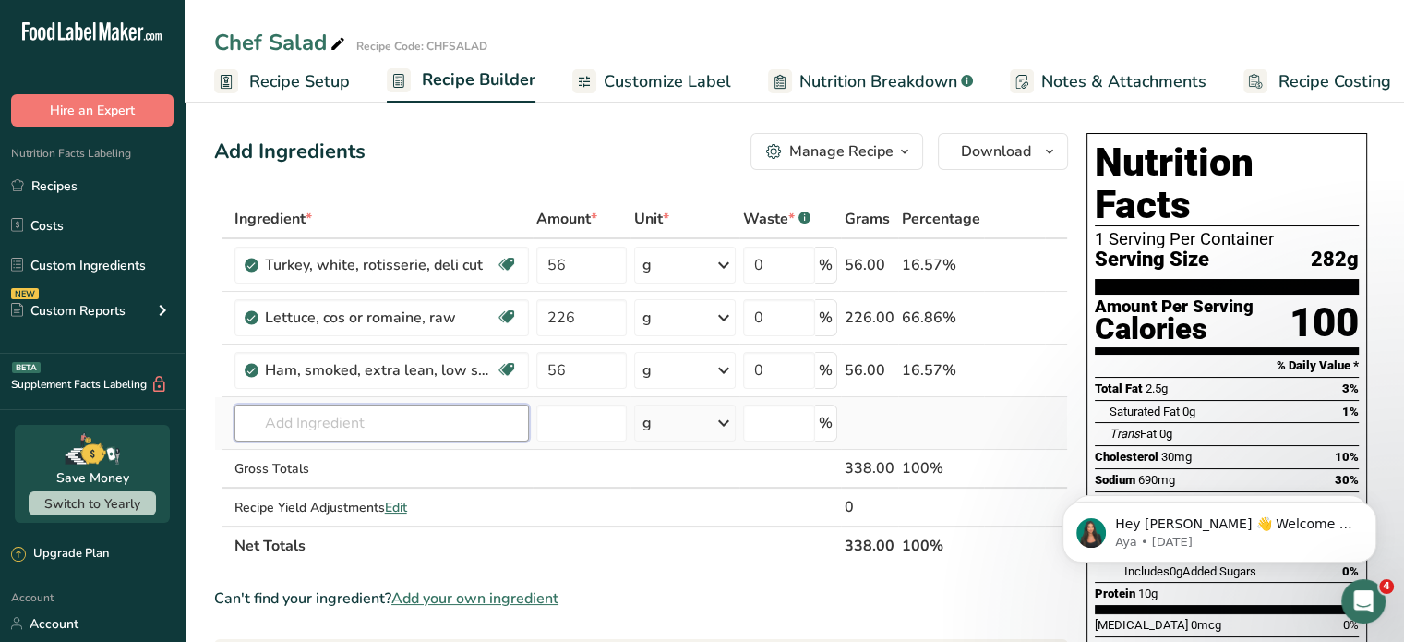
click at [467, 424] on div "Ingredient * Amount * Unit * Waste * .a-a{fill:#347362;}.b-a{fill:#fff;} Grams …" at bounding box center [641, 382] width 854 height 366
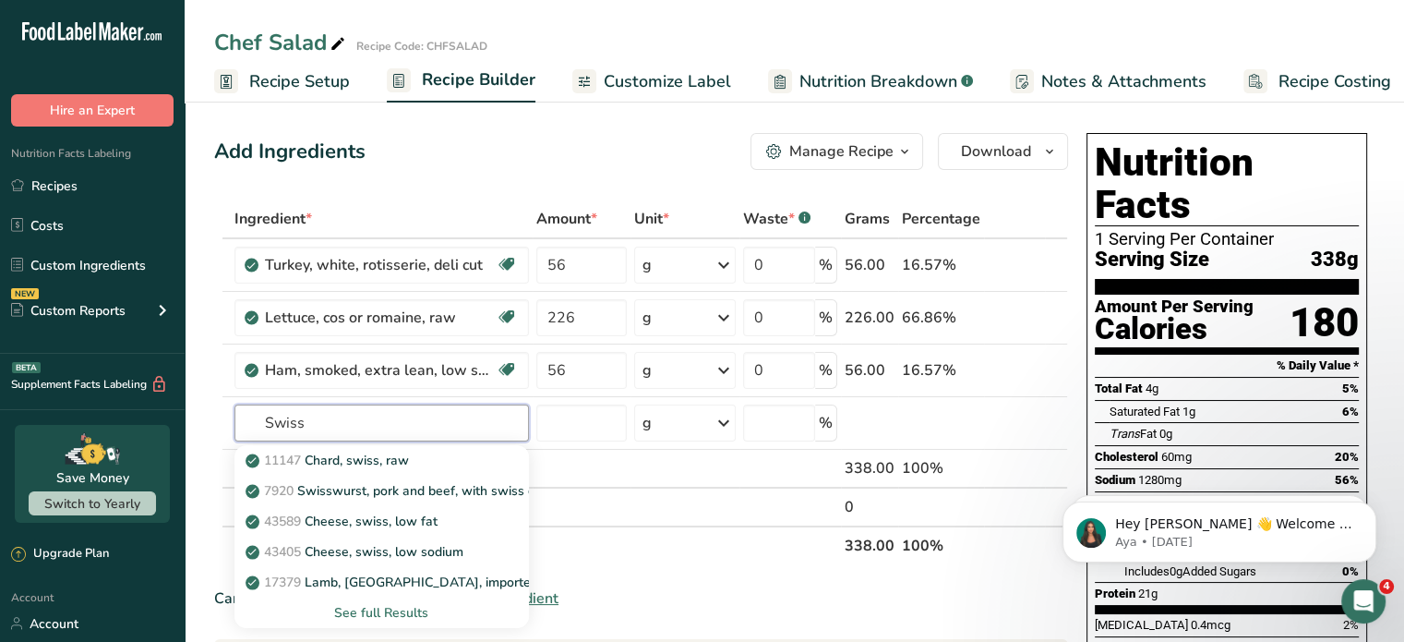
type input "Swiss"
click at [384, 608] on div "See full Results" at bounding box center [381, 612] width 265 height 19
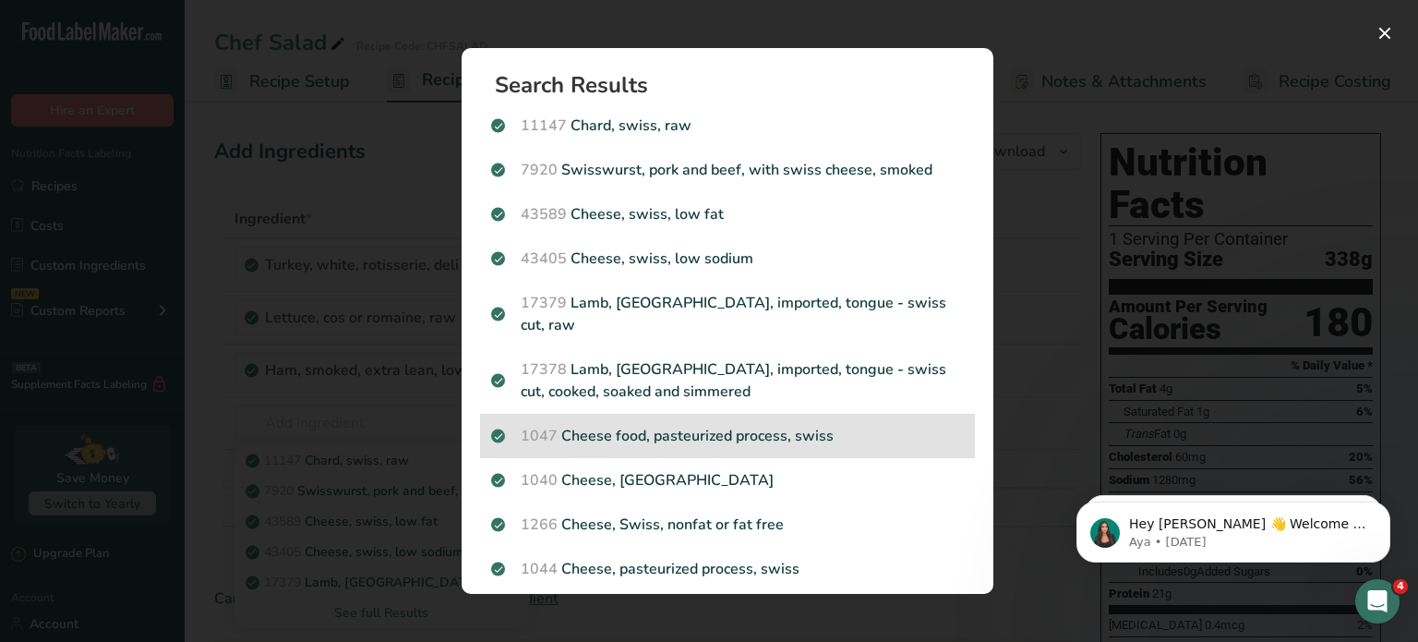
click at [689, 425] on p "1047 Cheese food, pasteurized process, swiss" at bounding box center [727, 436] width 473 height 22
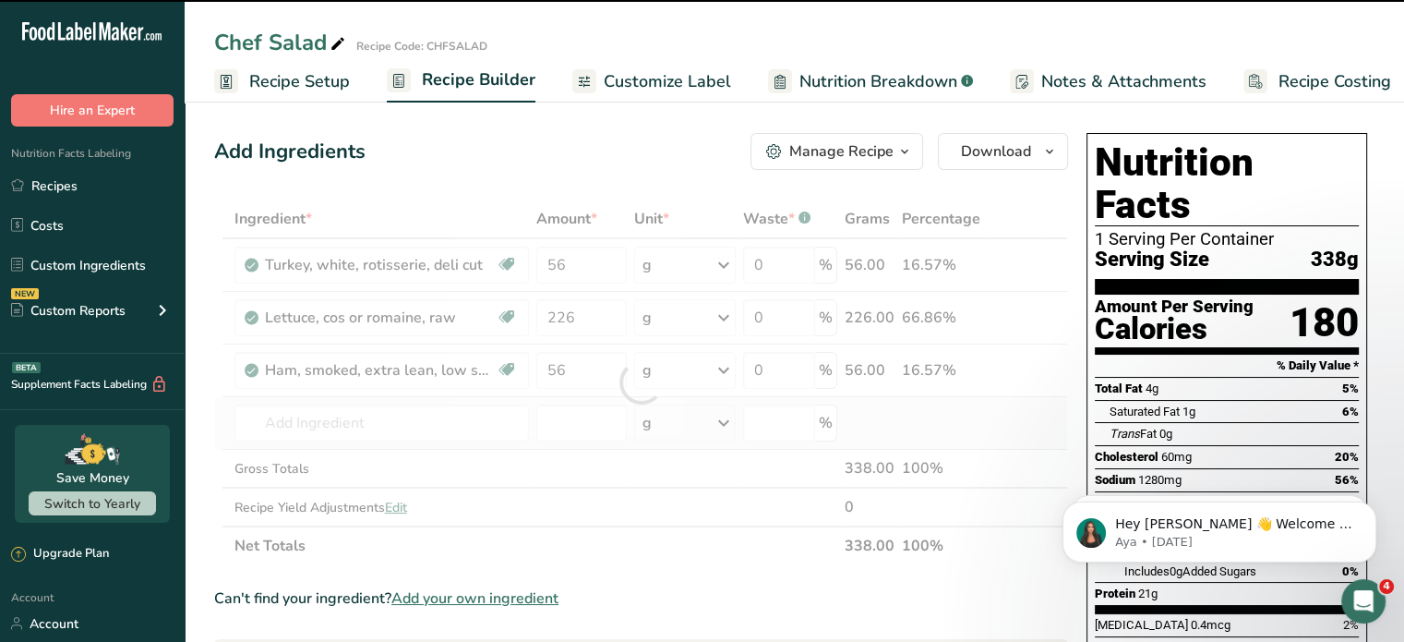
type input "0"
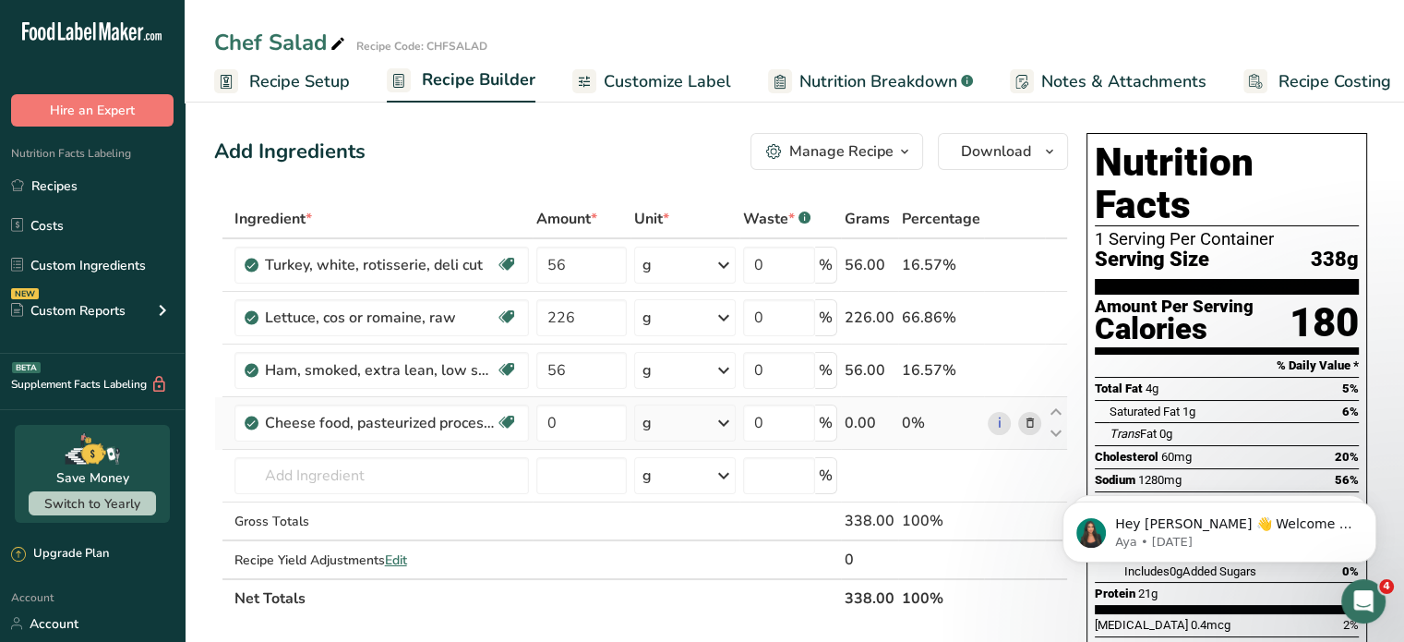
click at [1019, 421] on span at bounding box center [1029, 423] width 22 height 22
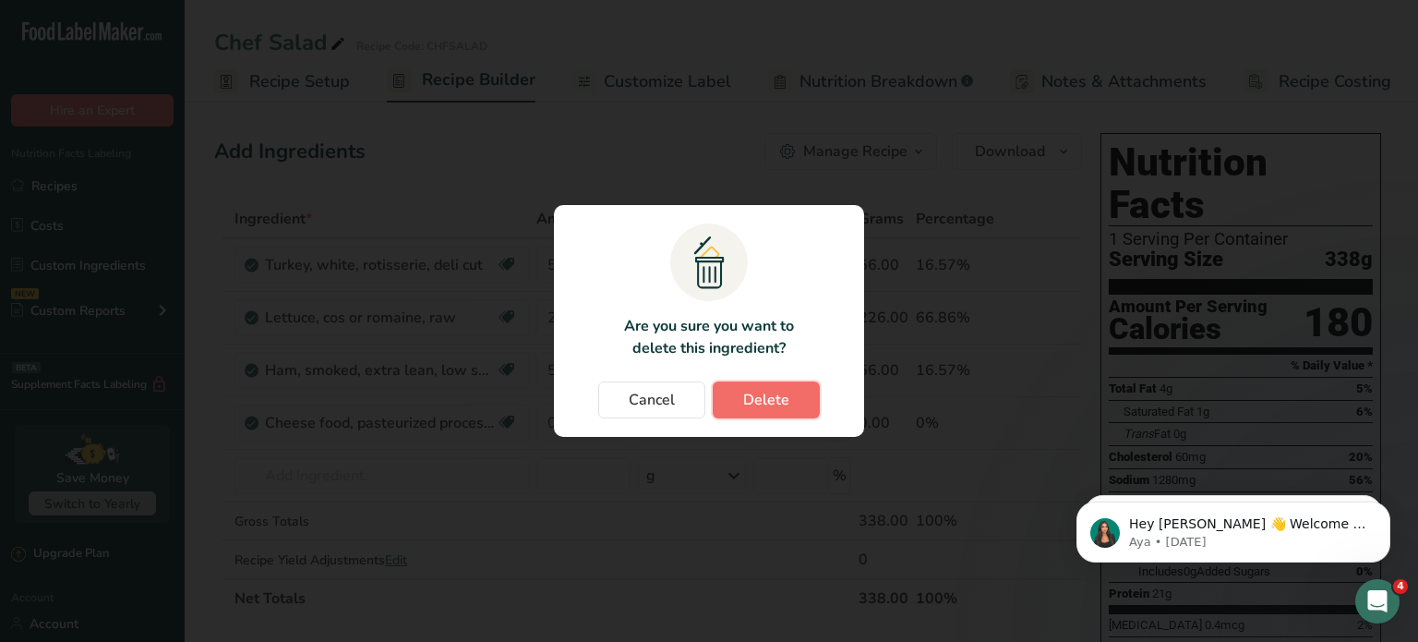
click at [778, 403] on span "Delete" at bounding box center [766, 400] width 46 height 22
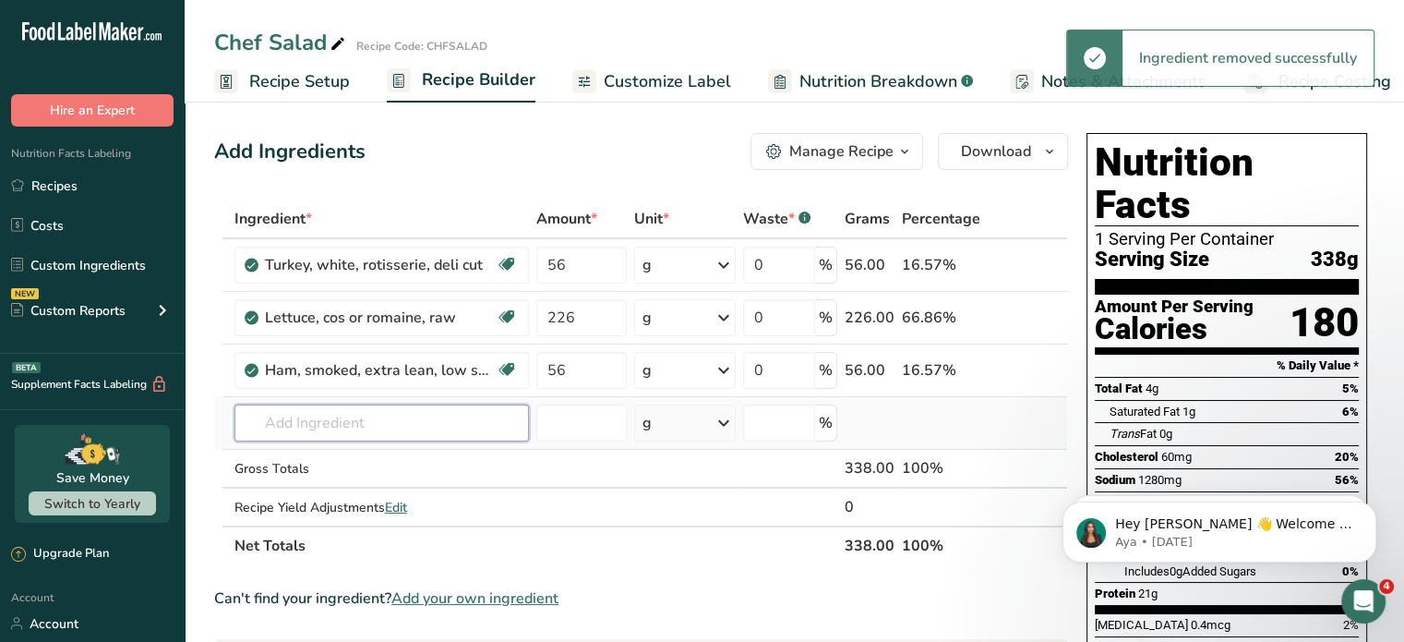
click at [428, 427] on input "text" at bounding box center [382, 422] width 295 height 37
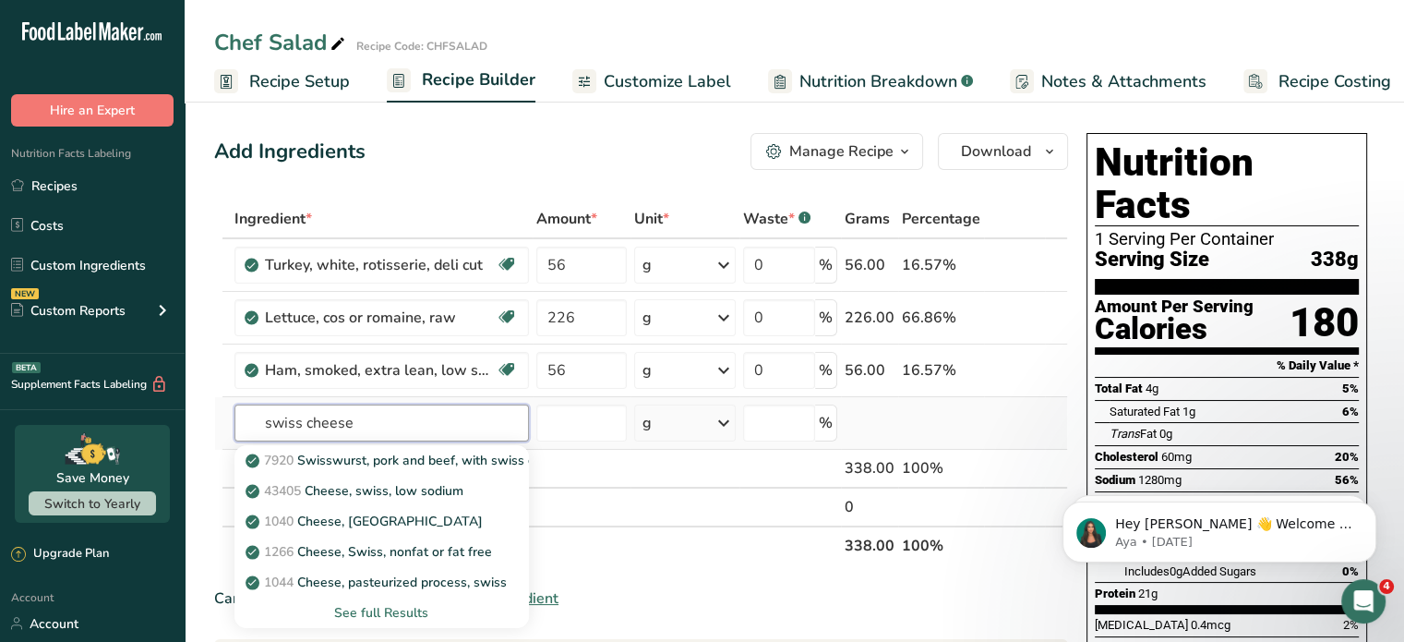
type input "swiss cheese"
click at [406, 616] on div "See full Results" at bounding box center [381, 612] width 265 height 19
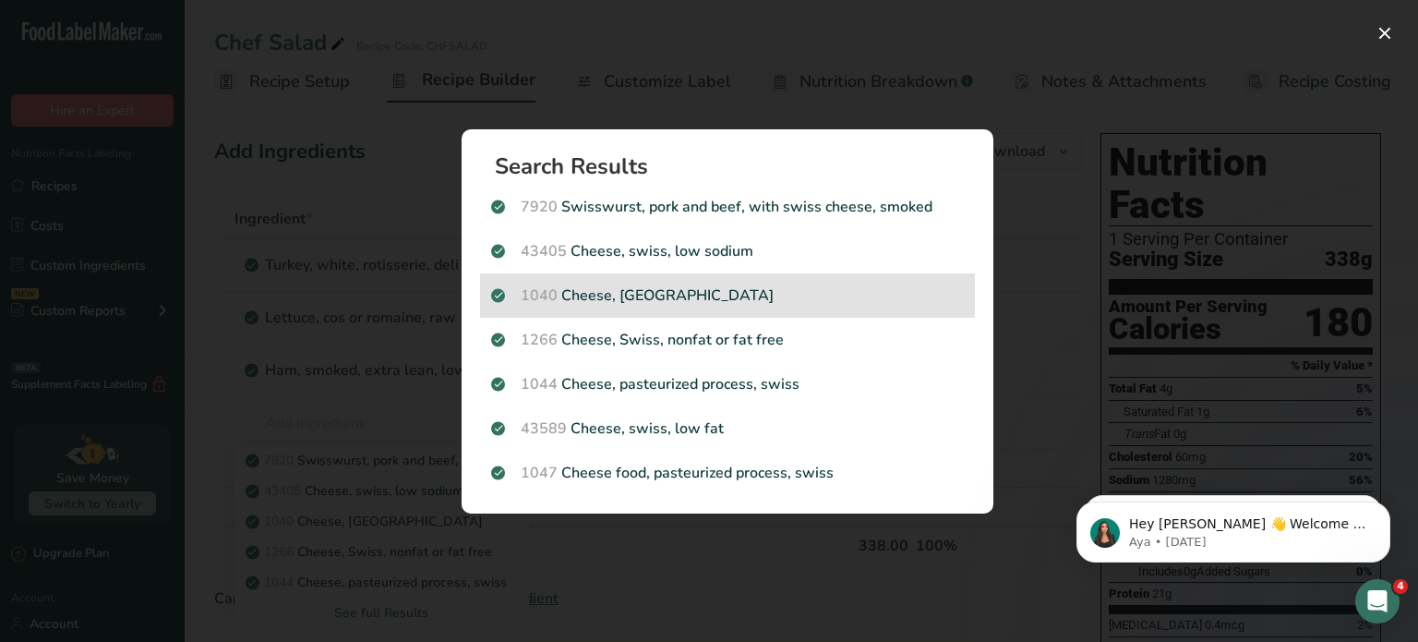
click at [628, 297] on p "1040 Cheese, [DEMOGRAPHIC_DATA]" at bounding box center [727, 295] width 473 height 22
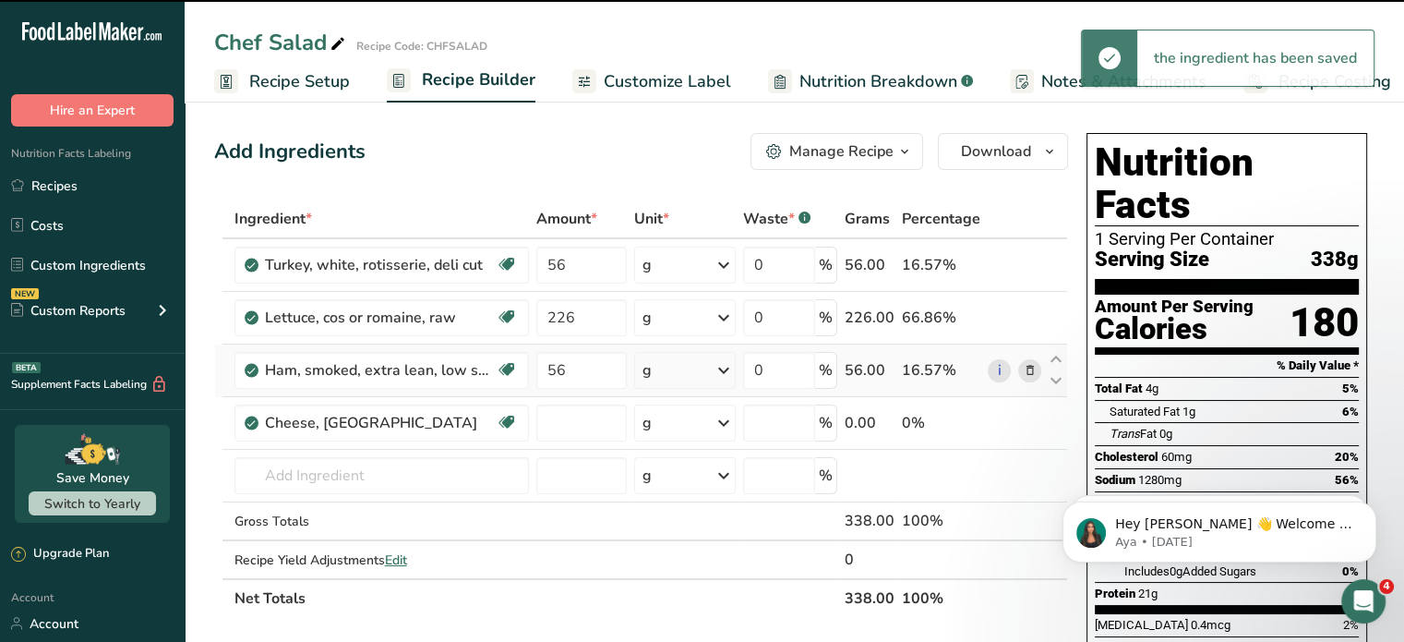
type input "0"
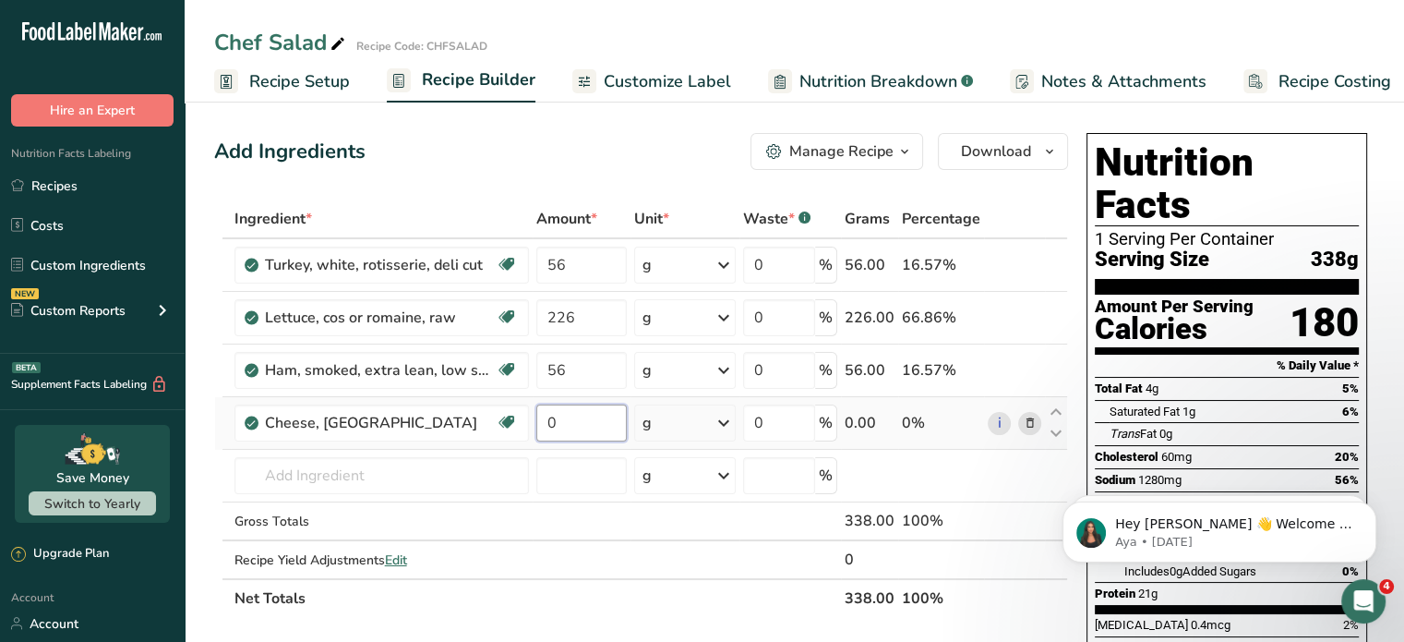
click at [573, 426] on input "0" at bounding box center [581, 422] width 90 height 37
type input "56"
click at [417, 467] on div "Ingredient * Amount * Unit * Waste * .a-a{fill:#347362;}.b-a{fill:#fff;} Grams …" at bounding box center [641, 408] width 854 height 418
click at [383, 479] on input "text" at bounding box center [382, 475] width 295 height 37
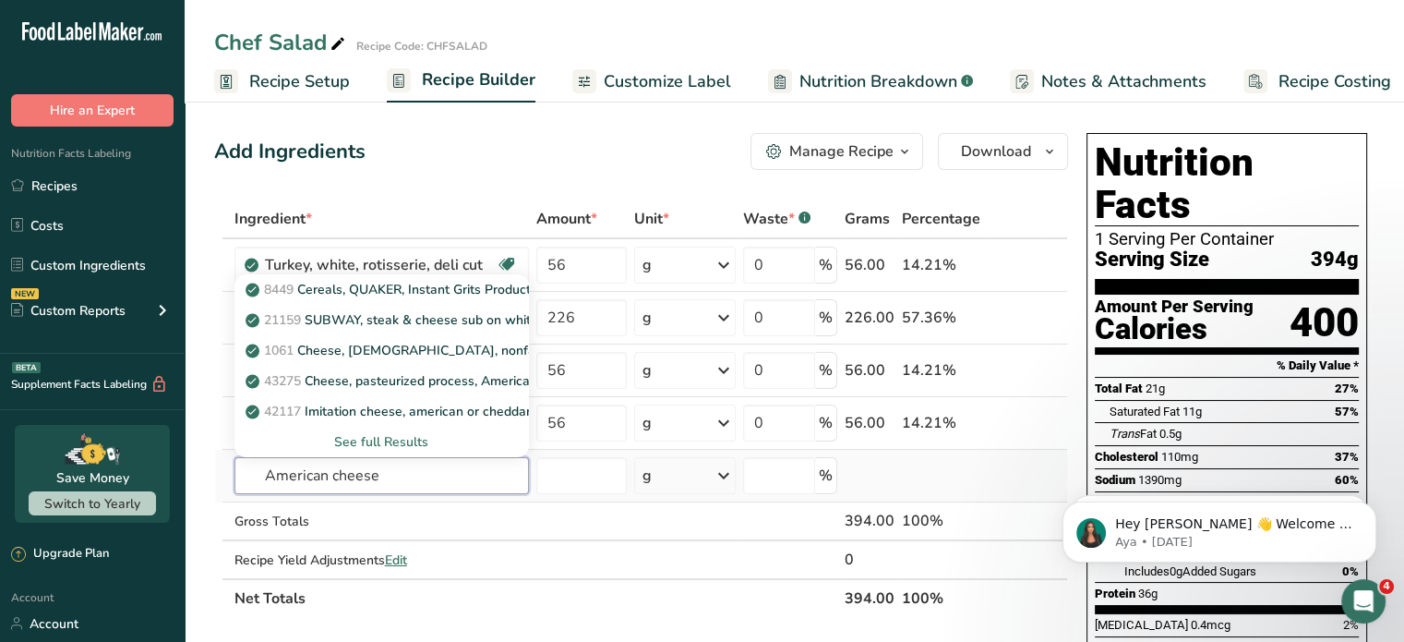
type input "American cheese"
click at [388, 441] on div "See full Results" at bounding box center [381, 441] width 265 height 19
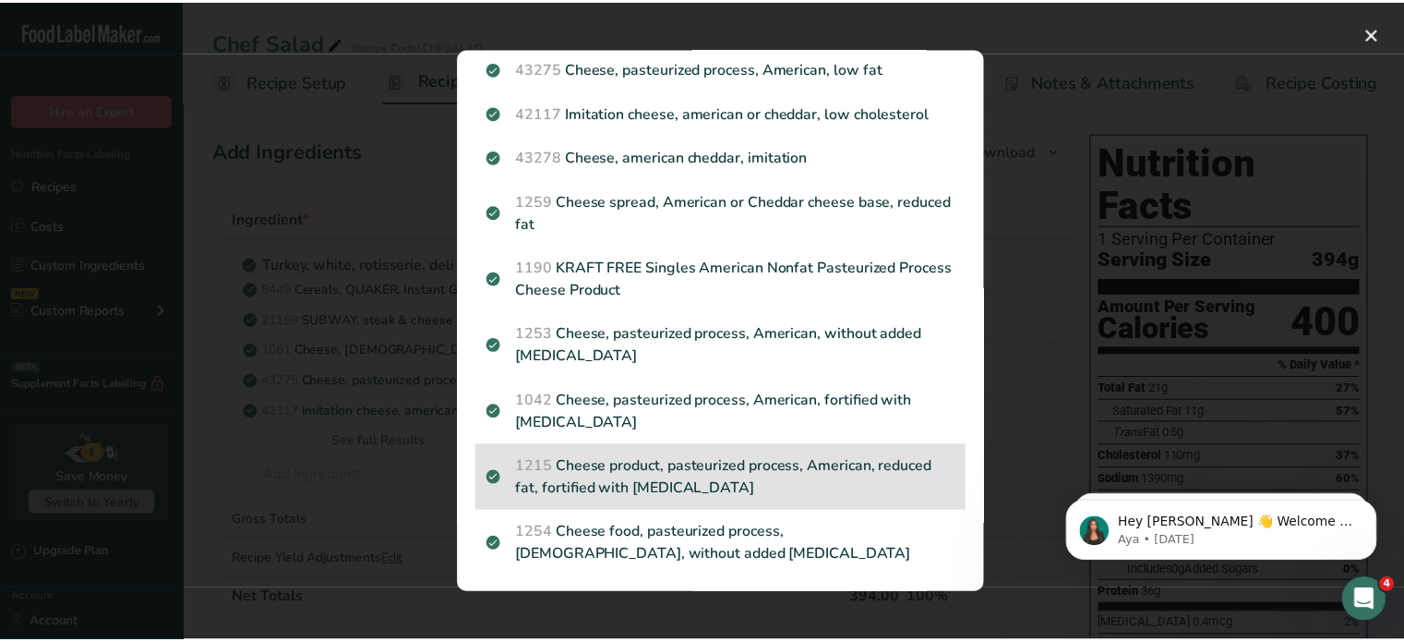
scroll to position [277, 0]
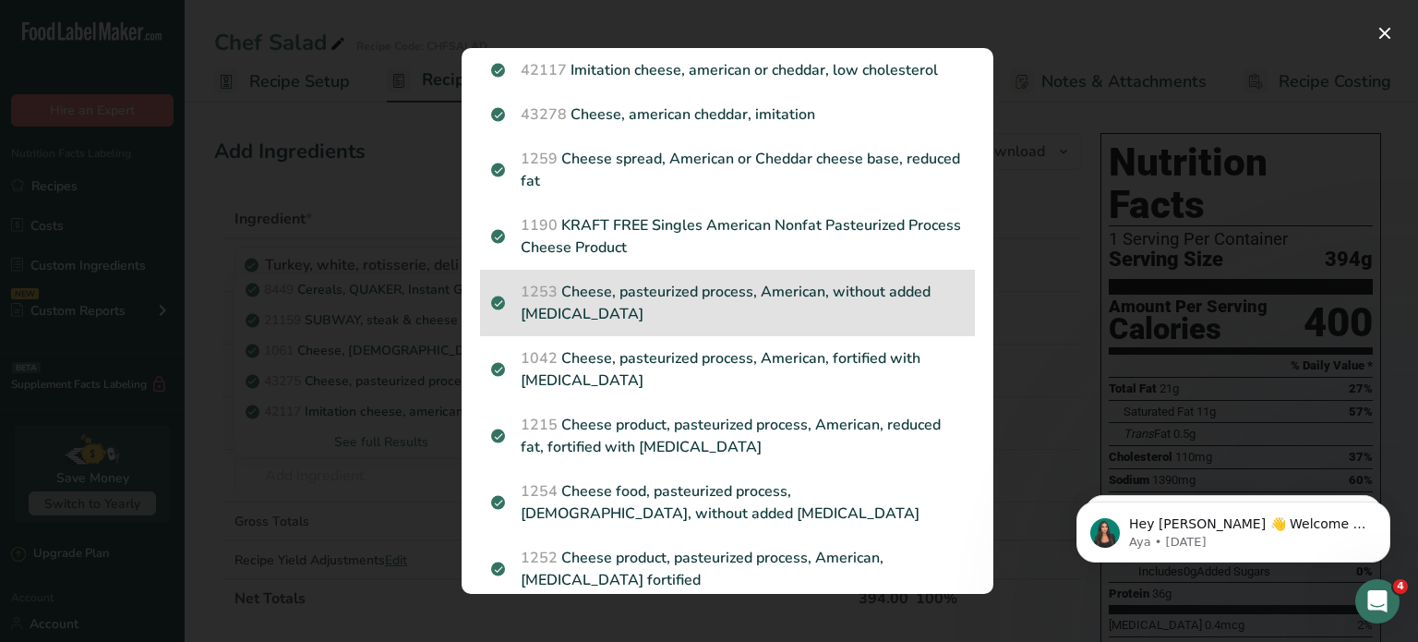
click at [702, 286] on p "1253 Cheese, pasteurized process, [DEMOGRAPHIC_DATA], without added [MEDICAL_DA…" at bounding box center [727, 303] width 473 height 44
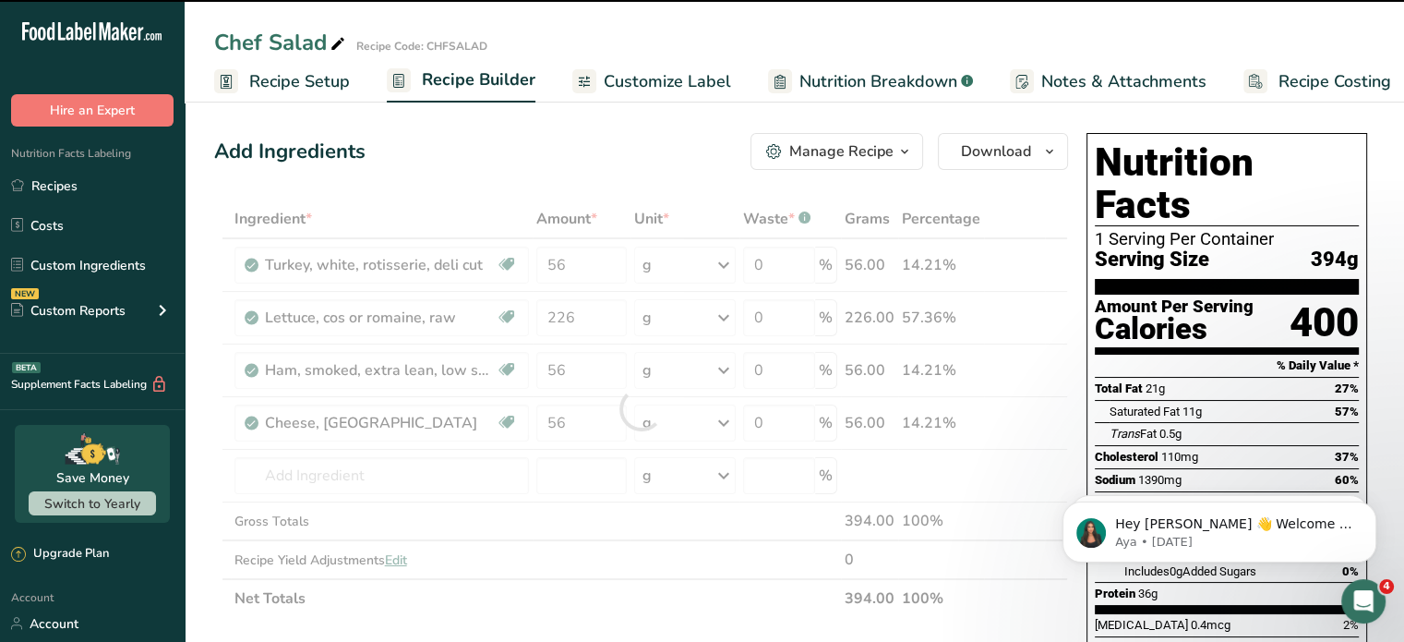
type input "0"
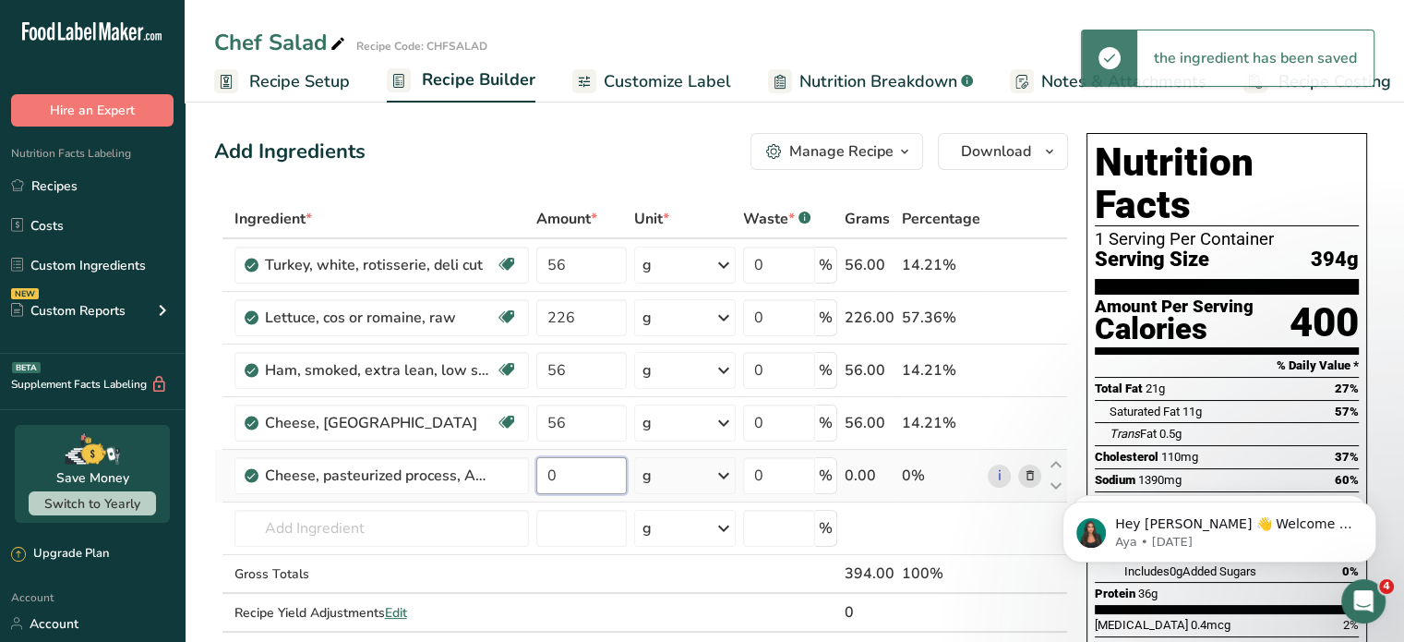
click at [584, 480] on input "0" at bounding box center [581, 475] width 90 height 37
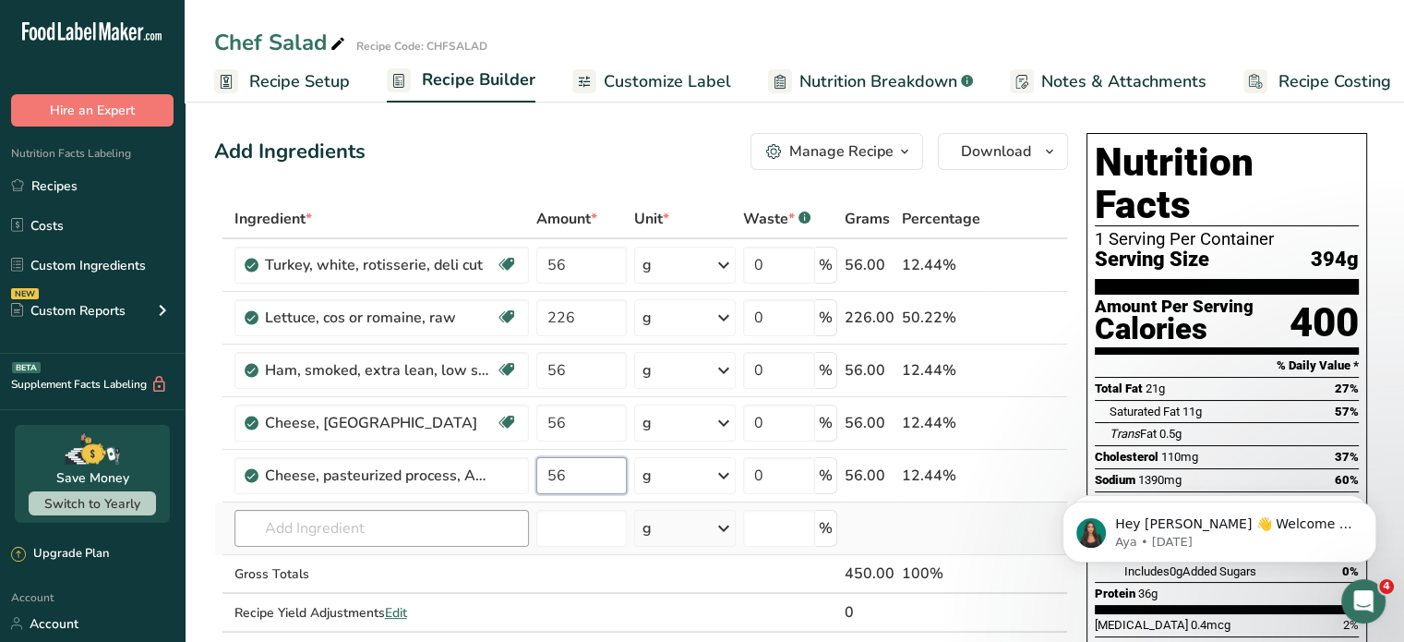
type input "56"
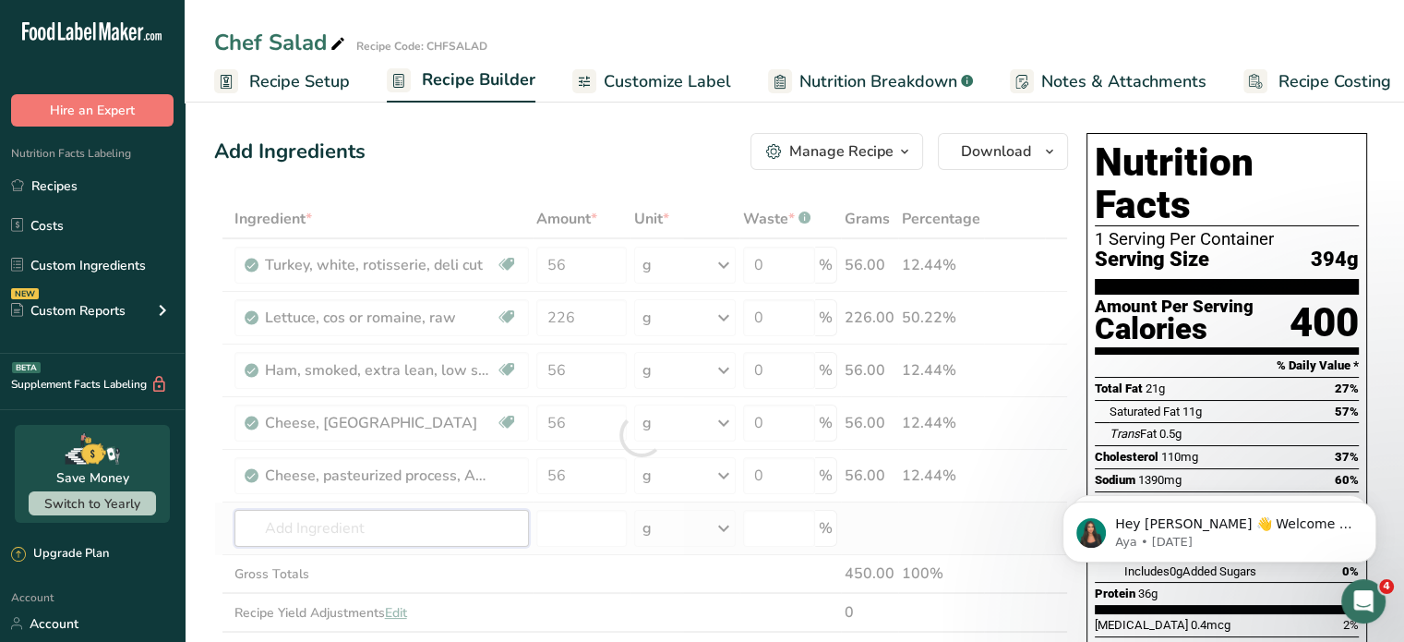
click at [488, 527] on div "Ingredient * Amount * Unit * Waste * .a-a{fill:#347362;}.b-a{fill:#fff;} Grams …" at bounding box center [641, 434] width 854 height 471
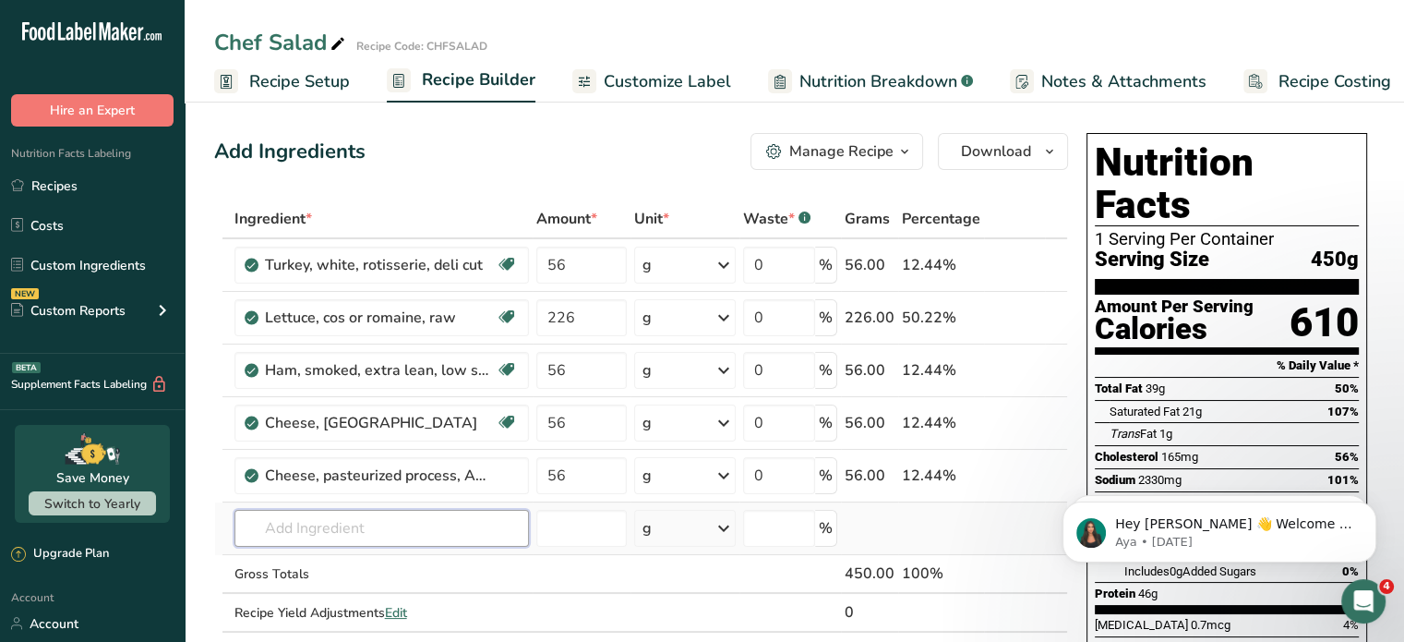
click at [425, 529] on input "text" at bounding box center [382, 528] width 295 height 37
type input "Egg hard"
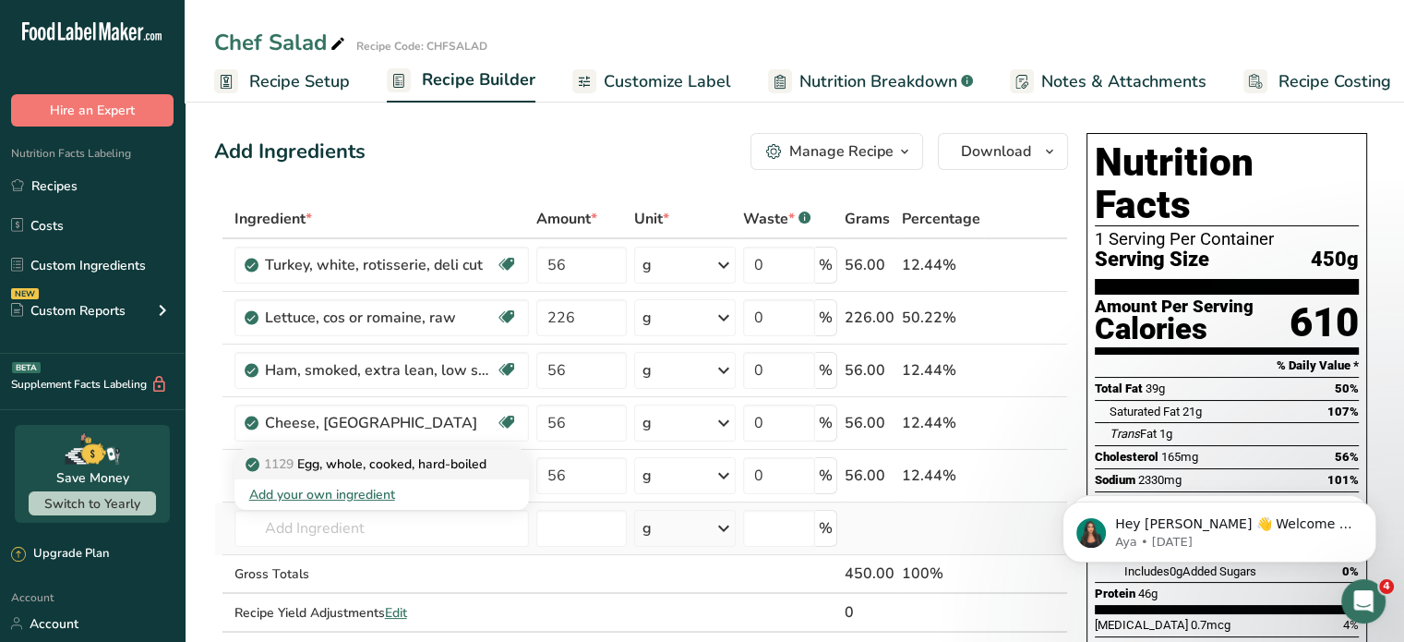
click at [436, 459] on p "1129 Egg, whole, cooked, hard-boiled" at bounding box center [367, 463] width 237 height 19
type input "Egg, whole, cooked, hard-boiled"
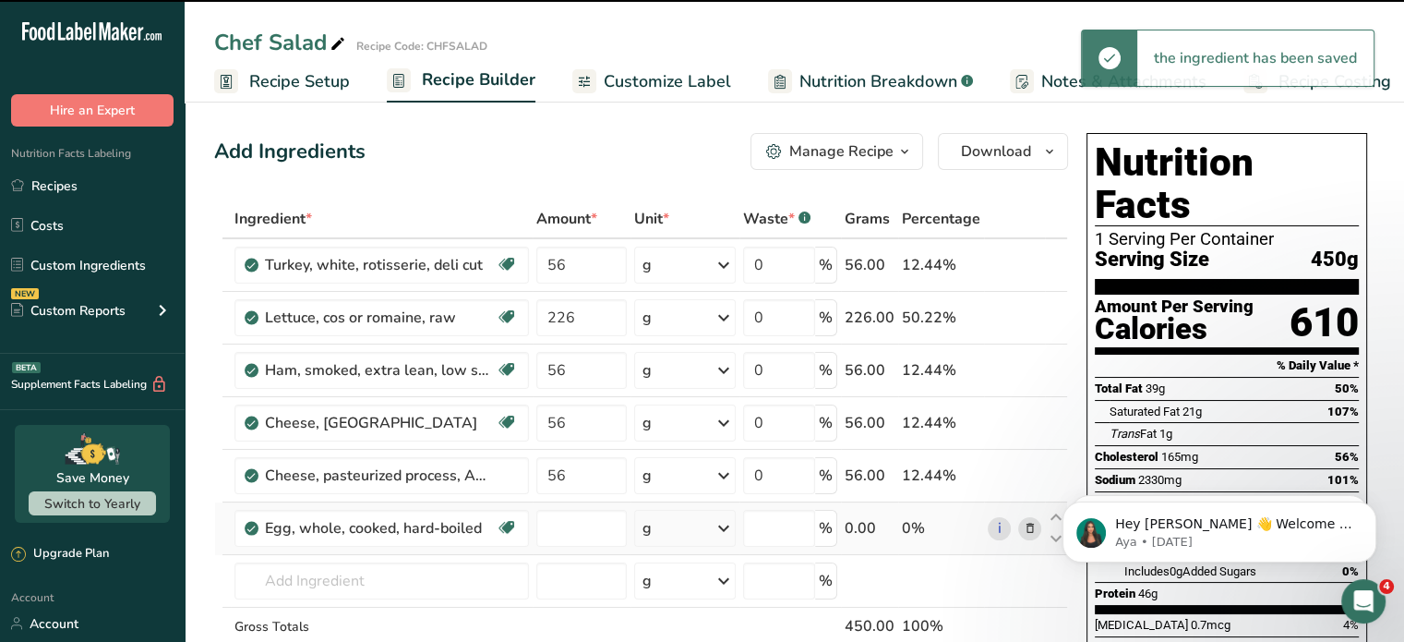
type input "0"
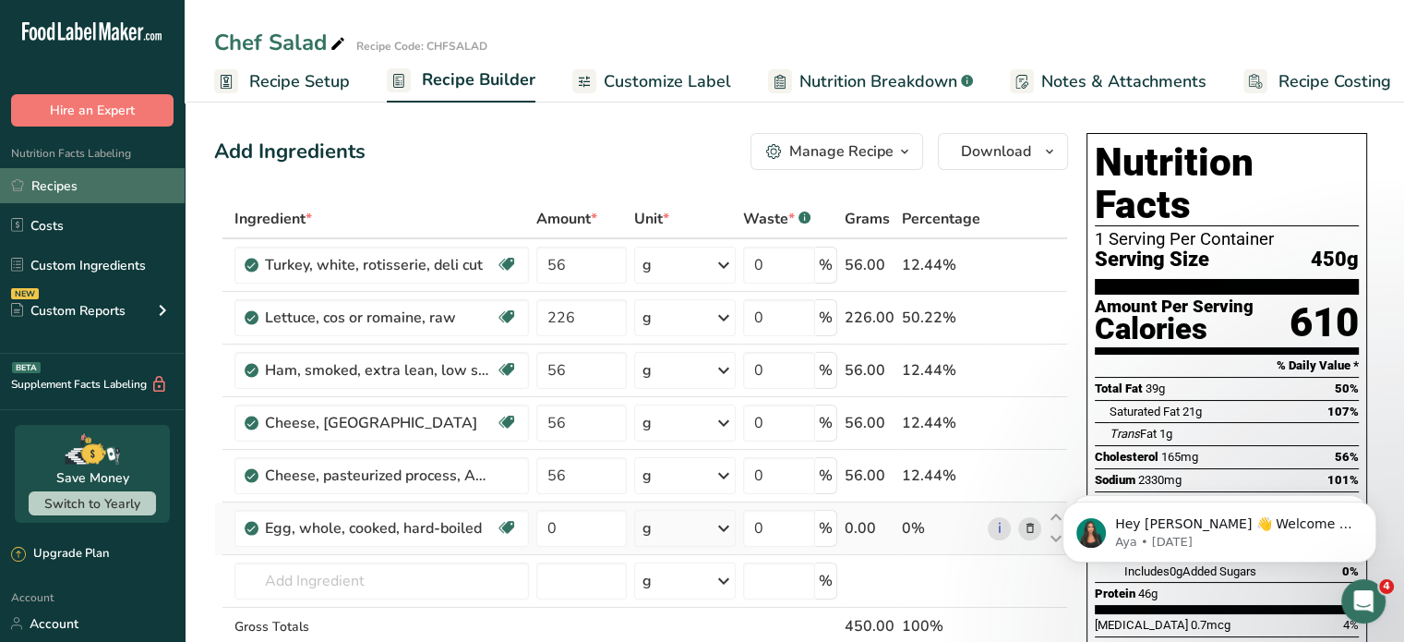
click at [74, 185] on link "Recipes" at bounding box center [92, 185] width 185 height 35
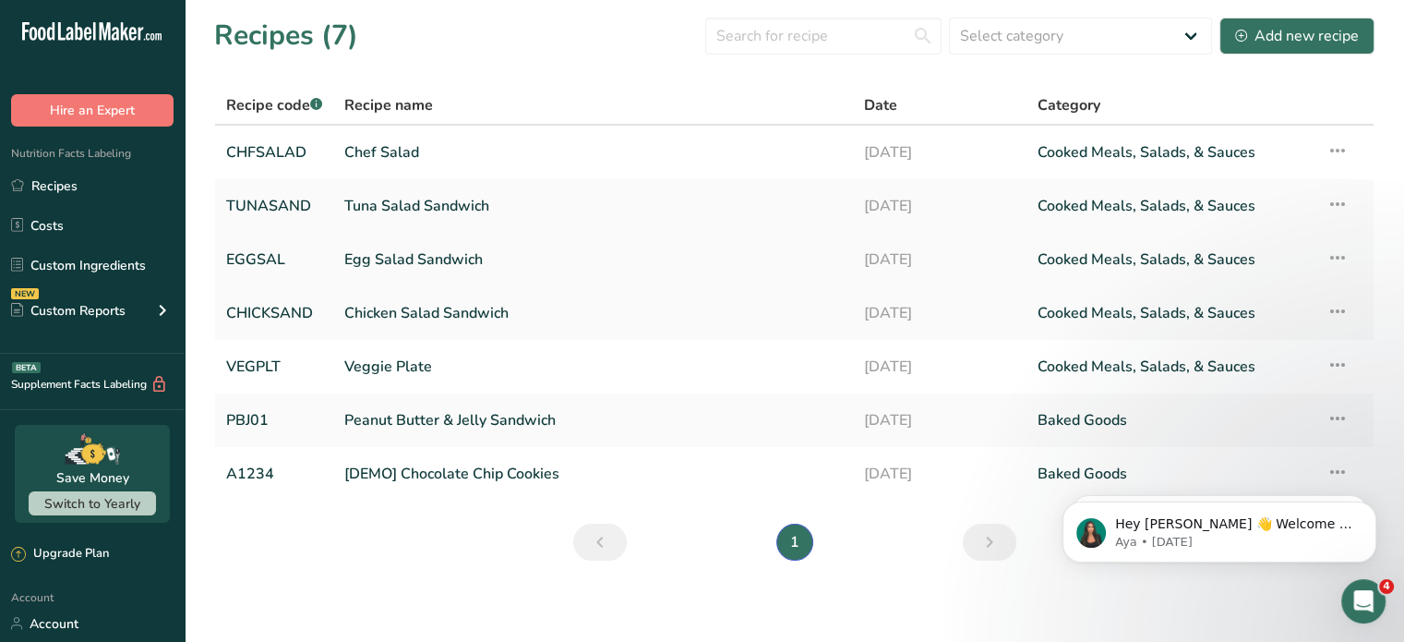
click at [404, 256] on link "Egg Salad Sandwich" at bounding box center [593, 259] width 498 height 39
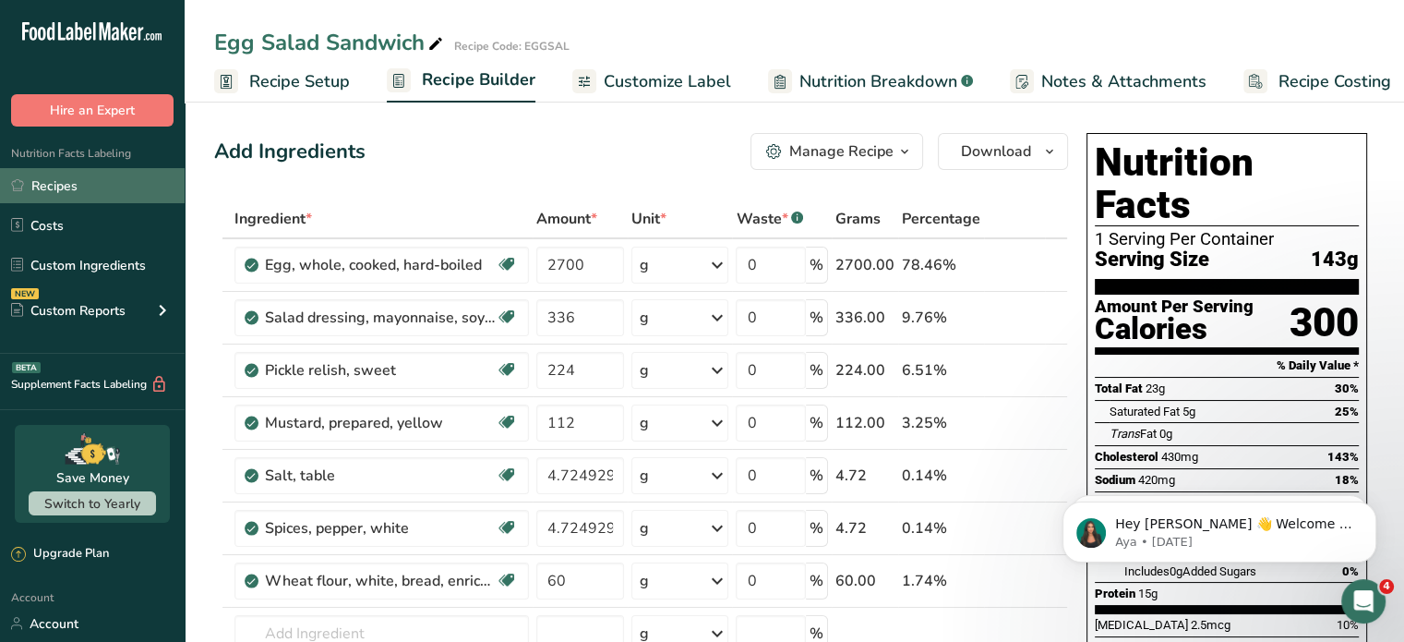
click at [65, 181] on link "Recipes" at bounding box center [92, 185] width 185 height 35
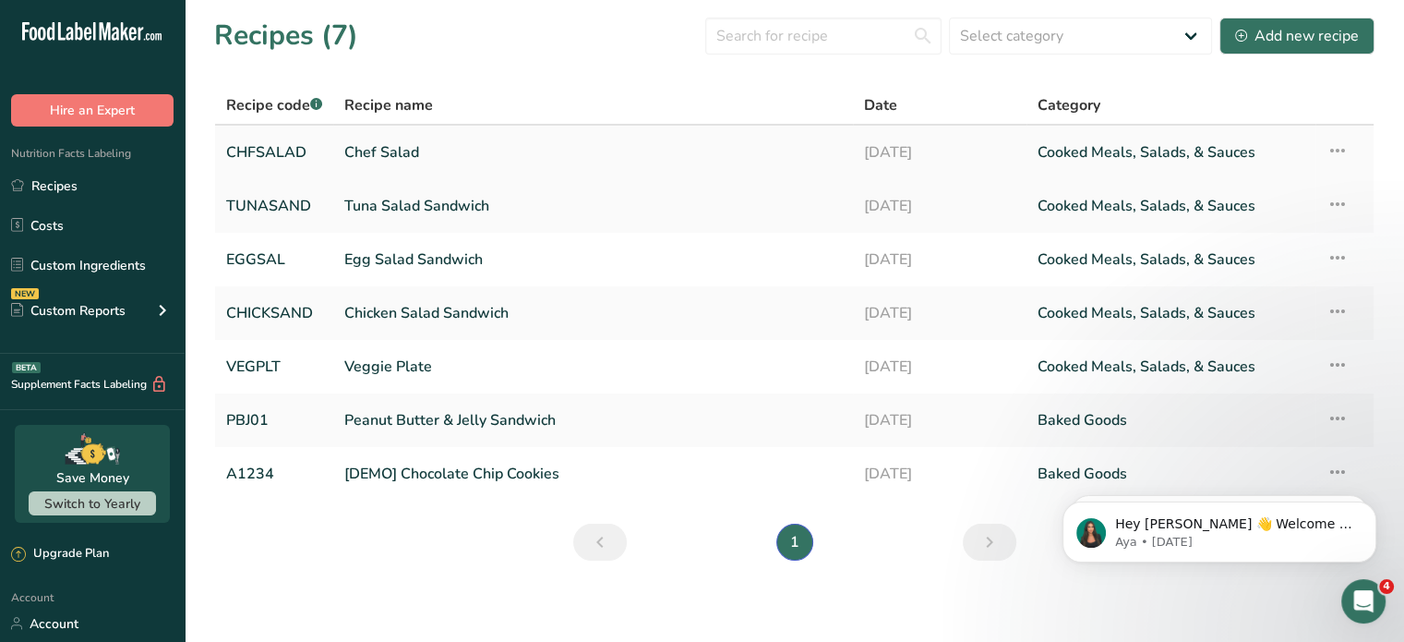
click at [407, 151] on link "Chef Salad" at bounding box center [593, 152] width 498 height 39
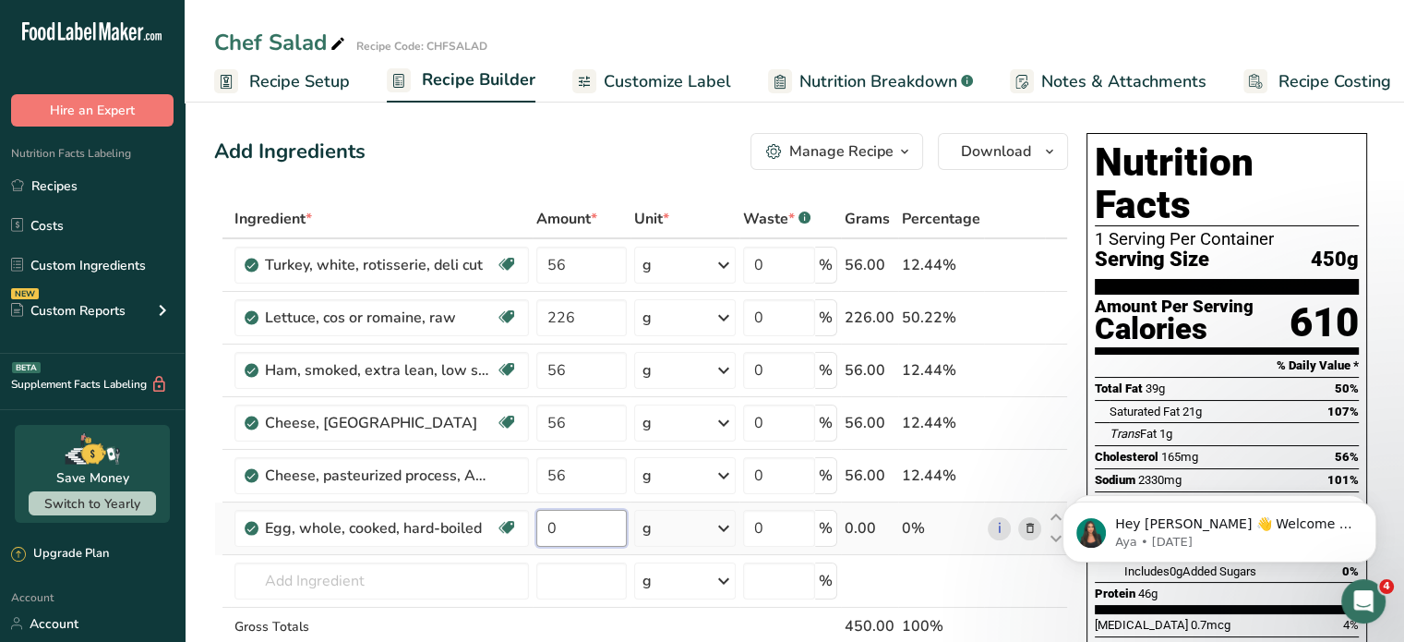
click at [591, 534] on input "0" at bounding box center [581, 528] width 90 height 37
type input "56"
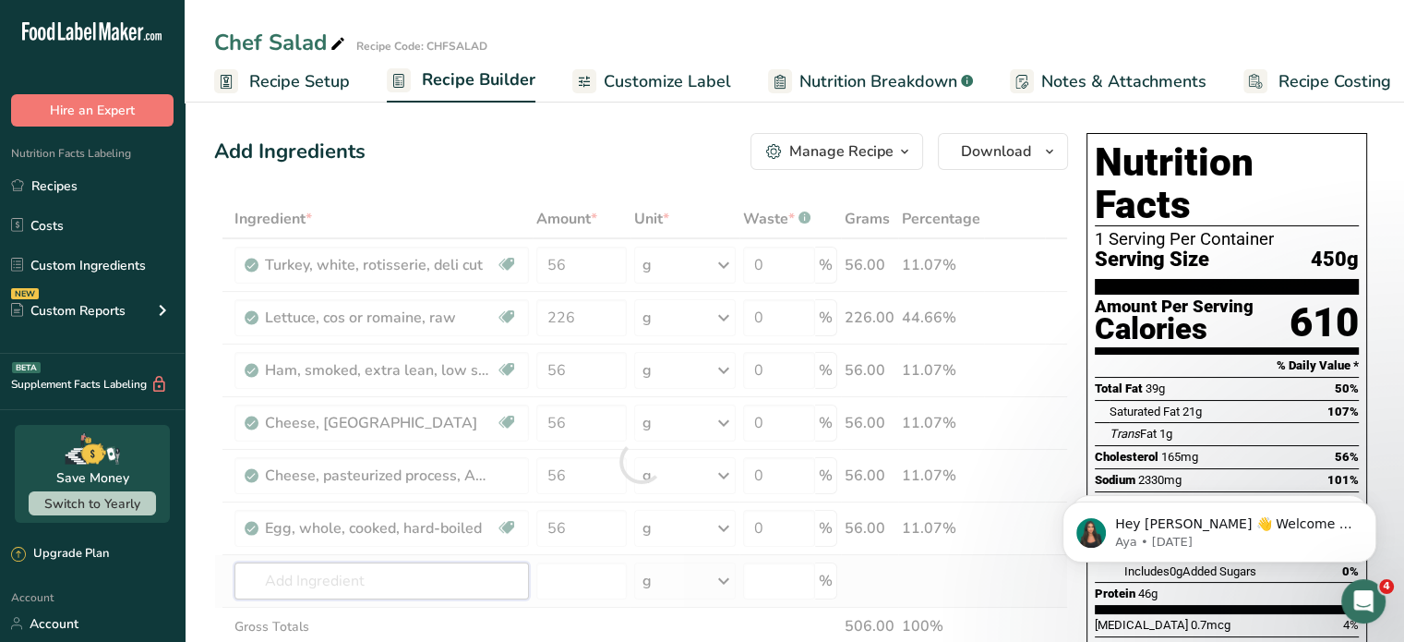
click at [506, 581] on div "Ingredient * Amount * Unit * Waste * .a-a{fill:#347362;}.b-a{fill:#fff;} Grams …" at bounding box center [641, 461] width 854 height 524
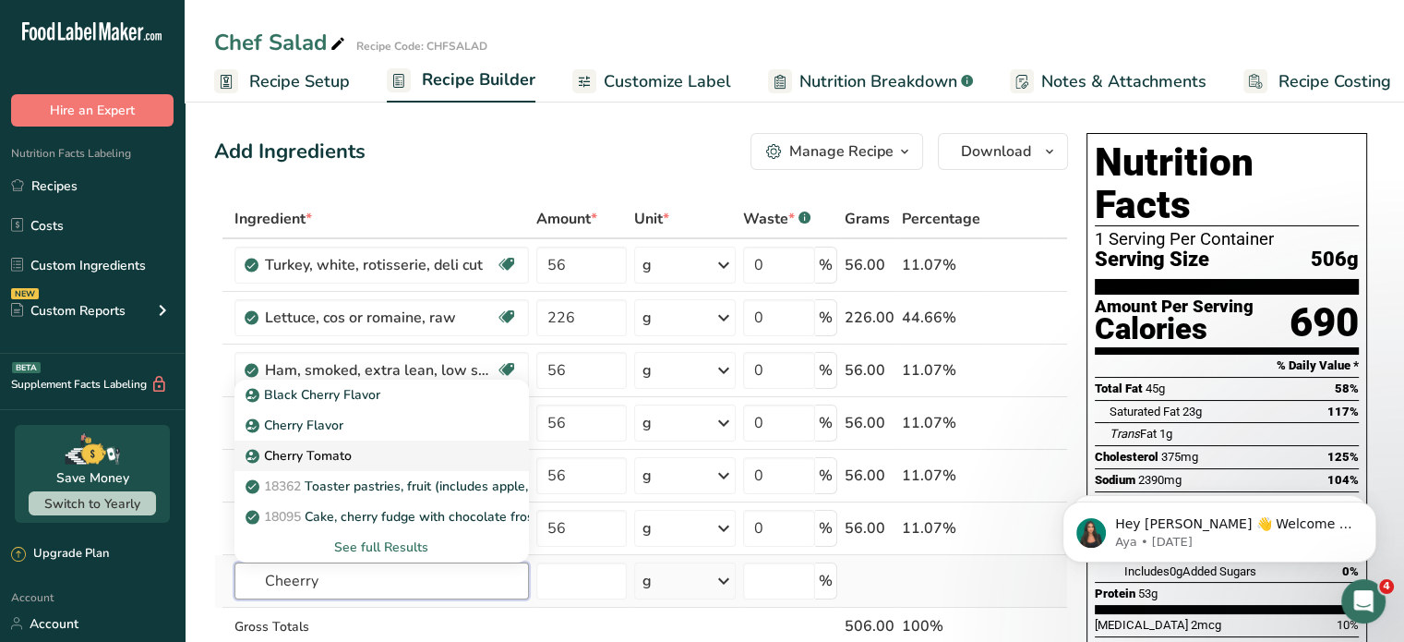
type input "Cheerry"
click at [390, 459] on div "Cherry Tomato" at bounding box center [366, 455] width 235 height 19
type input "Cherry Tomato"
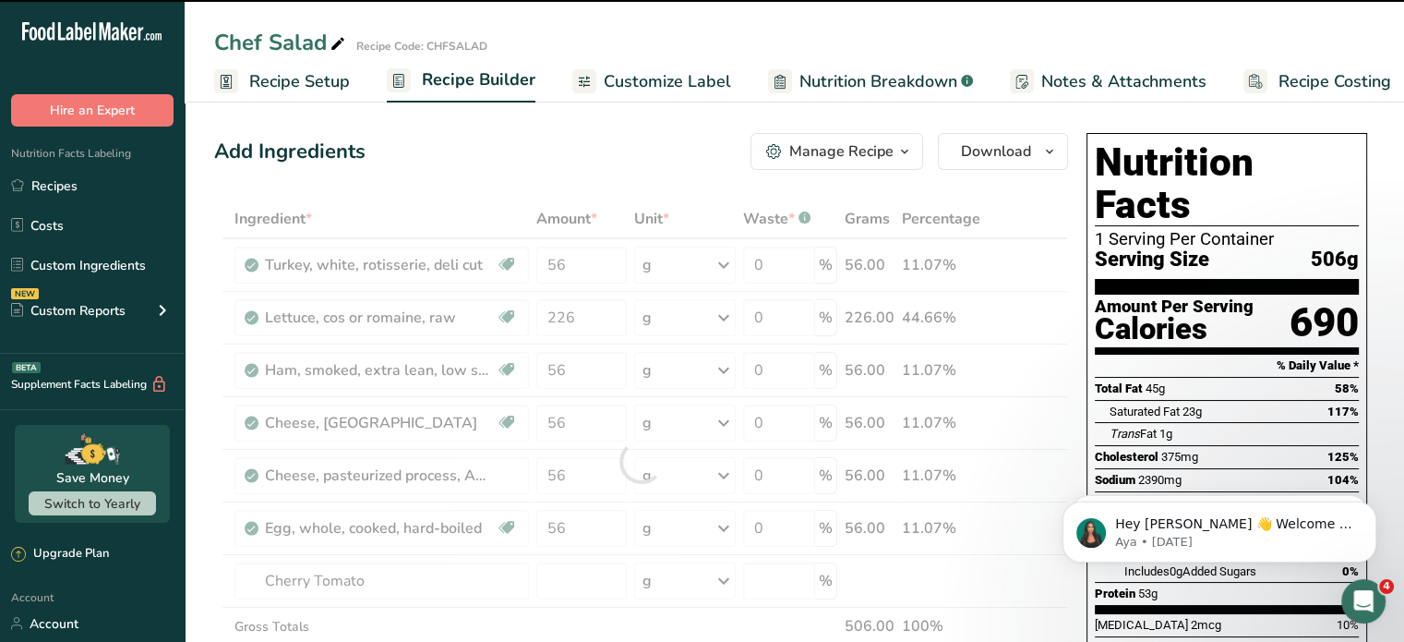
type input "0"
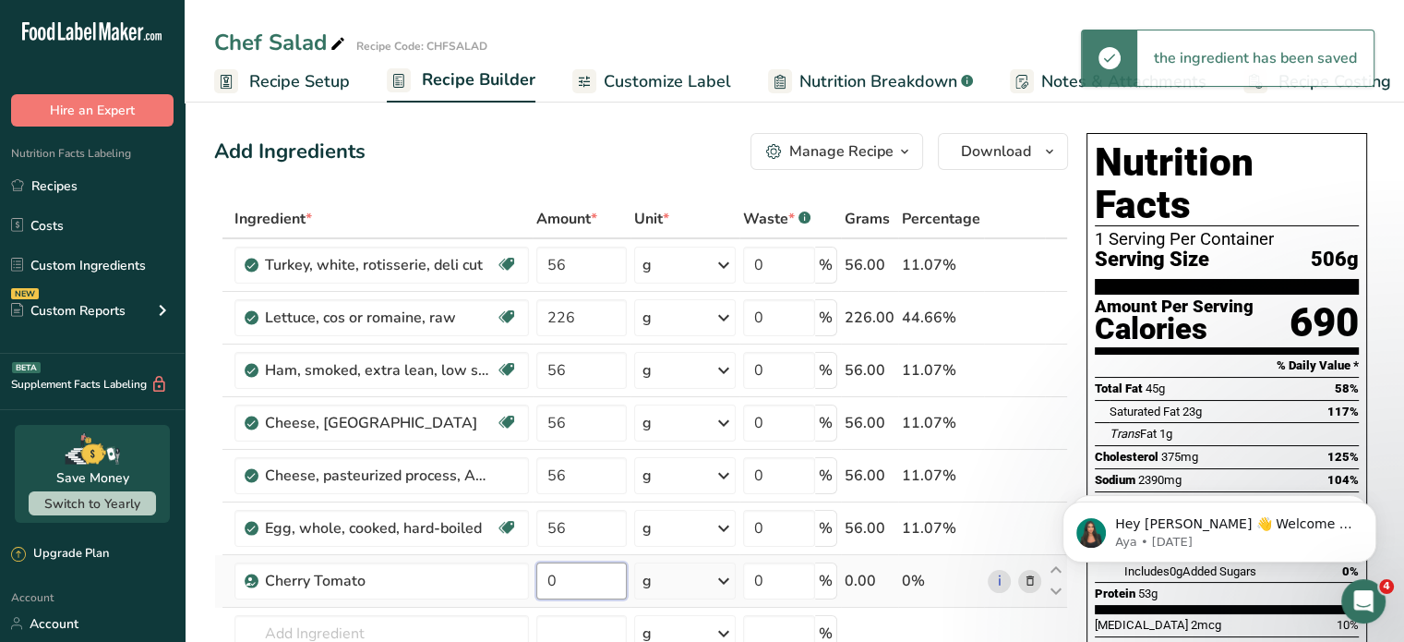
click at [576, 575] on input "0" at bounding box center [581, 580] width 90 height 37
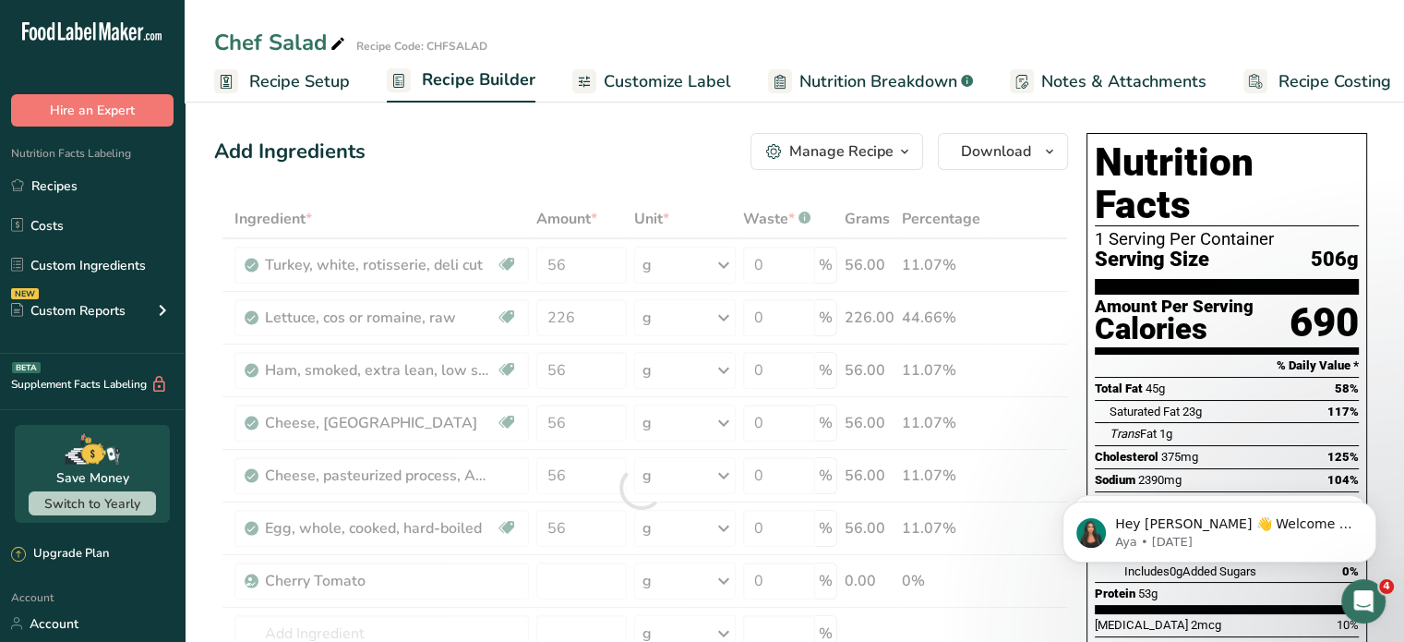
type input "0"
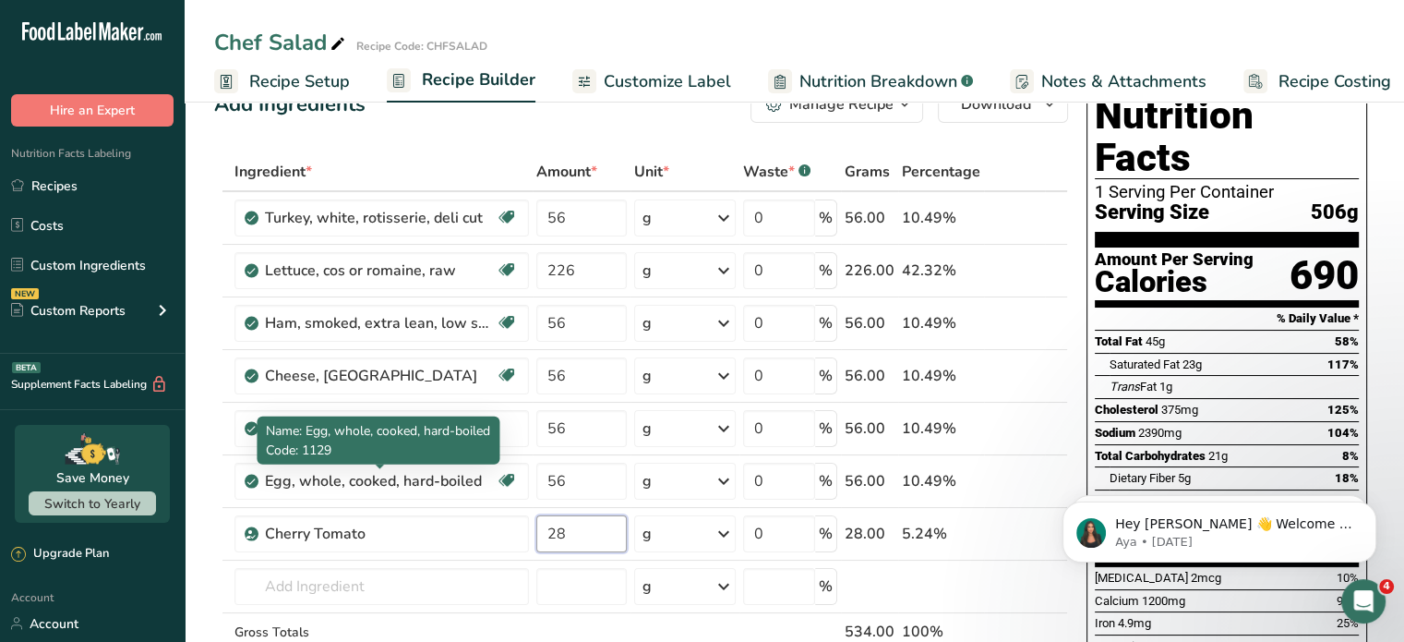
scroll to position [92, 0]
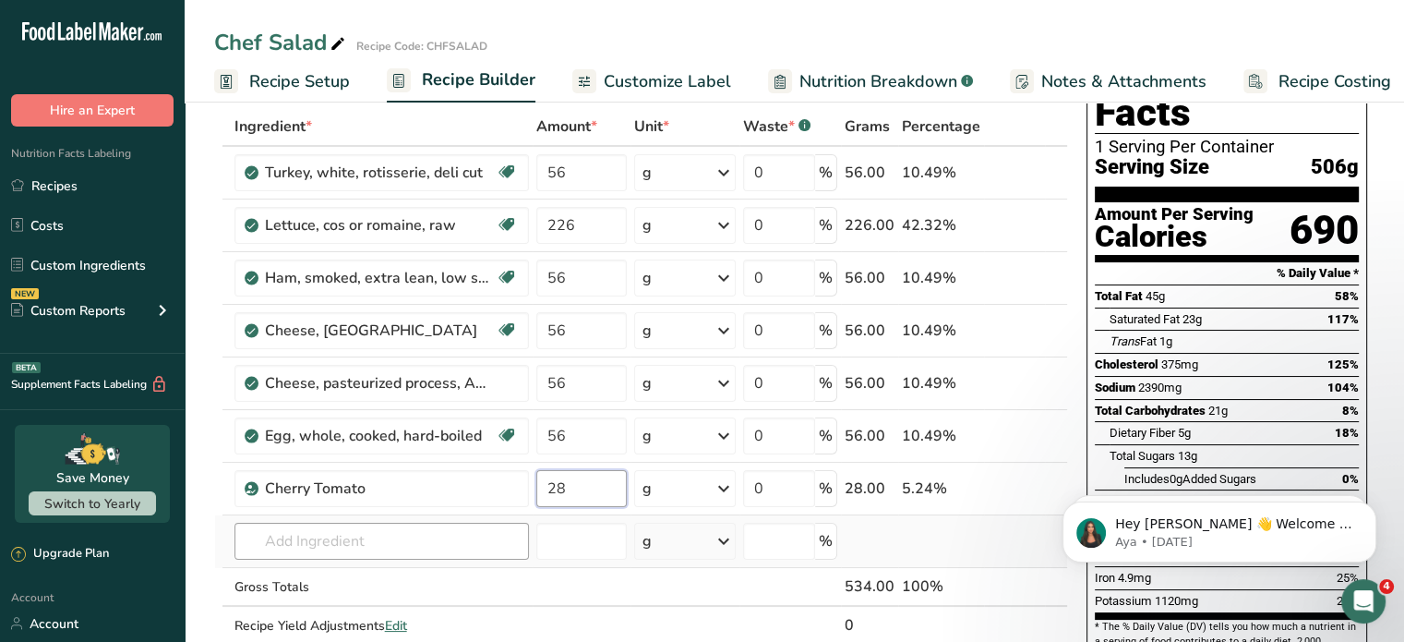
type input "28"
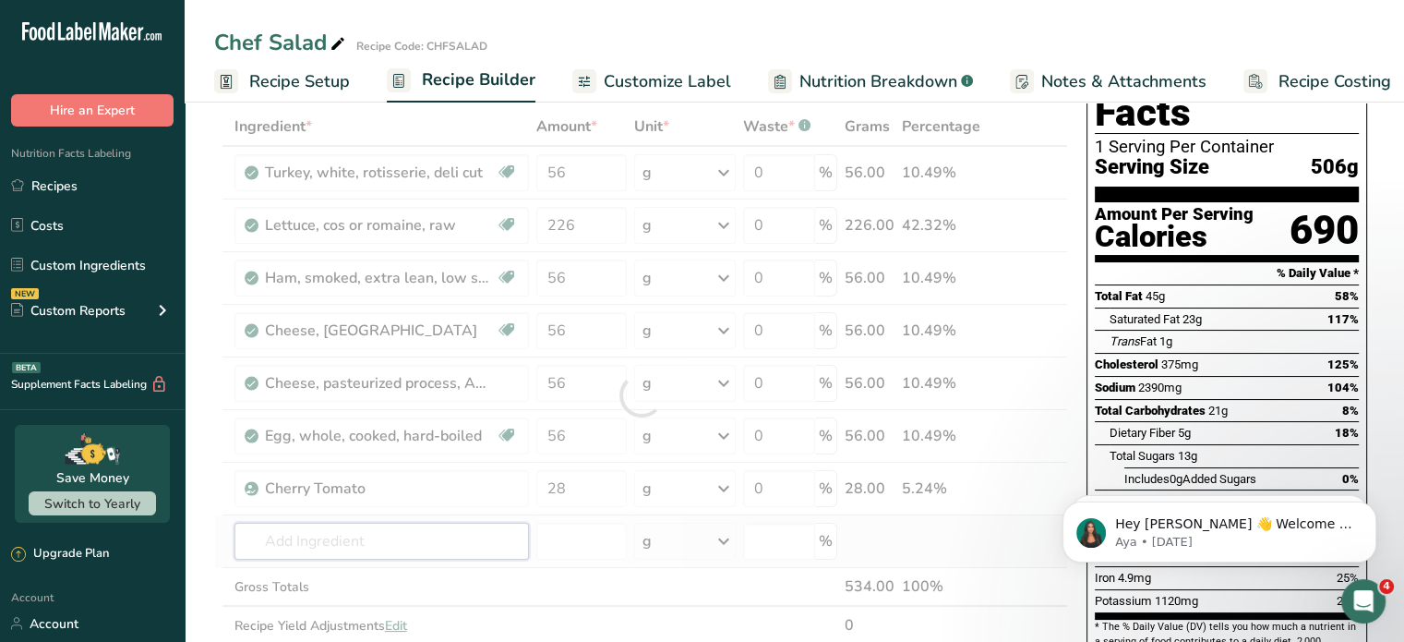
click at [337, 535] on div "Ingredient * Amount * Unit * Waste * .a-a{fill:#347362;}.b-a{fill:#fff;} Grams …" at bounding box center [641, 395] width 854 height 576
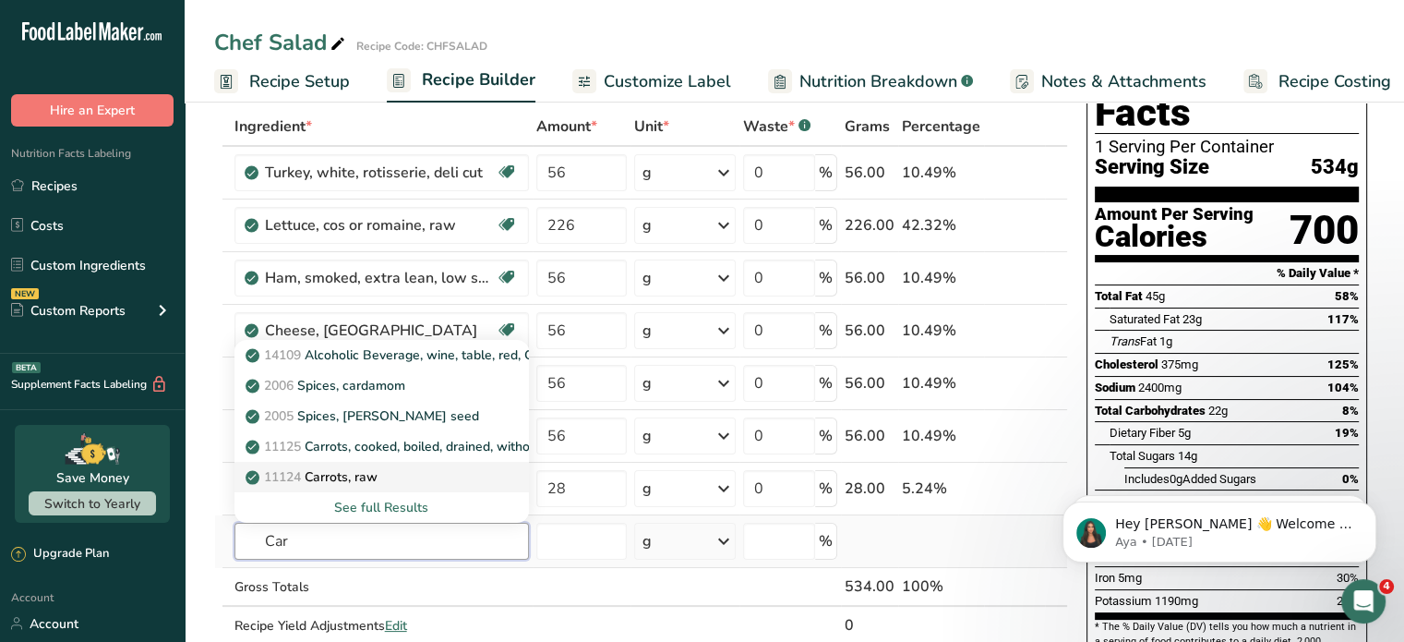
type input "Carrots, raw"
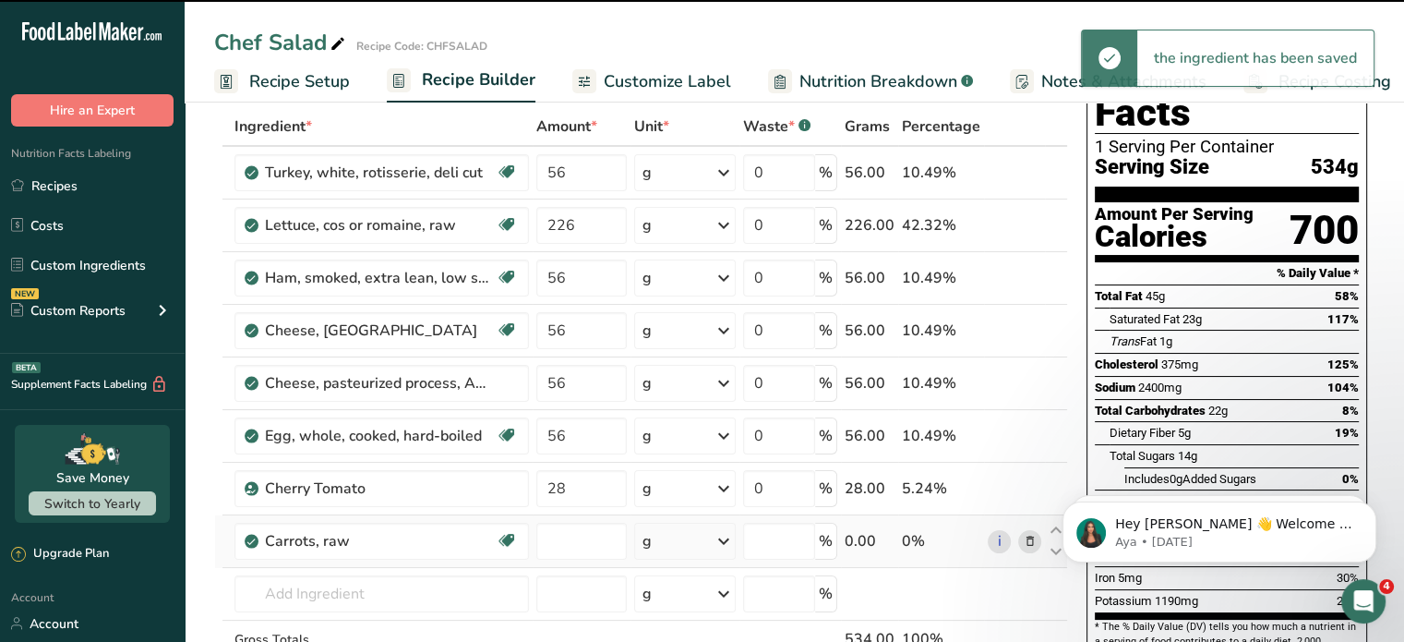
type input "0"
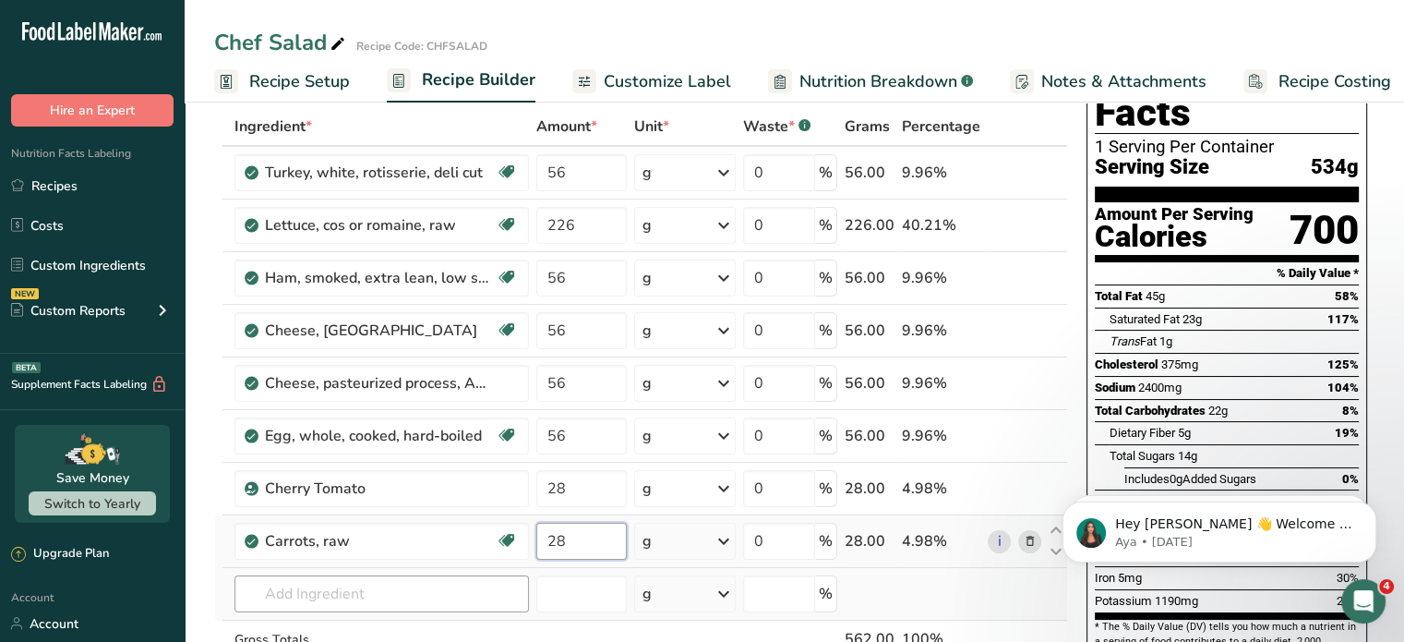
type input "28"
click at [316, 602] on div "Ingredient * Amount * Unit * Waste * .a-a{fill:#347362;}.b-a{fill:#fff;} Grams …" at bounding box center [641, 421] width 854 height 629
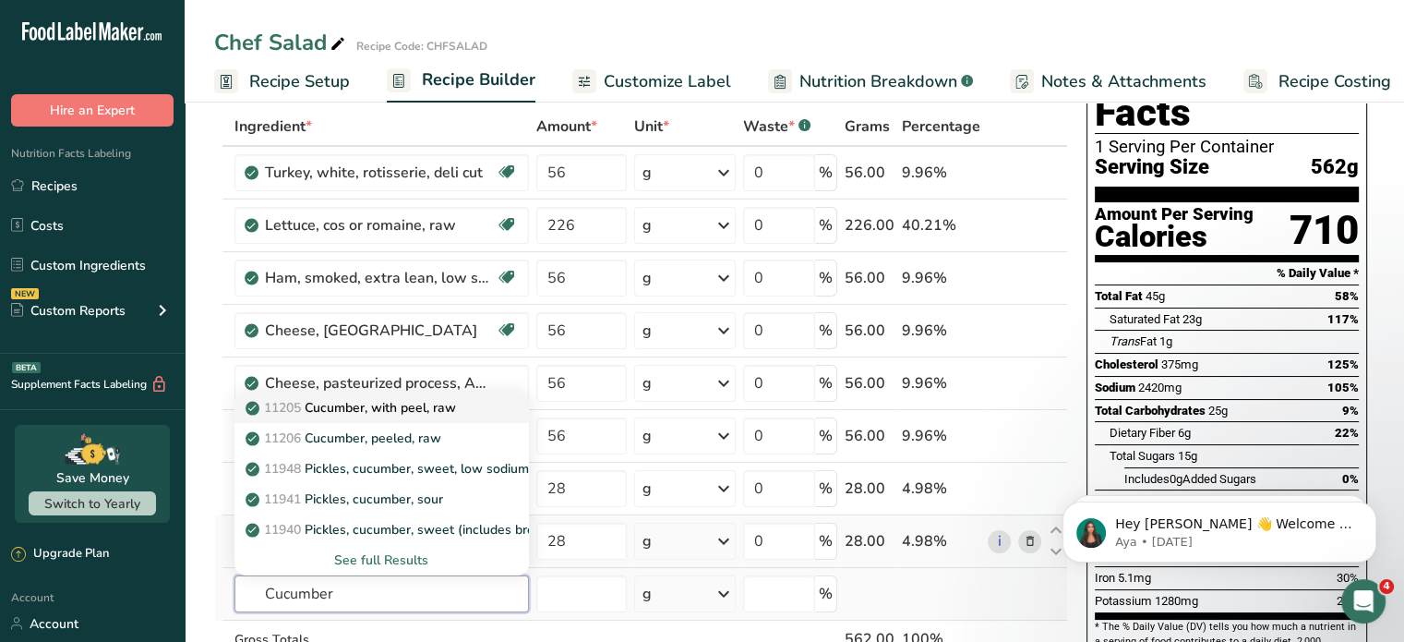
type input "Cucumber"
click at [362, 404] on p "11205 Cucumber, with peel, raw" at bounding box center [352, 407] width 207 height 19
type input "Cucumber, with peel, raw"
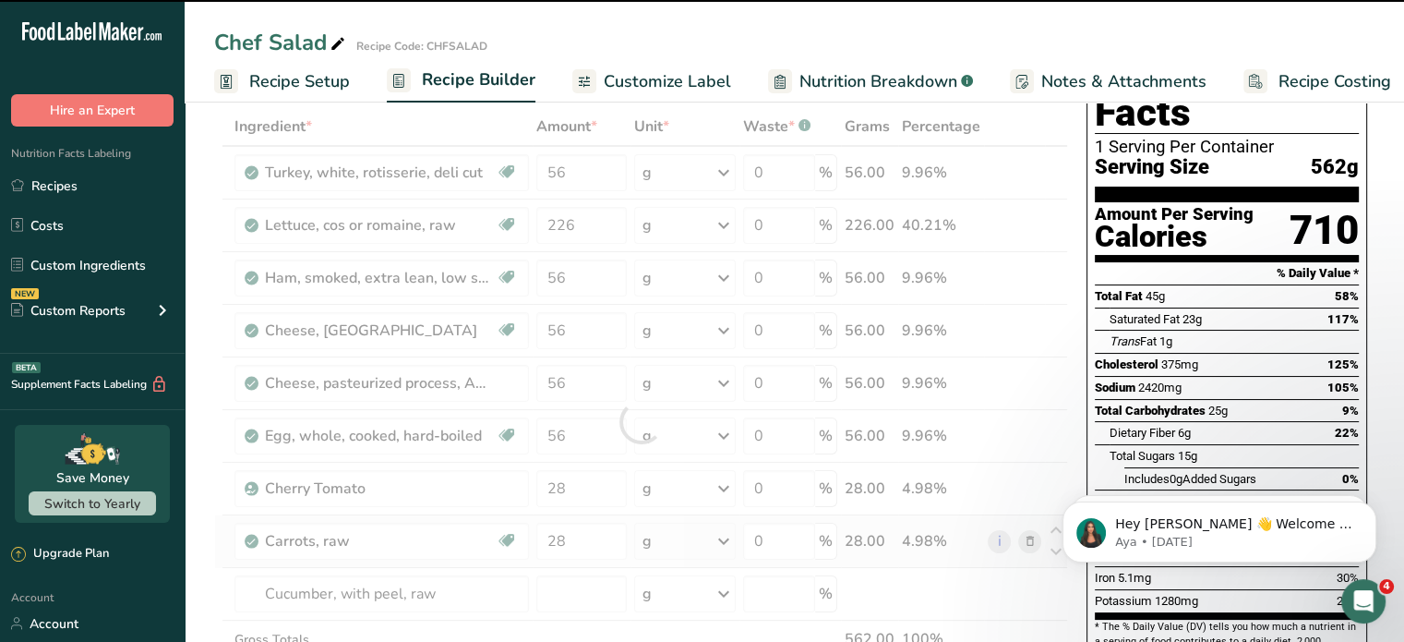
type input "0"
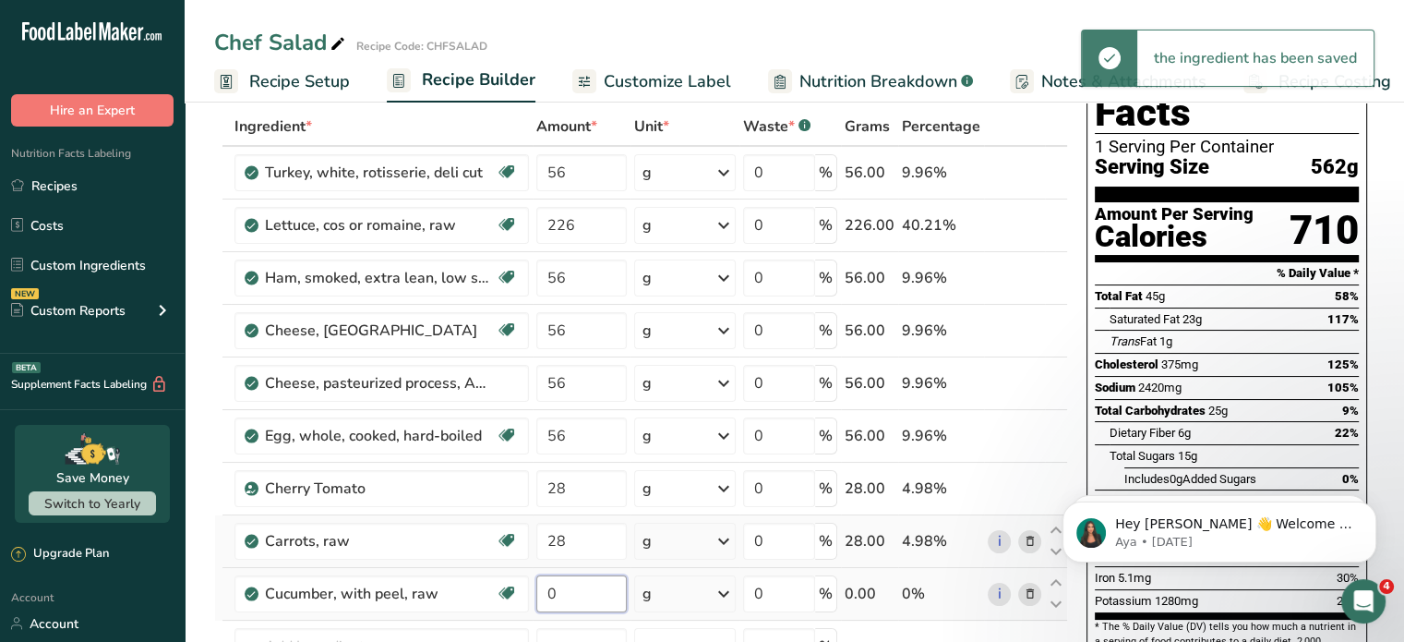
click at [562, 591] on input "0" at bounding box center [581, 593] width 90 height 37
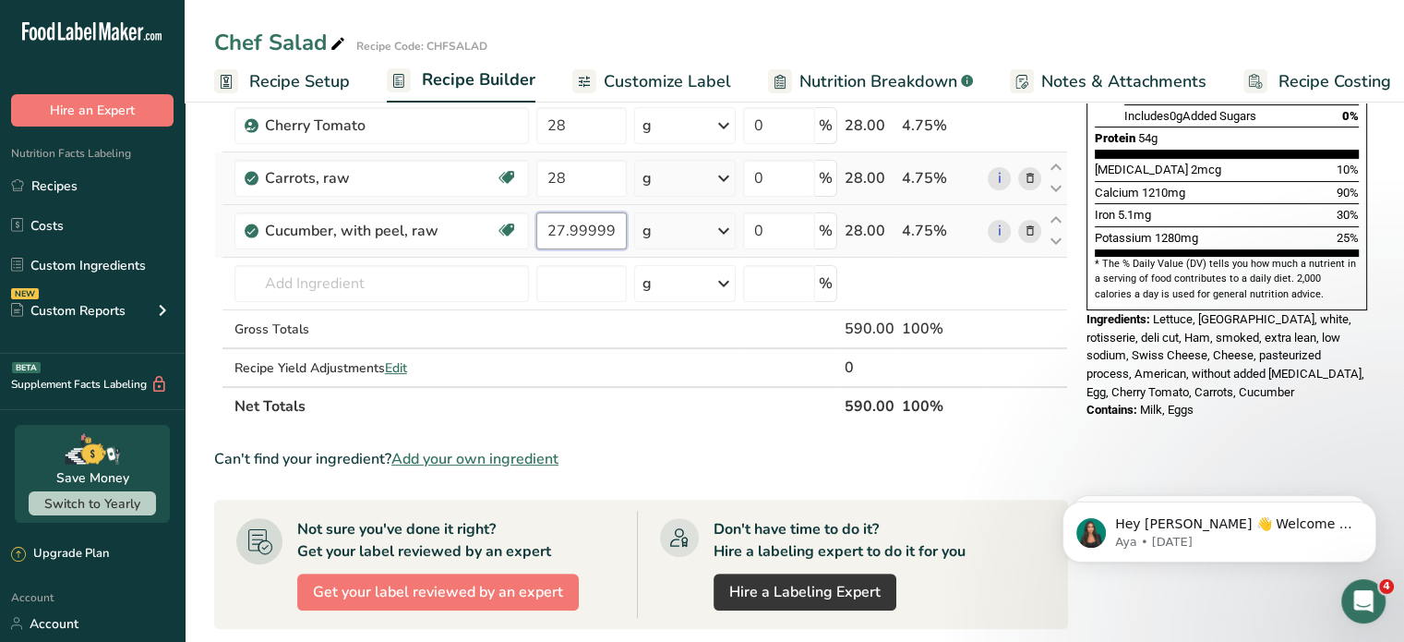
scroll to position [462, 0]
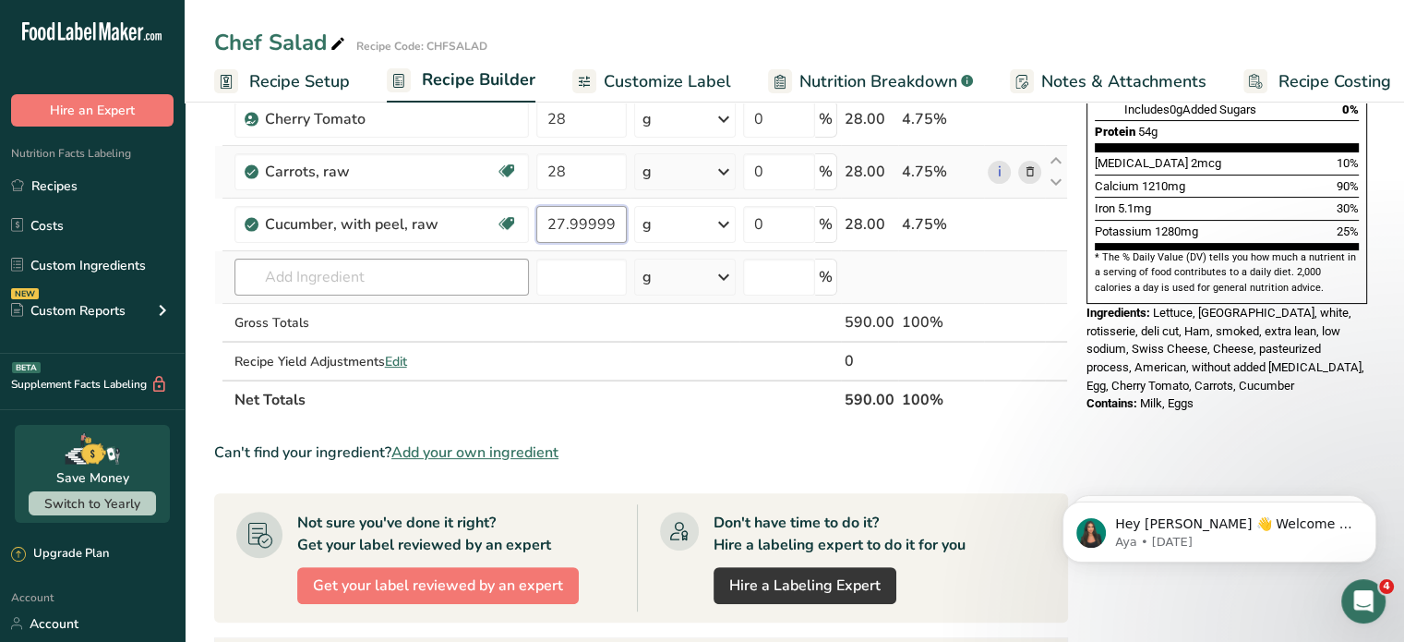
type input "27.999998"
click at [450, 280] on div "Ingredient * Amount * Unit * Waste * .a-a{fill:#347362;}.b-a{fill:#fff;} Grams …" at bounding box center [641, 78] width 854 height 681
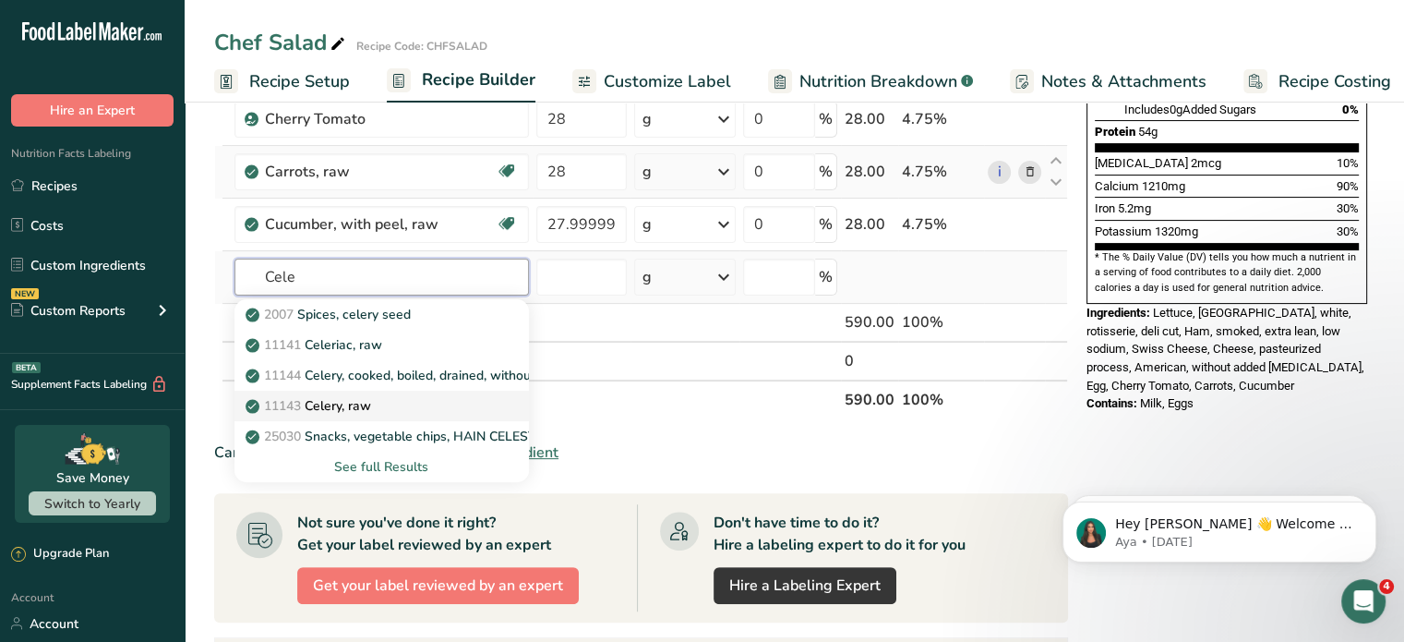
type input "Celery, raw"
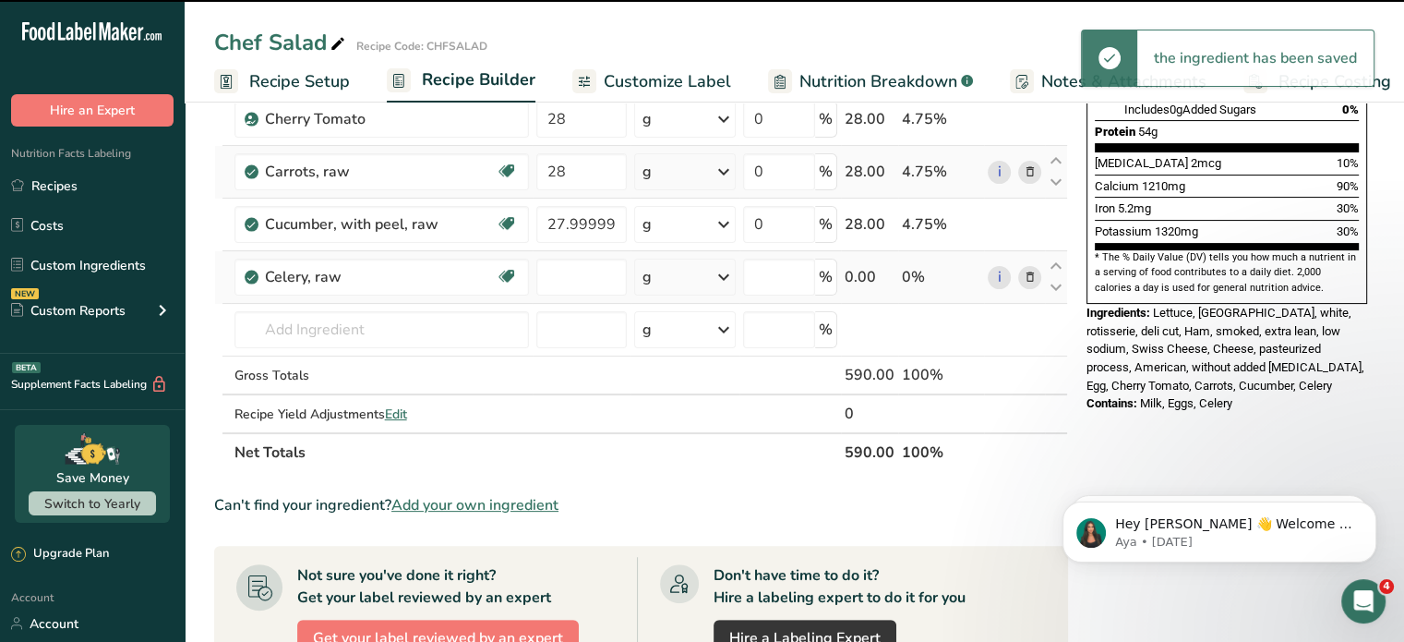
type input "0"
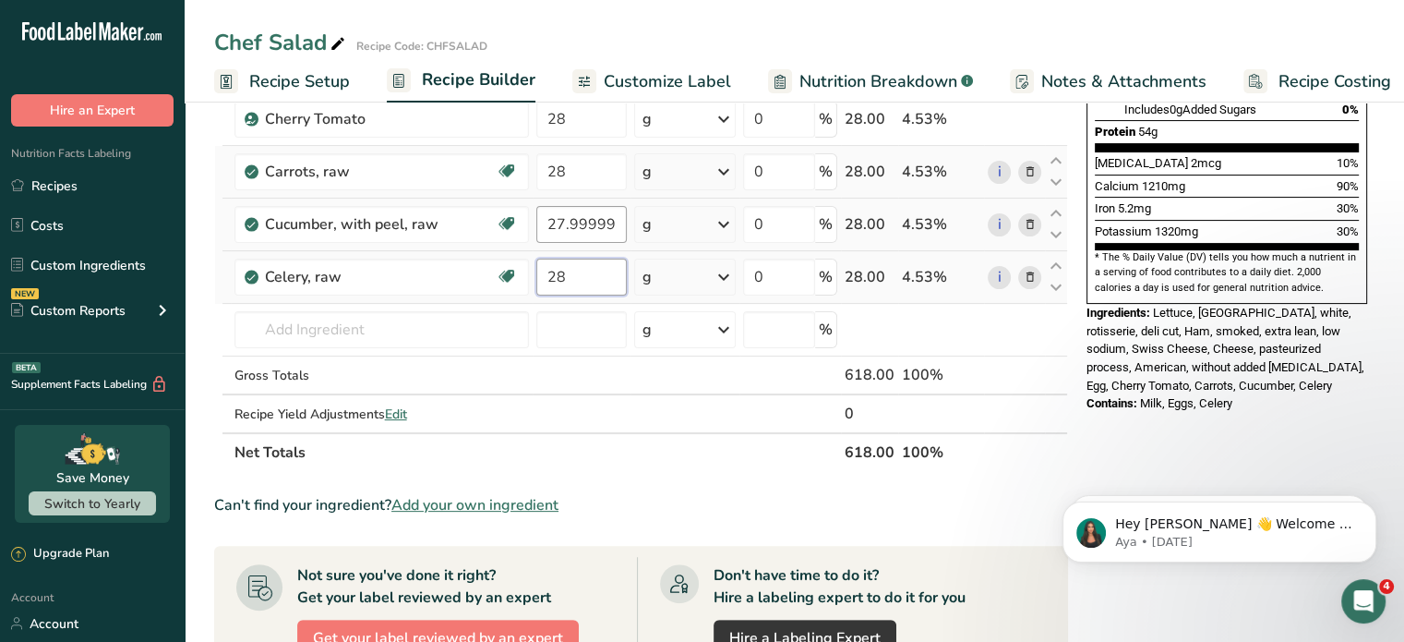
type input "28"
click at [602, 220] on div "Ingredient * Amount * Unit * Waste * .a-a{fill:#347362;}.b-a{fill:#fff;} Grams …" at bounding box center [641, 105] width 854 height 734
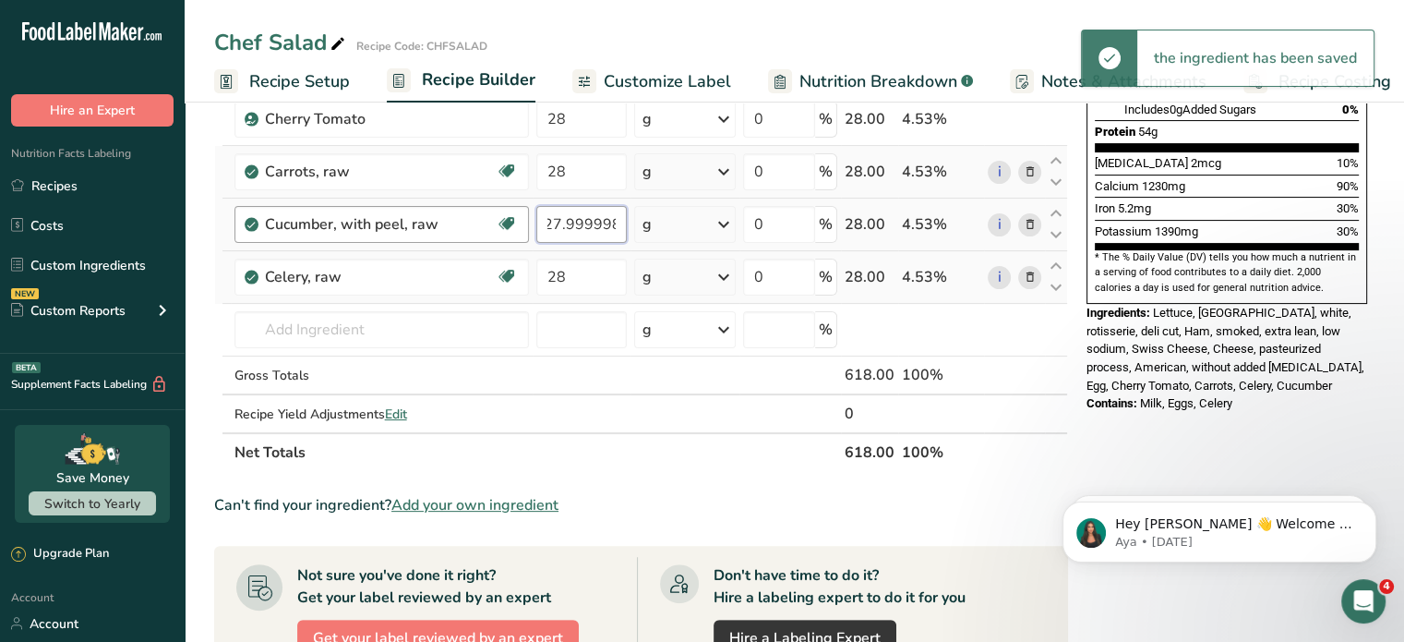
scroll to position [0, 0]
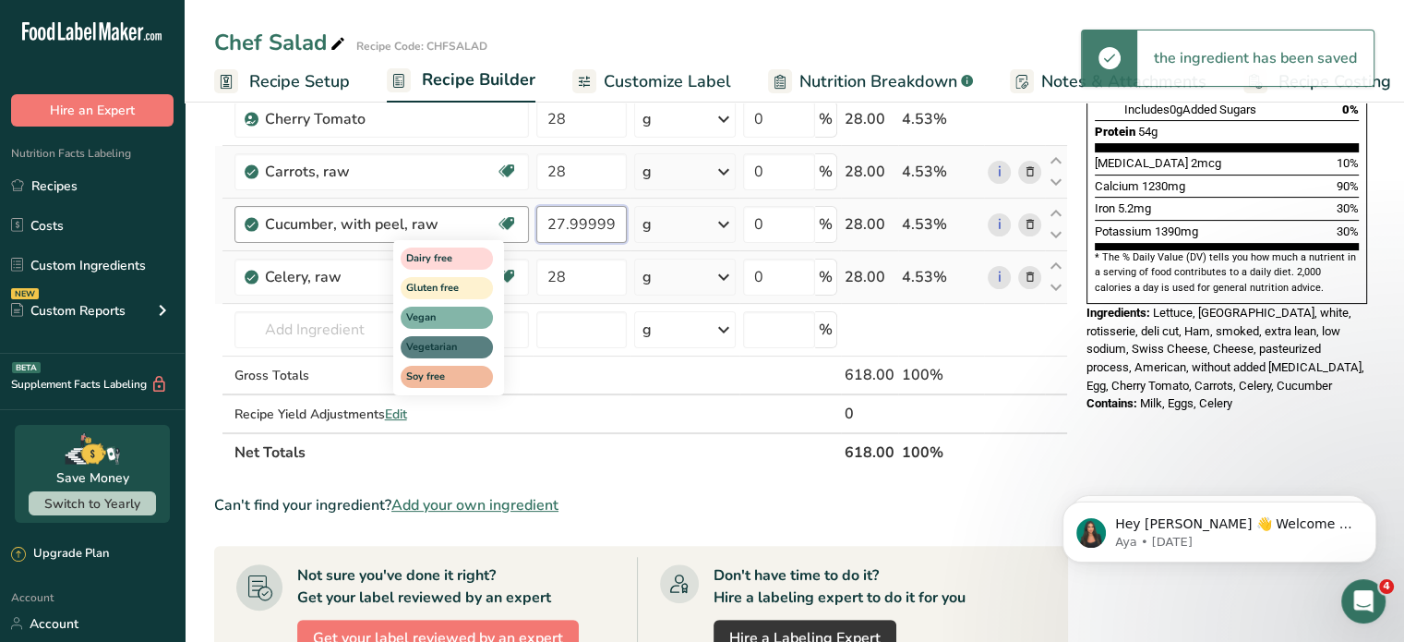
drag, startPoint x: 617, startPoint y: 218, endPoint x: 508, endPoint y: 208, distance: 109.4
click at [508, 208] on tr "Cucumber, with peel, raw Dairy free Gluten free Vegan Vegetarian Soy free 27.99…" at bounding box center [641, 225] width 852 height 53
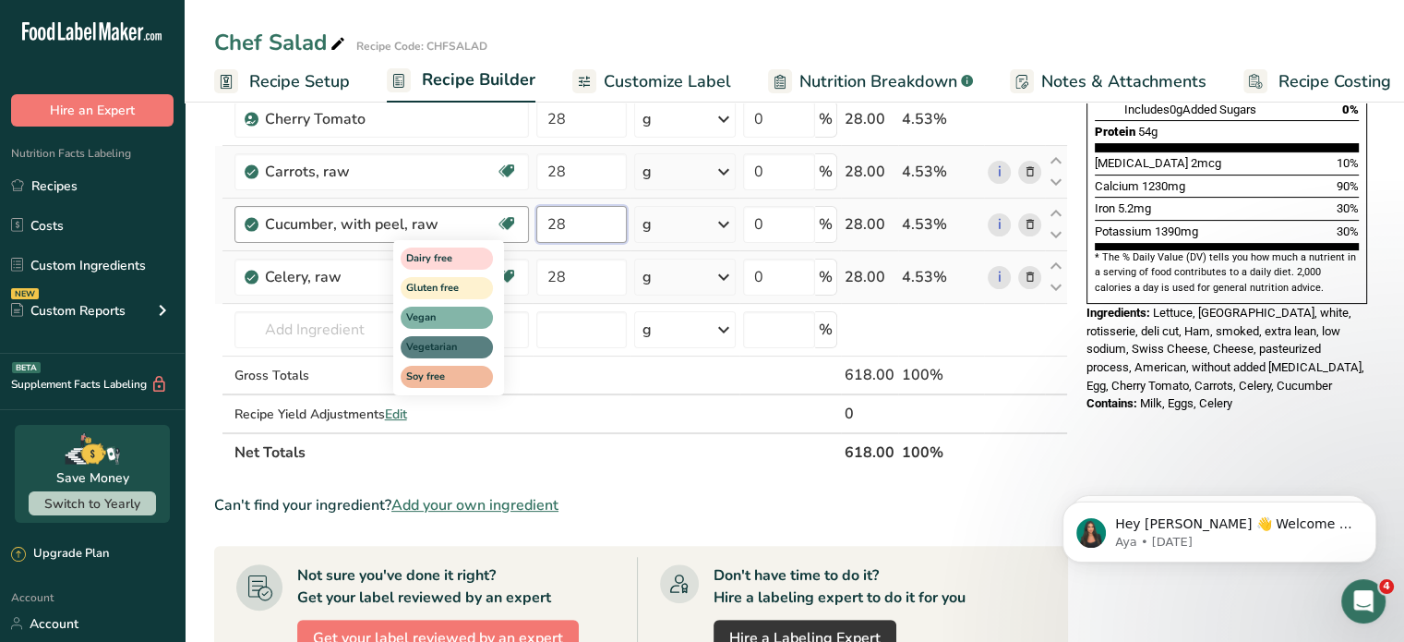
type input "28"
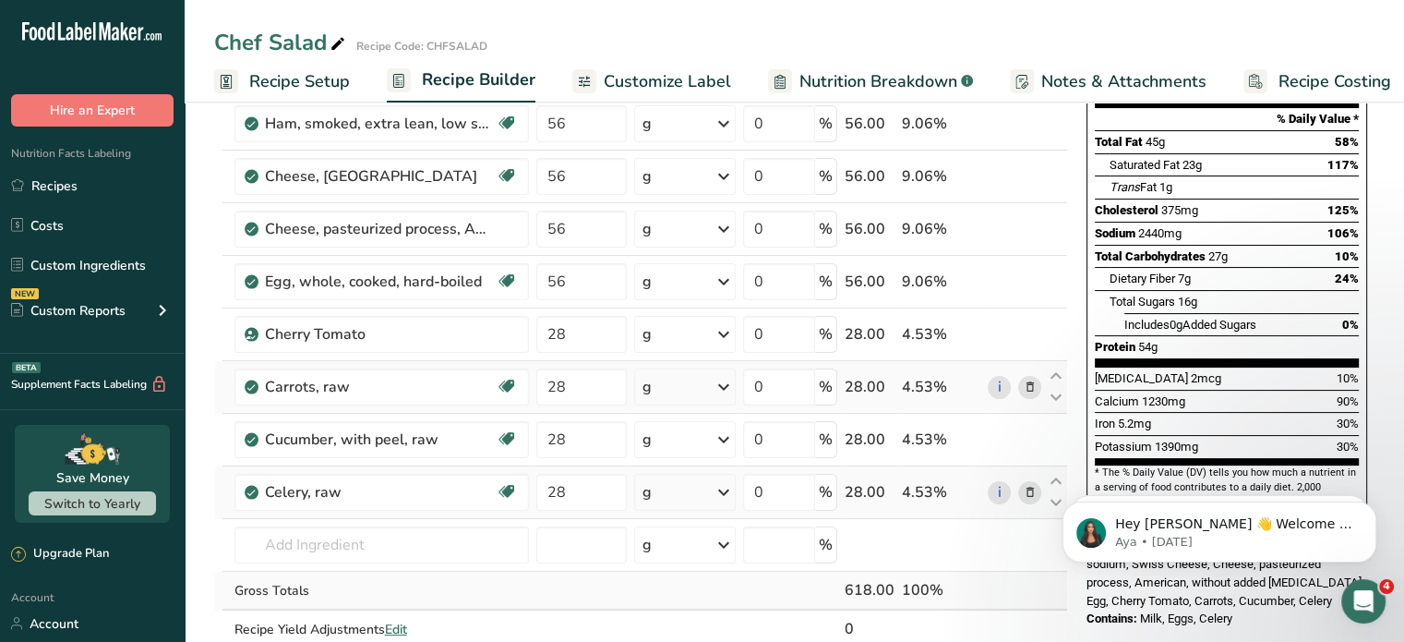
scroll to position [277, 0]
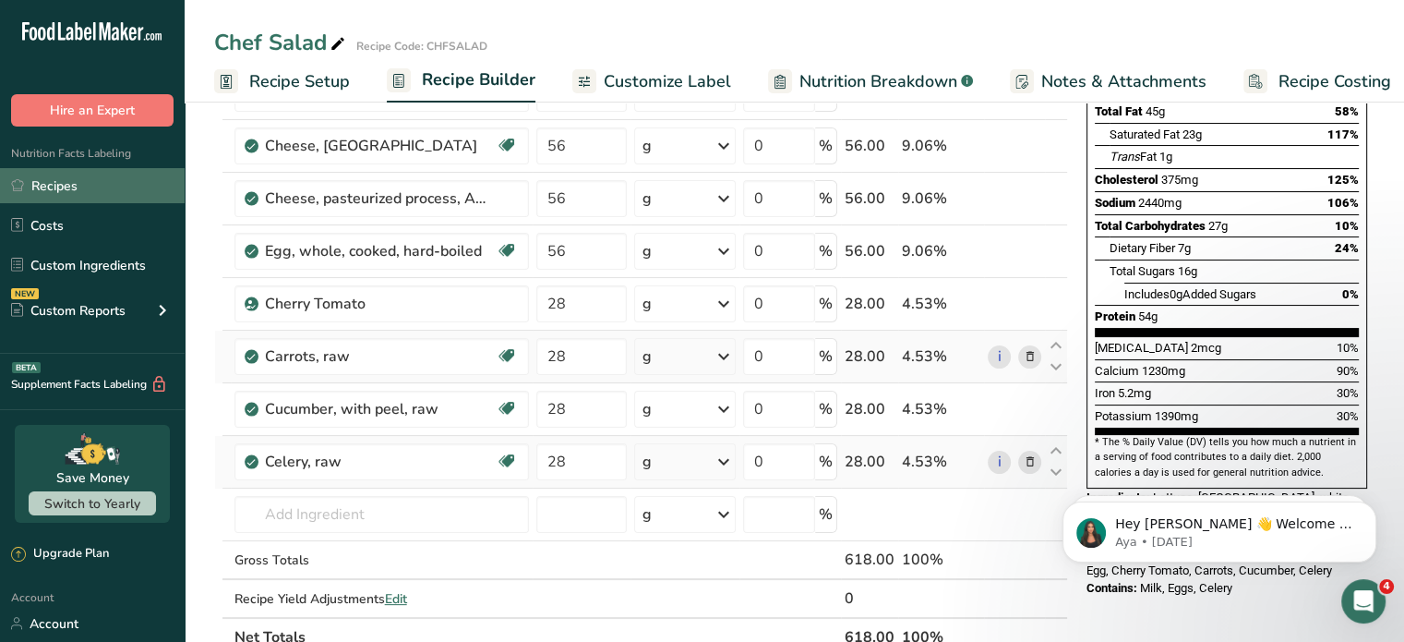
click at [66, 186] on link "Recipes" at bounding box center [92, 185] width 185 height 35
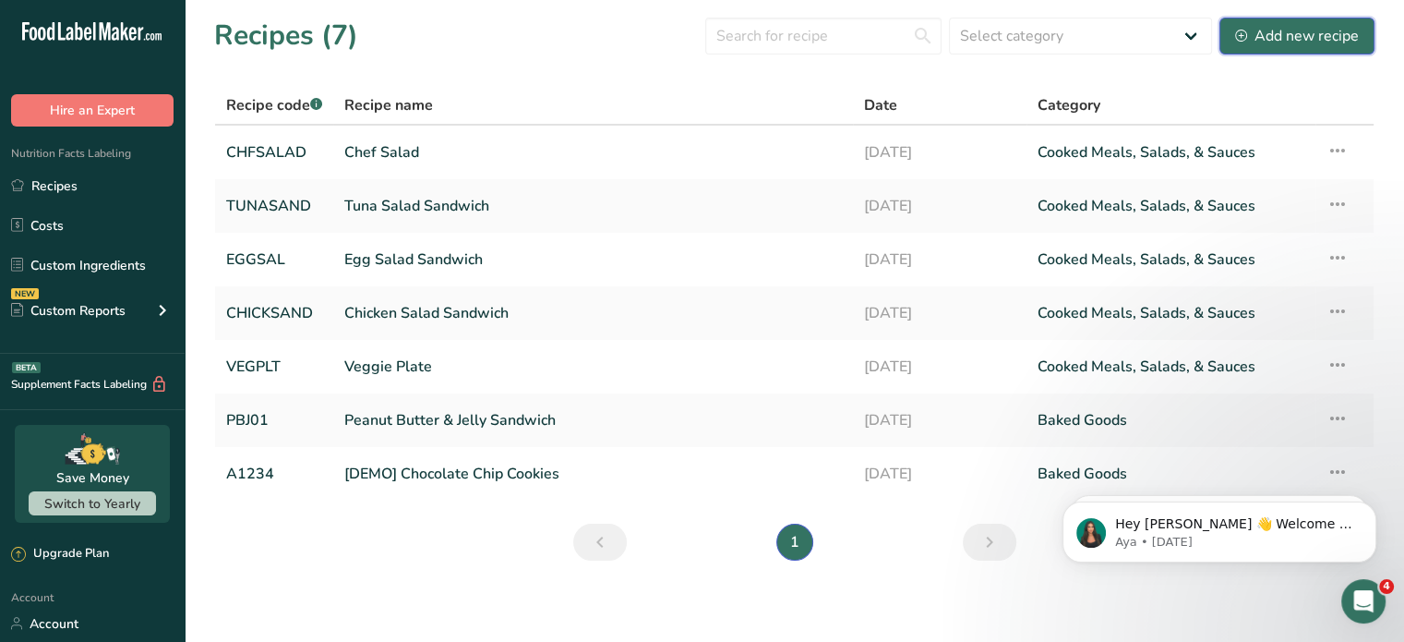
click at [1310, 29] on div "Add new recipe" at bounding box center [1297, 36] width 124 height 22
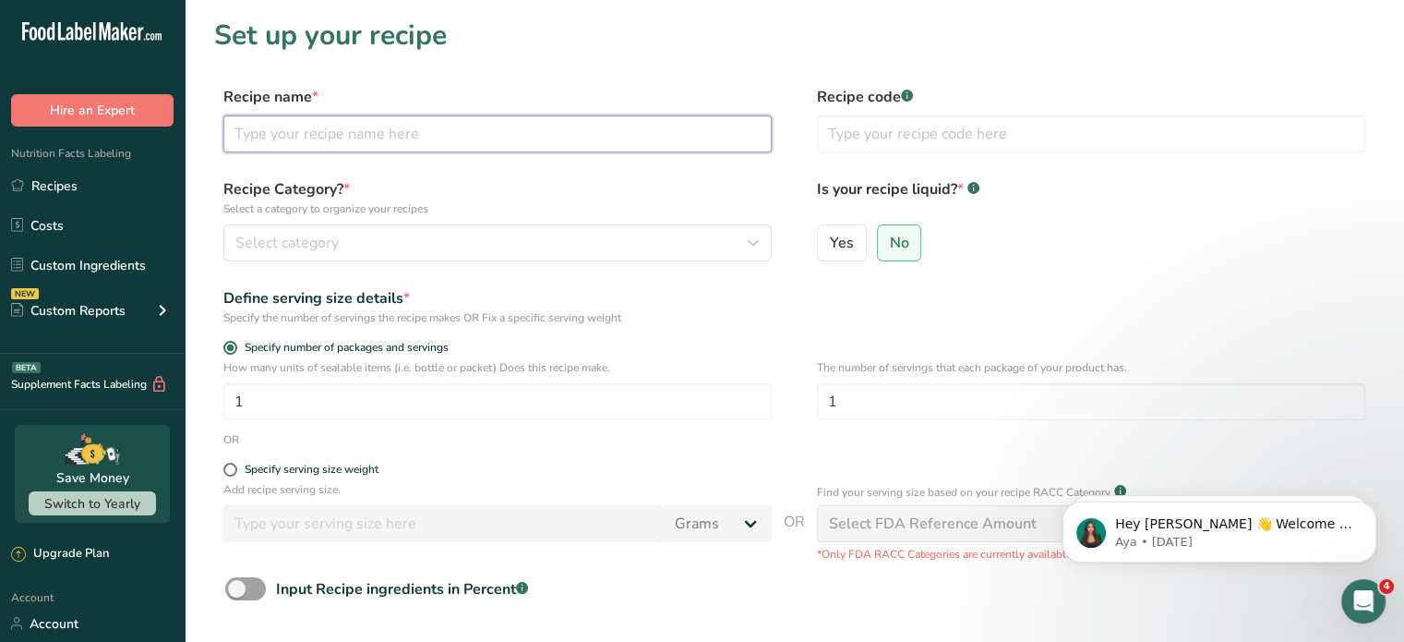
click at [413, 138] on input "text" at bounding box center [497, 133] width 548 height 37
type input "Roast Beef Sandwich"
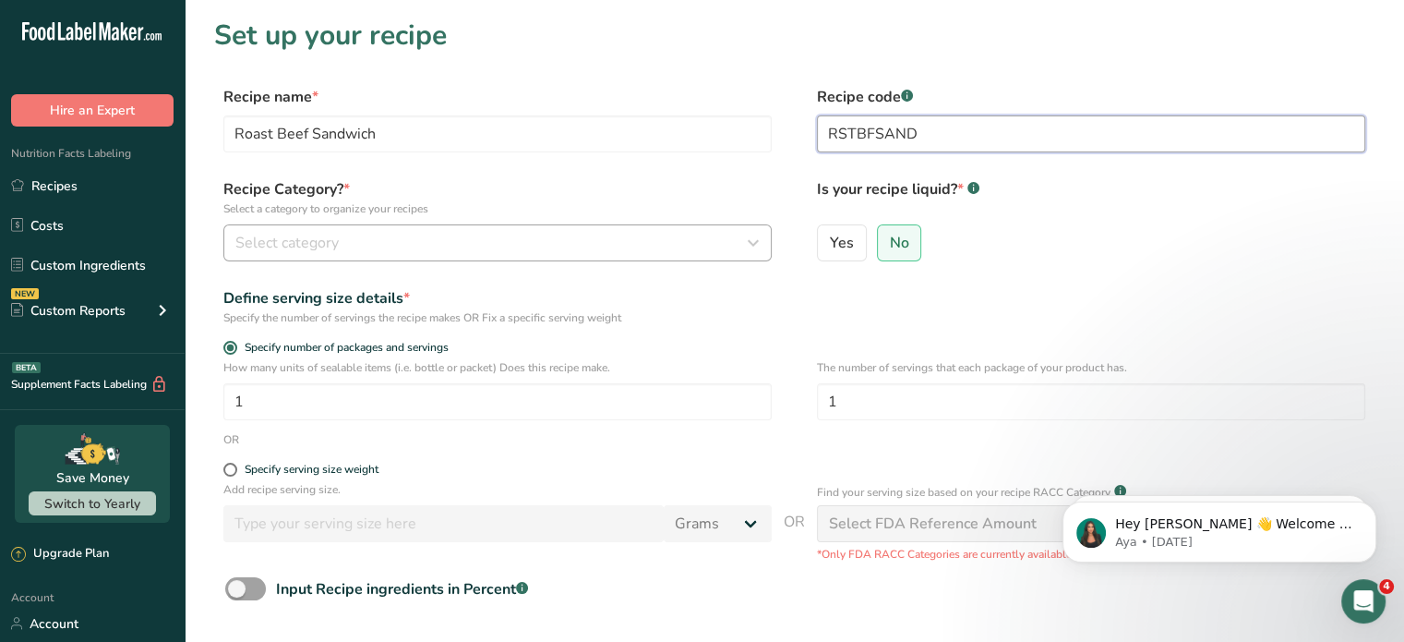
type input "RSTBFSAND"
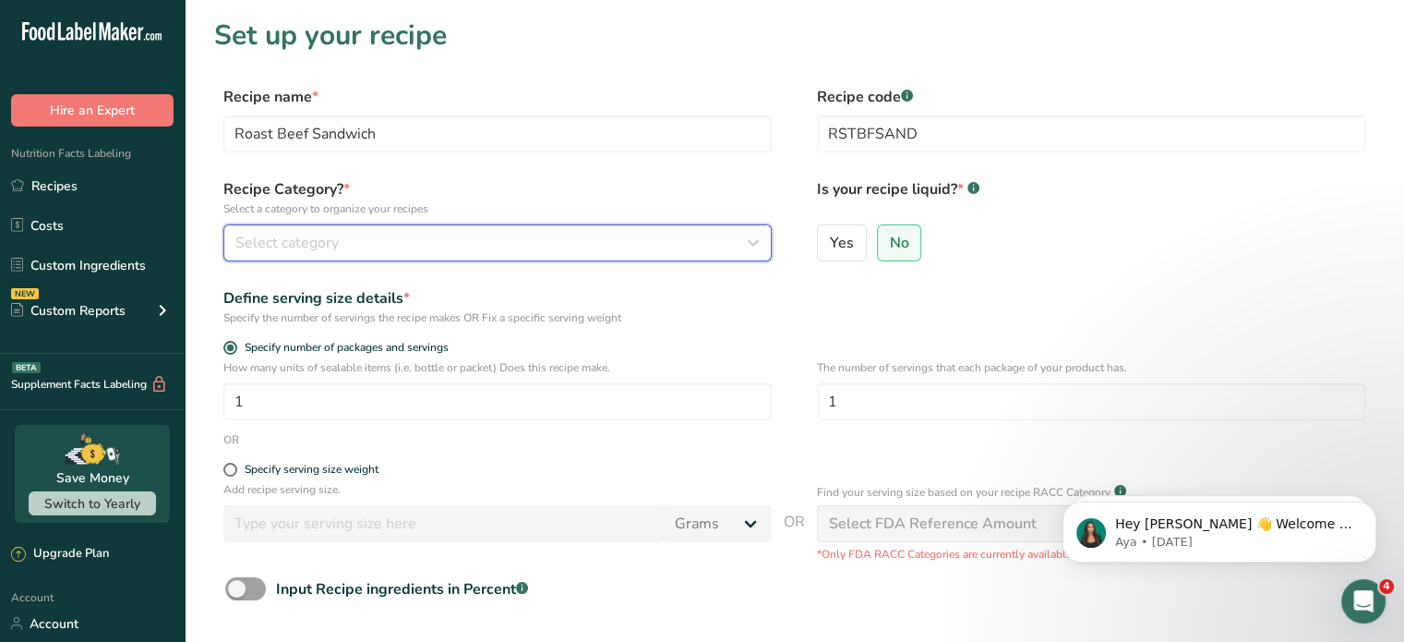
click at [343, 235] on div "Select category" at bounding box center [491, 243] width 513 height 22
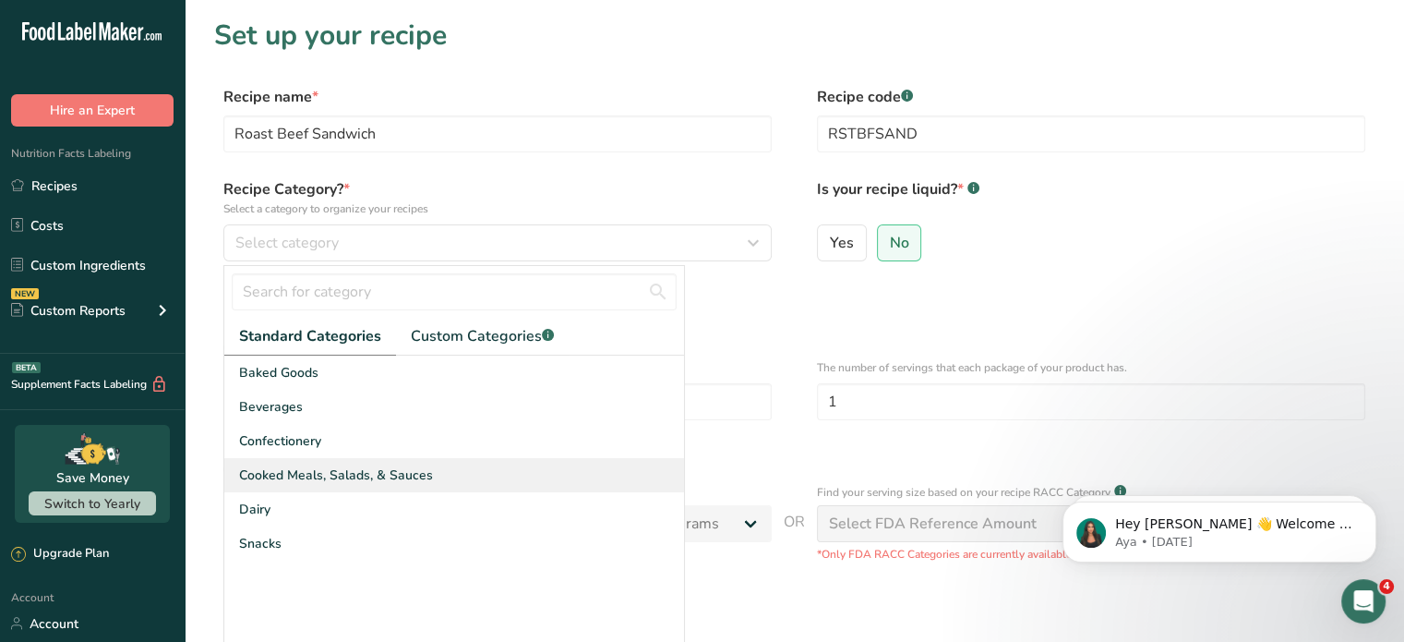
click at [314, 470] on span "Cooked Meals, Salads, & Sauces" at bounding box center [336, 474] width 194 height 19
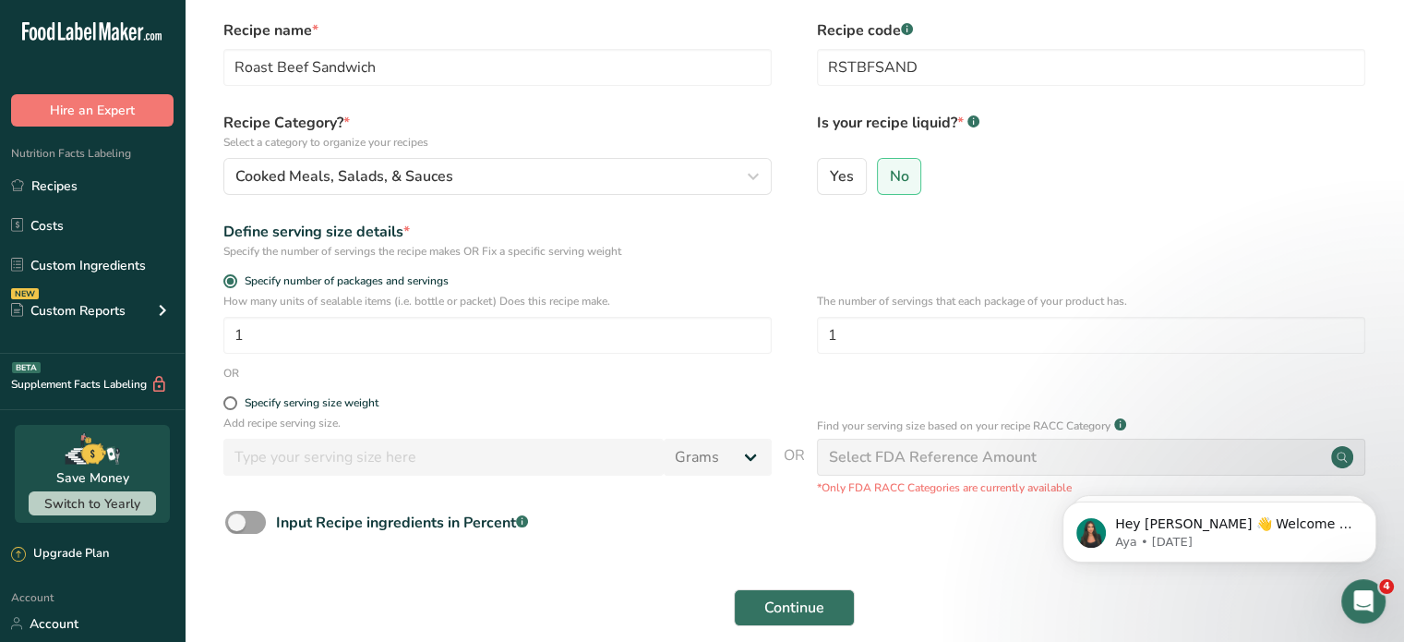
scroll to position [185, 0]
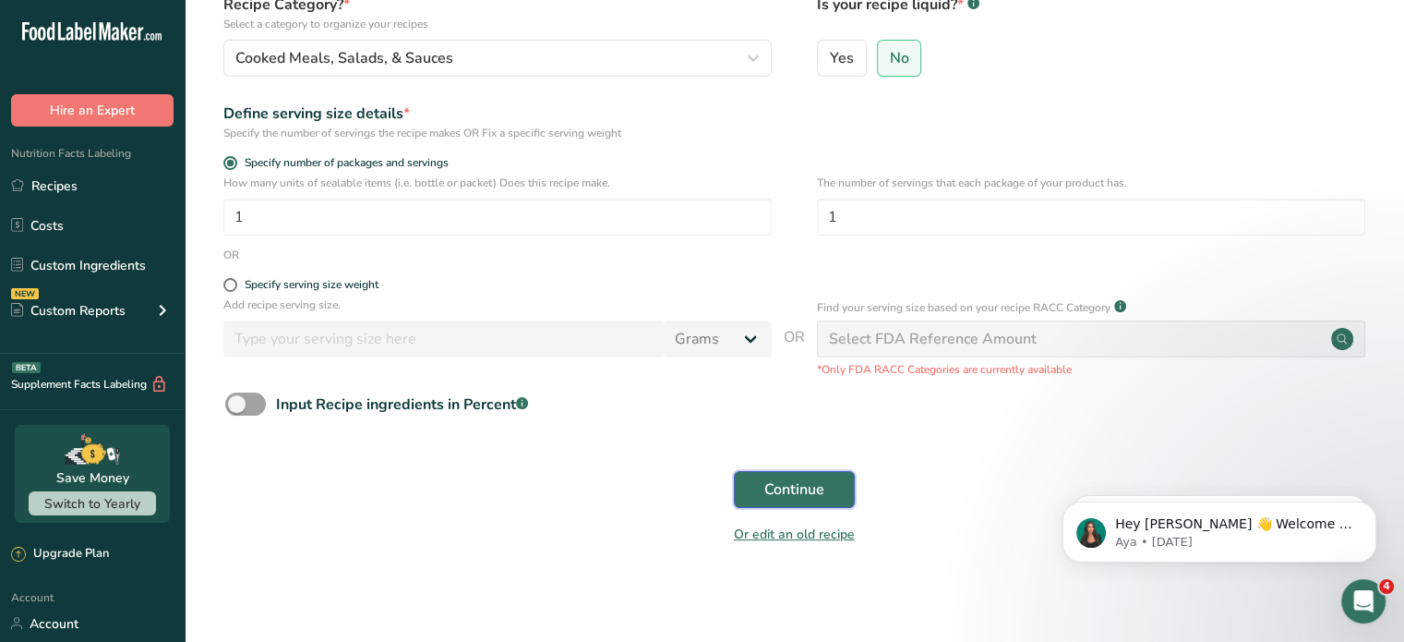
click at [777, 490] on span "Continue" at bounding box center [795, 489] width 60 height 22
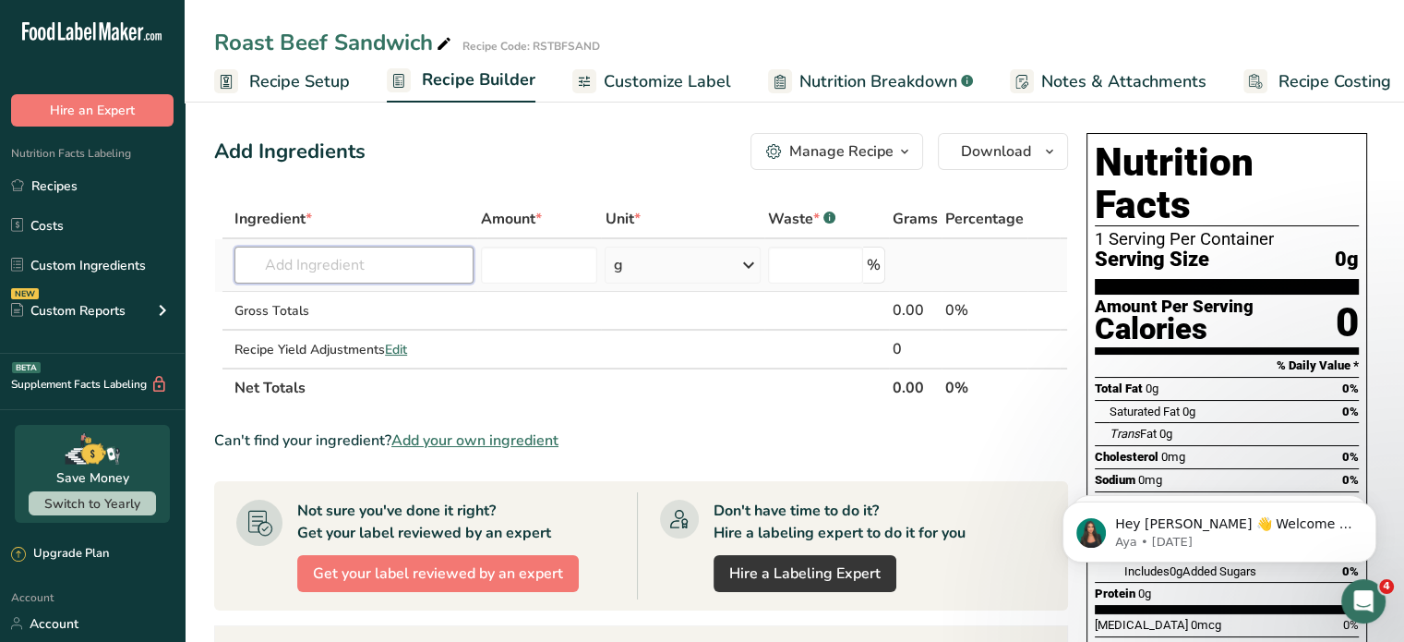
click at [405, 258] on input "text" at bounding box center [354, 265] width 239 height 37
type input "B"
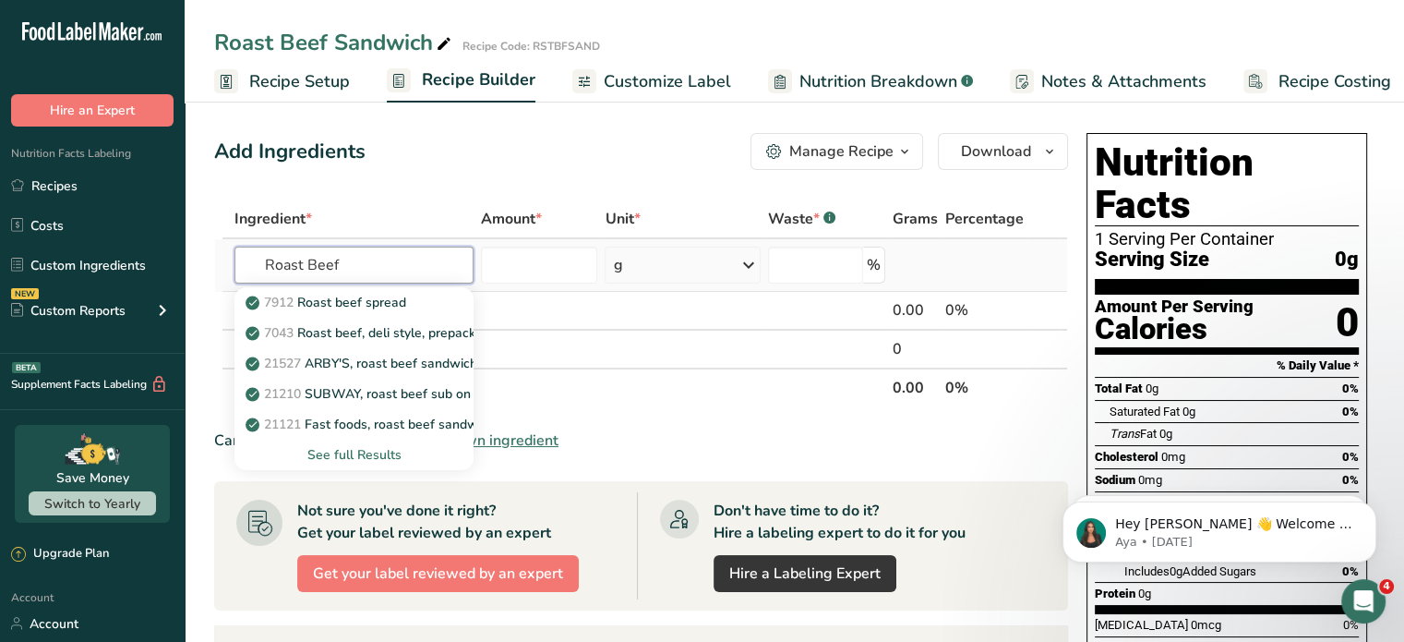
type input "Roast Beef"
click at [371, 452] on div "See full Results" at bounding box center [354, 454] width 210 height 19
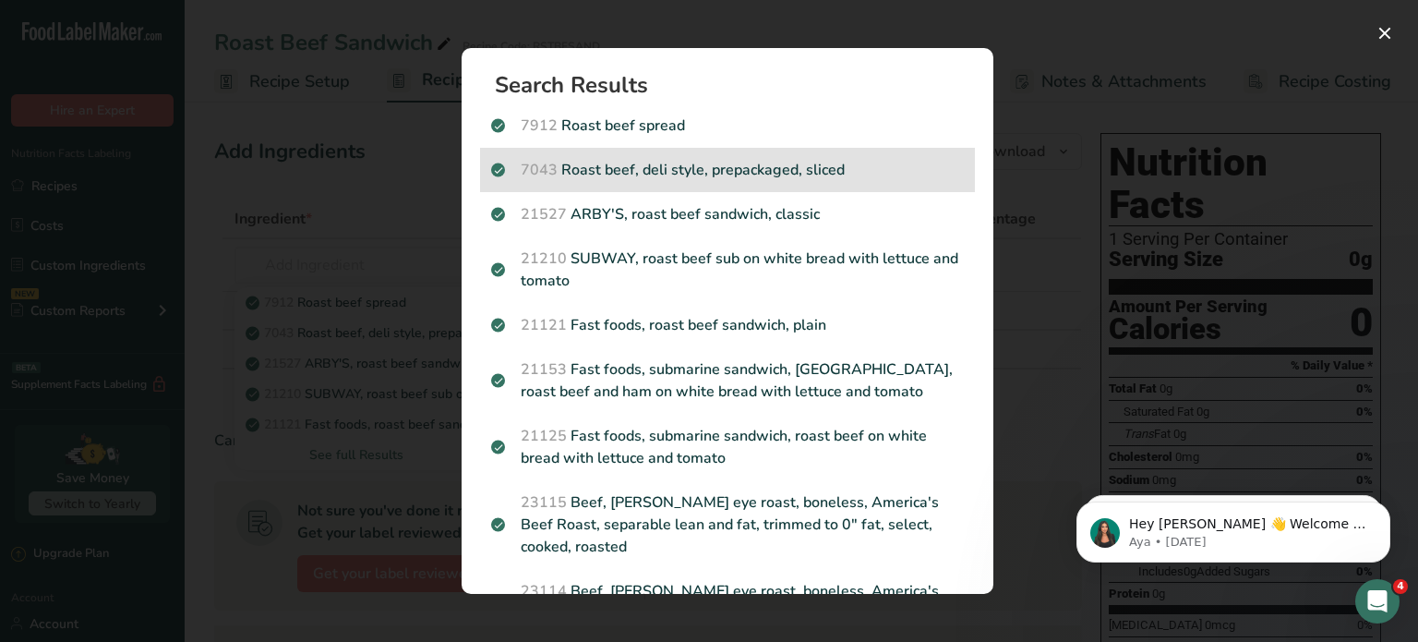
click at [664, 167] on p "7043 Roast beef, deli style, prepackaged, sliced" at bounding box center [727, 170] width 473 height 22
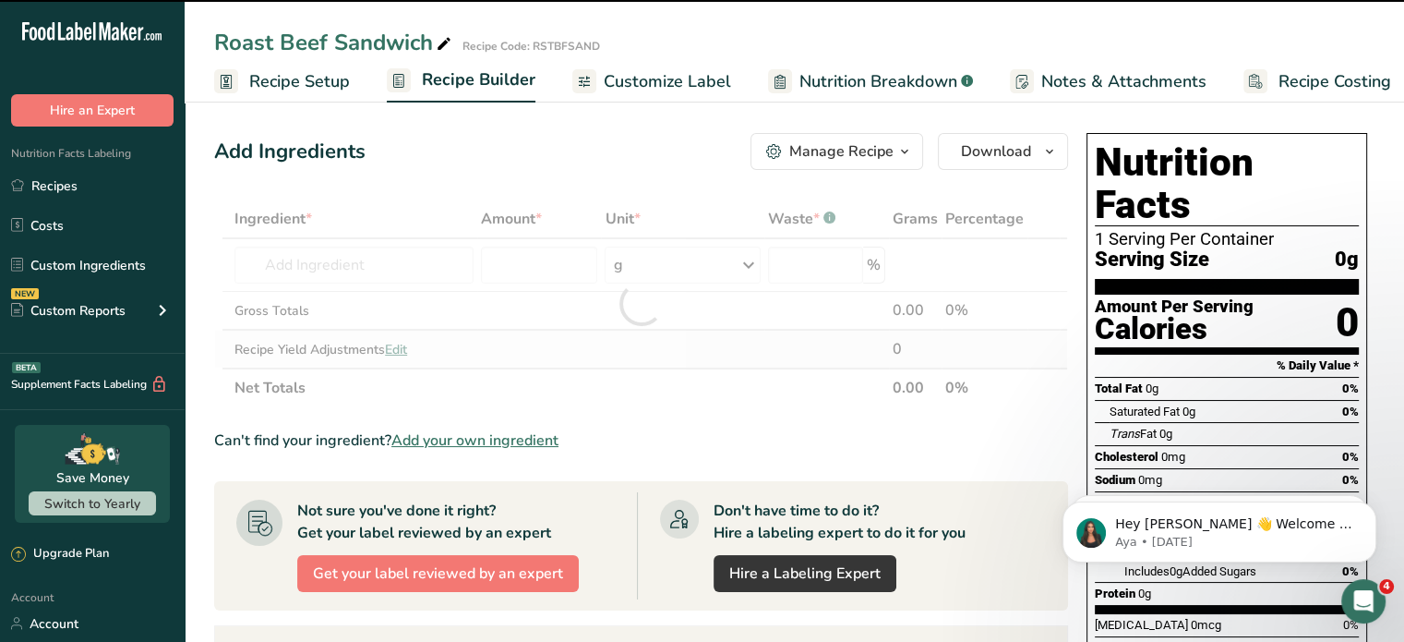
type input "0"
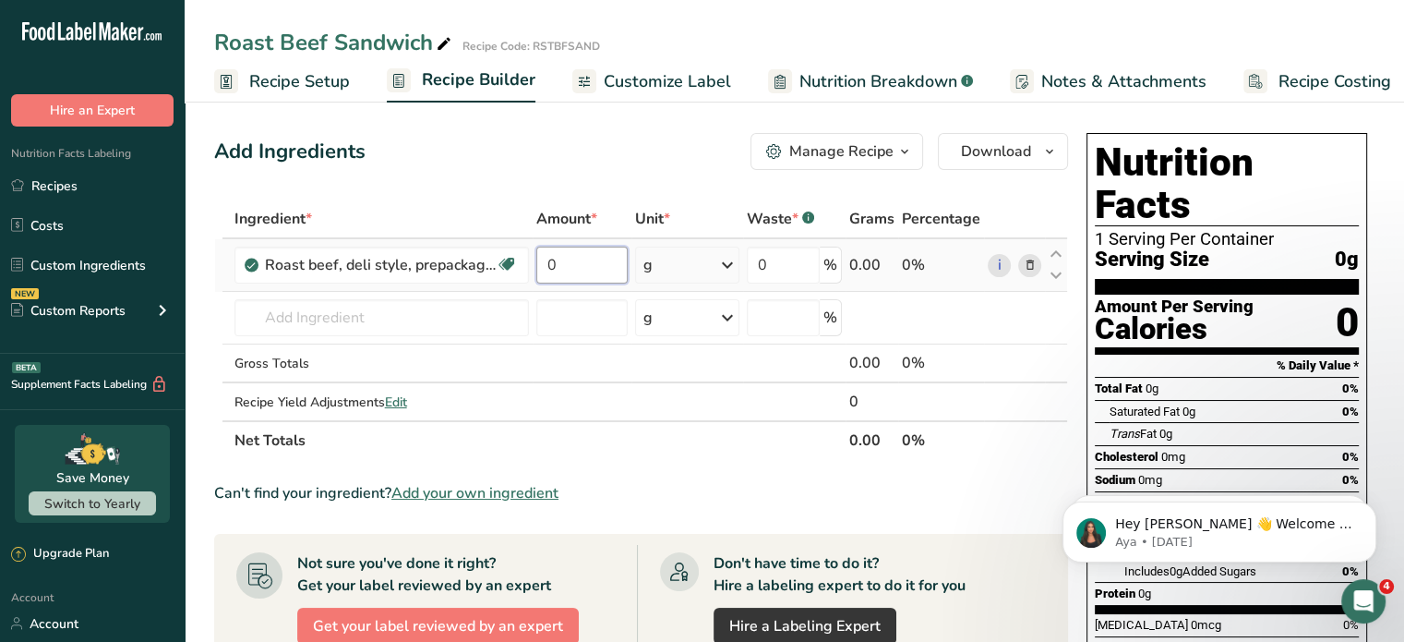
click at [567, 254] on input "0" at bounding box center [582, 265] width 92 height 37
type input "113"
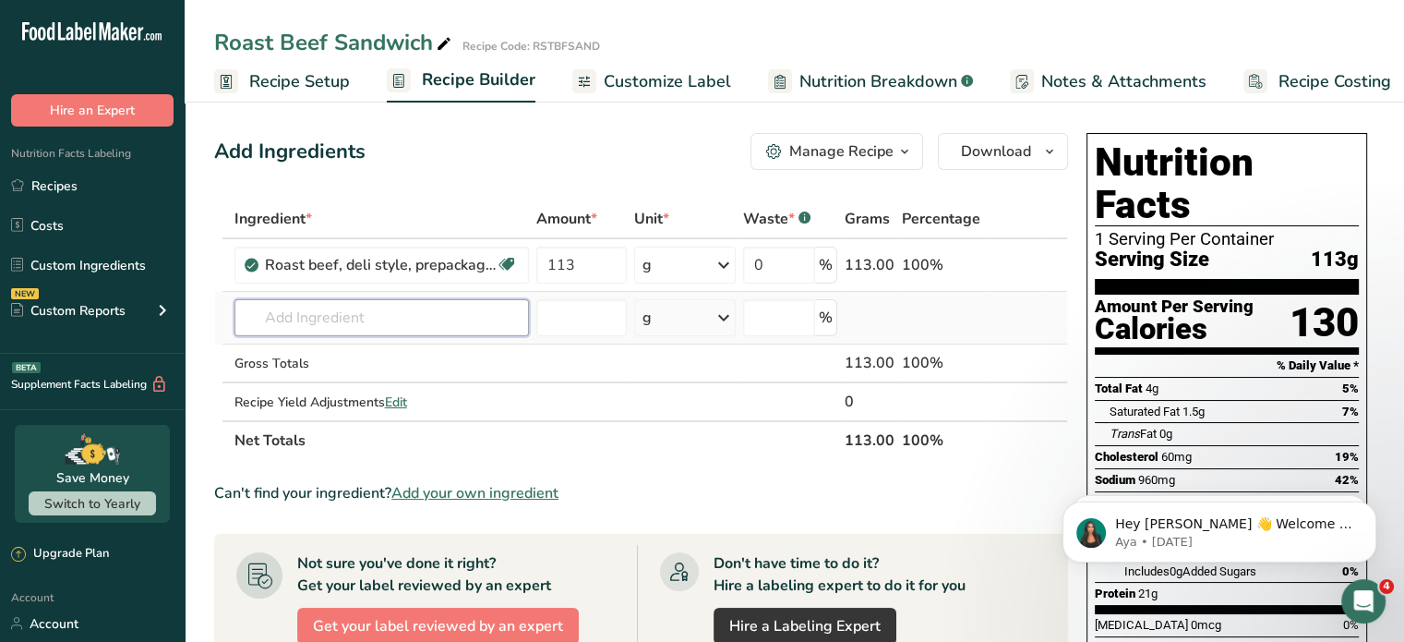
click at [403, 317] on input "text" at bounding box center [382, 317] width 295 height 37
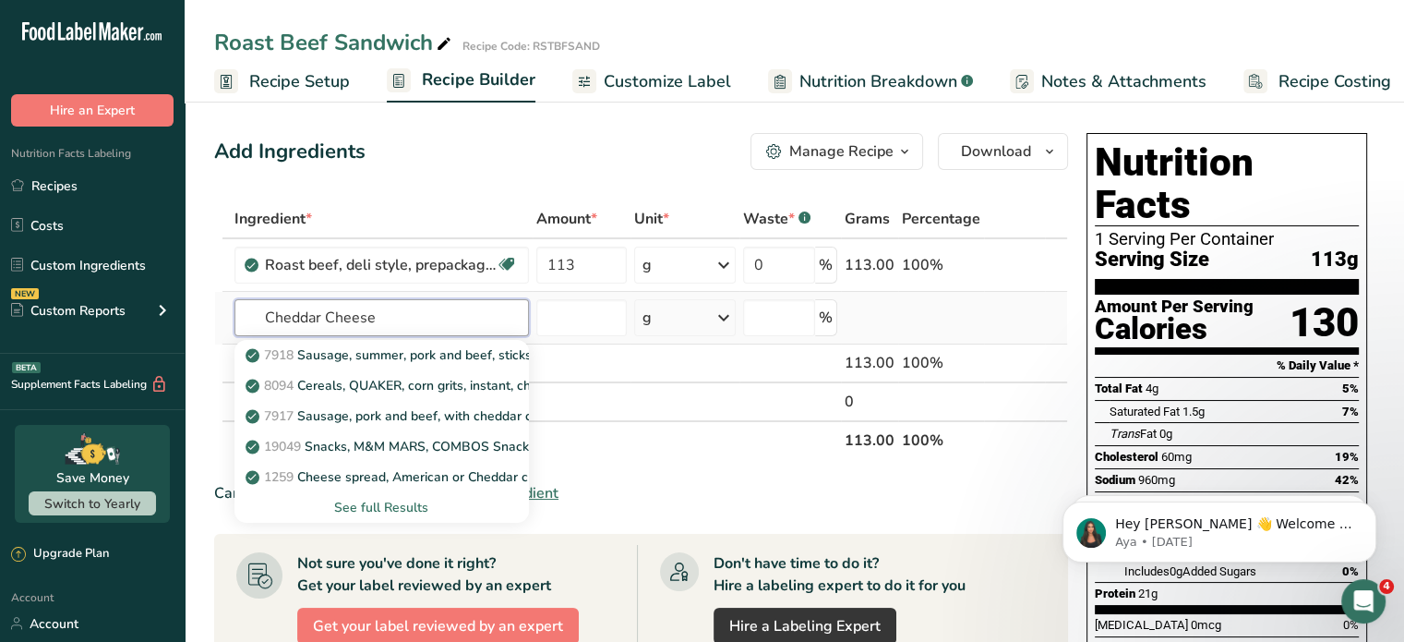
type input "Cheddar Cheese"
click at [397, 500] on div "See full Results" at bounding box center [381, 507] width 265 height 19
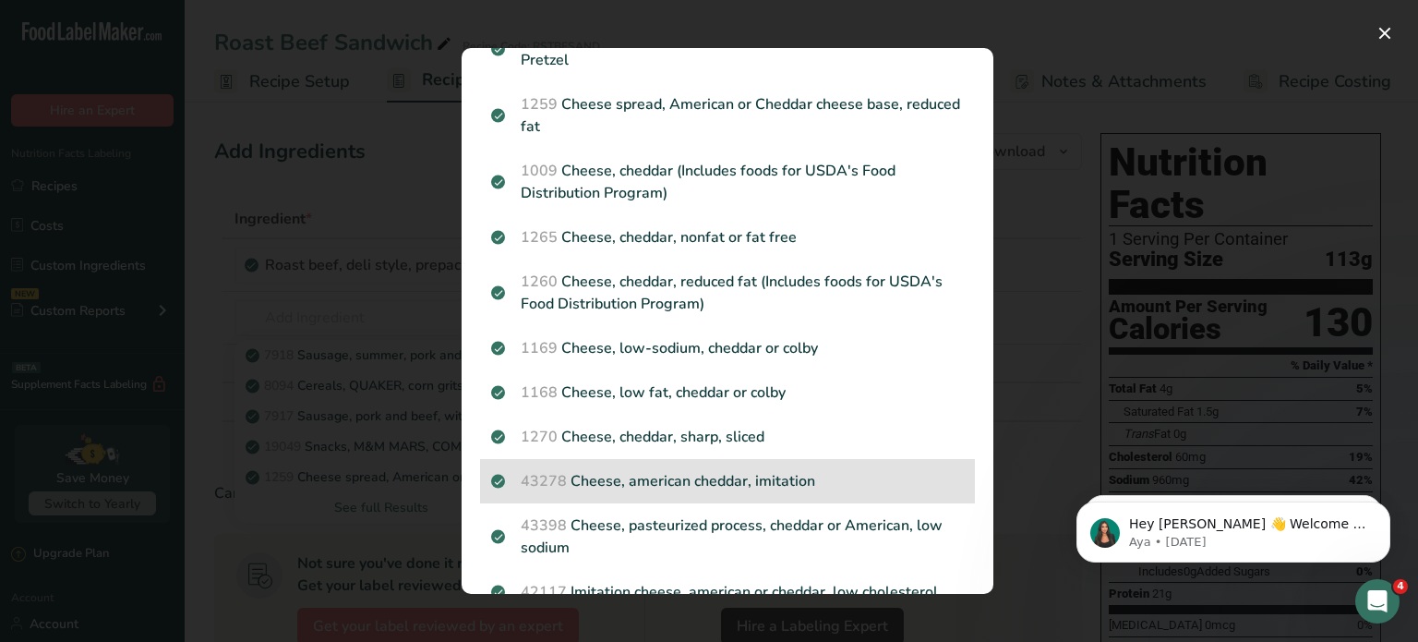
scroll to position [277, 0]
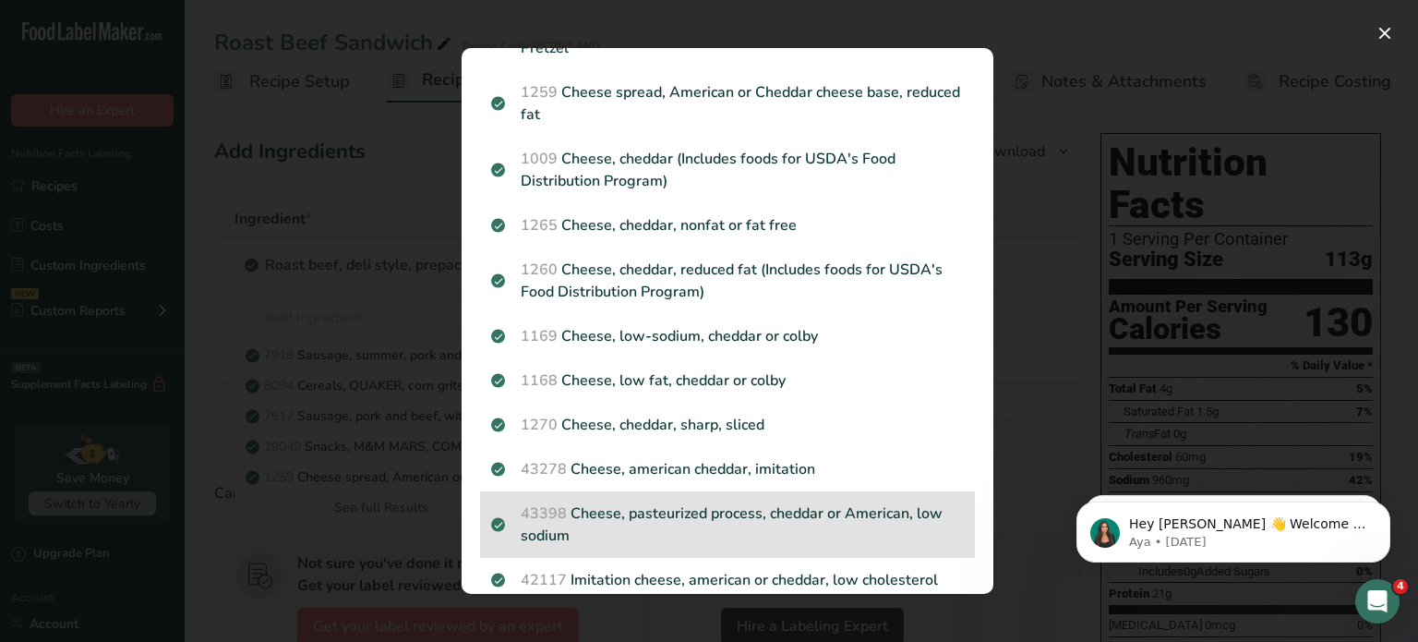
click at [642, 514] on p "43398 Cheese, pasteurized process, cheddar or American, low sodium" at bounding box center [727, 524] width 473 height 44
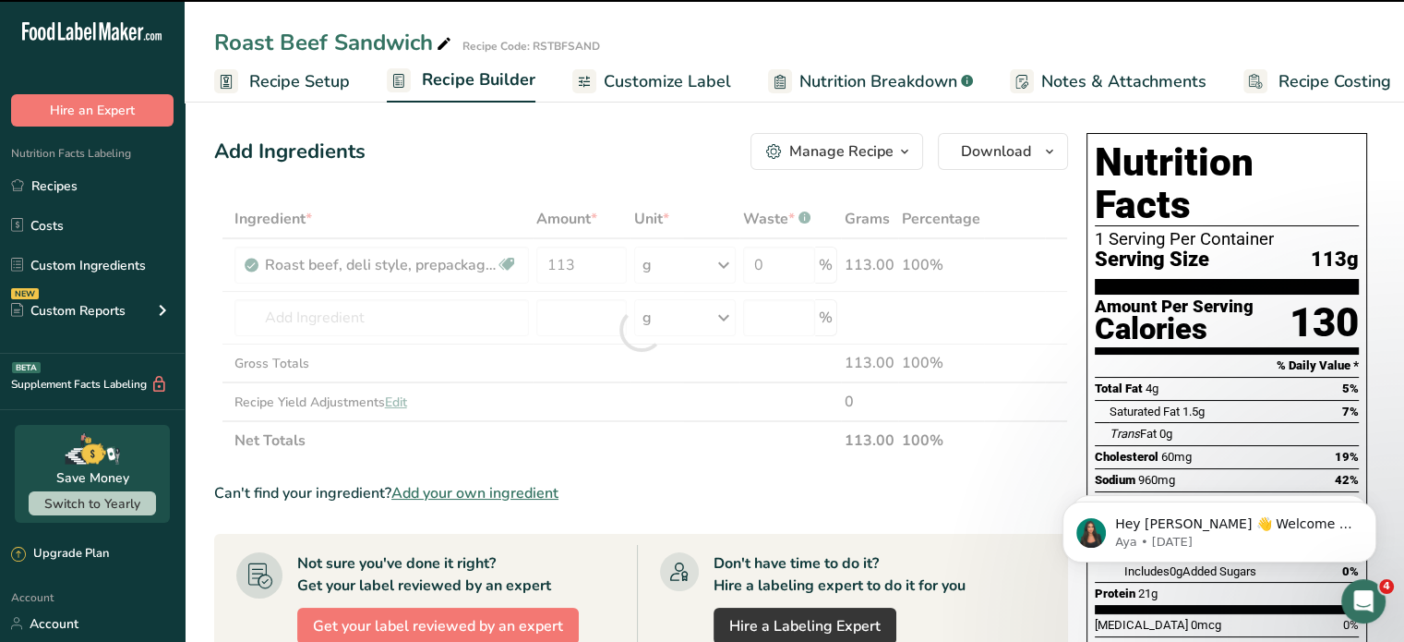
type input "0"
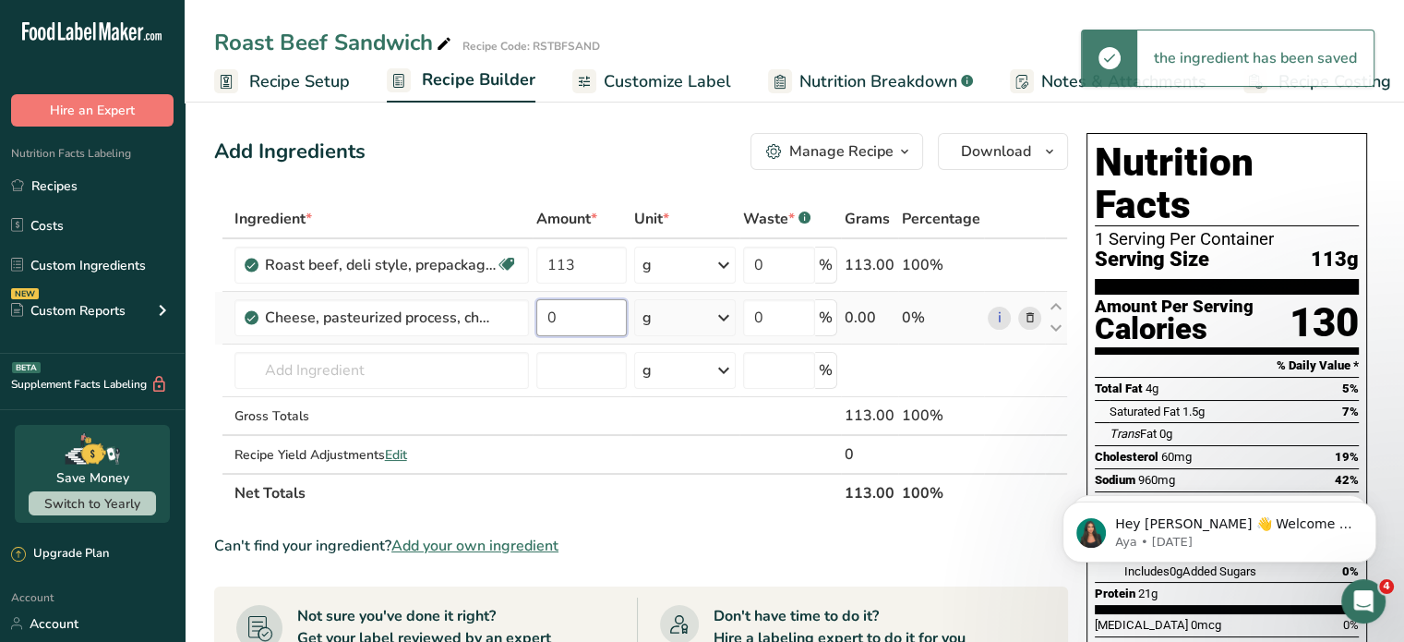
click at [567, 322] on input "0" at bounding box center [581, 317] width 90 height 37
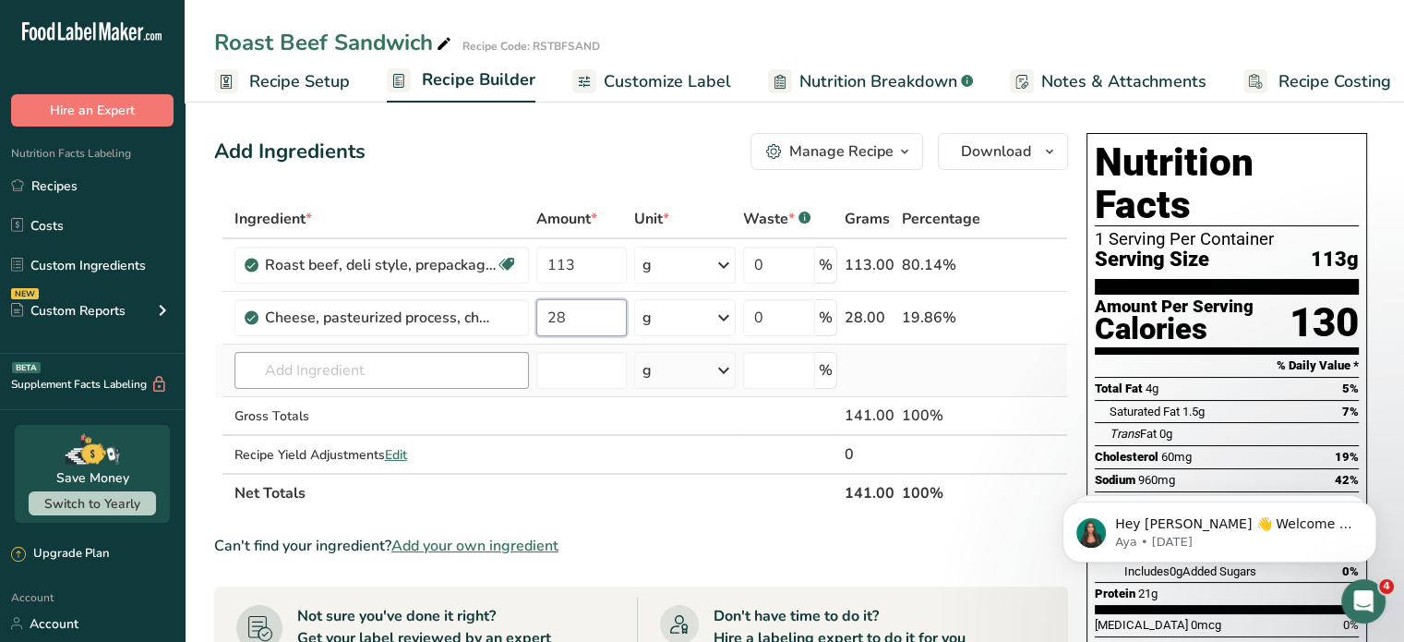
type input "28"
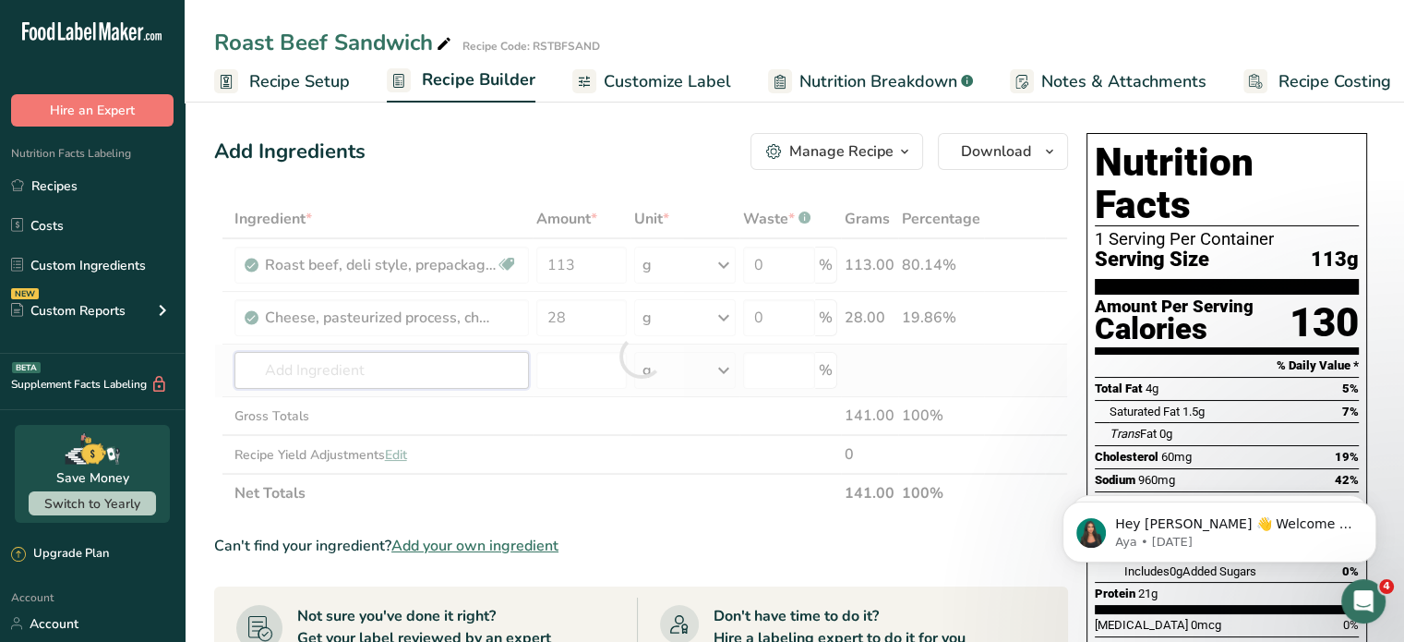
click at [493, 364] on div "Ingredient * Amount * Unit * Waste * .a-a{fill:#347362;}.b-a{fill:#fff;} Grams …" at bounding box center [641, 355] width 854 height 313
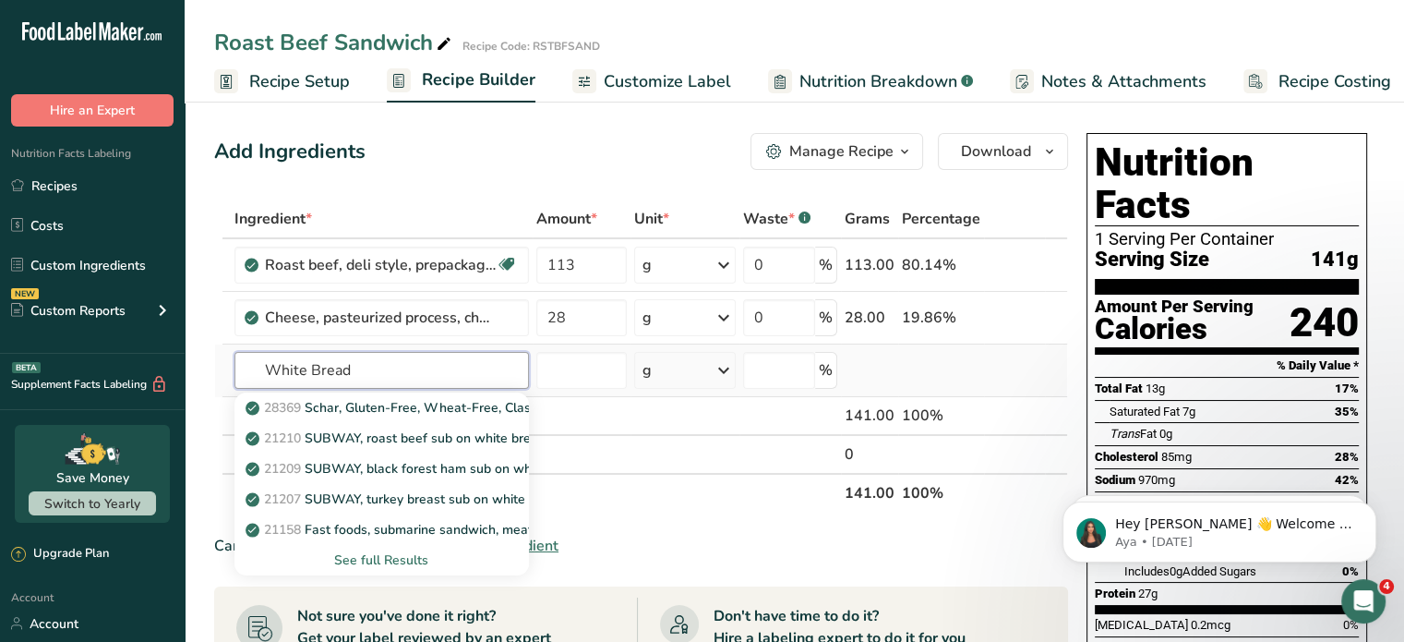
type input "White Bread"
click at [398, 560] on div "See full Results" at bounding box center [381, 559] width 265 height 19
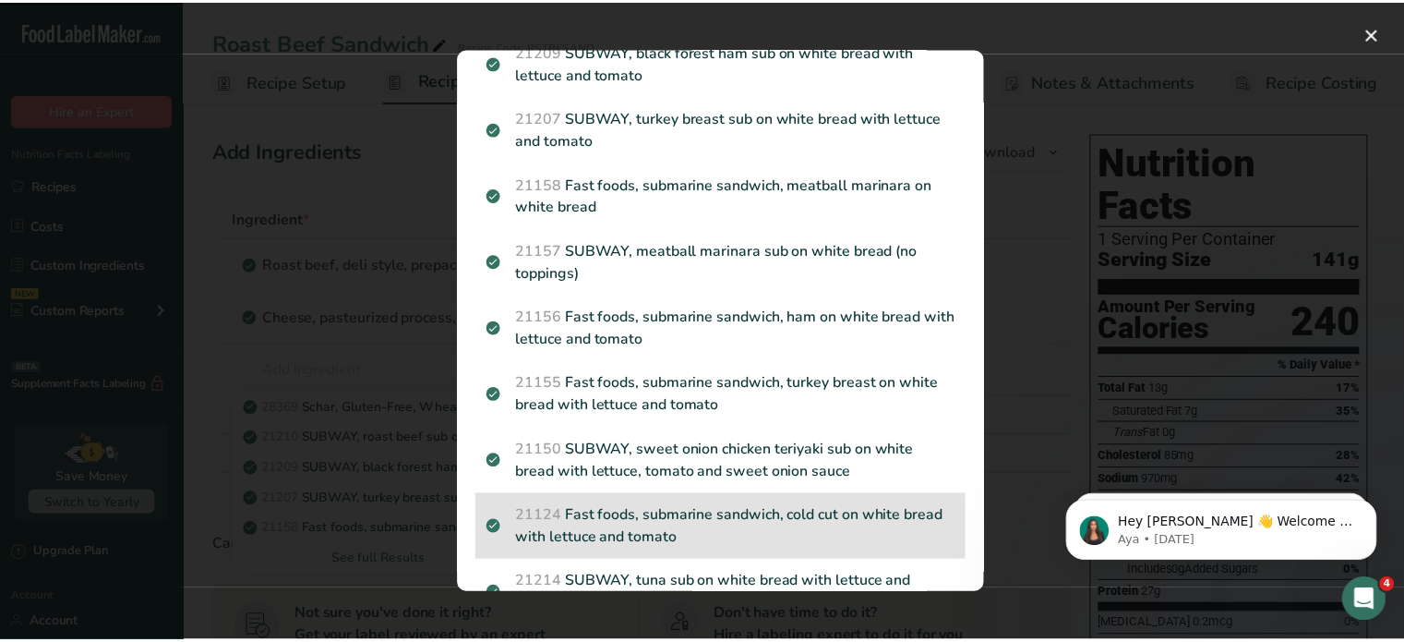
scroll to position [0, 0]
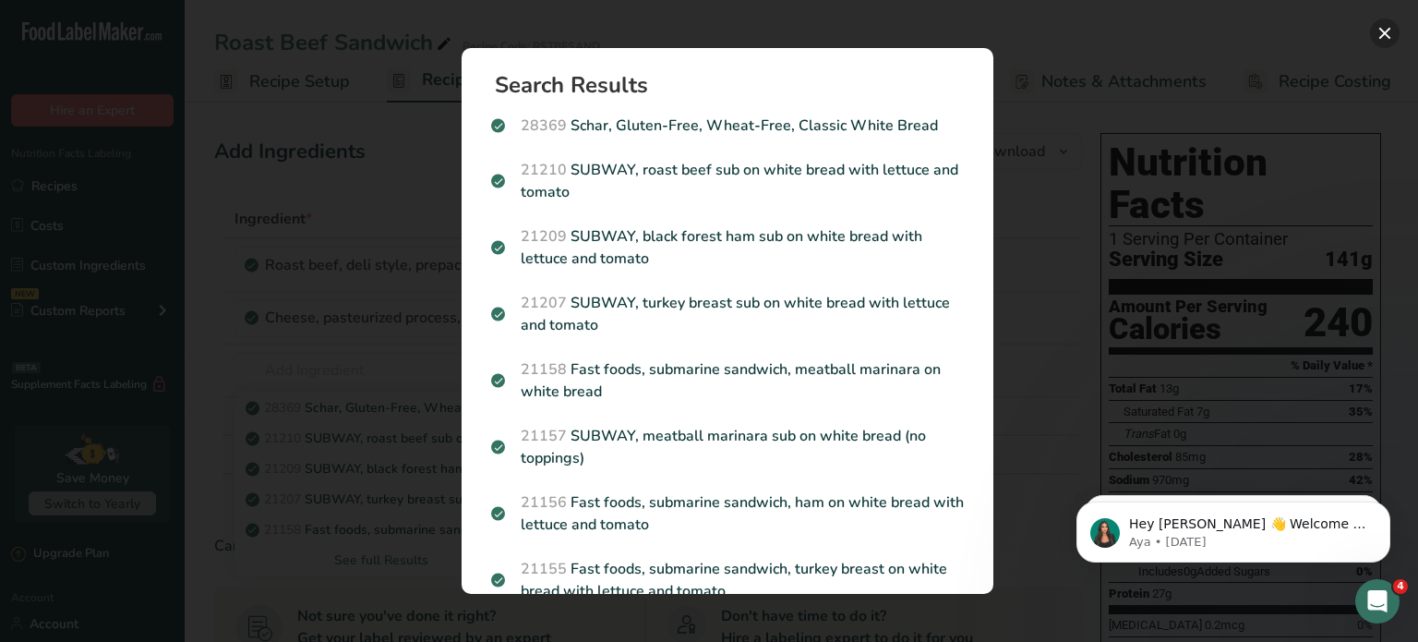
click at [1378, 25] on button "Search results modal" at bounding box center [1385, 33] width 30 height 30
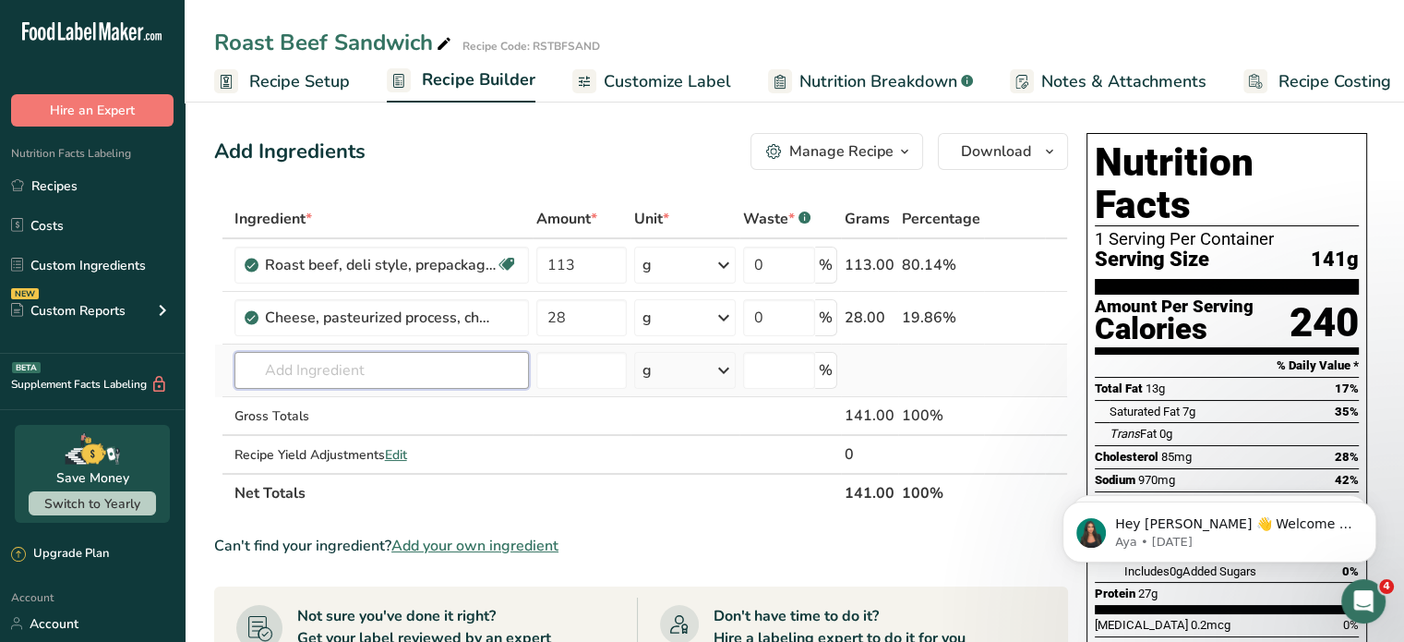
click at [399, 362] on input "text" at bounding box center [382, 370] width 295 height 37
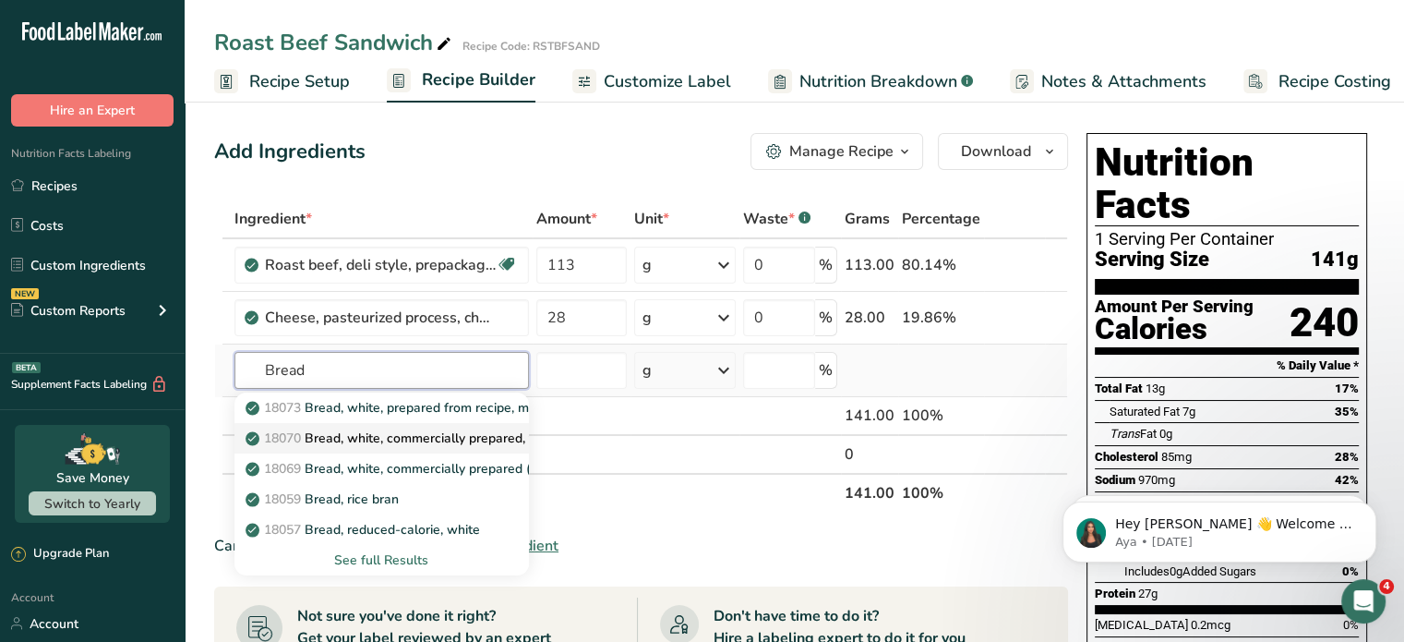
type input "Bread"
click at [446, 429] on p "18070 Bread, white, commercially prepared, toasted" at bounding box center [411, 437] width 325 height 19
type input "Bread, white, commercially prepared, toasted"
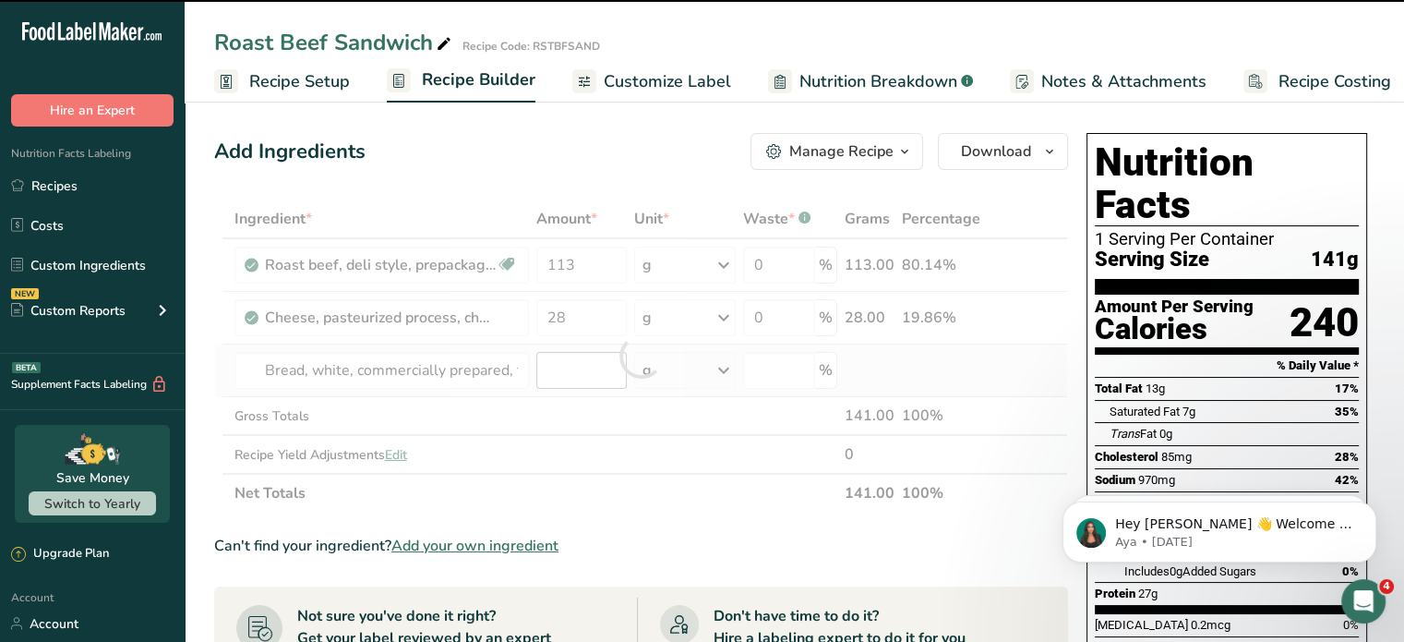
type input "0"
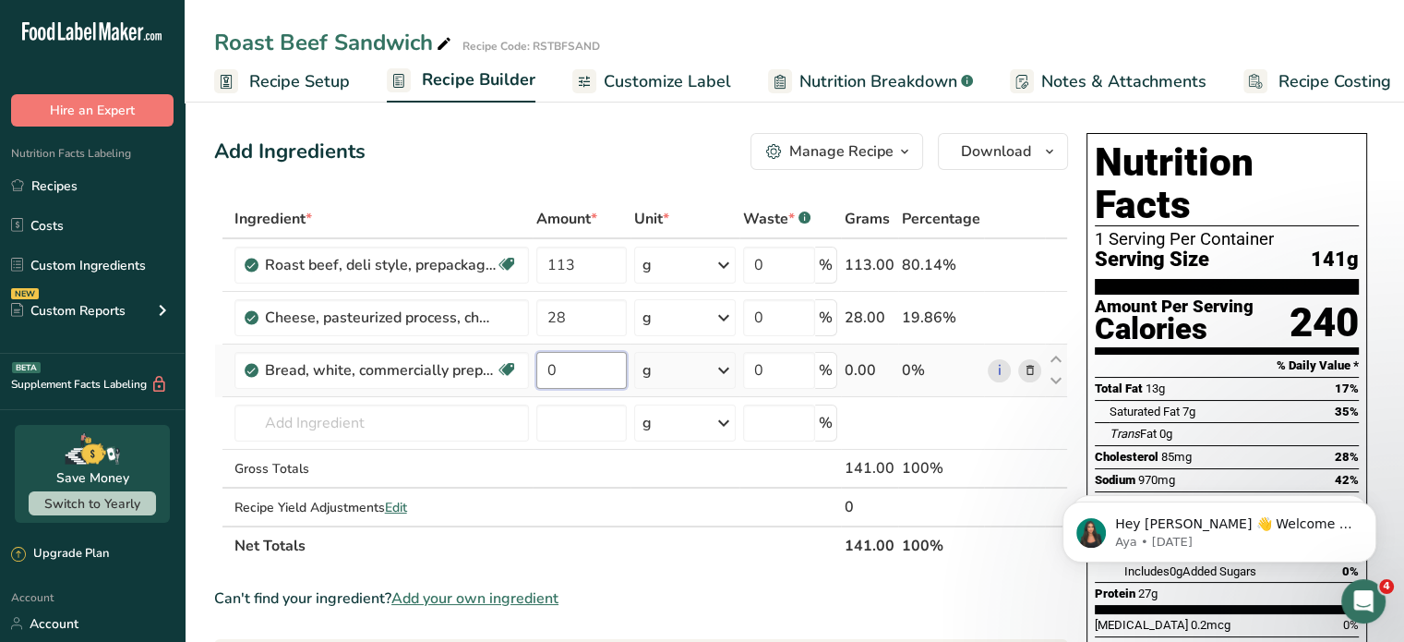
click at [566, 371] on input "0" at bounding box center [581, 370] width 90 height 37
type input "60"
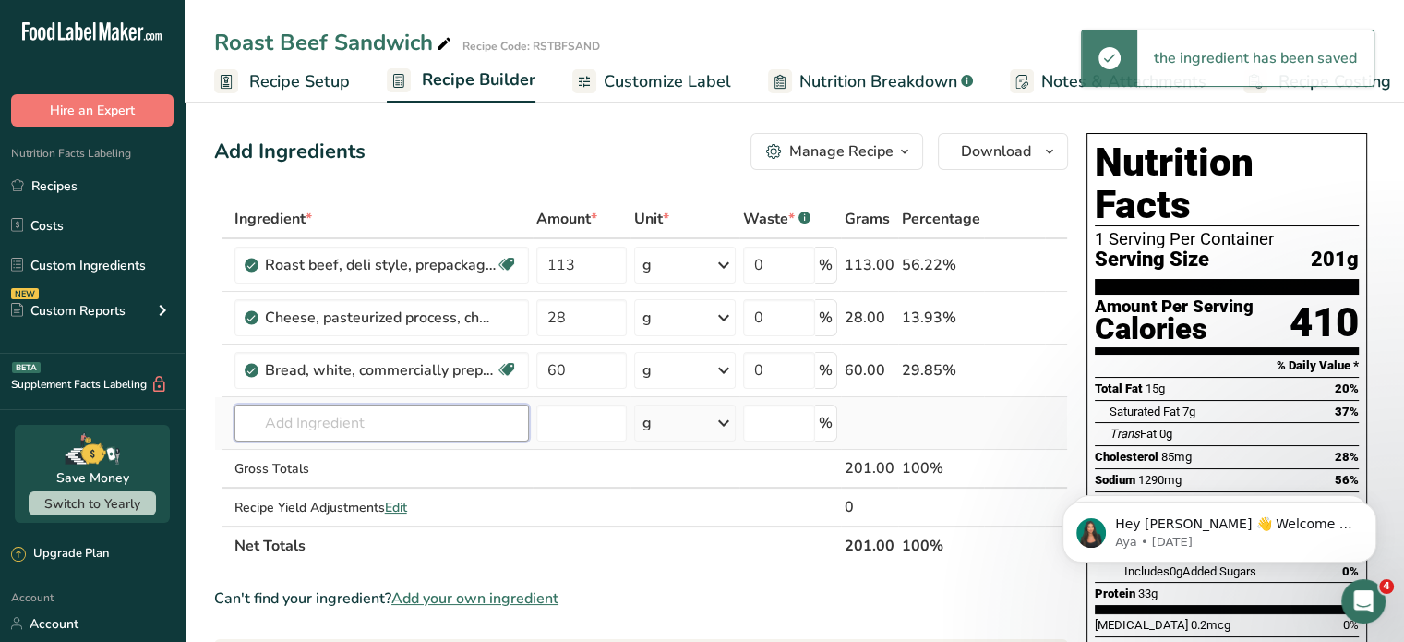
click at [421, 422] on input "text" at bounding box center [382, 422] width 295 height 37
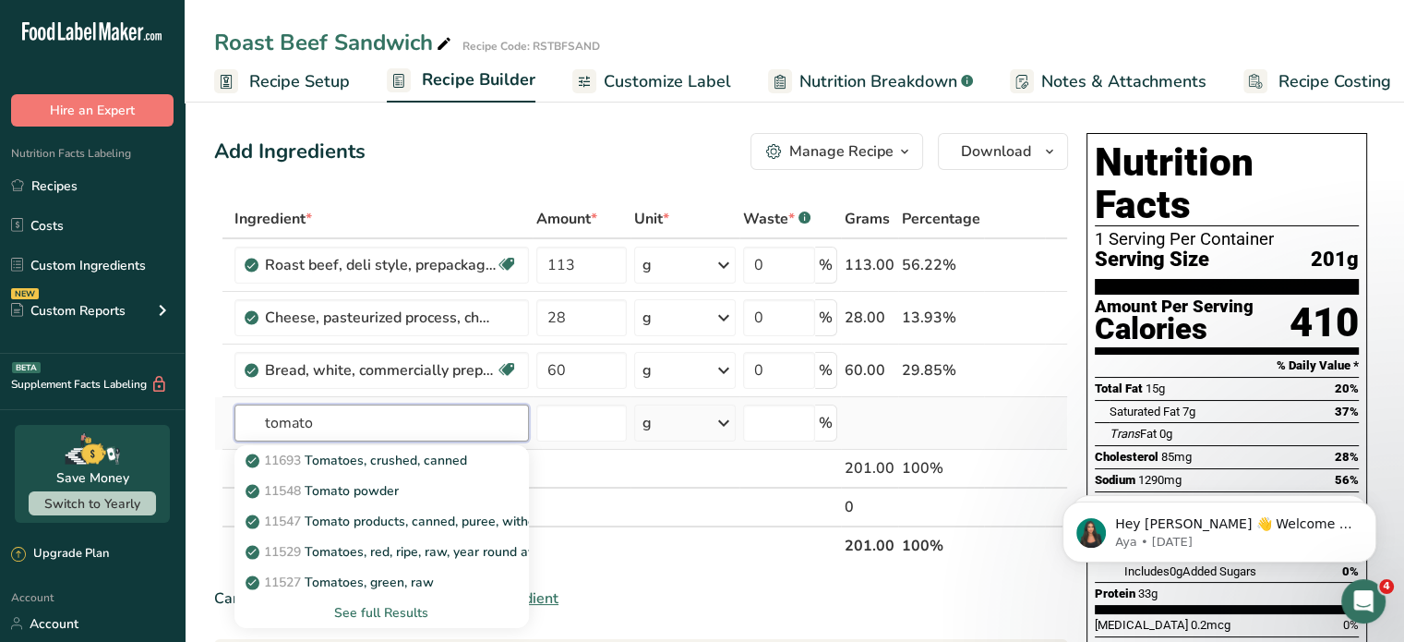
type input "tomato"
click at [403, 612] on div "See full Results" at bounding box center [381, 612] width 265 height 19
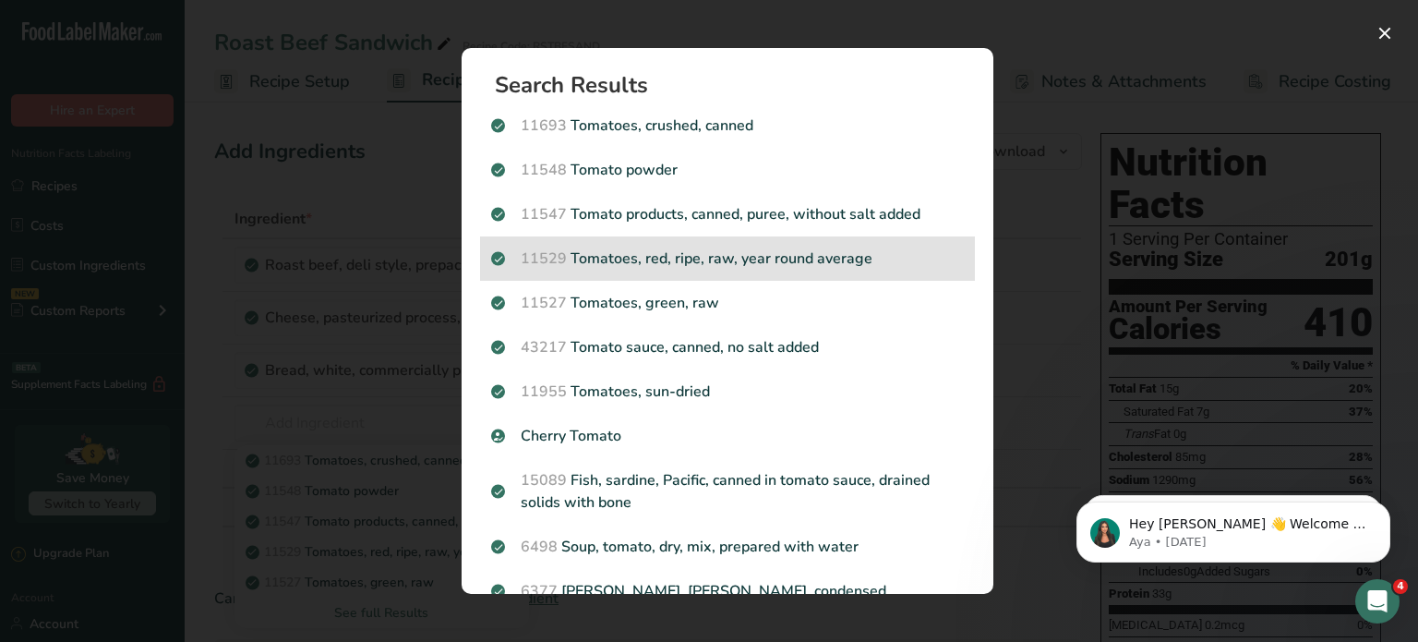
click at [639, 261] on p "11529 Tomatoes, red, ripe, raw, year round average" at bounding box center [727, 258] width 473 height 22
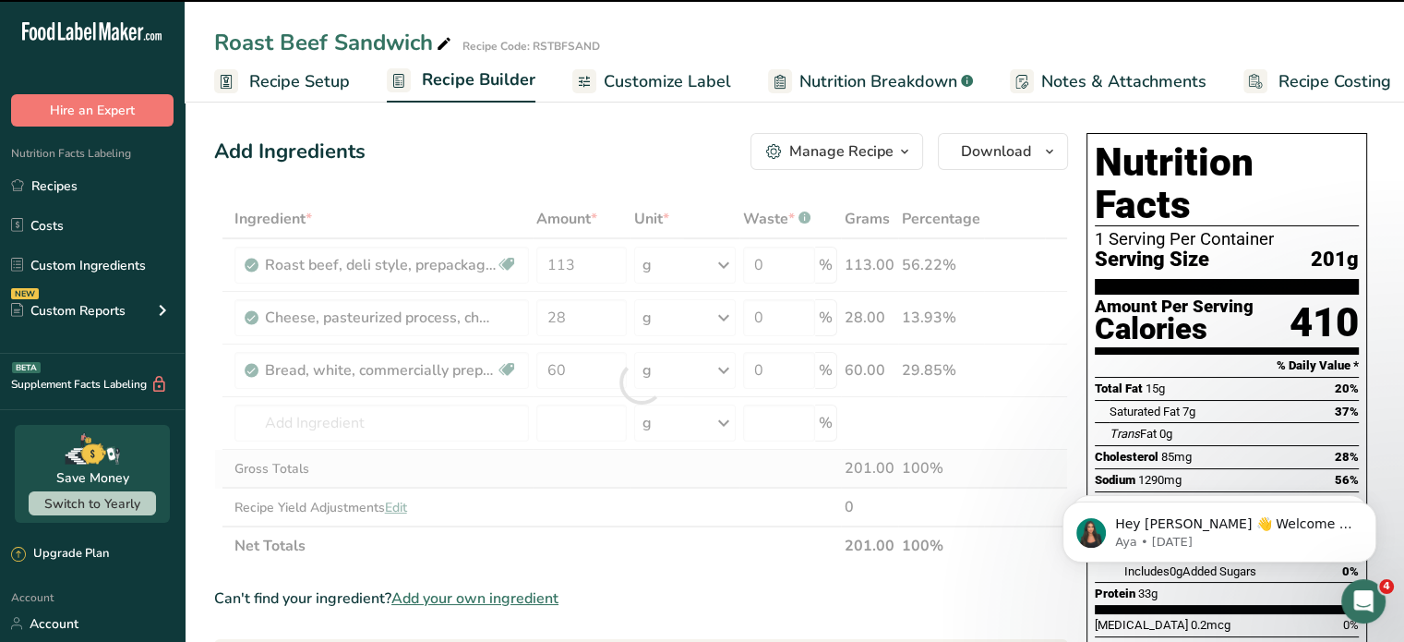
type input "0"
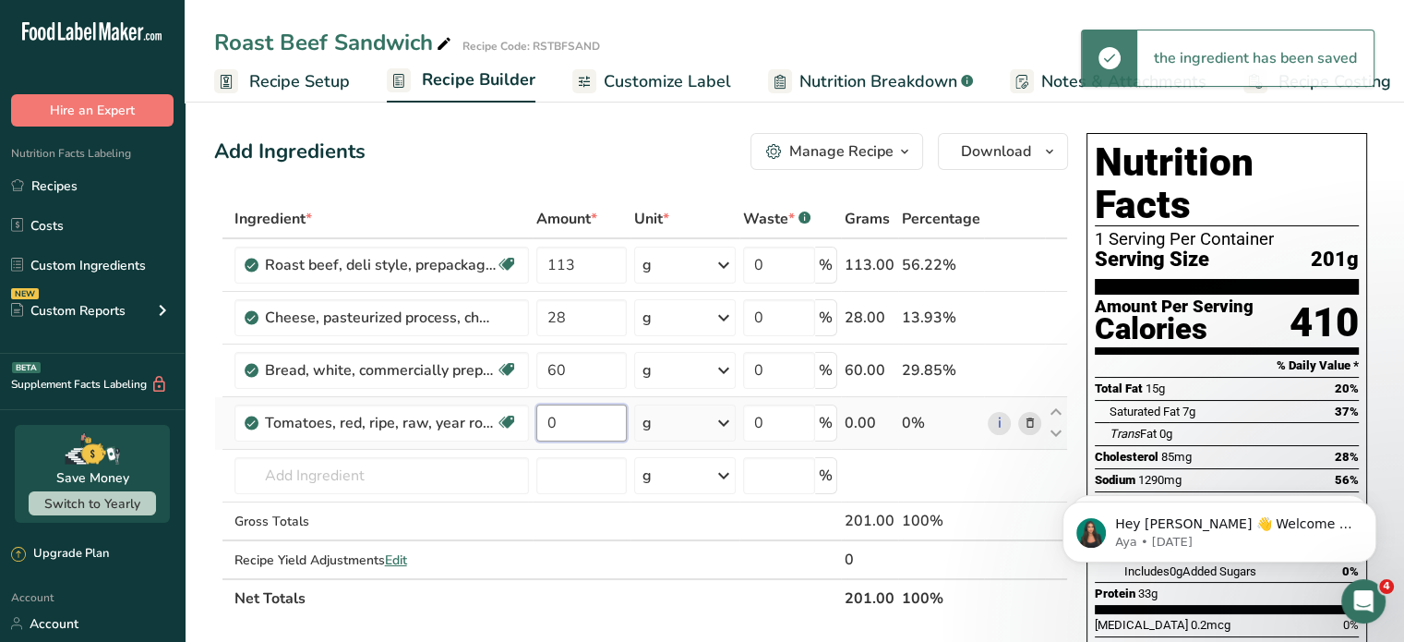
click at [569, 424] on input "0" at bounding box center [581, 422] width 90 height 37
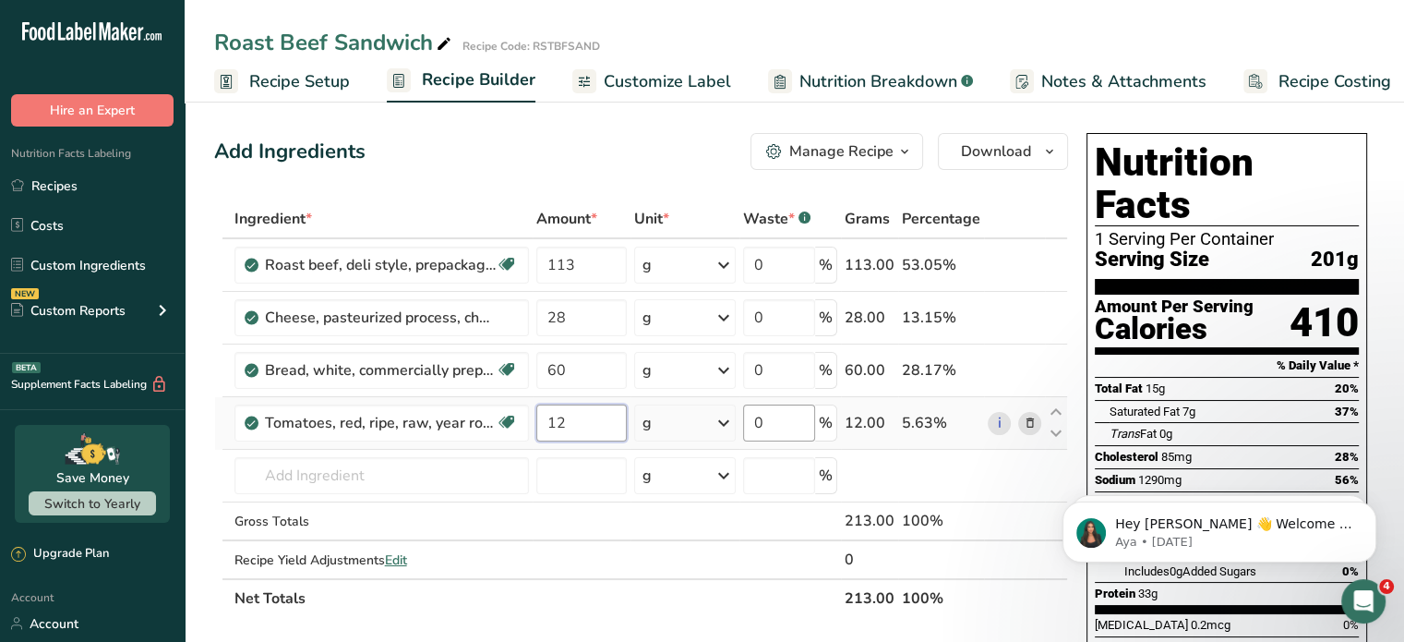
type input "12"
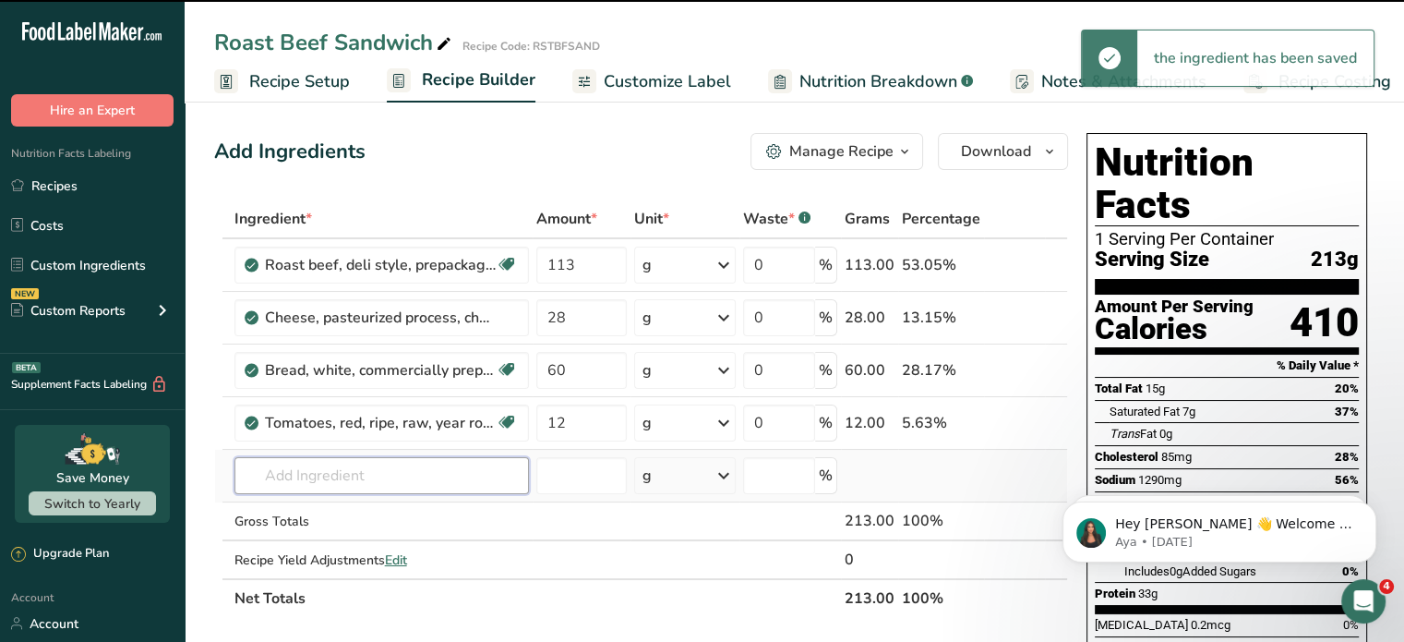
click at [448, 472] on input "text" at bounding box center [382, 475] width 295 height 37
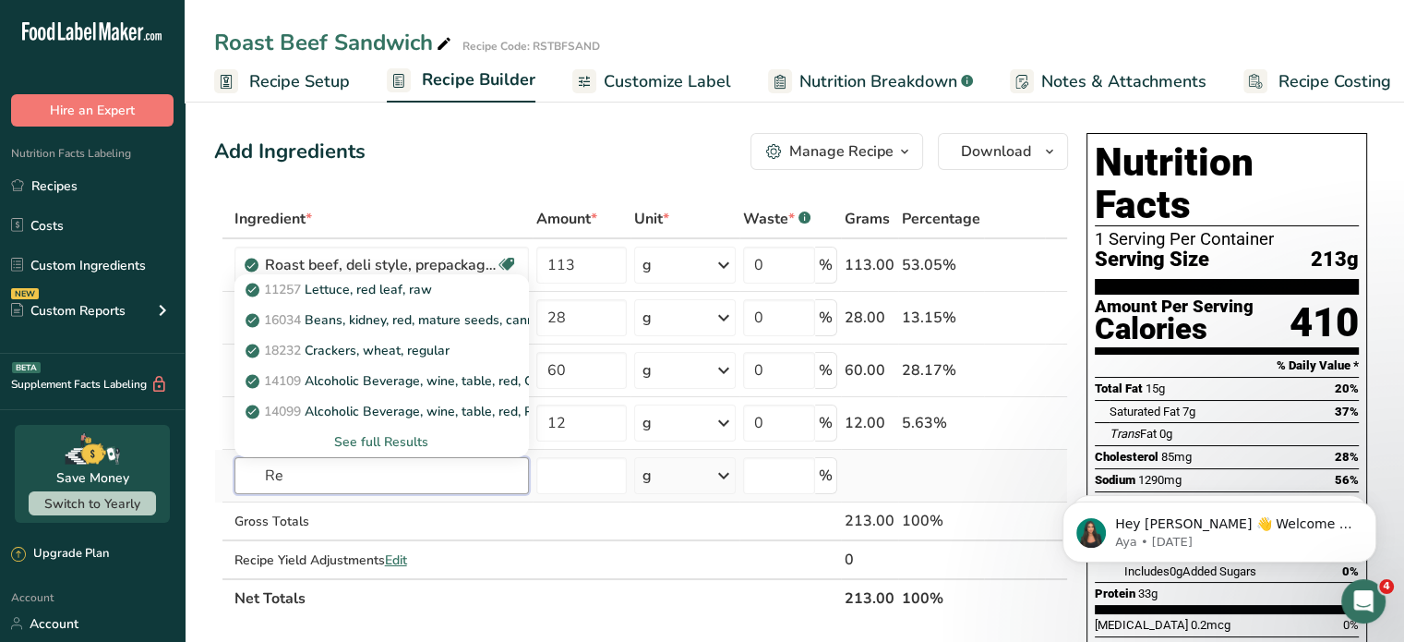
type input "R"
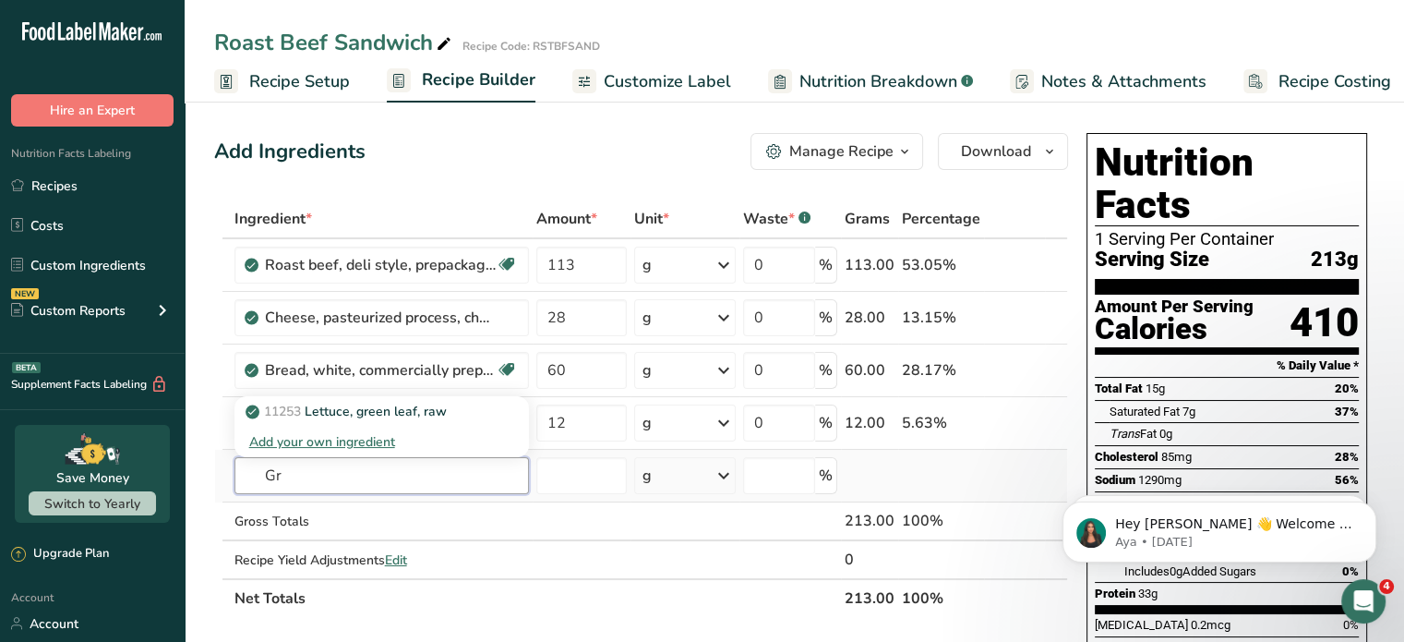
type input "G"
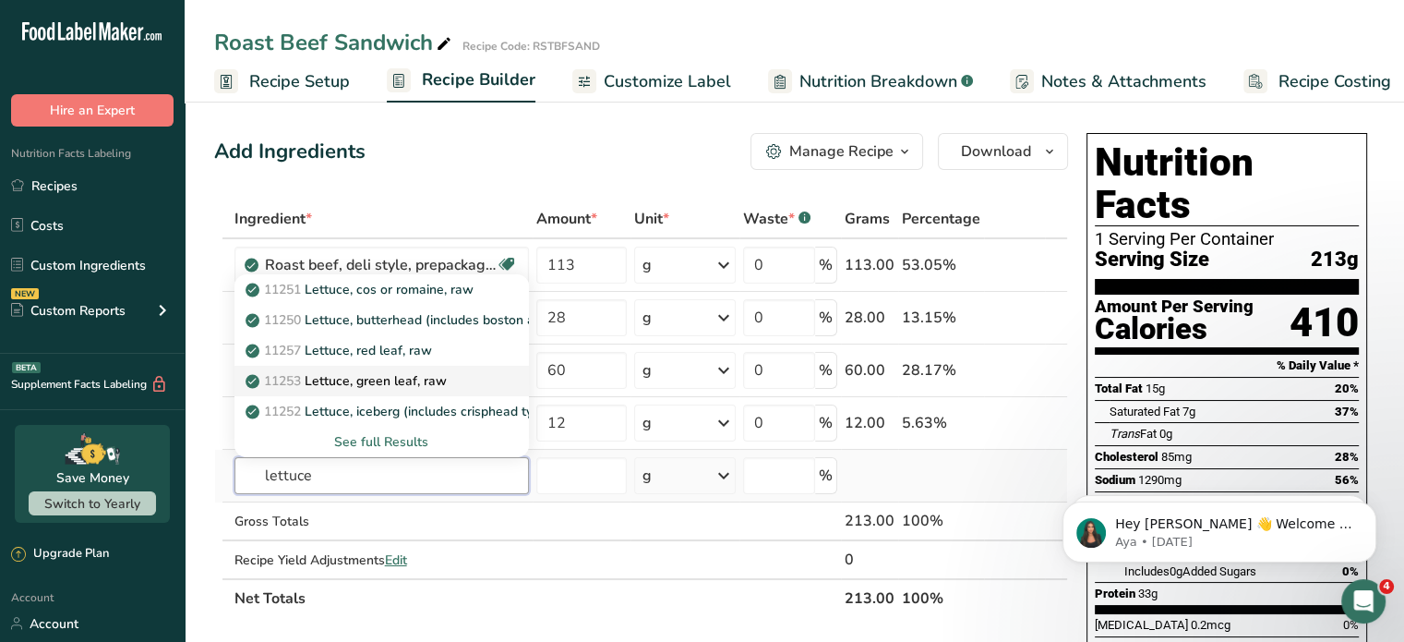
type input "lettuce"
click at [410, 372] on p "11253 Lettuce, green leaf, raw" at bounding box center [348, 380] width 198 height 19
type input "Lettuce, green leaf, raw"
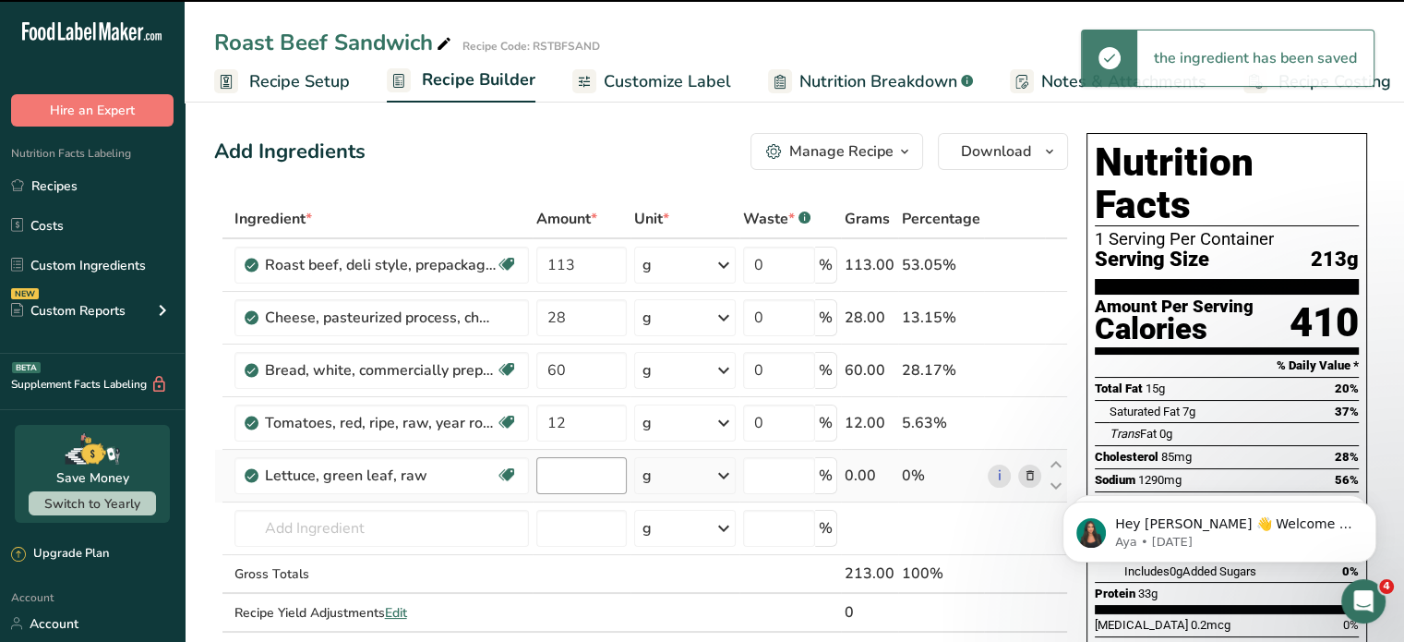
type input "0"
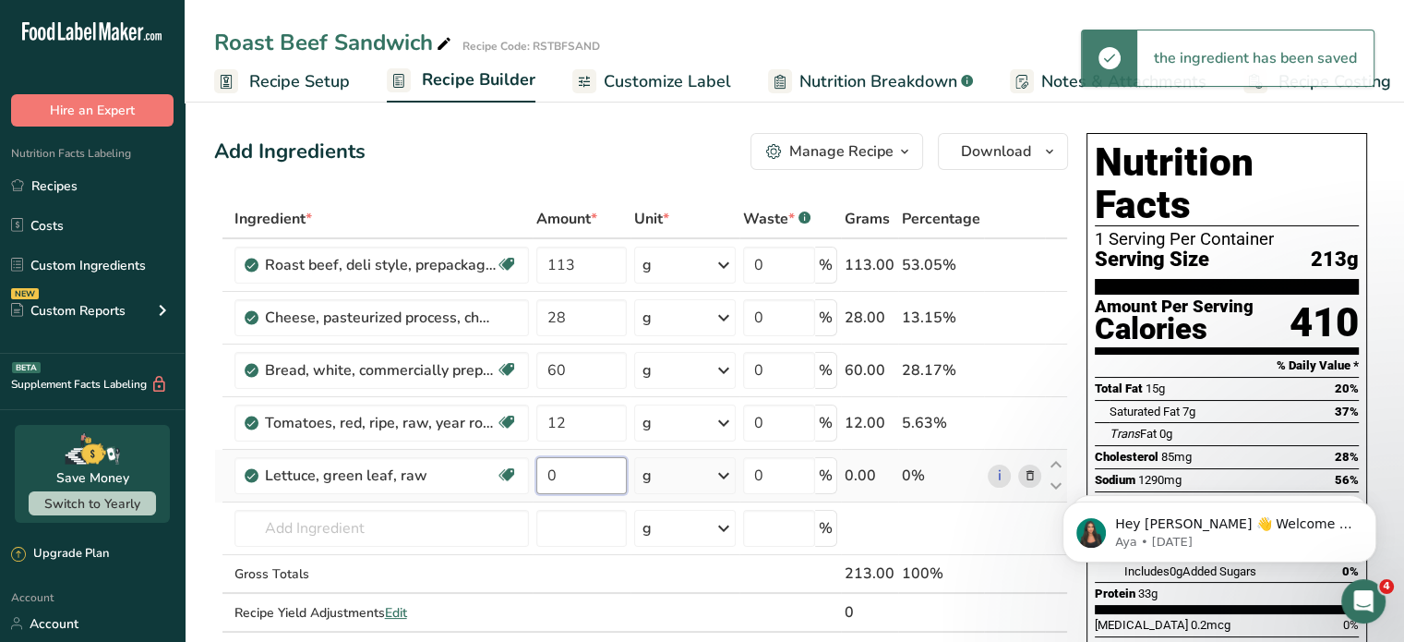
click at [562, 476] on input "0" at bounding box center [581, 475] width 90 height 37
type input "5"
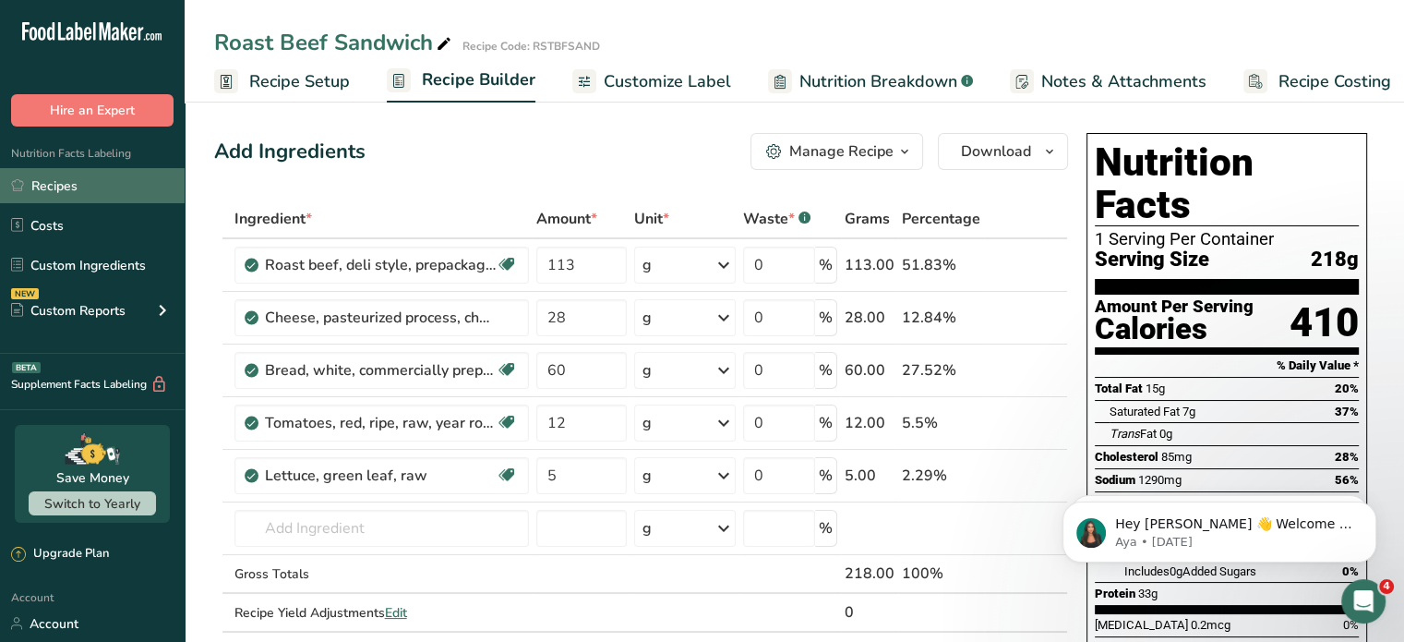
click at [51, 189] on link "Recipes" at bounding box center [92, 185] width 185 height 35
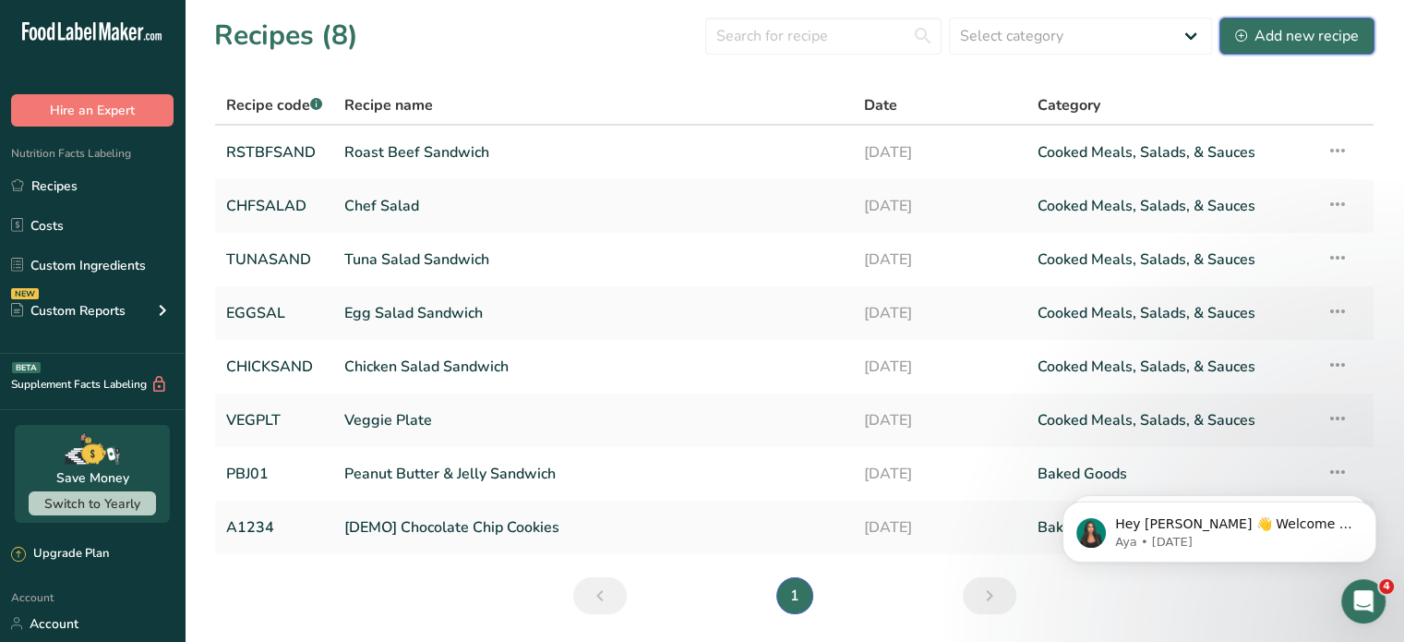
click at [1293, 32] on div "Add new recipe" at bounding box center [1297, 36] width 124 height 22
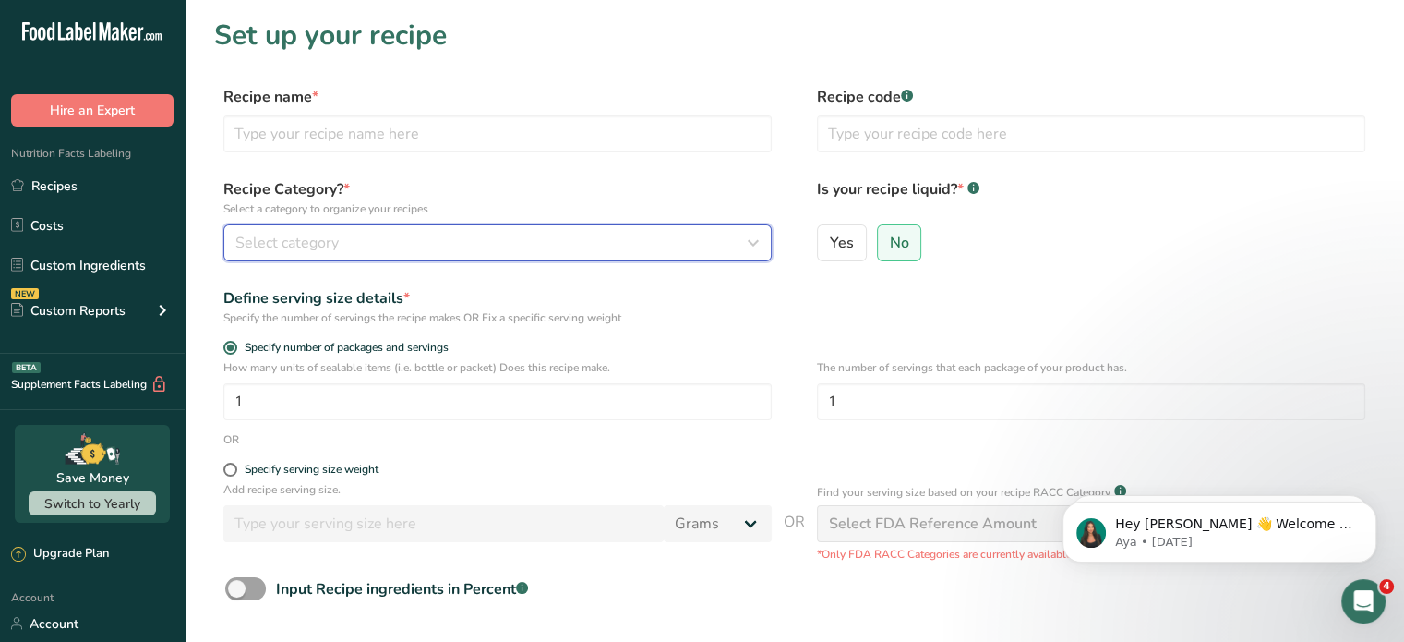
click at [459, 253] on div "Select category" at bounding box center [491, 243] width 513 height 22
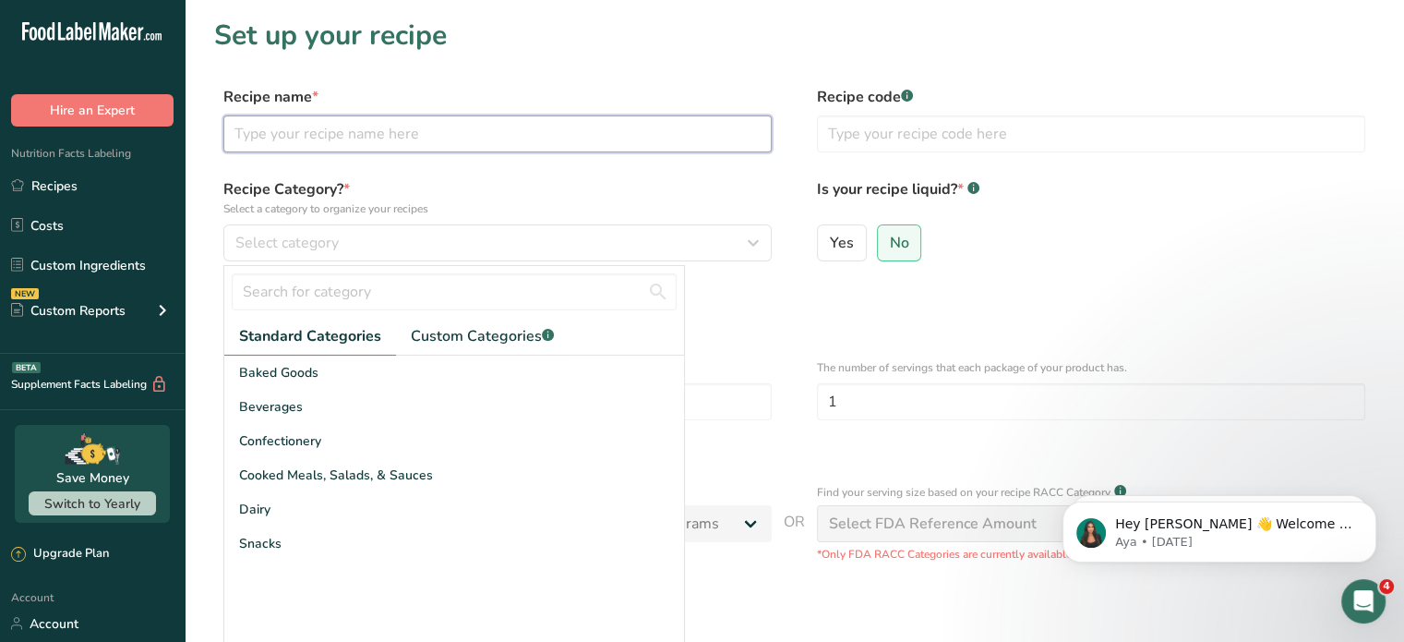
click at [421, 127] on input "text" at bounding box center [497, 133] width 548 height 37
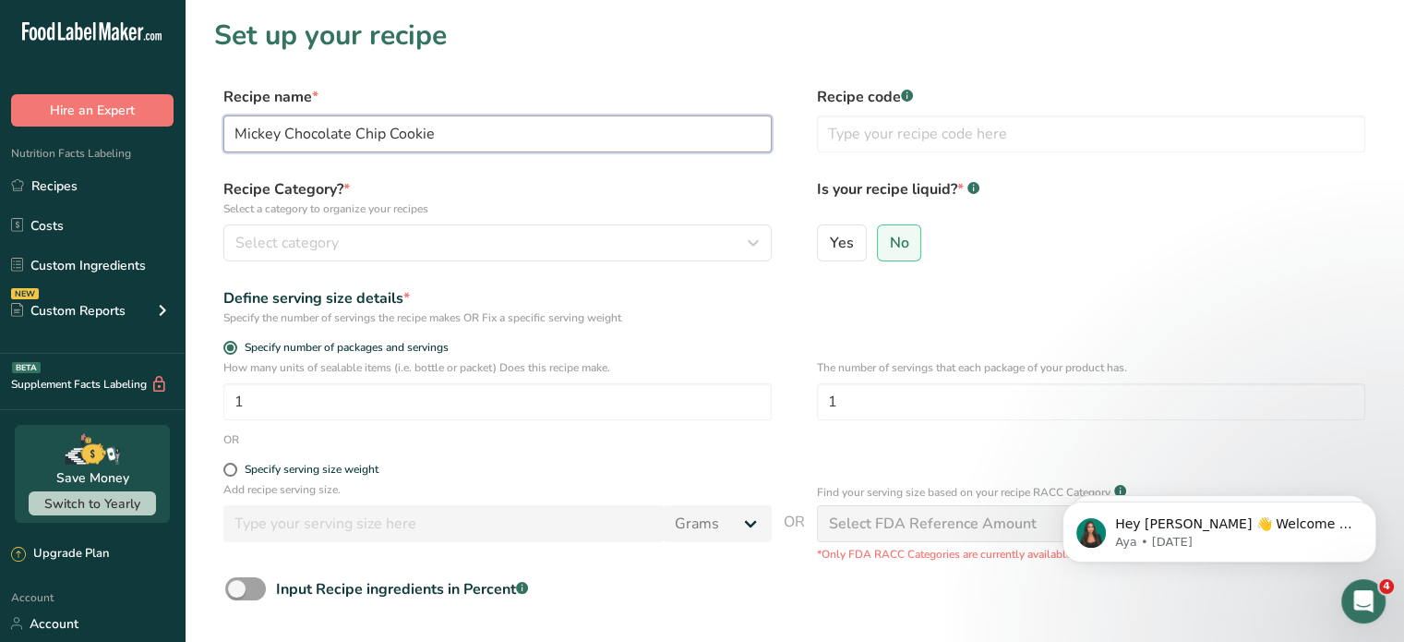
type input "Mickey Chocolate Chip Cookie"
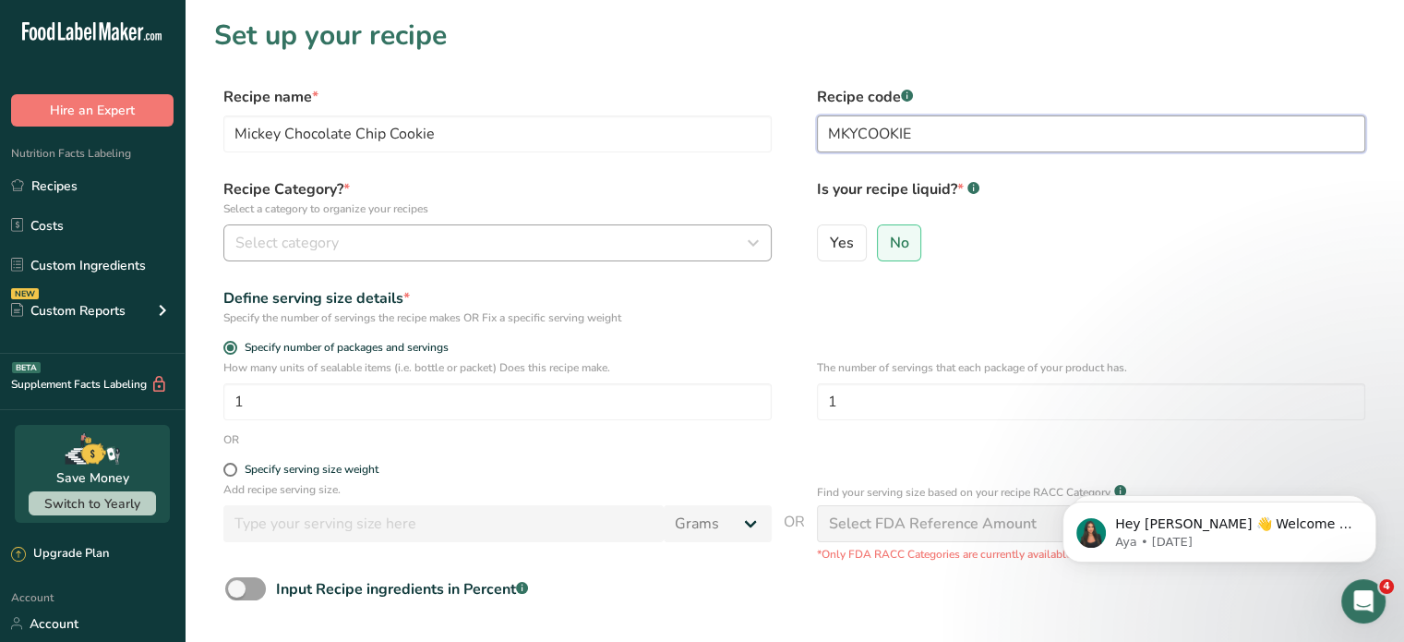
type input "MKYCOOKIE"
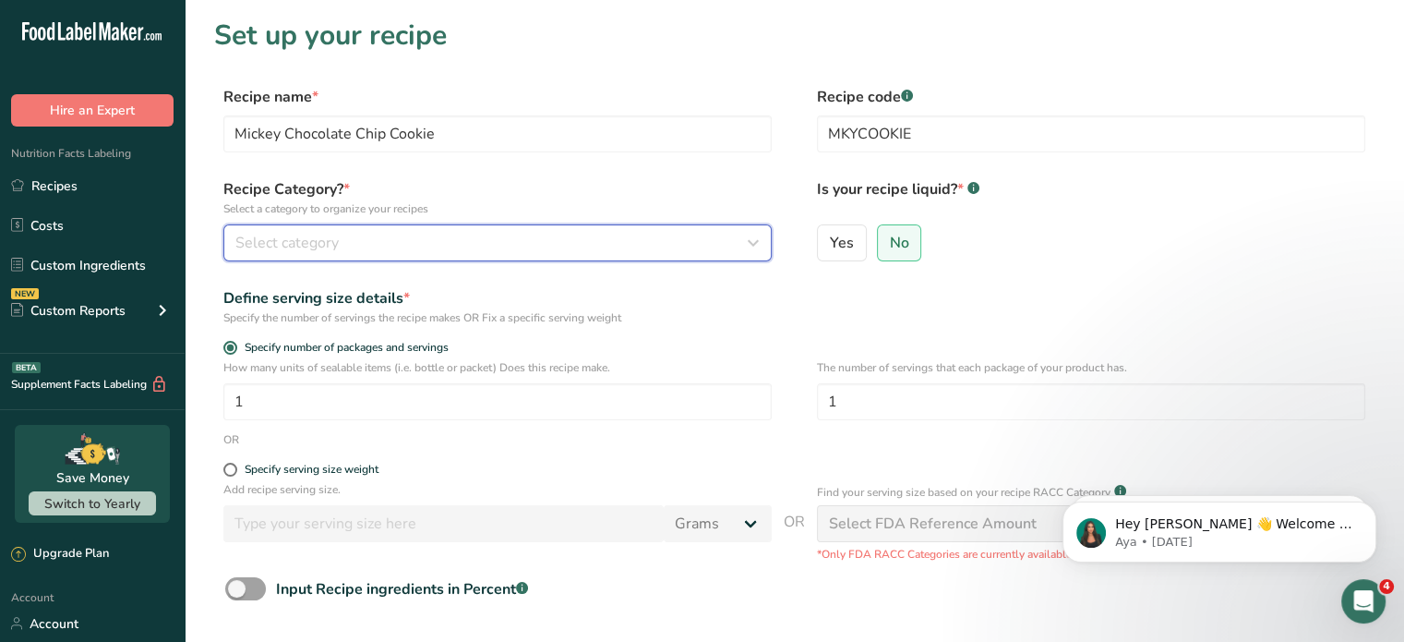
click at [470, 238] on div "Select category" at bounding box center [491, 243] width 513 height 22
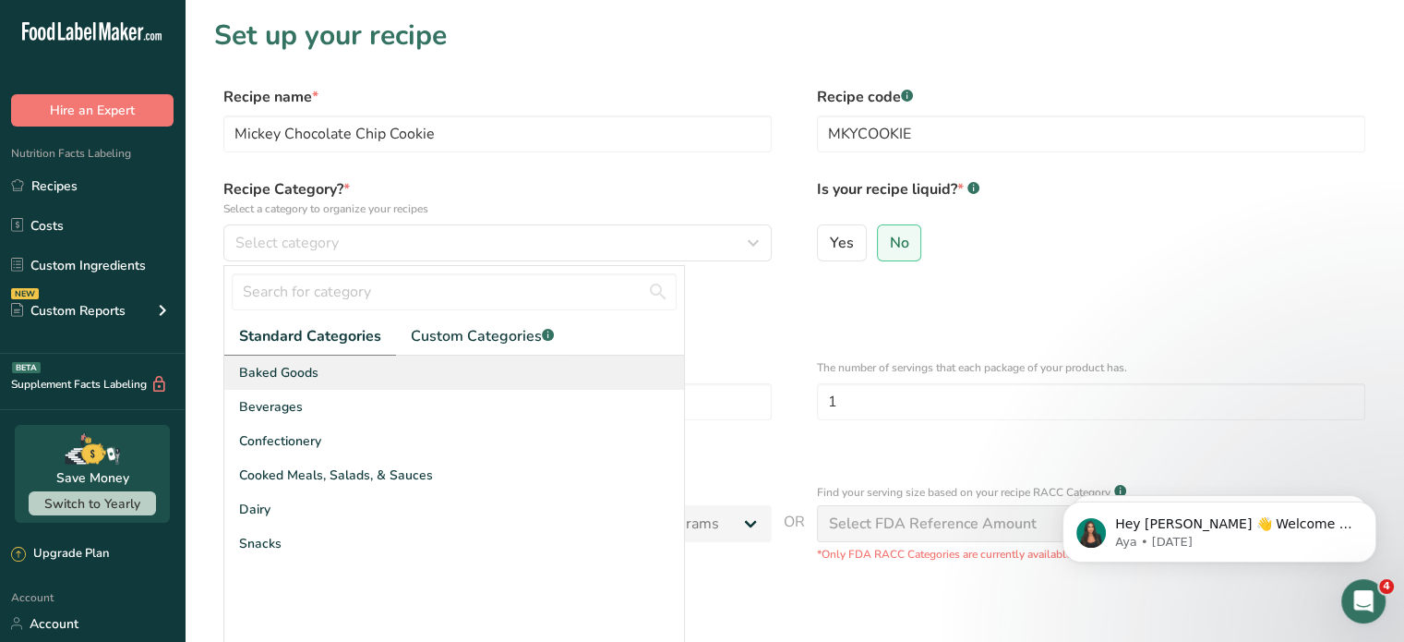
click at [295, 366] on span "Baked Goods" at bounding box center [278, 372] width 79 height 19
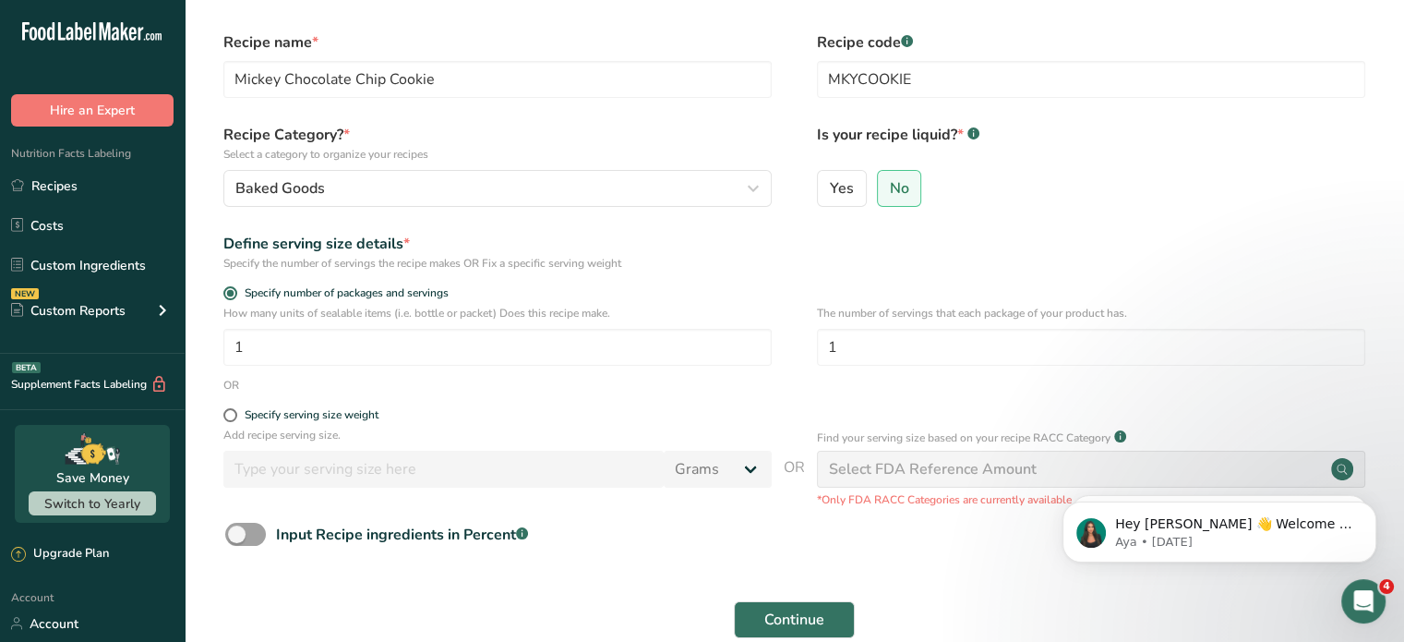
scroll to position [185, 0]
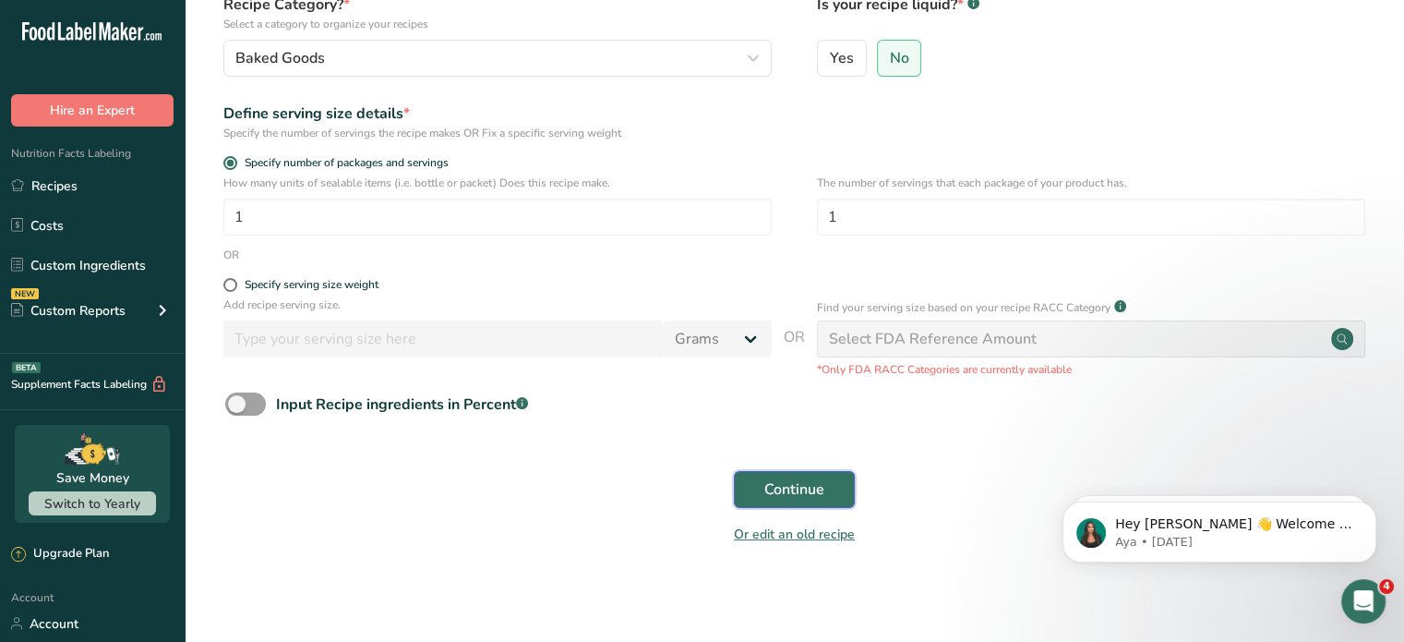
click at [786, 494] on span "Continue" at bounding box center [795, 489] width 60 height 22
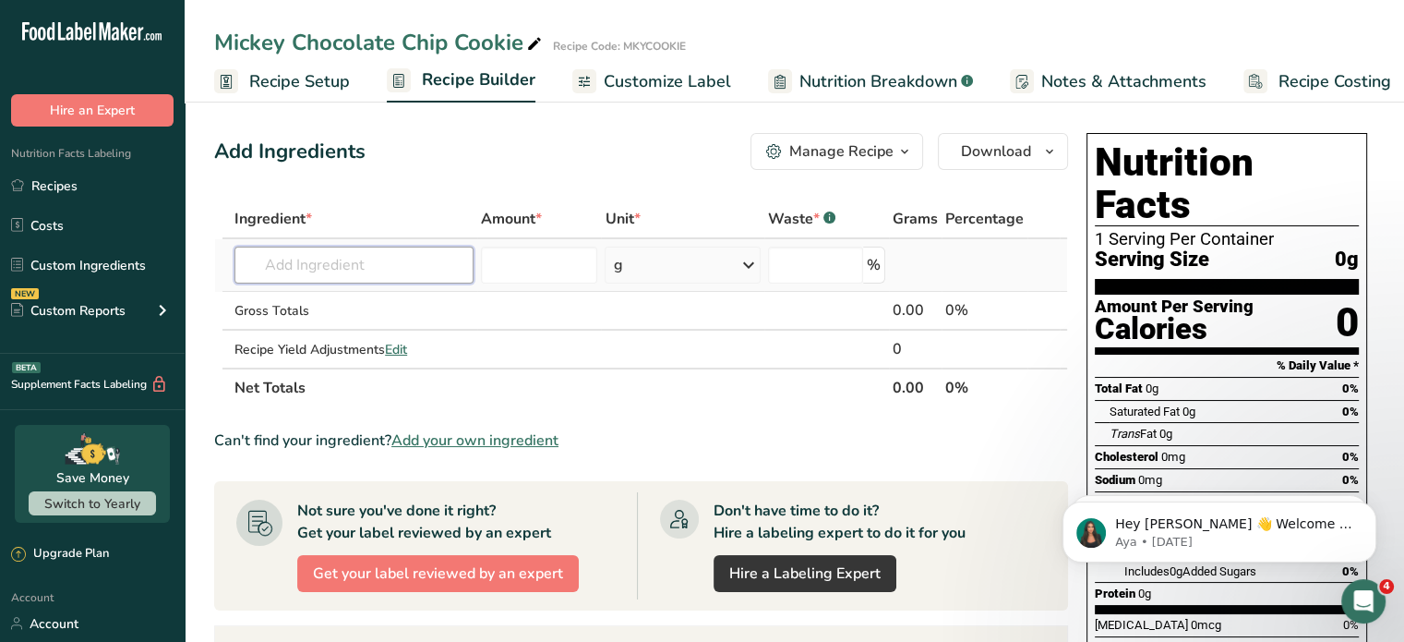
click at [375, 269] on input "text" at bounding box center [354, 265] width 239 height 37
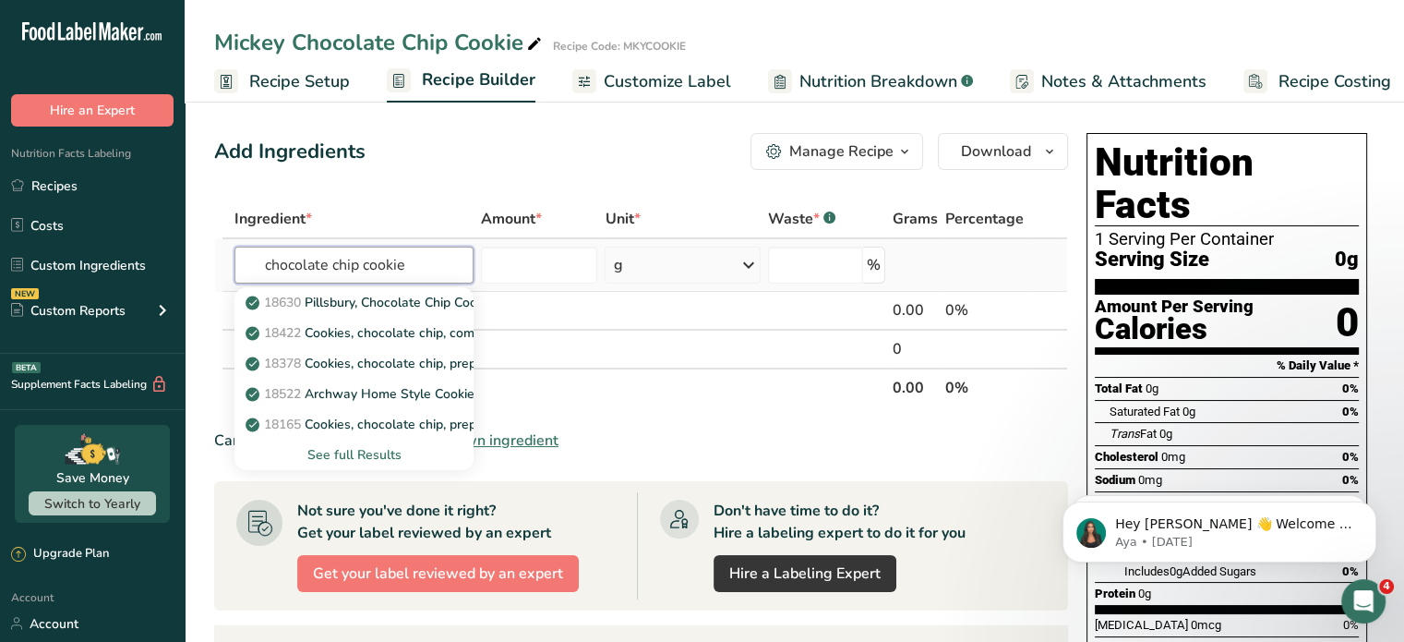
type input "chocolate chip cookie"
click at [345, 447] on div "See full Results" at bounding box center [354, 454] width 210 height 19
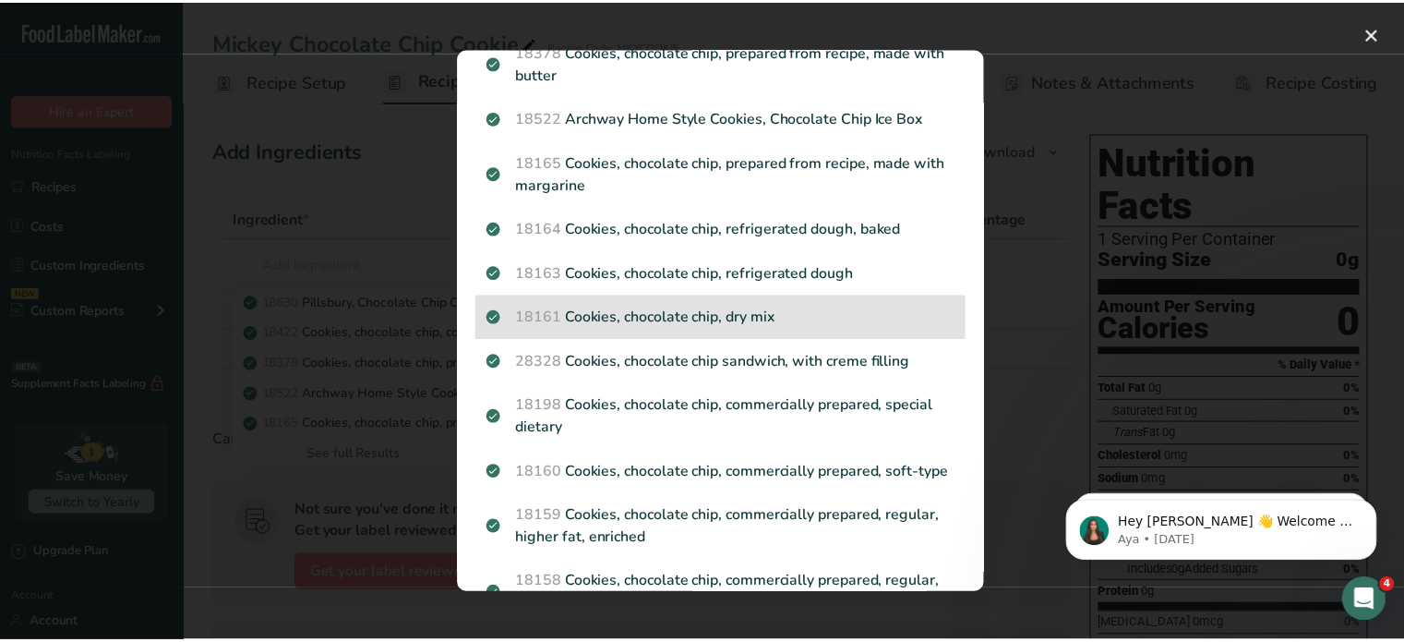
scroll to position [92, 0]
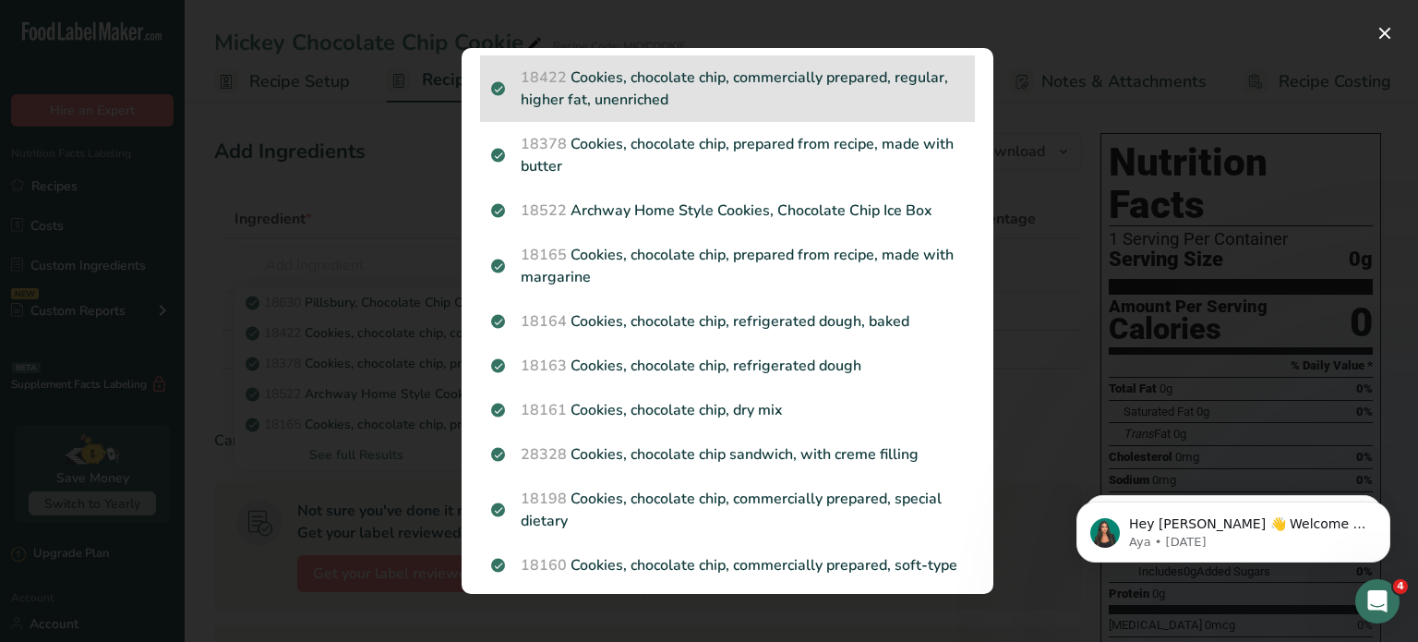
click at [716, 76] on p "18422 Cookies, chocolate chip, commercially prepared, regular, higher fat, unen…" at bounding box center [727, 88] width 473 height 44
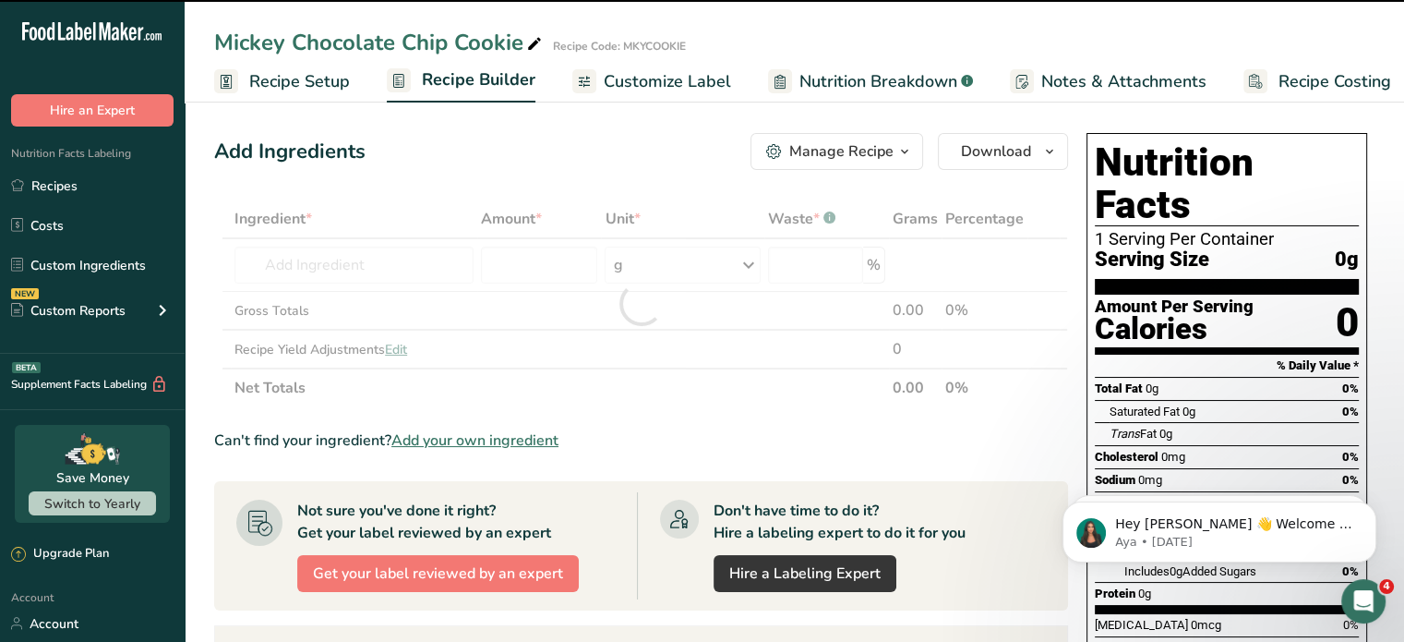
type input "0"
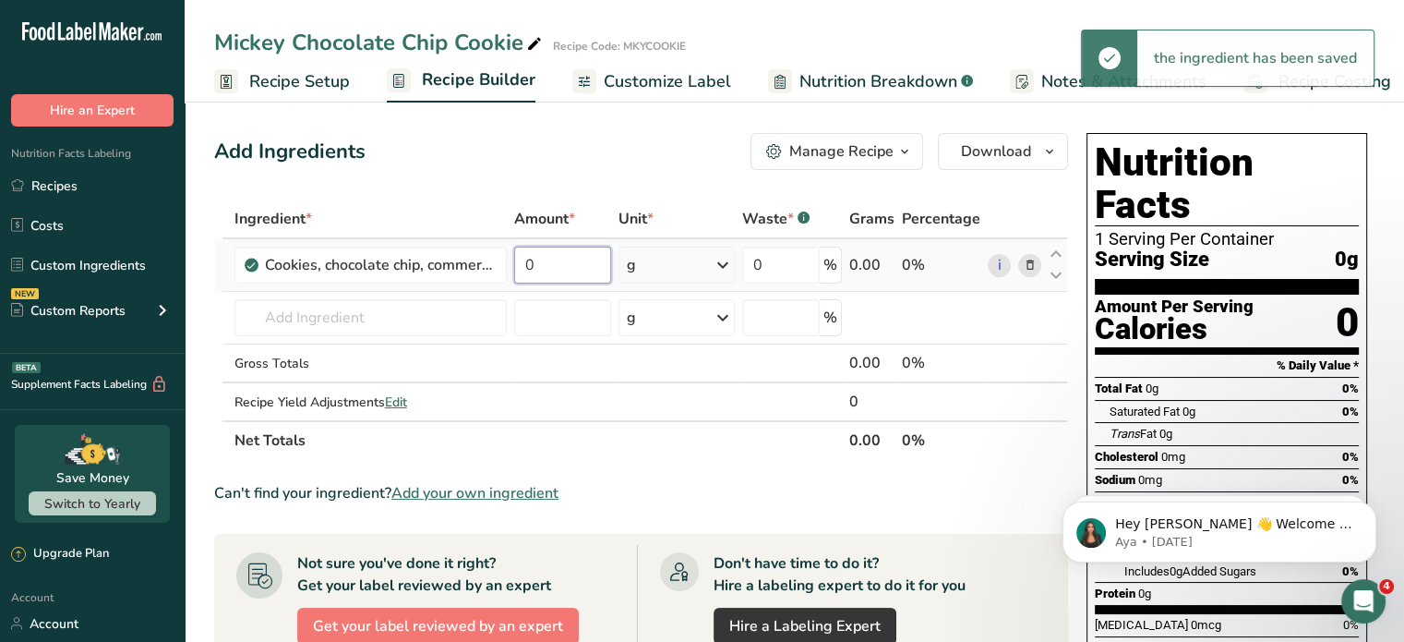
click at [572, 263] on input "0" at bounding box center [563, 265] width 98 height 37
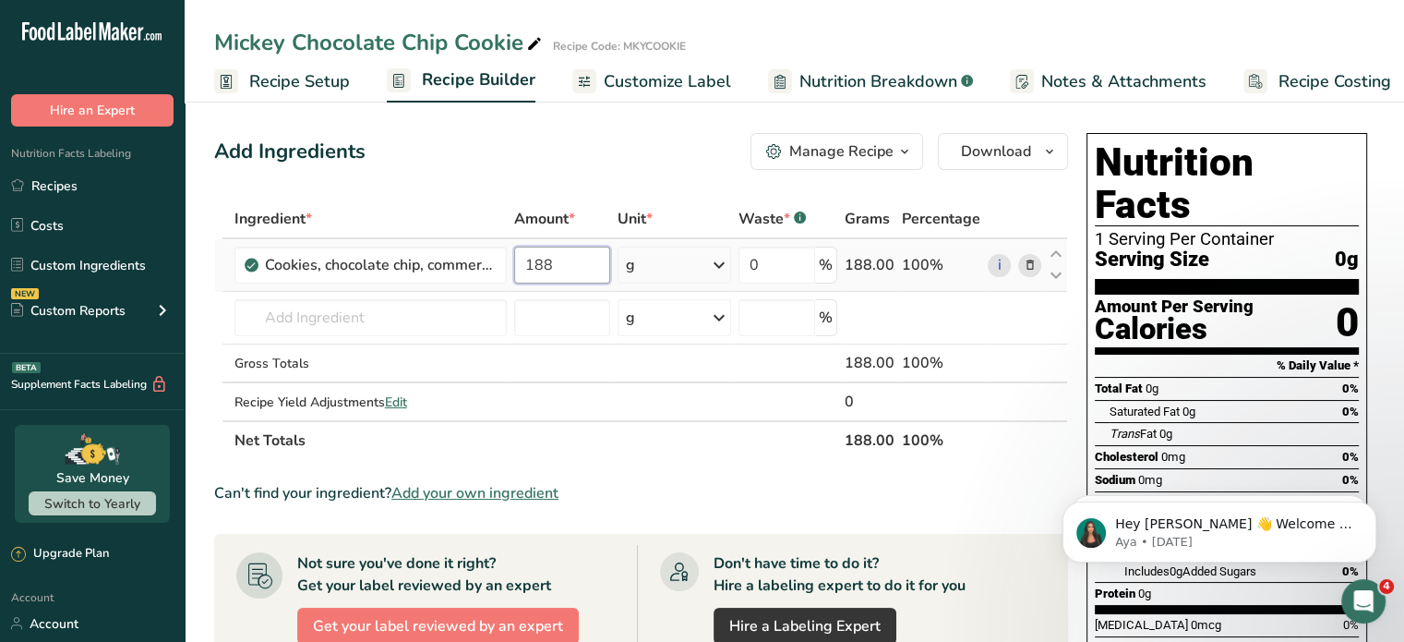
type input "188"
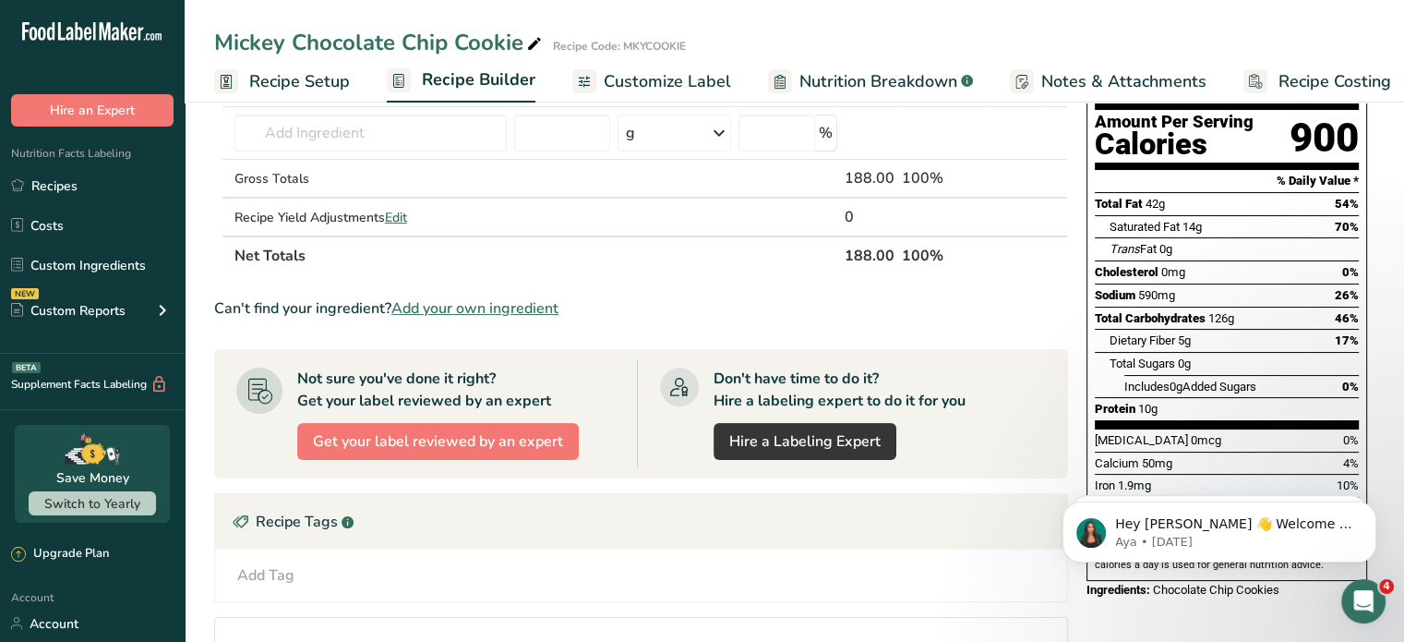
scroll to position [0, 0]
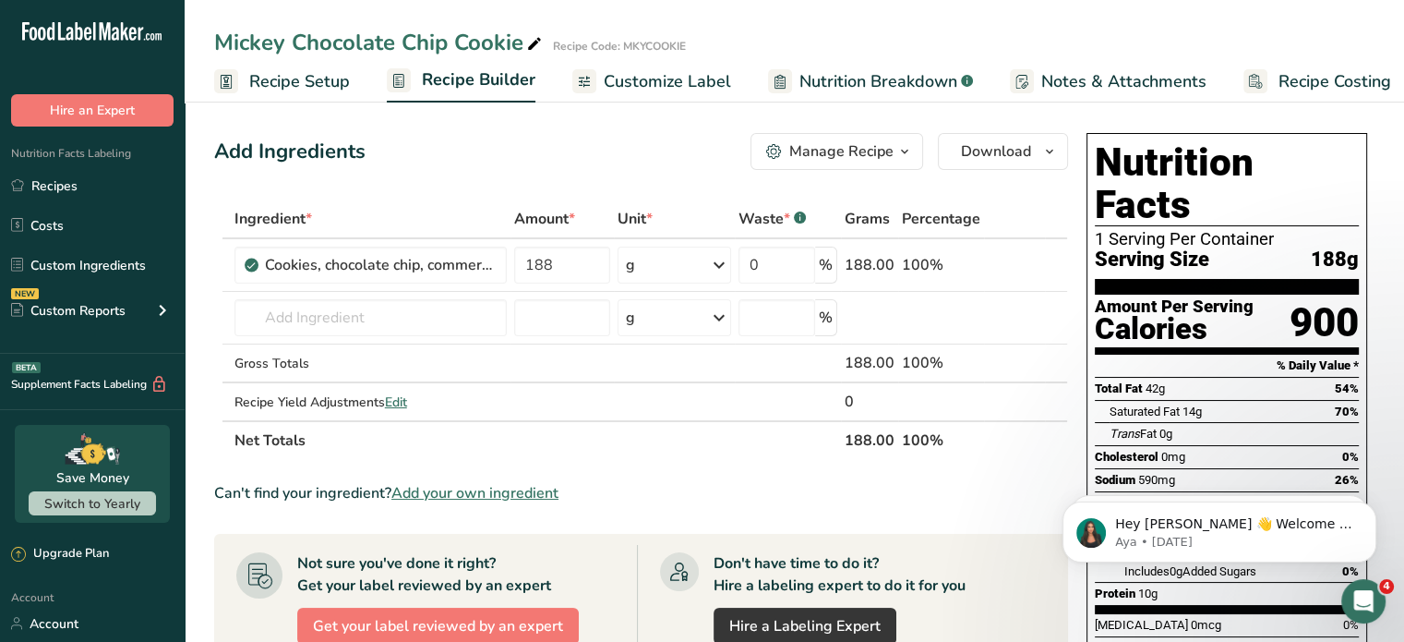
click at [491, 488] on span "Add your own ingredient" at bounding box center [474, 493] width 167 height 22
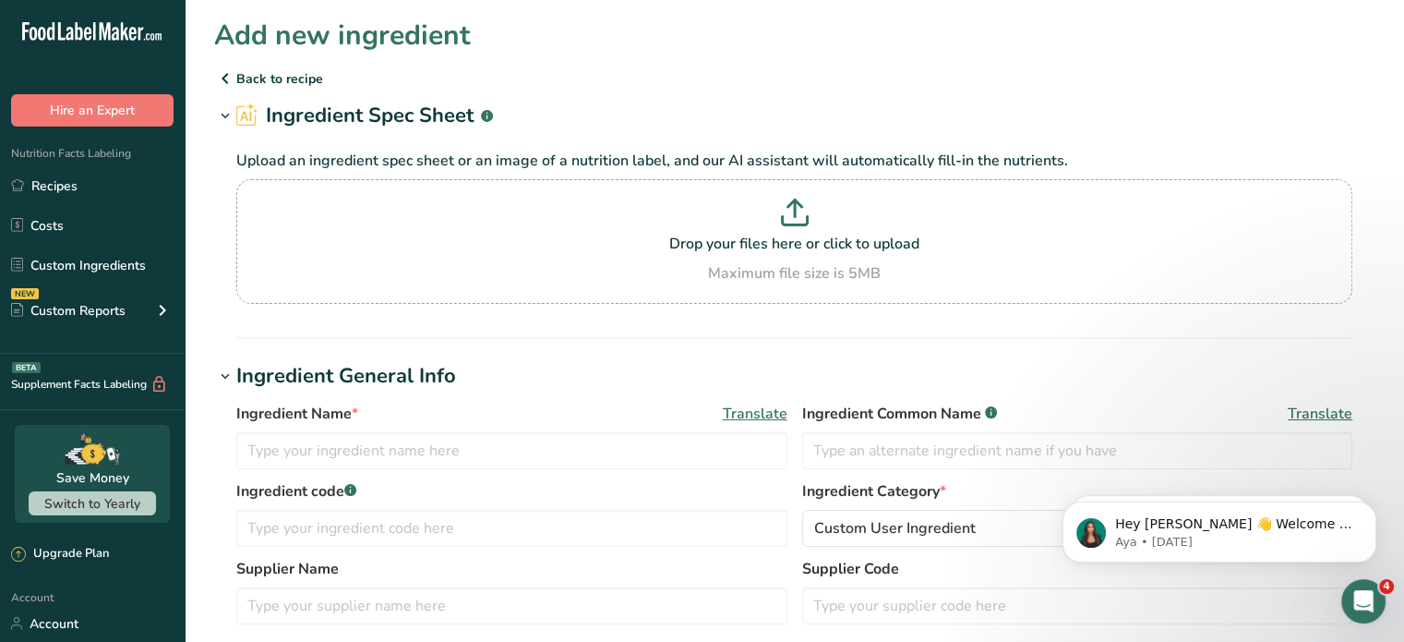
click at [282, 78] on p "Back to recipe" at bounding box center [794, 78] width 1161 height 22
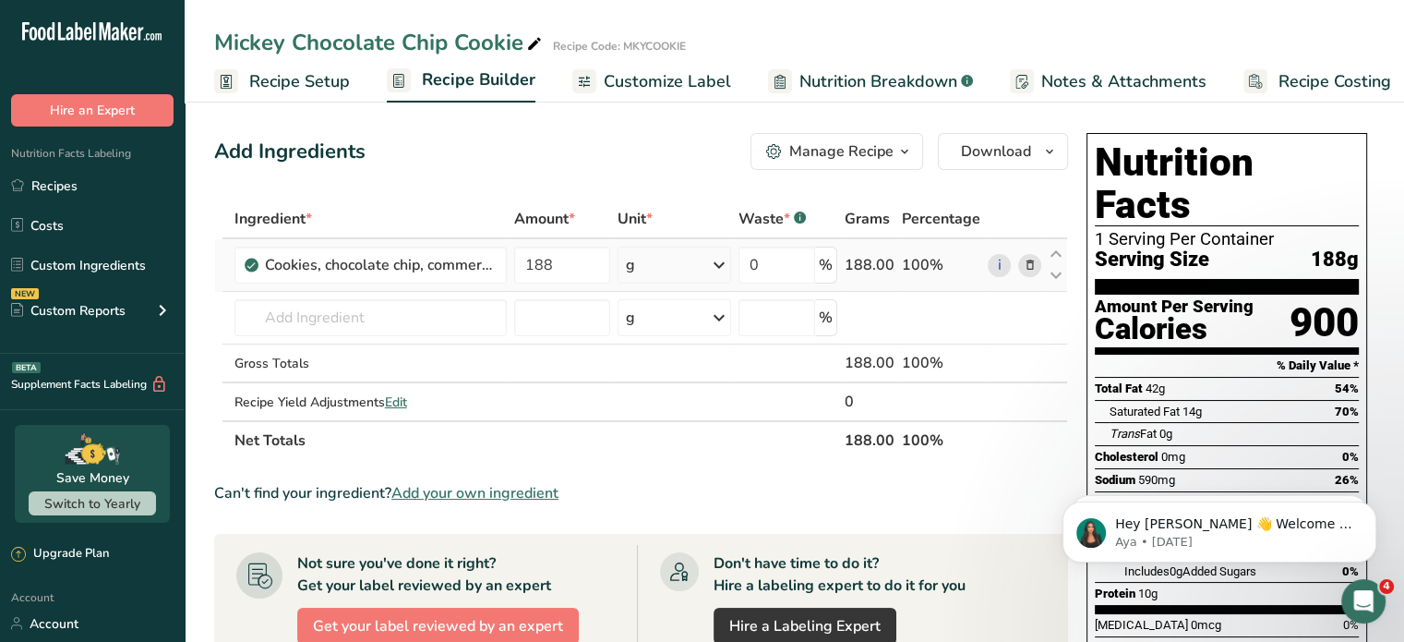
click at [1023, 266] on icon at bounding box center [1029, 265] width 13 height 19
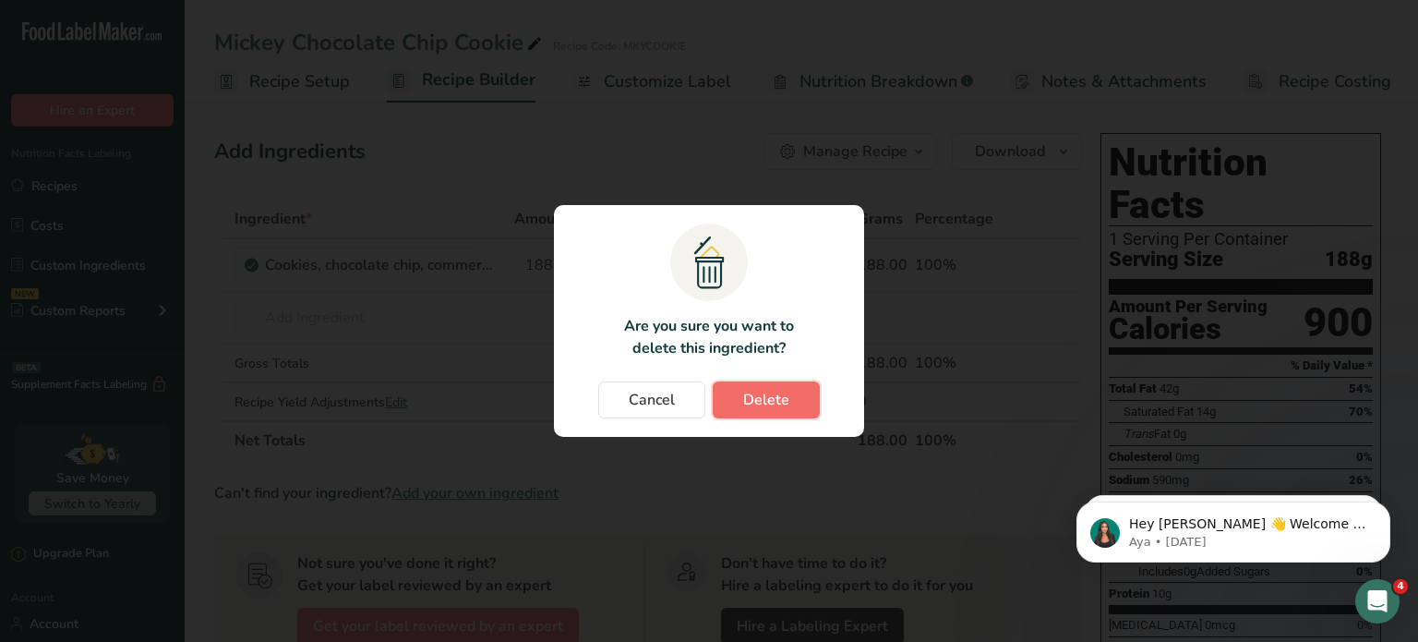
click at [765, 391] on span "Delete" at bounding box center [766, 400] width 46 height 22
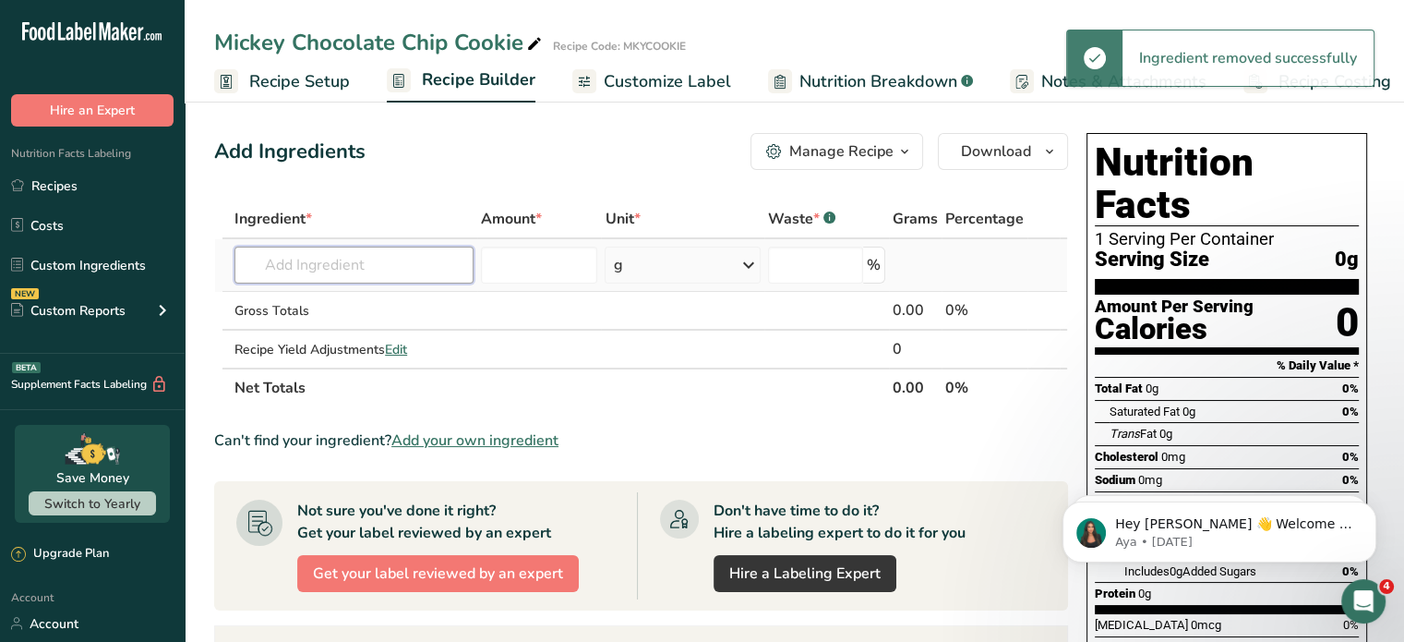
click at [336, 262] on input "text" at bounding box center [354, 265] width 239 height 37
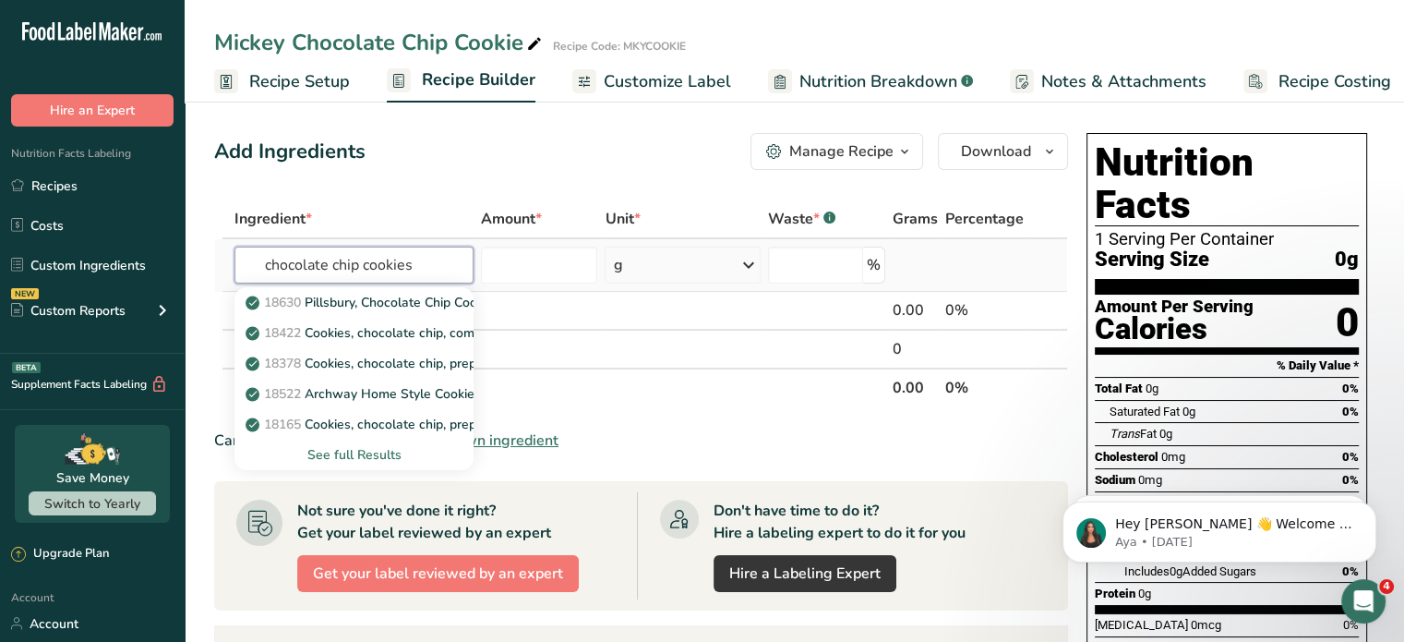
type input "chocolate chip cookies"
click at [334, 451] on div "See full Results" at bounding box center [354, 454] width 210 height 19
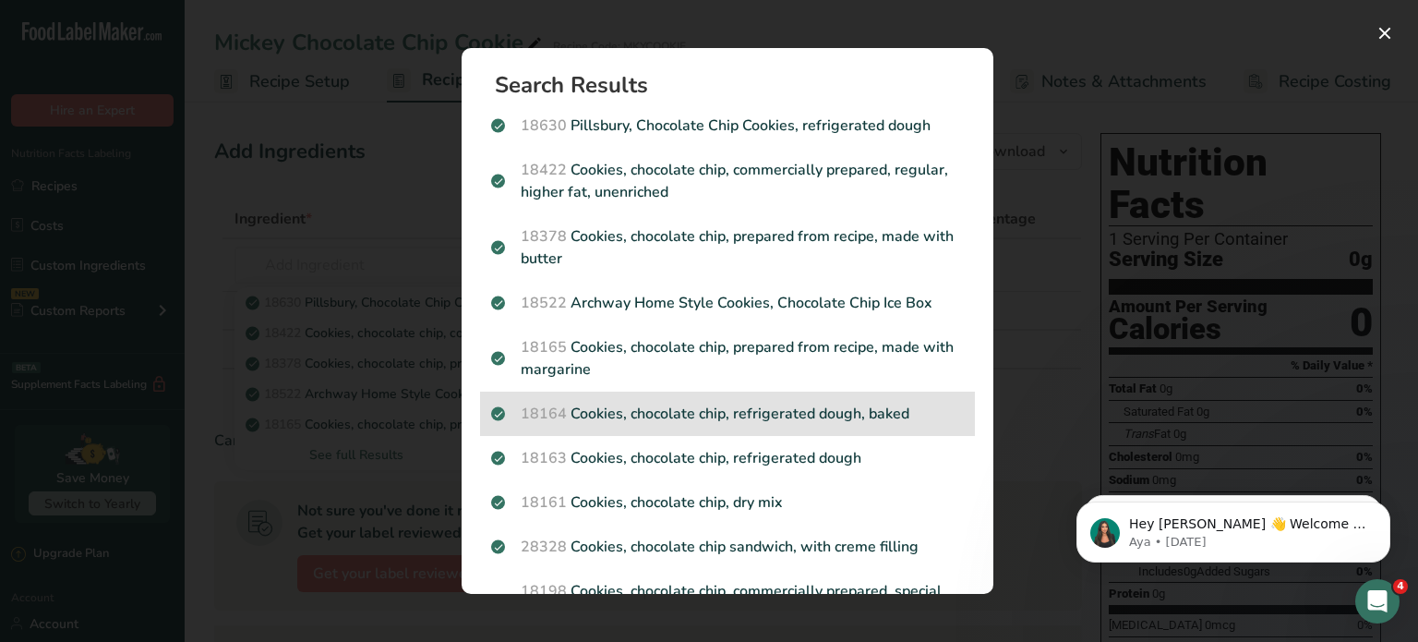
click at [801, 413] on p "18164 Cookies, chocolate chip, refrigerated dough, baked" at bounding box center [727, 414] width 473 height 22
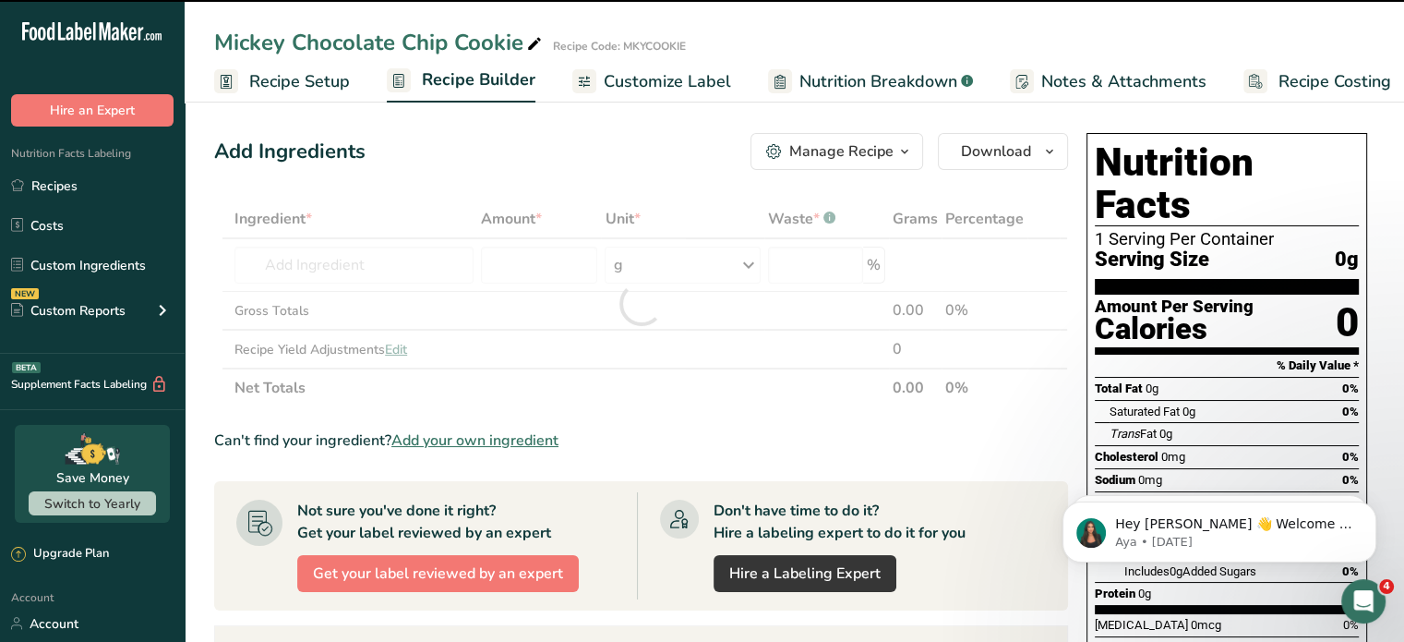
type input "0"
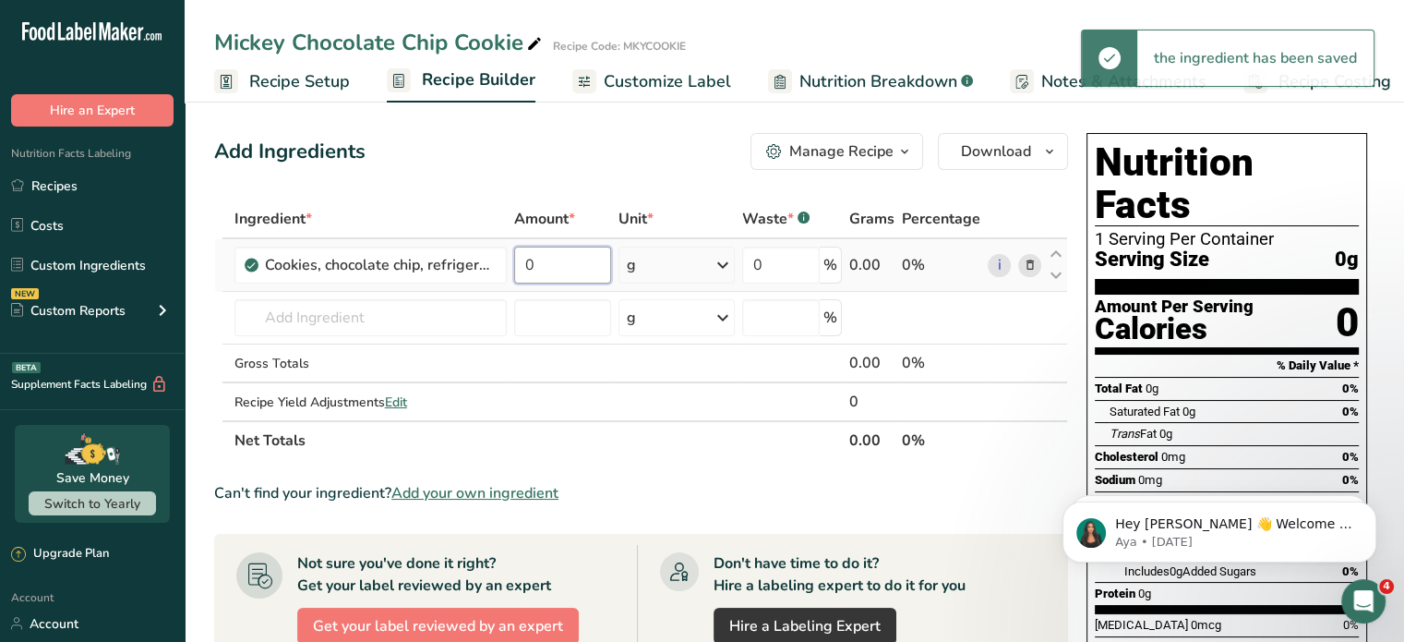
click at [553, 263] on input "0" at bounding box center [563, 265] width 98 height 37
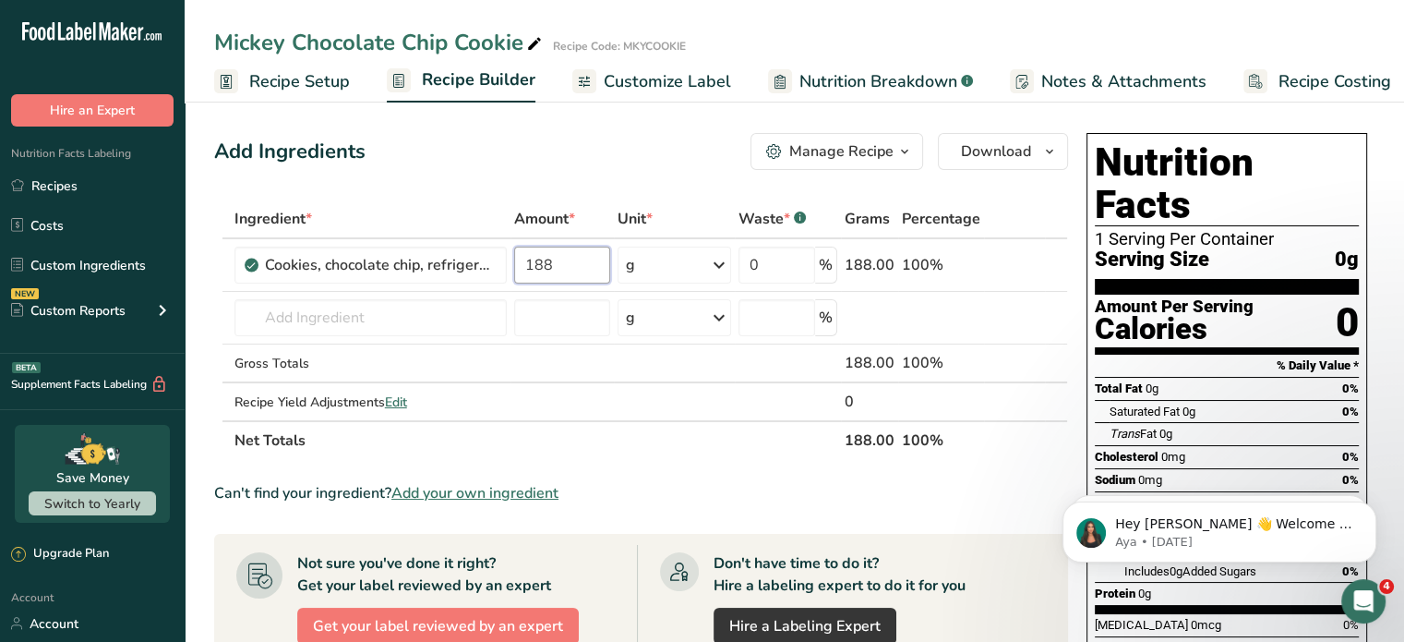
type input "188"
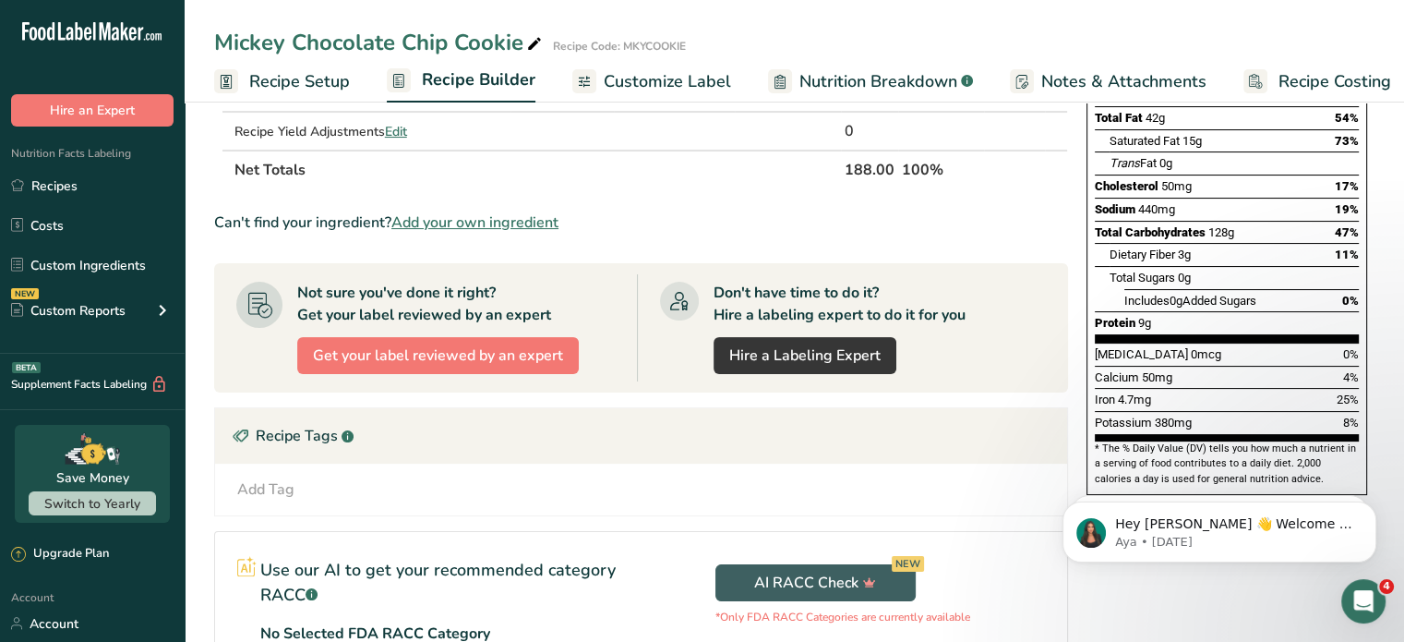
scroll to position [277, 0]
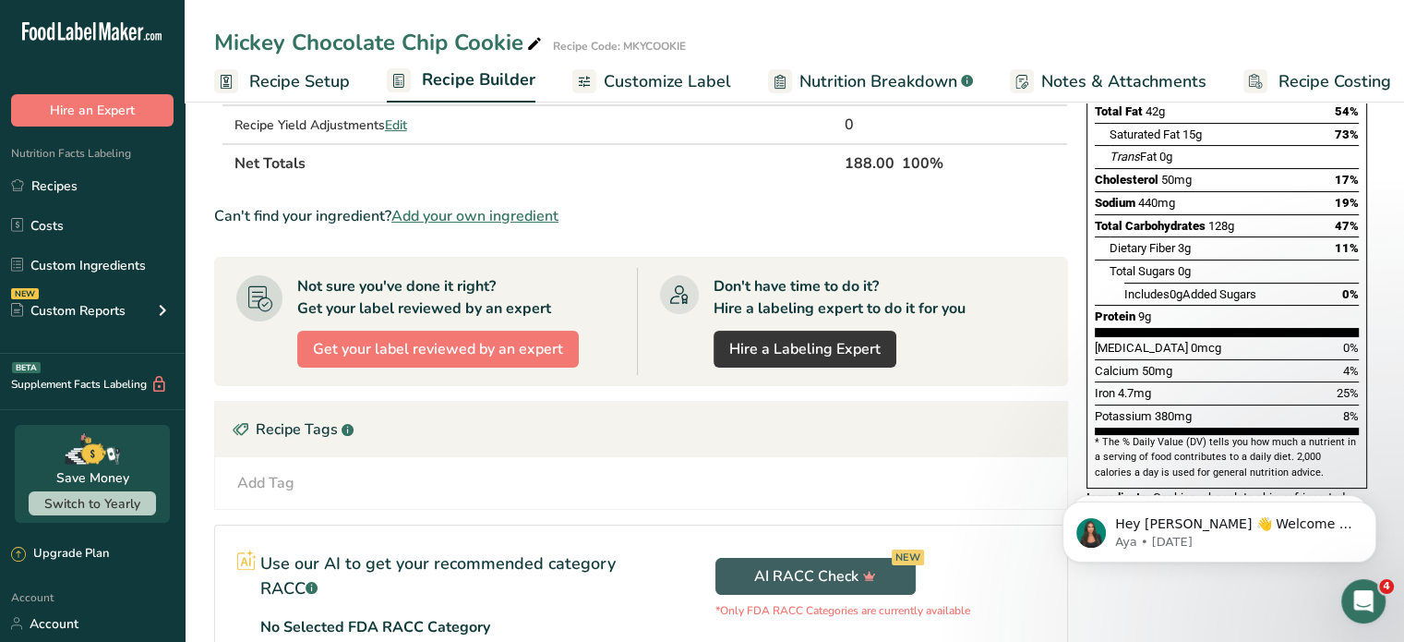
click at [679, 76] on span "Customize Label" at bounding box center [667, 81] width 127 height 25
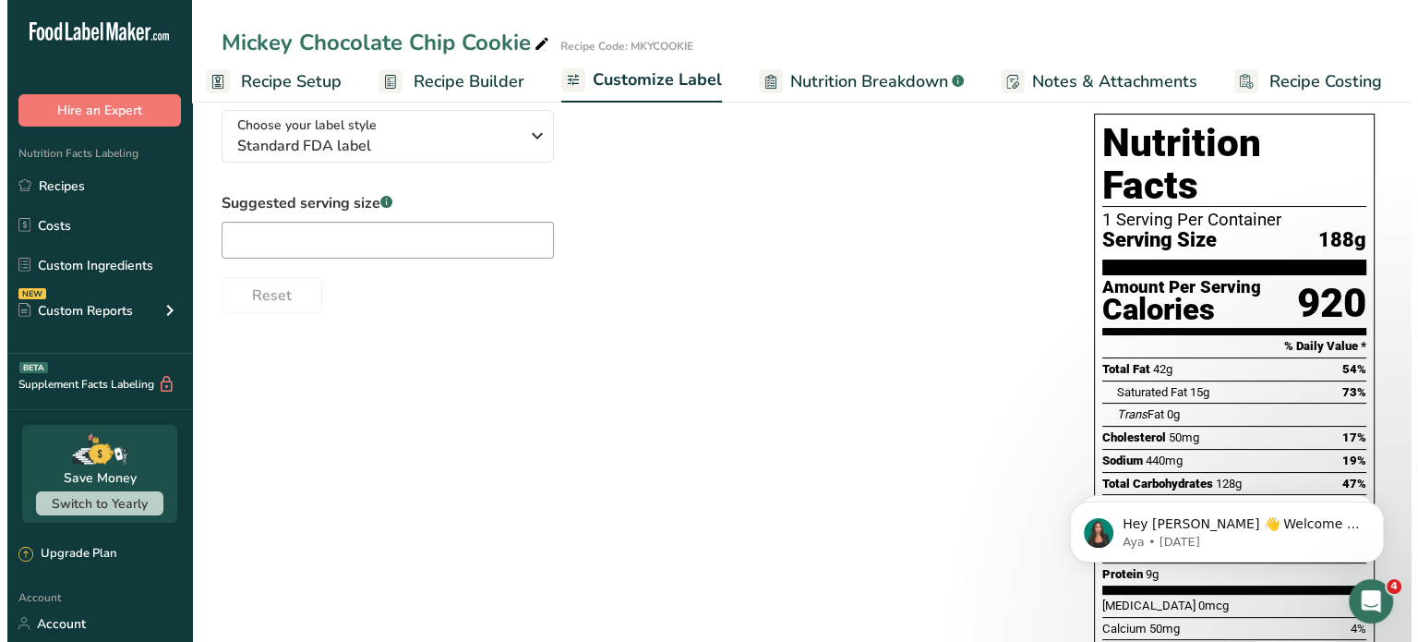
scroll to position [92, 0]
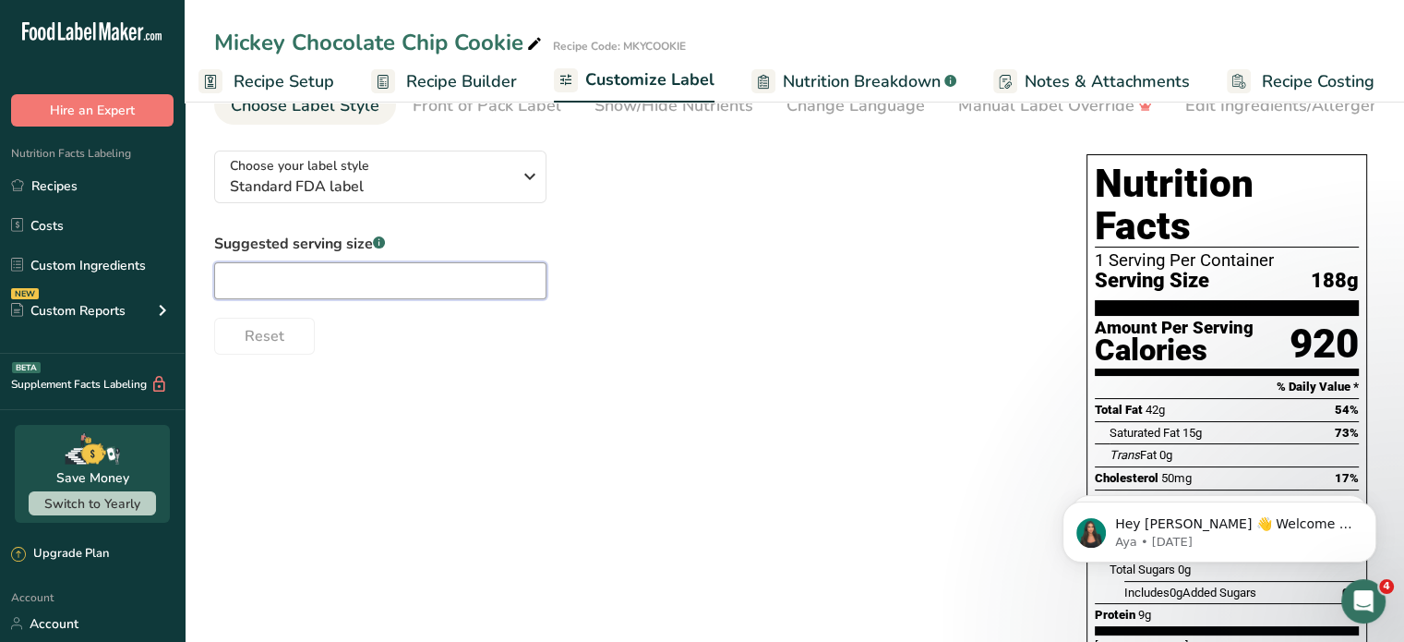
click at [443, 280] on input "text" at bounding box center [380, 280] width 332 height 37
type input "1"
click at [440, 329] on div "Reset" at bounding box center [632, 332] width 836 height 44
click at [857, 74] on span "Nutrition Breakdown" at bounding box center [862, 81] width 158 height 25
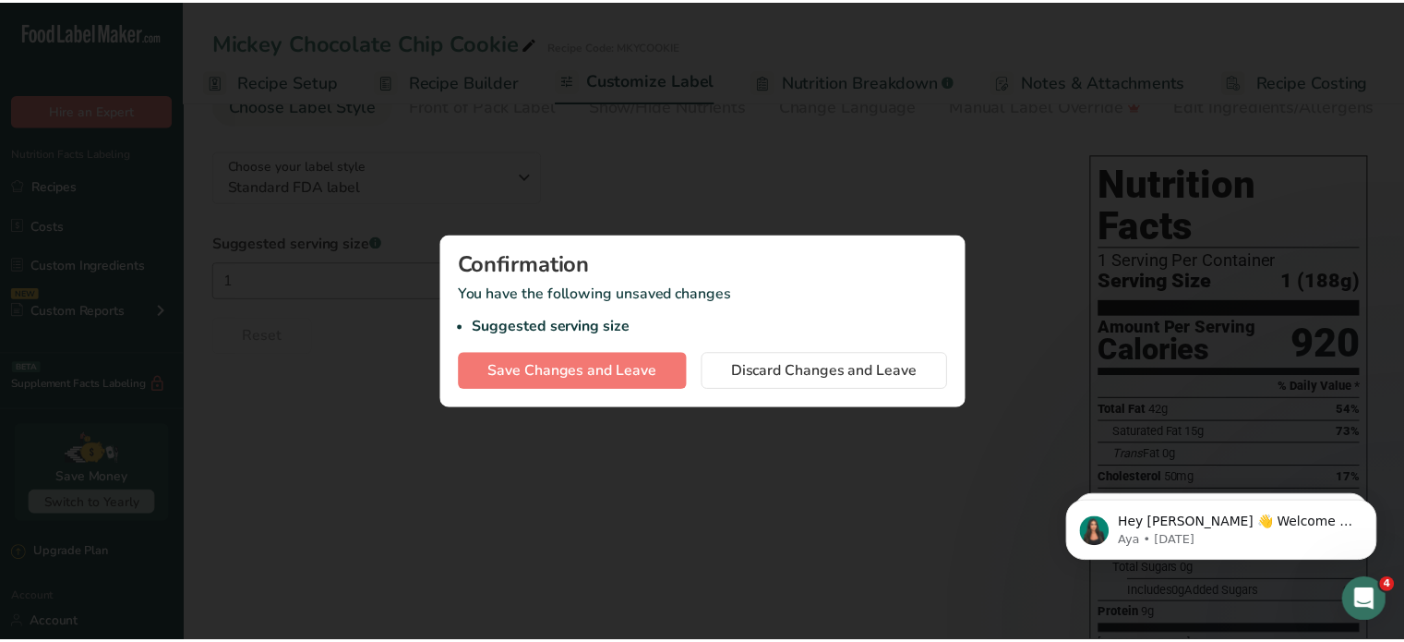
scroll to position [0, 2]
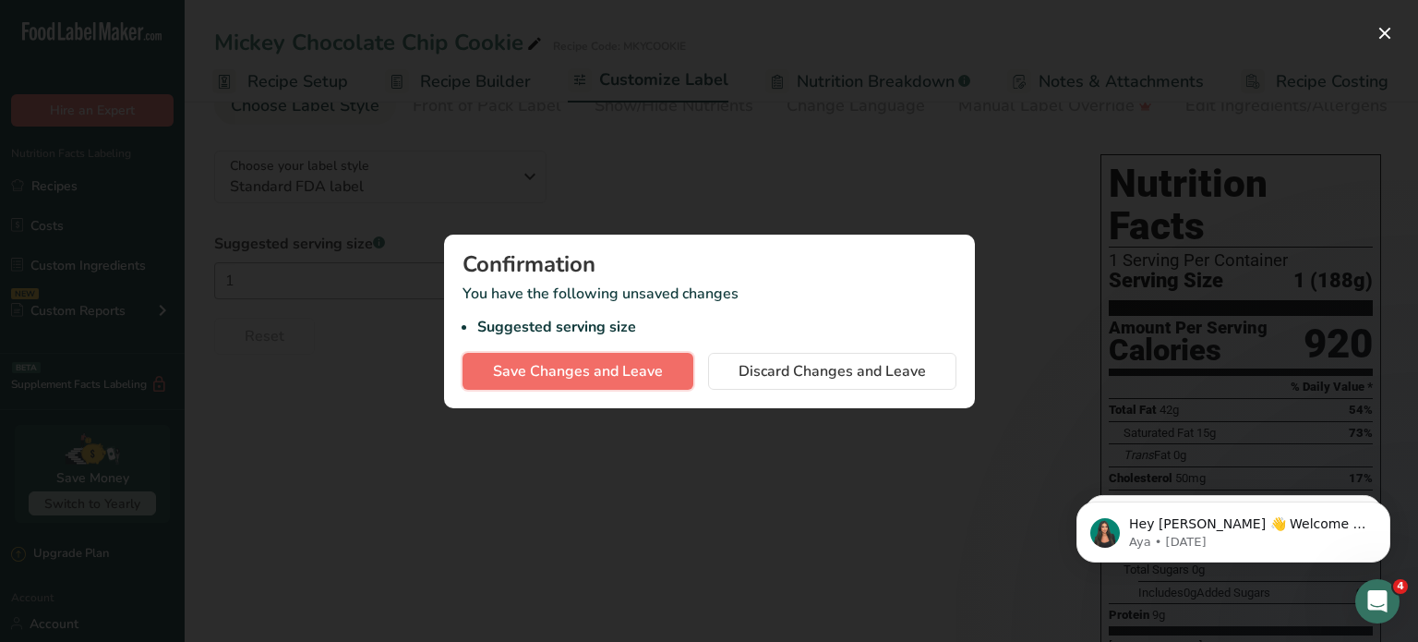
click at [665, 367] on button "Save Changes and Leave" at bounding box center [578, 371] width 231 height 37
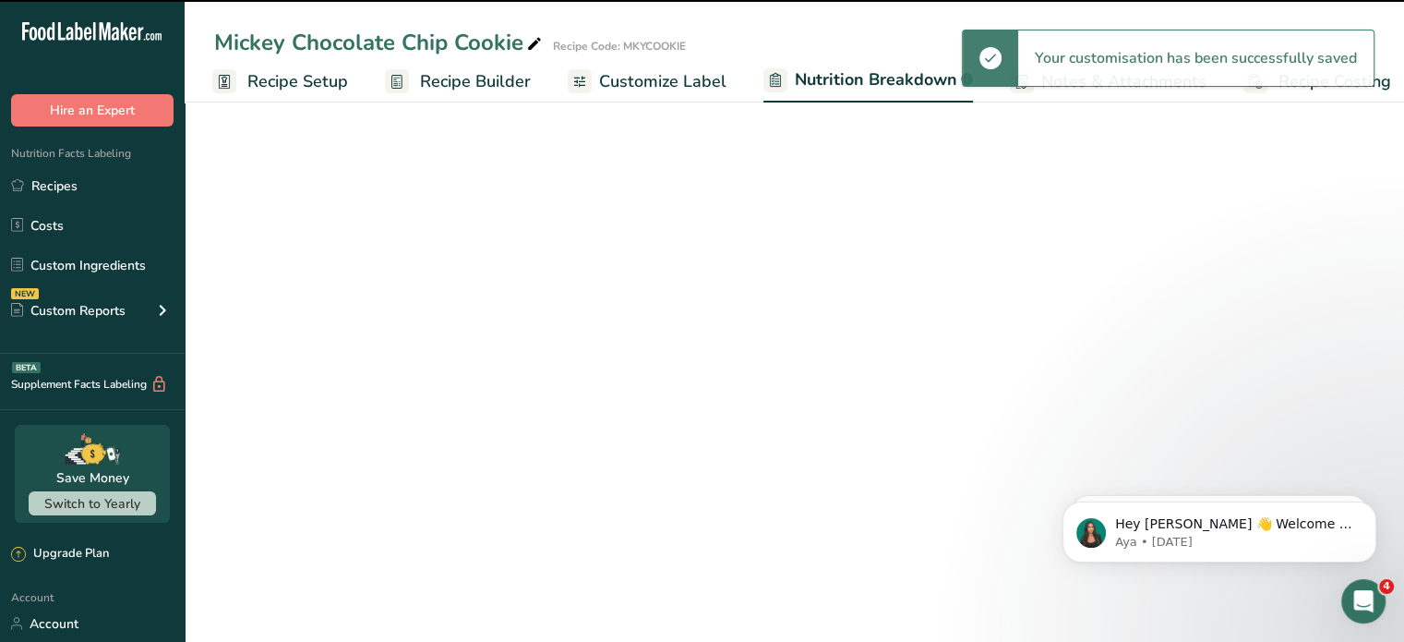
select select "Calories"
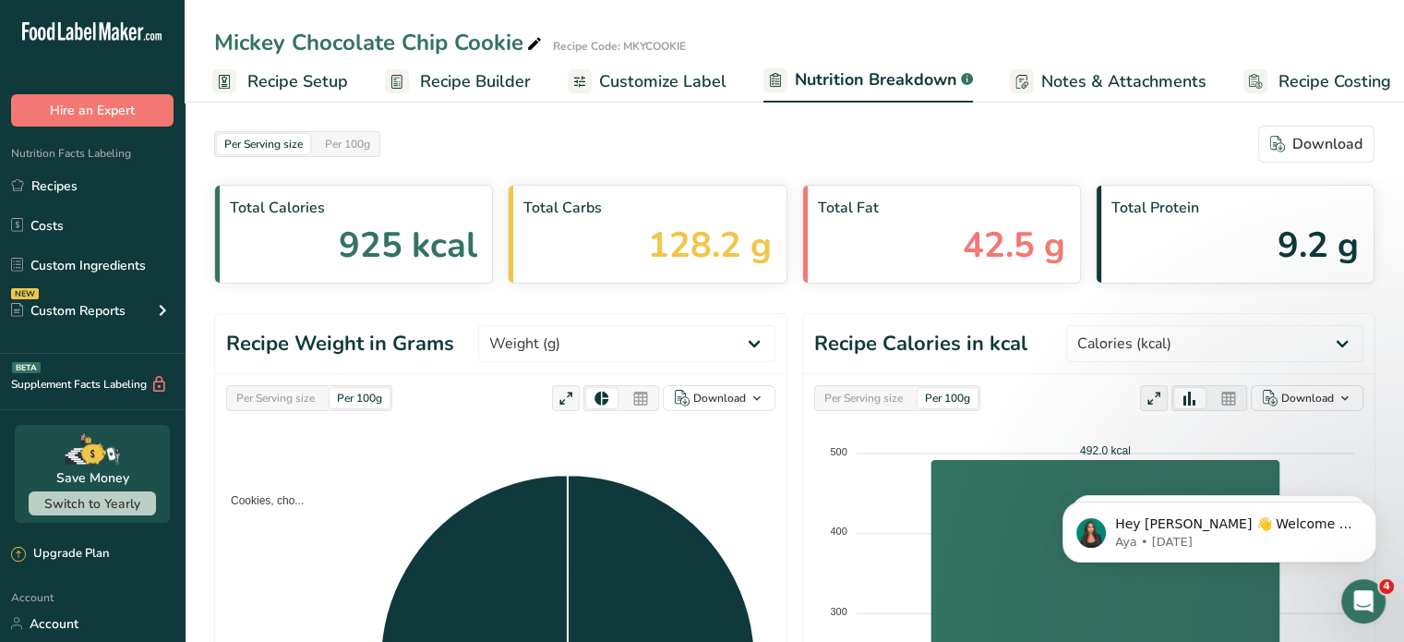
click at [486, 78] on span "Recipe Builder" at bounding box center [475, 81] width 111 height 25
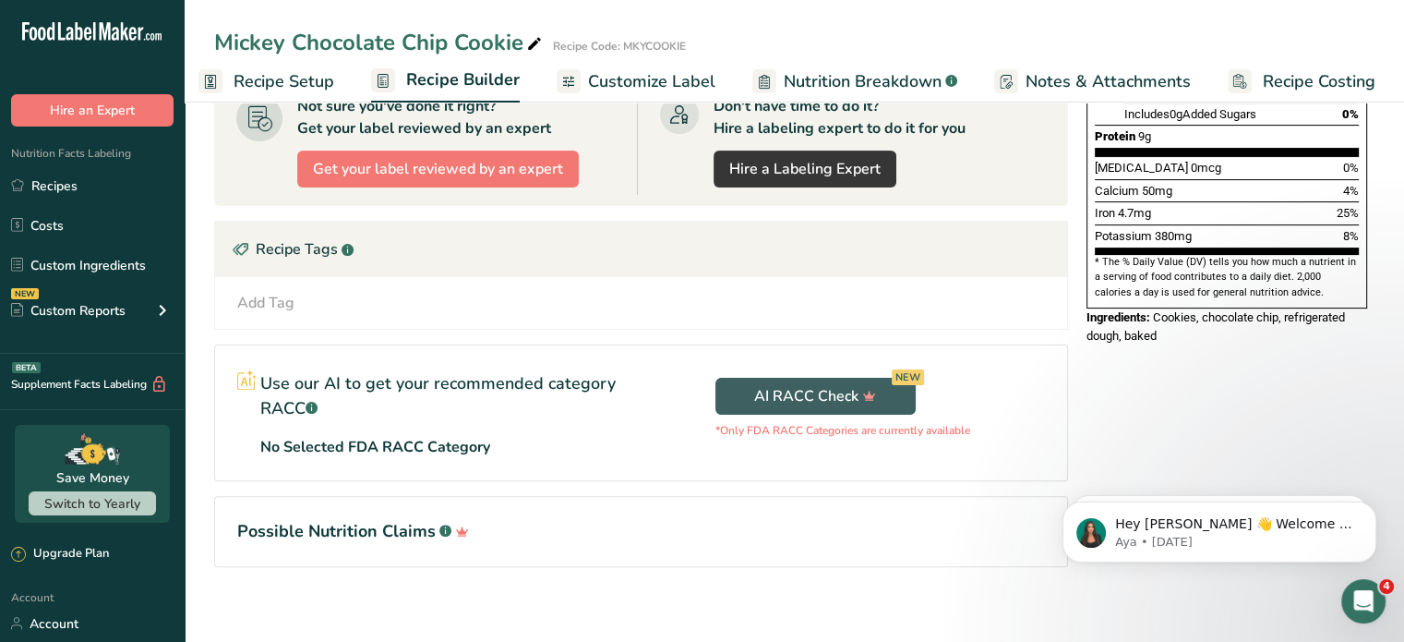
scroll to position [467, 0]
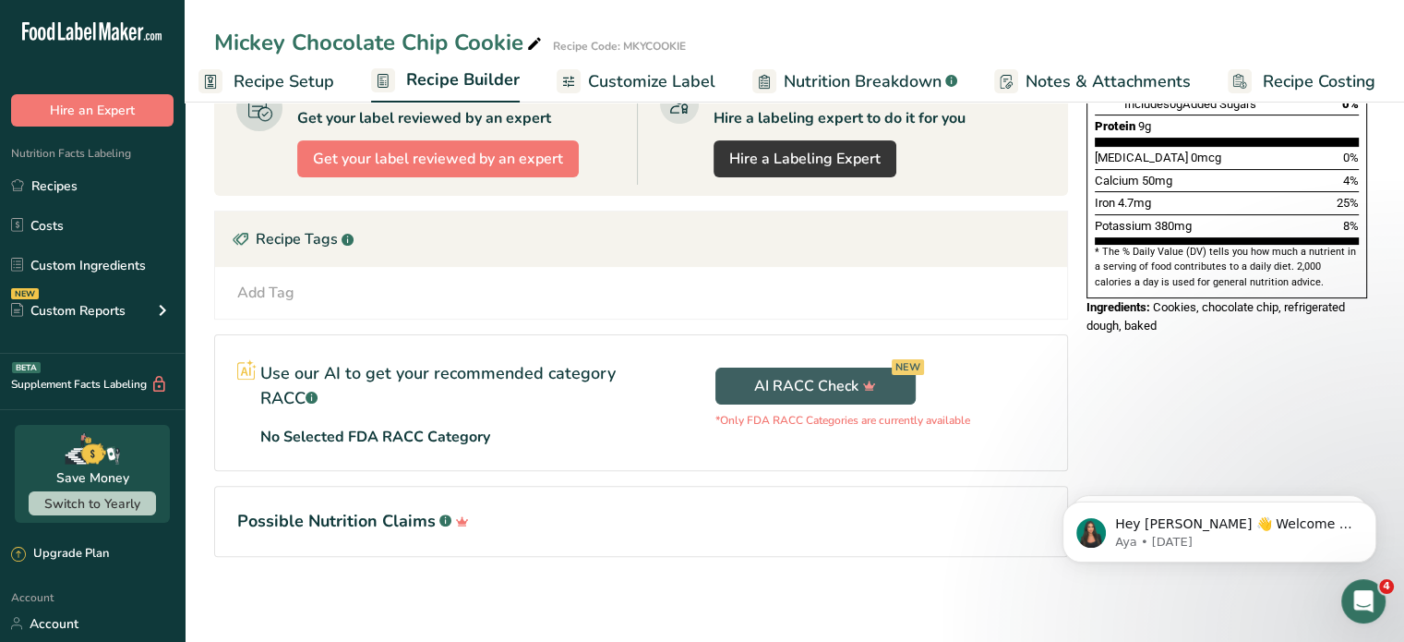
click at [279, 286] on div "Add Tag" at bounding box center [265, 293] width 57 height 22
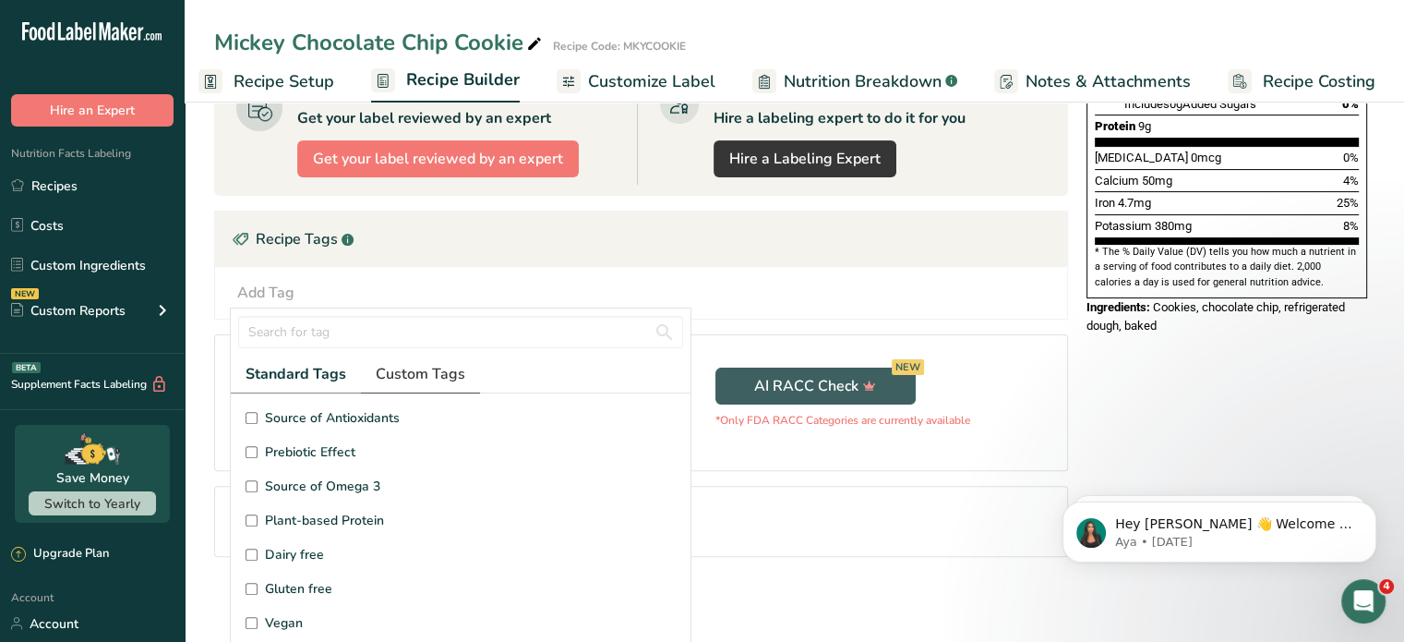
click at [431, 376] on span "Custom Tags" at bounding box center [421, 374] width 90 height 22
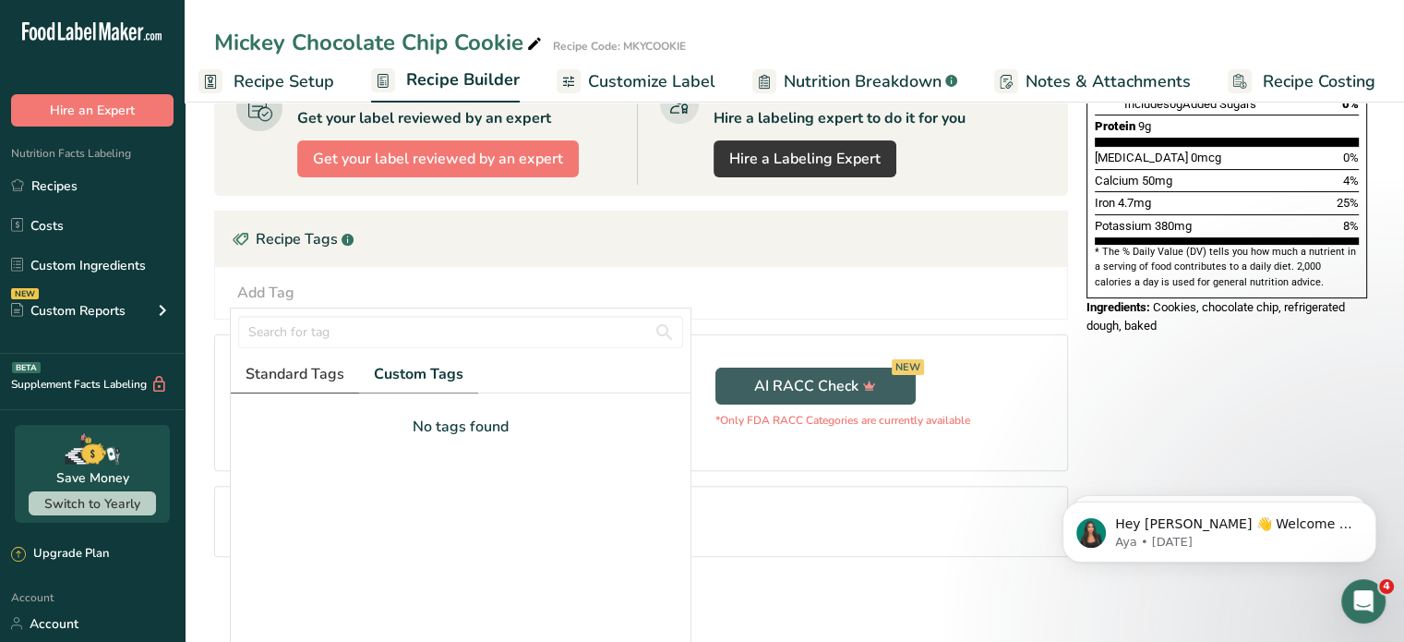
click at [307, 369] on span "Standard Tags" at bounding box center [295, 374] width 99 height 22
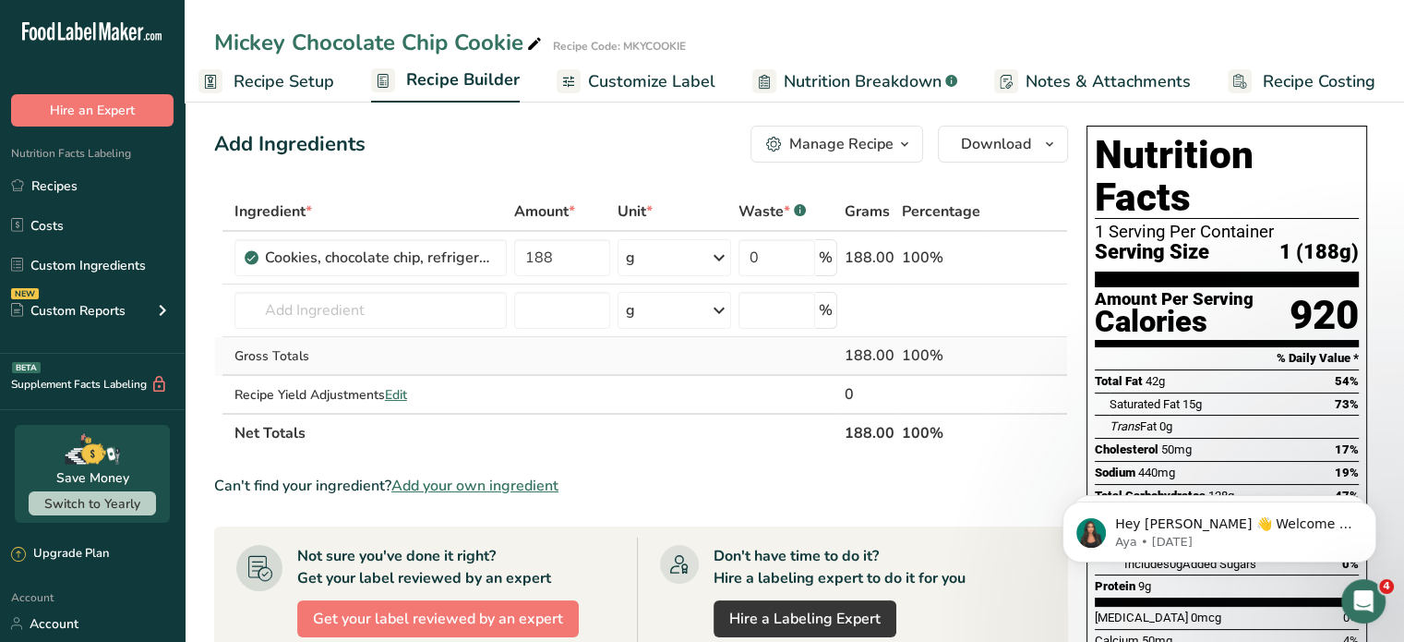
scroll to position [0, 0]
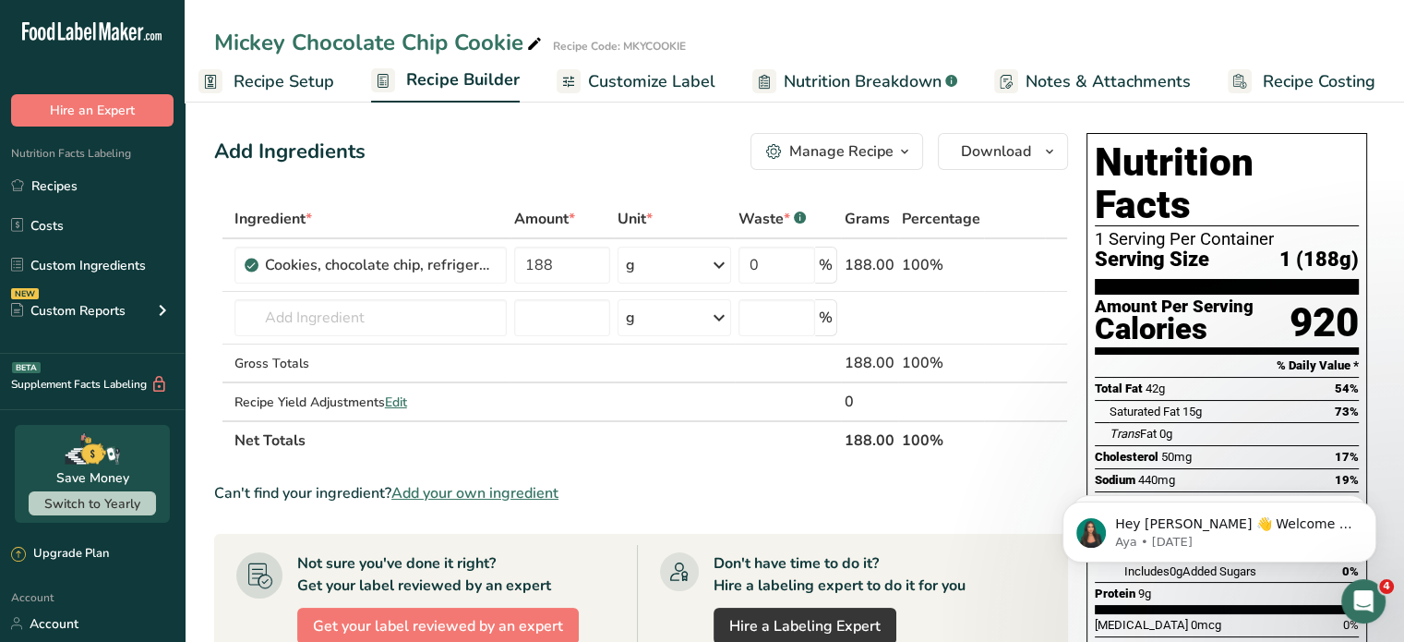
click at [491, 490] on span "Add your own ingredient" at bounding box center [474, 493] width 167 height 22
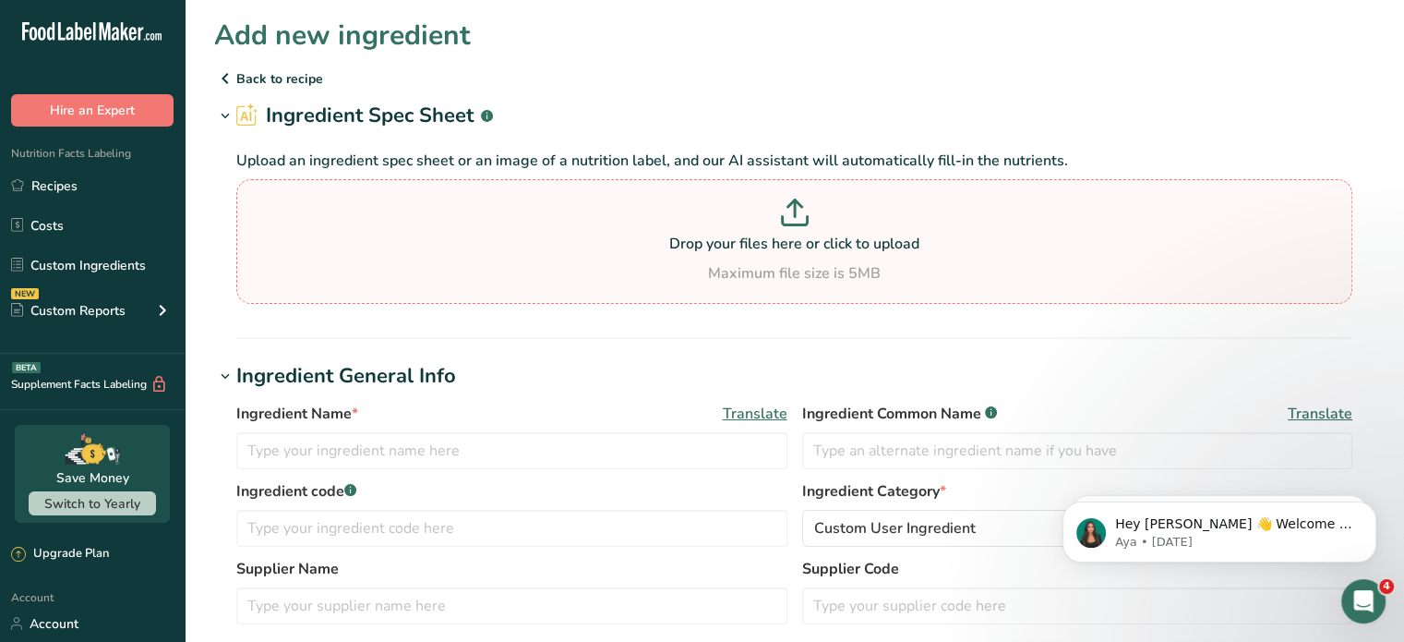
click at [799, 214] on icon at bounding box center [795, 213] width 28 height 28
click at [799, 214] on input "Drop your files here or click to upload Maximum file size is 5MB" at bounding box center [794, 241] width 1116 height 125
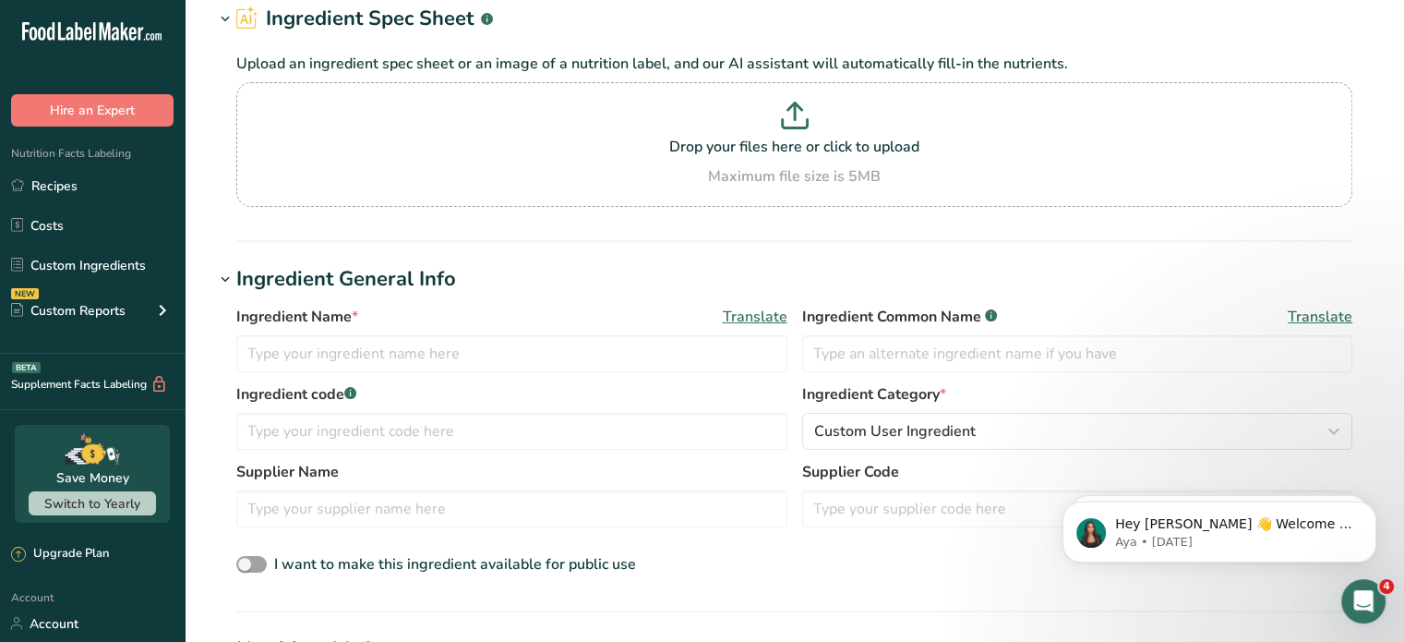
scroll to position [185, 0]
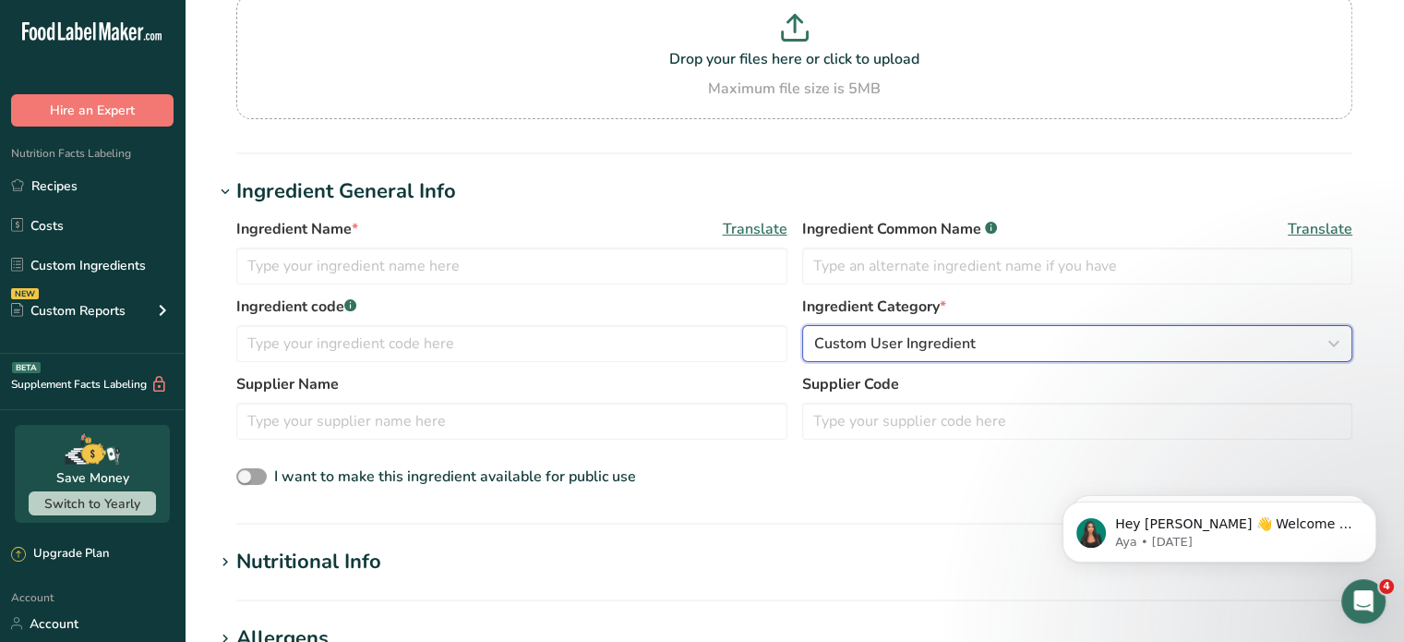
click at [838, 340] on span "Custom User Ingredient" at bounding box center [895, 343] width 162 height 22
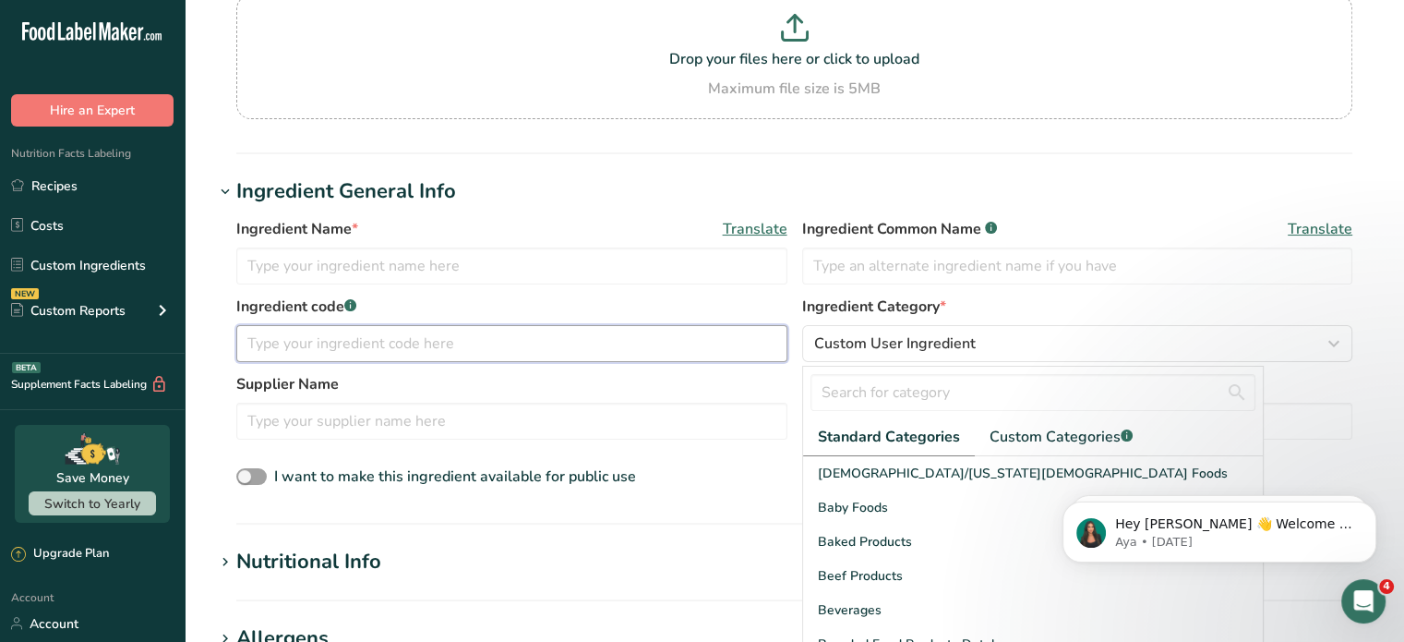
click at [512, 345] on input "text" at bounding box center [511, 343] width 551 height 37
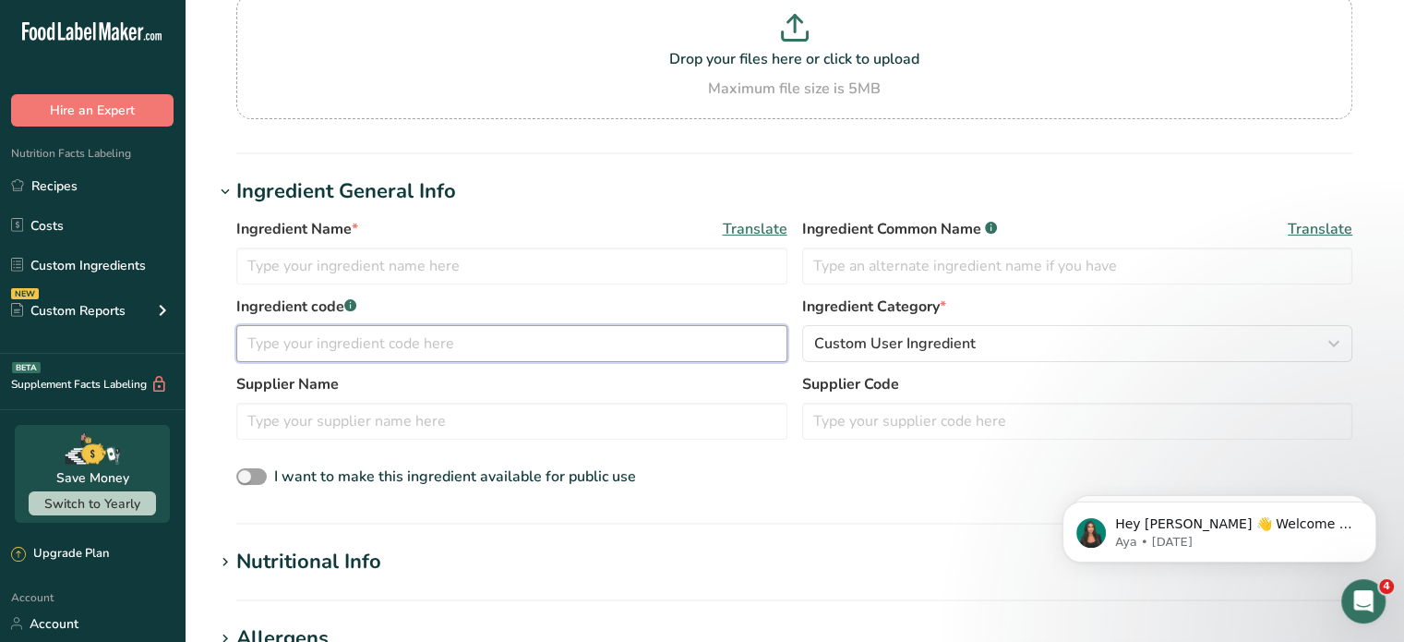
scroll to position [0, 0]
